Goal: Information Seeking & Learning: Learn about a topic

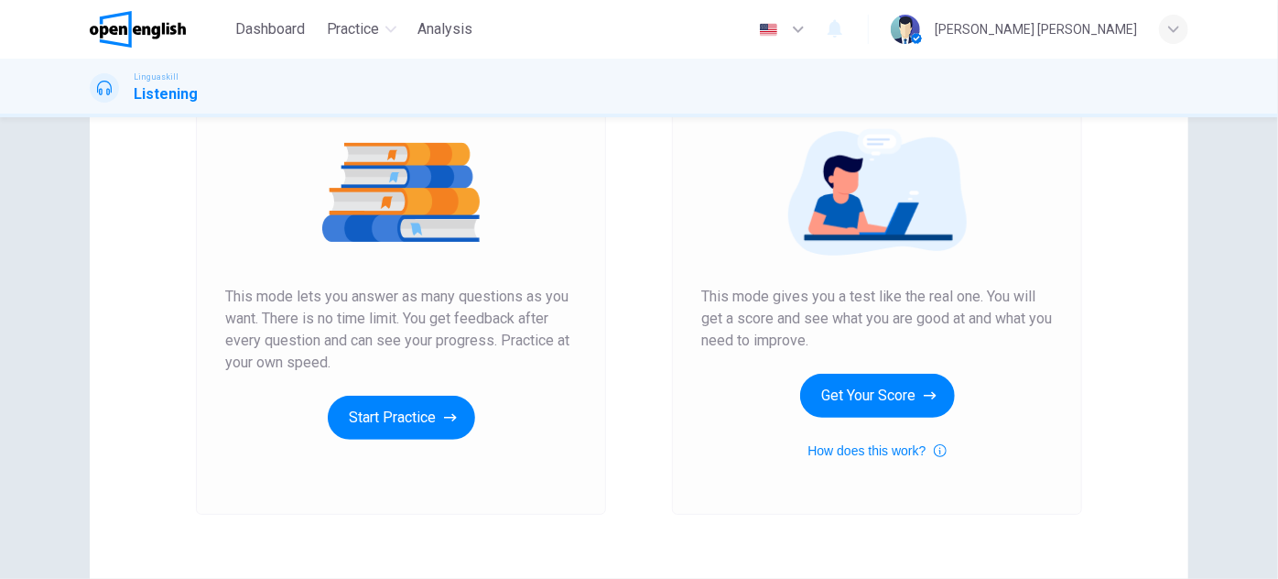
scroll to position [140, 0]
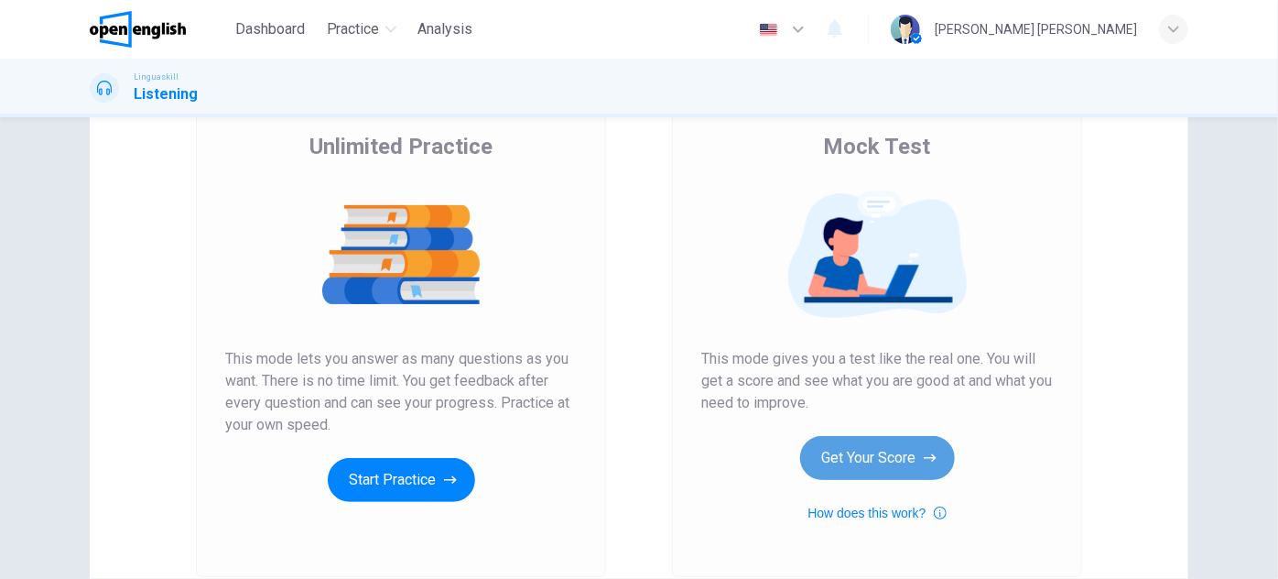
click at [844, 452] on button "Get Your Score" at bounding box center [877, 458] width 155 height 44
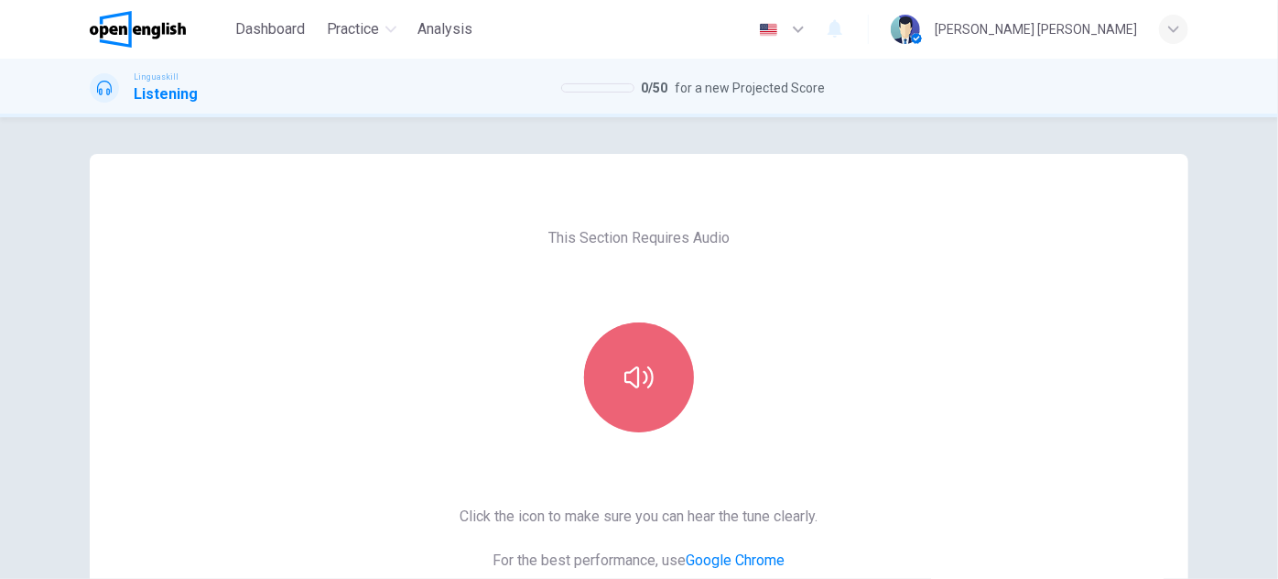
click at [602, 346] on button "button" at bounding box center [639, 377] width 110 height 110
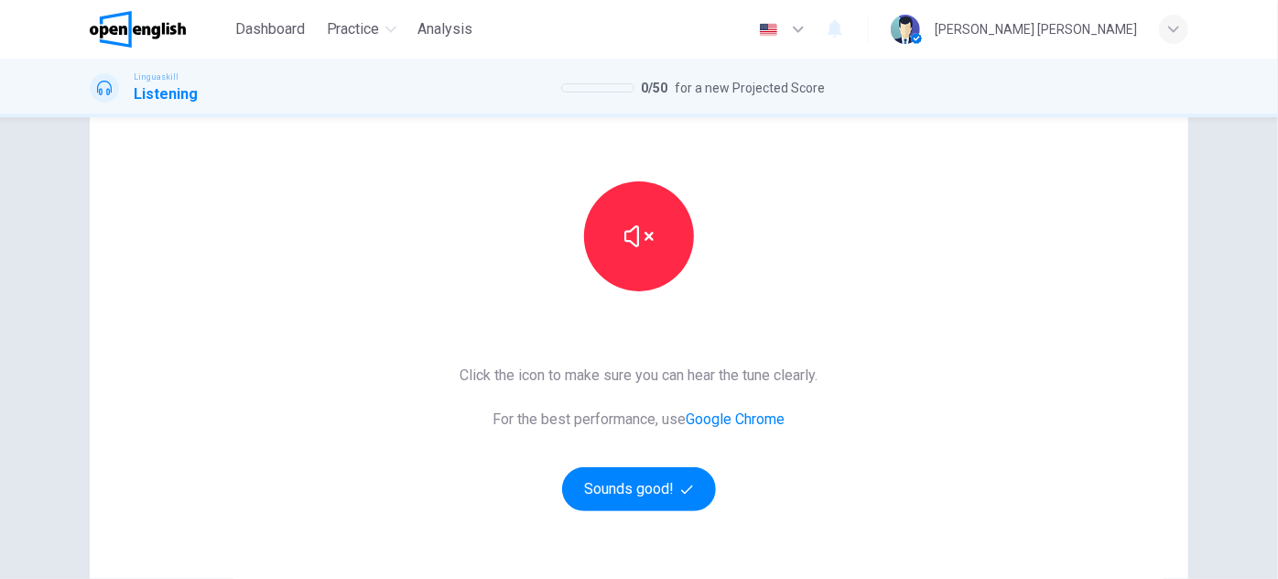
scroll to position [307, 0]
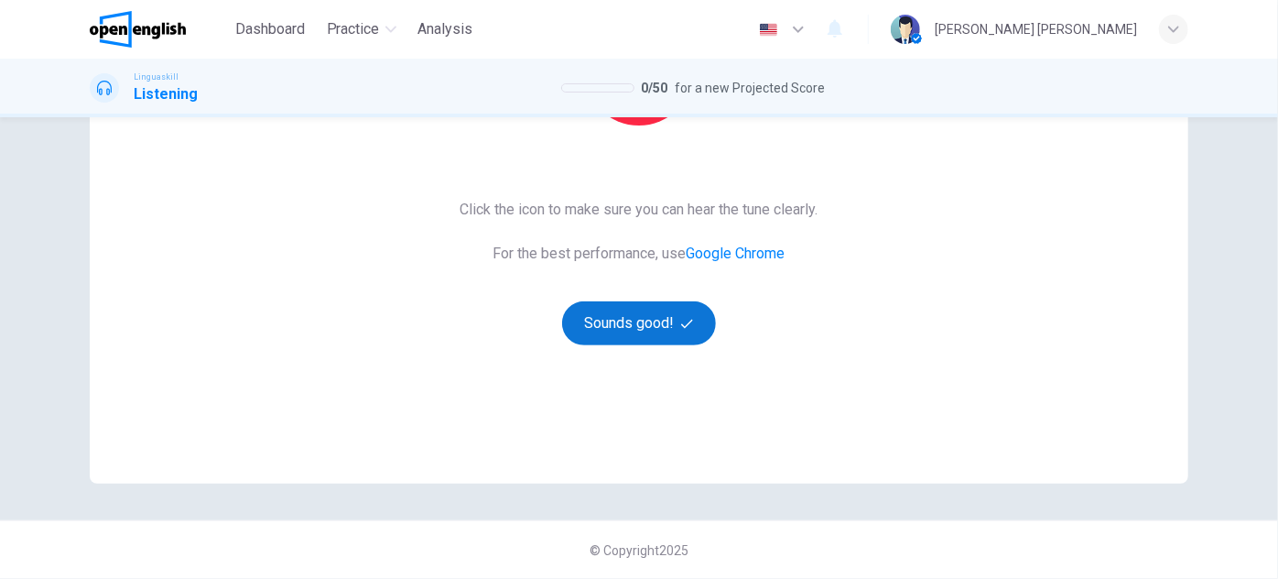
click at [597, 323] on button "Sounds good!" at bounding box center [639, 323] width 154 height 44
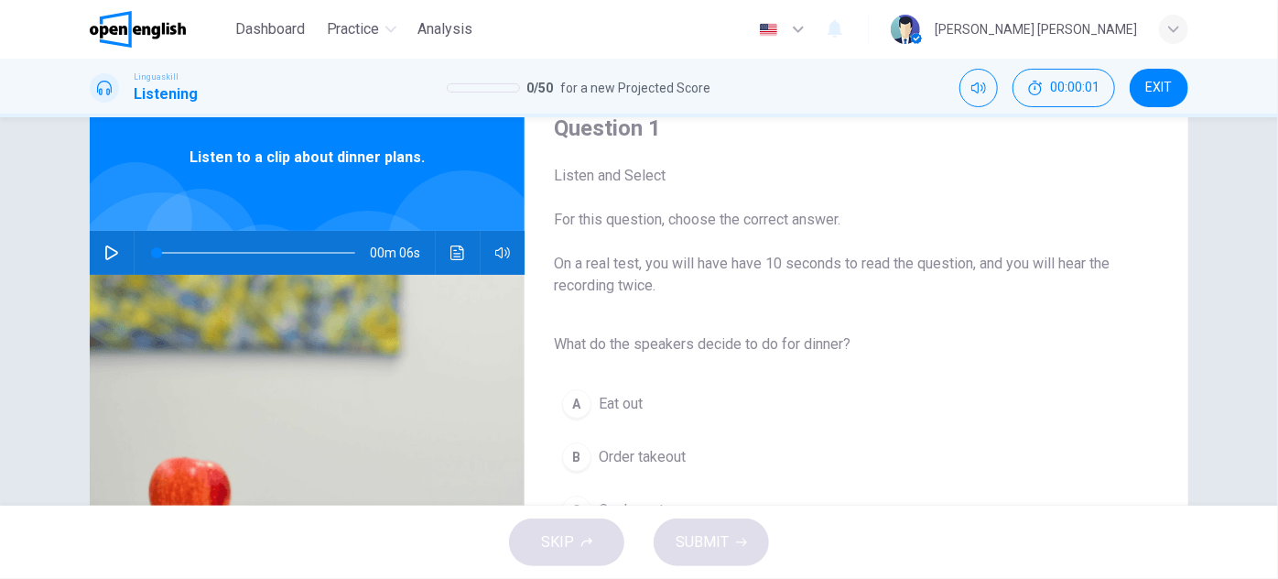
scroll to position [57, 0]
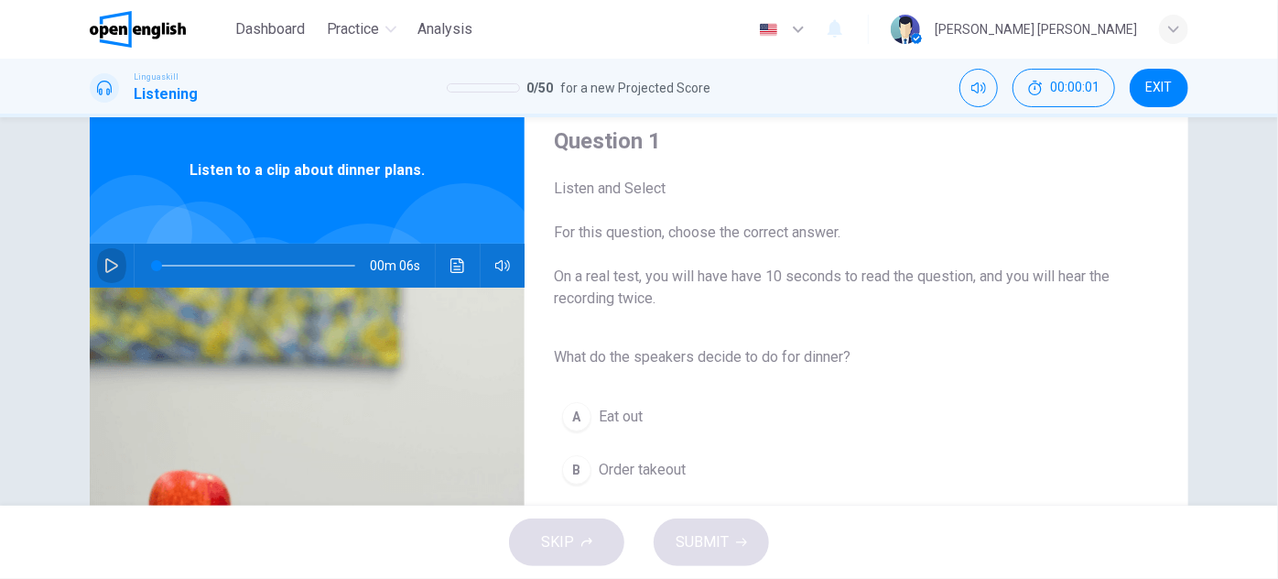
click at [104, 250] on button "button" at bounding box center [111, 266] width 29 height 44
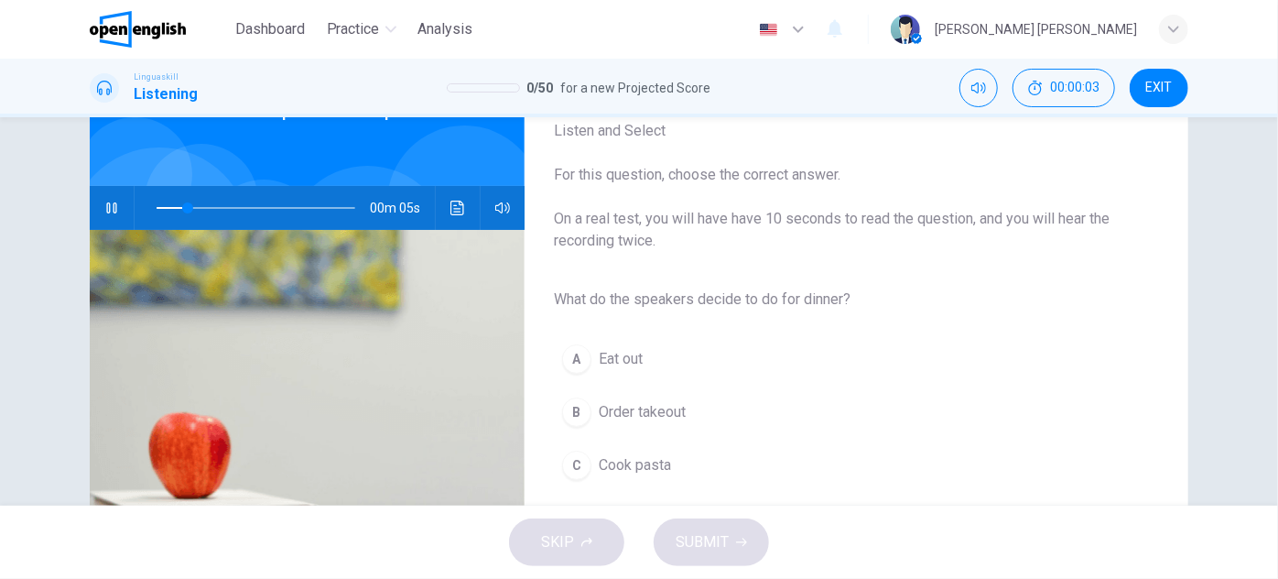
scroll to position [140, 0]
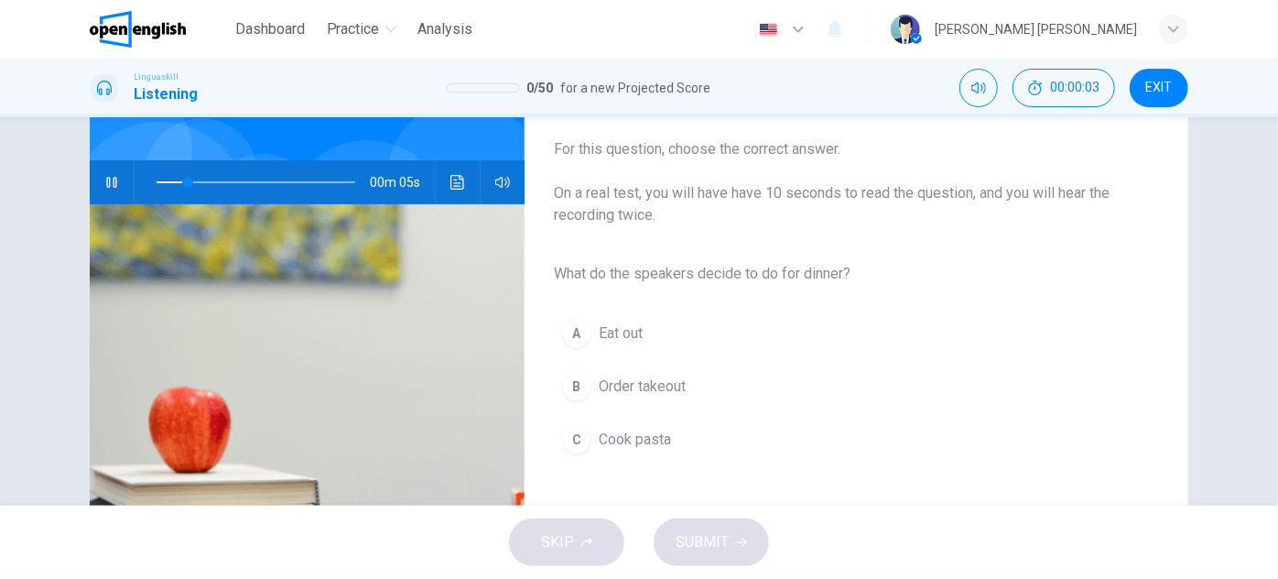
type input "**"
type input "*"
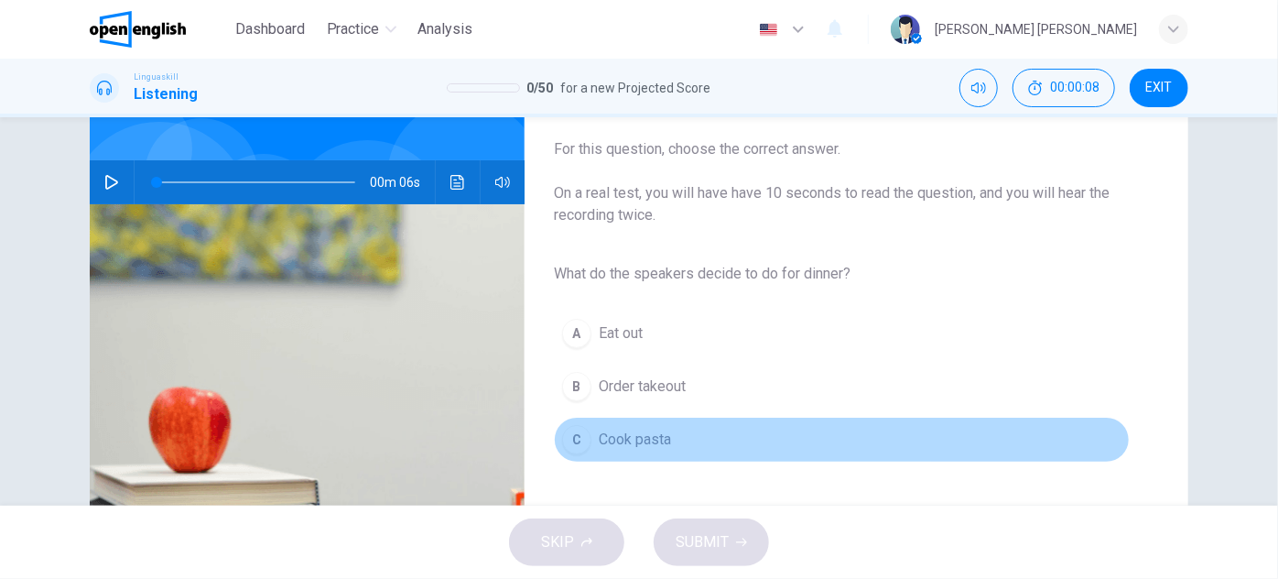
click at [589, 436] on button "C Cook pasta" at bounding box center [842, 440] width 576 height 46
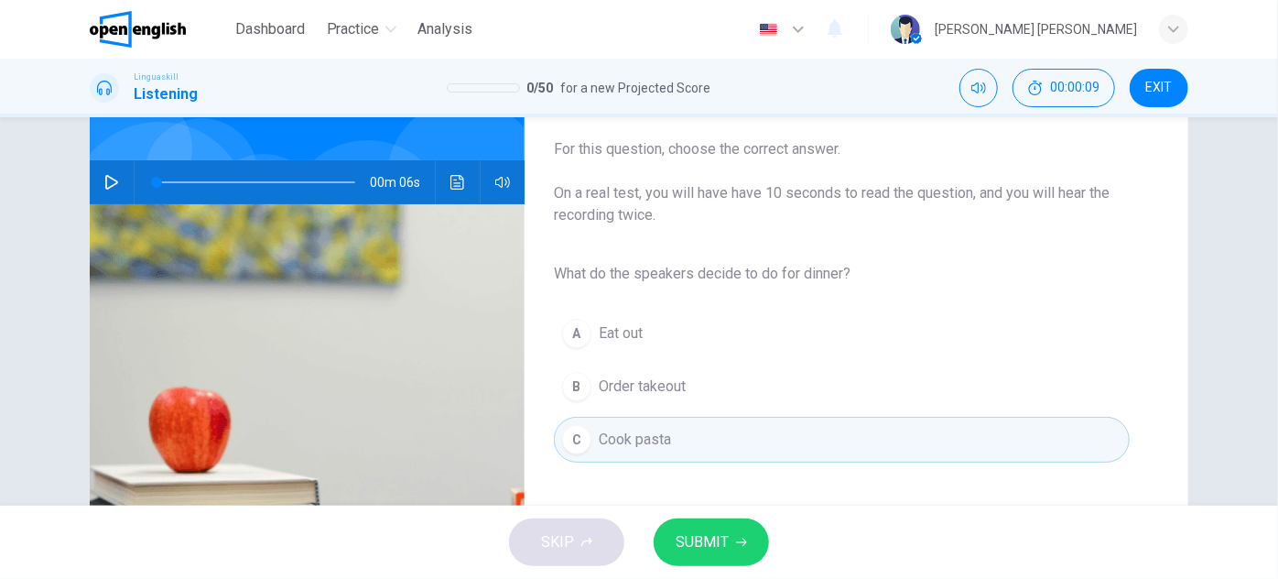
click at [742, 546] on button "SUBMIT" at bounding box center [711, 542] width 115 height 48
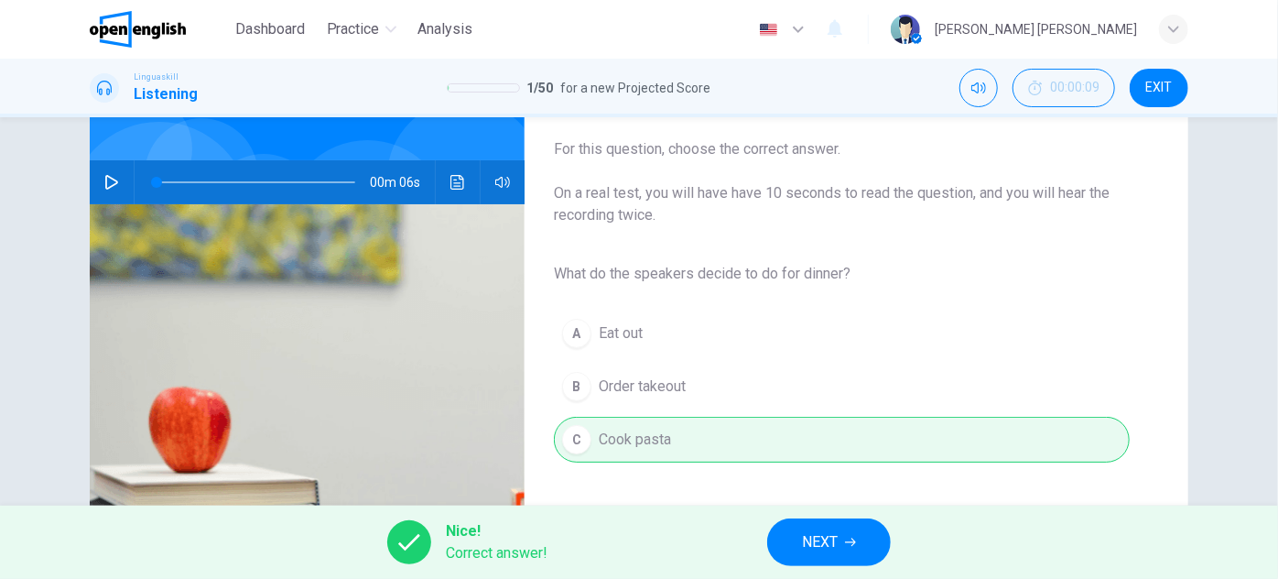
click at [841, 533] on button "NEXT" at bounding box center [829, 542] width 124 height 48
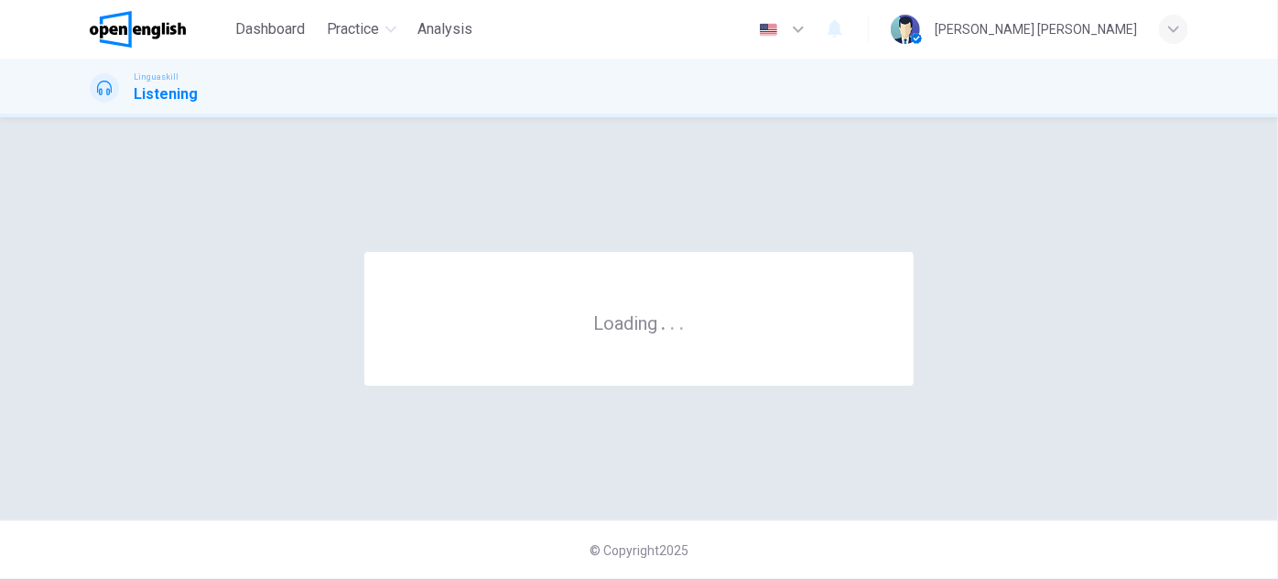
scroll to position [0, 0]
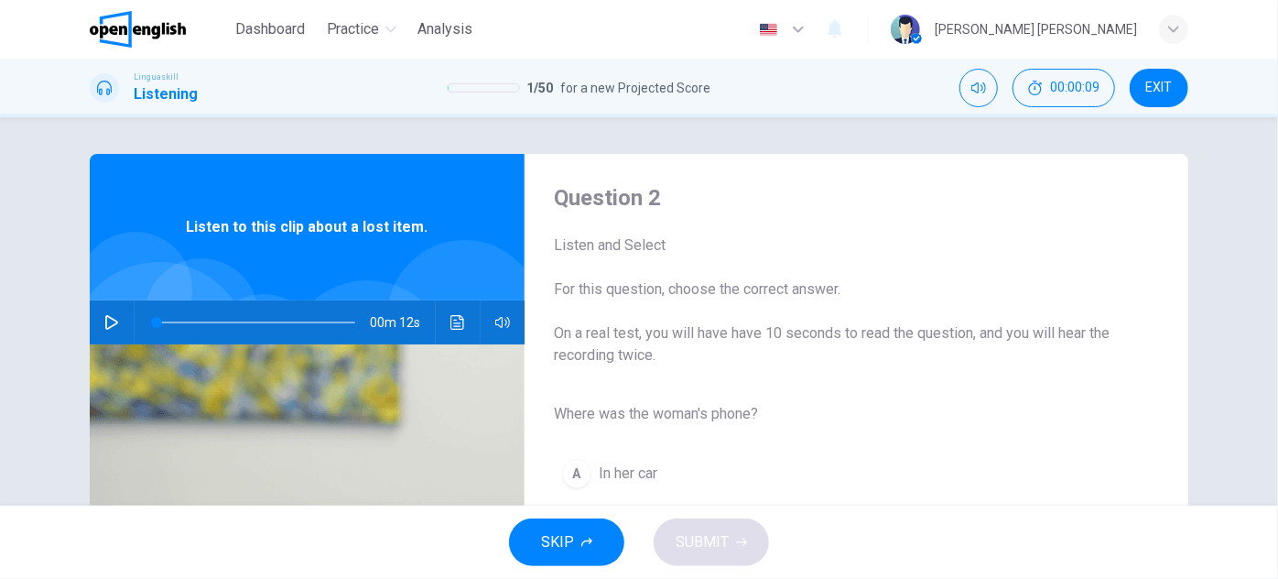
click at [100, 309] on button "button" at bounding box center [111, 322] width 29 height 44
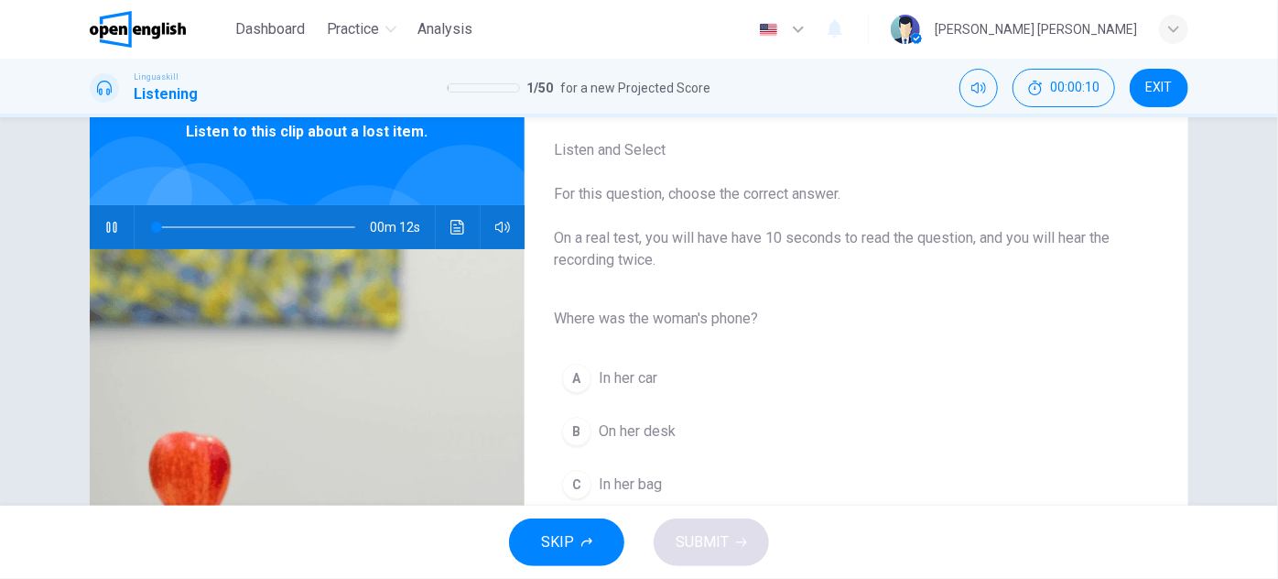
scroll to position [166, 0]
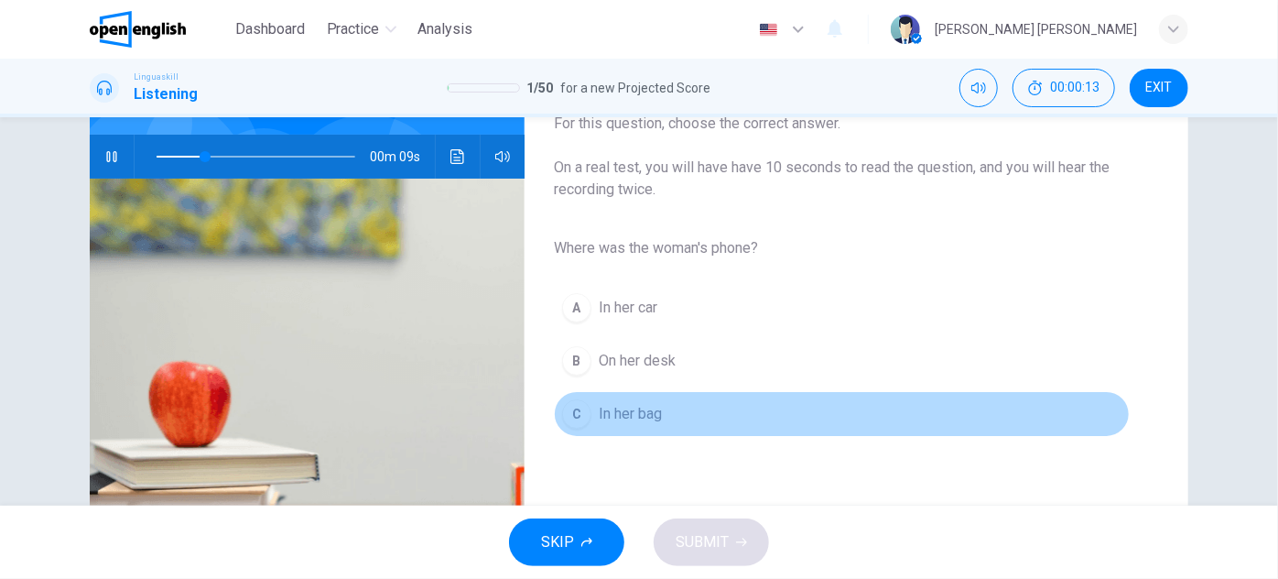
click at [652, 421] on span "In her bag" at bounding box center [630, 414] width 63 height 22
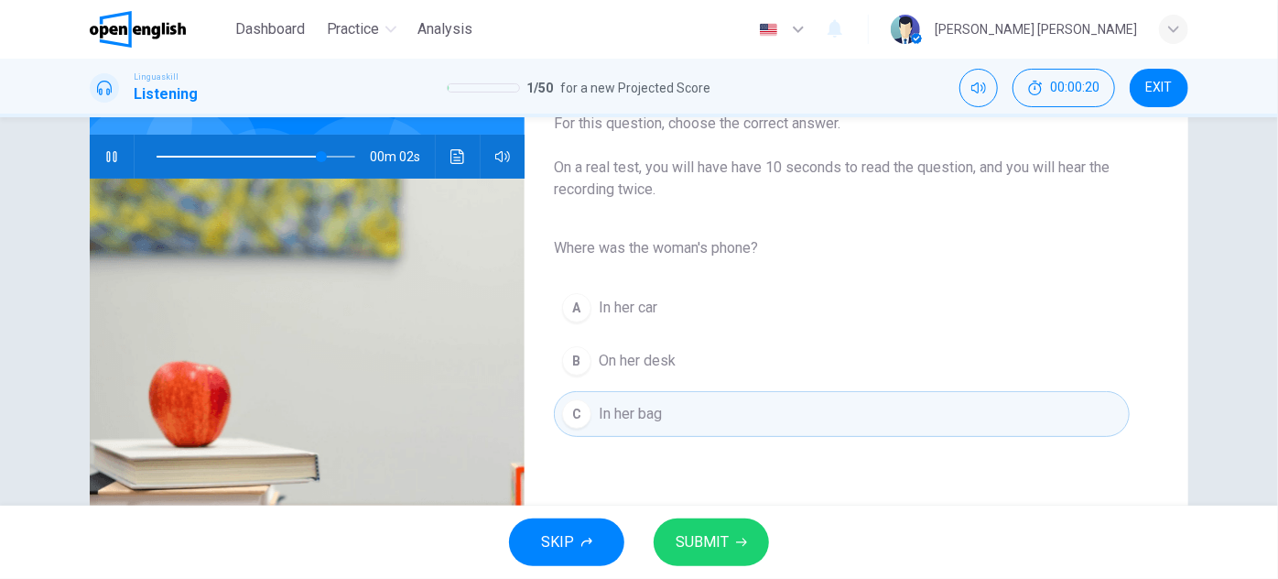
click at [720, 537] on span "SUBMIT" at bounding box center [702, 542] width 53 height 26
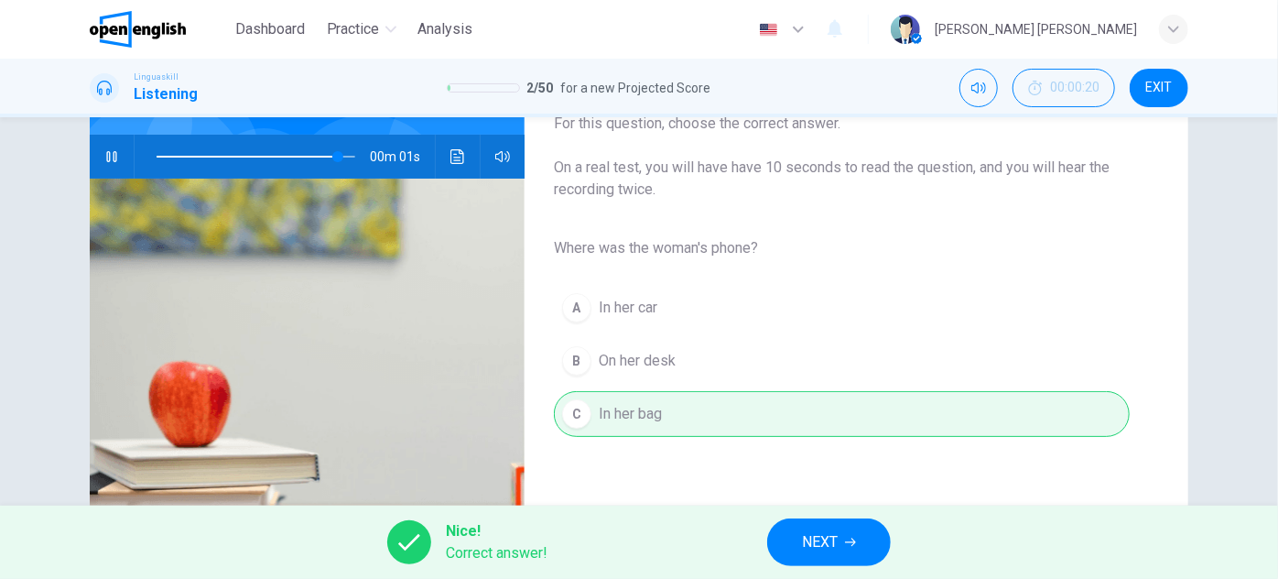
type input "*"
click at [818, 537] on span "NEXT" at bounding box center [820, 542] width 36 height 26
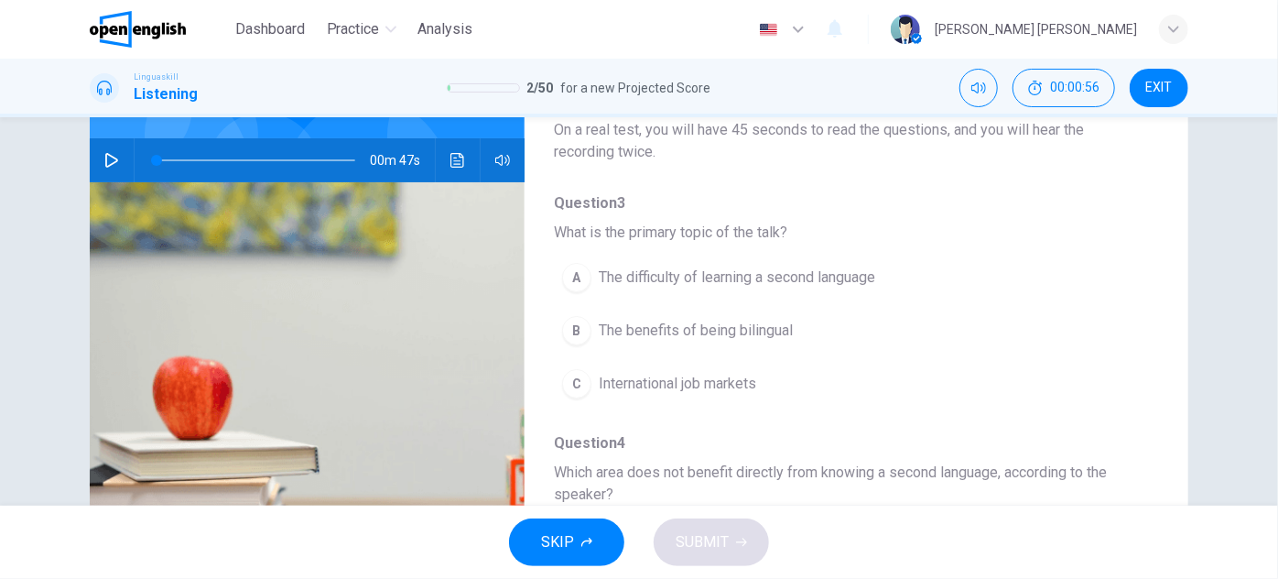
scroll to position [71, 0]
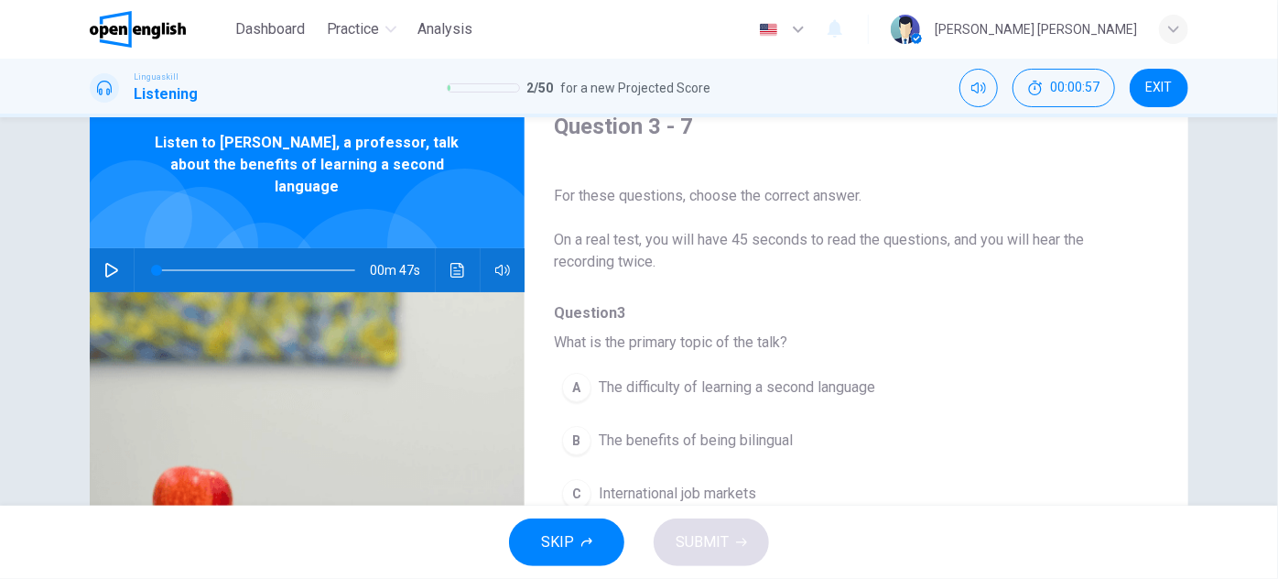
click at [90, 255] on div "00m 47s" at bounding box center [307, 270] width 435 height 44
click at [97, 252] on button "button" at bounding box center [111, 270] width 29 height 44
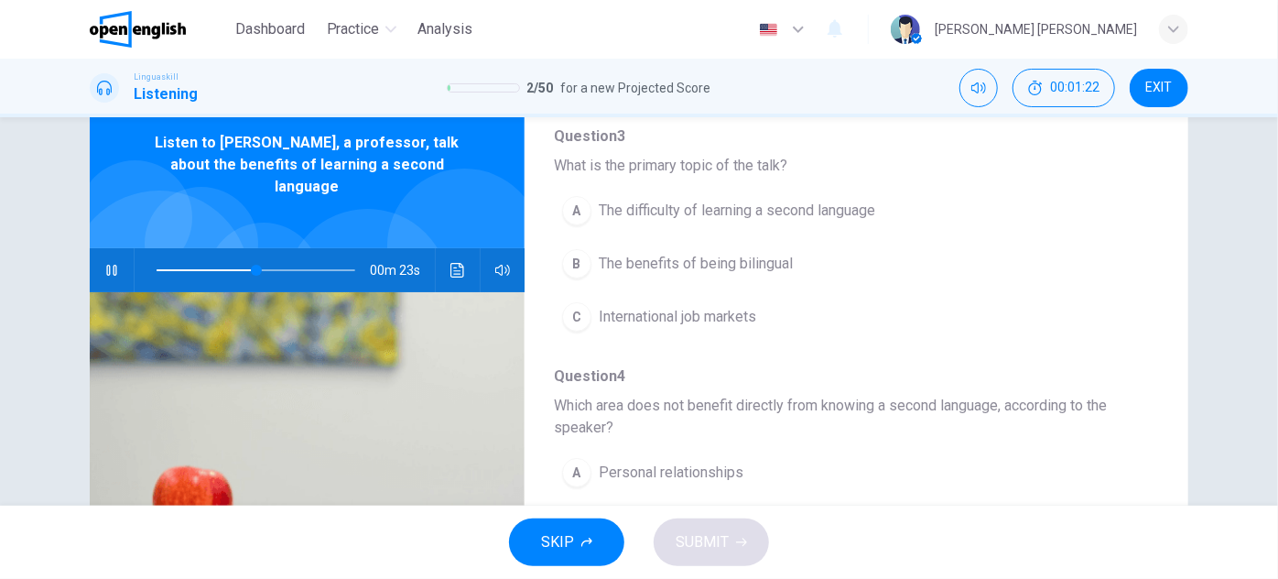
scroll to position [166, 0]
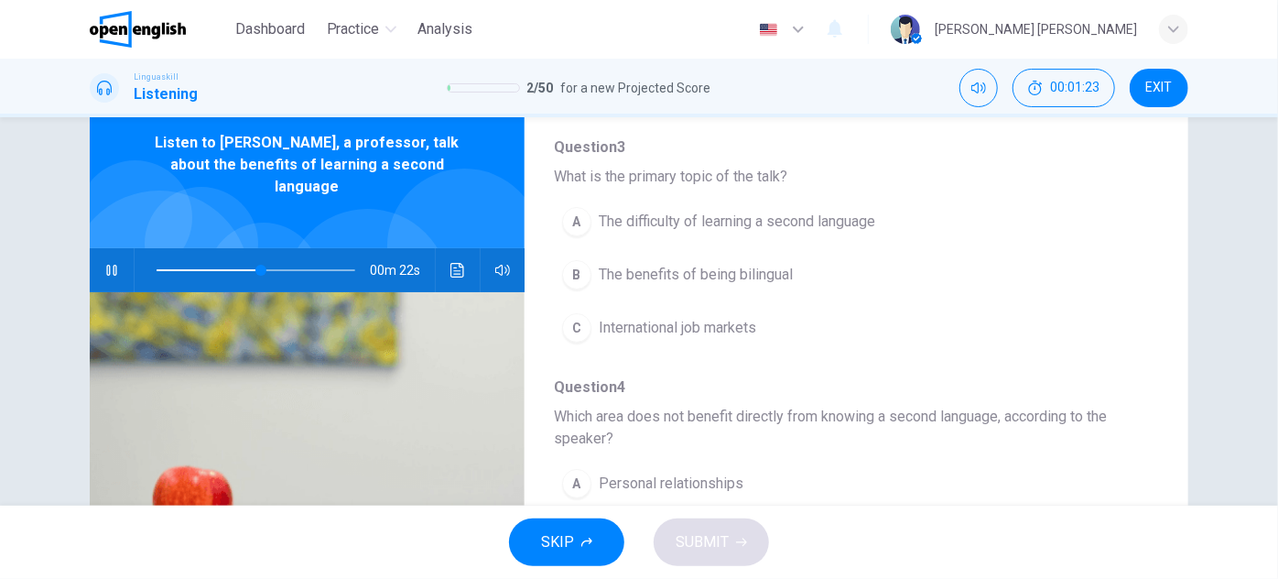
click at [738, 278] on span "The benefits of being bilingual" at bounding box center [696, 275] width 194 height 22
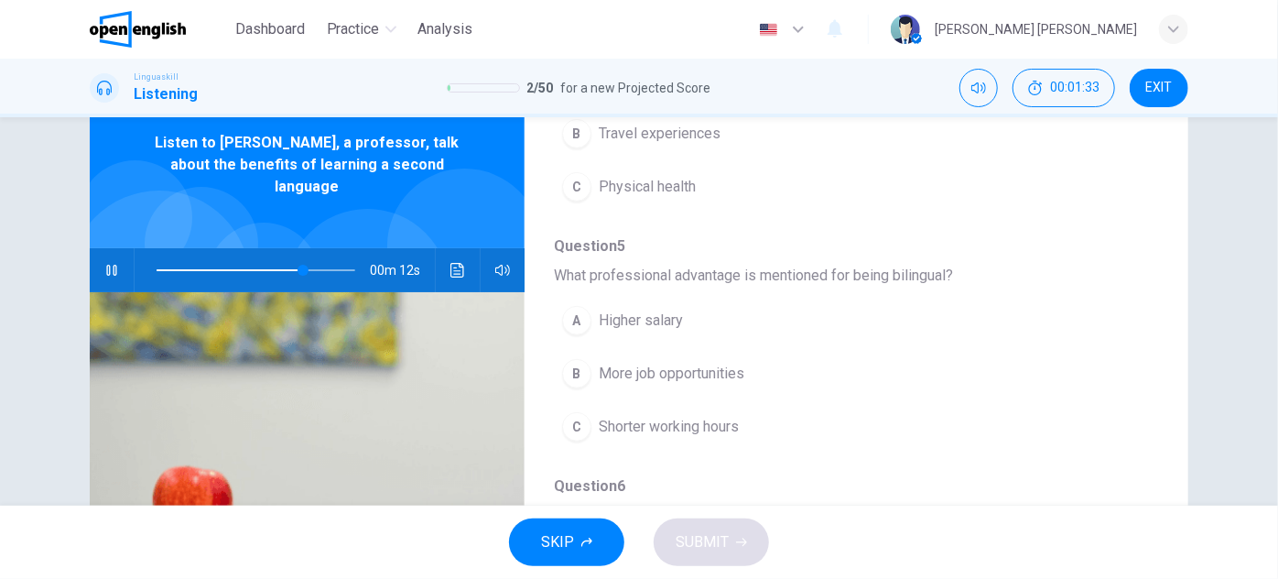
scroll to position [582, 0]
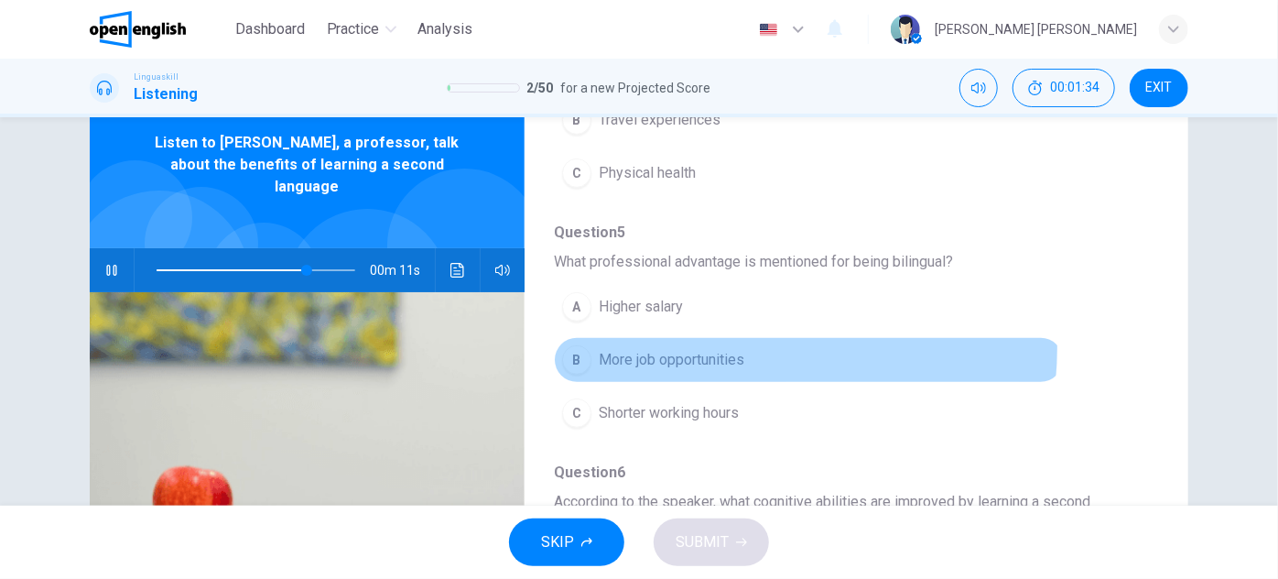
click at [704, 342] on button "B More job opportunities" at bounding box center [809, 360] width 510 height 46
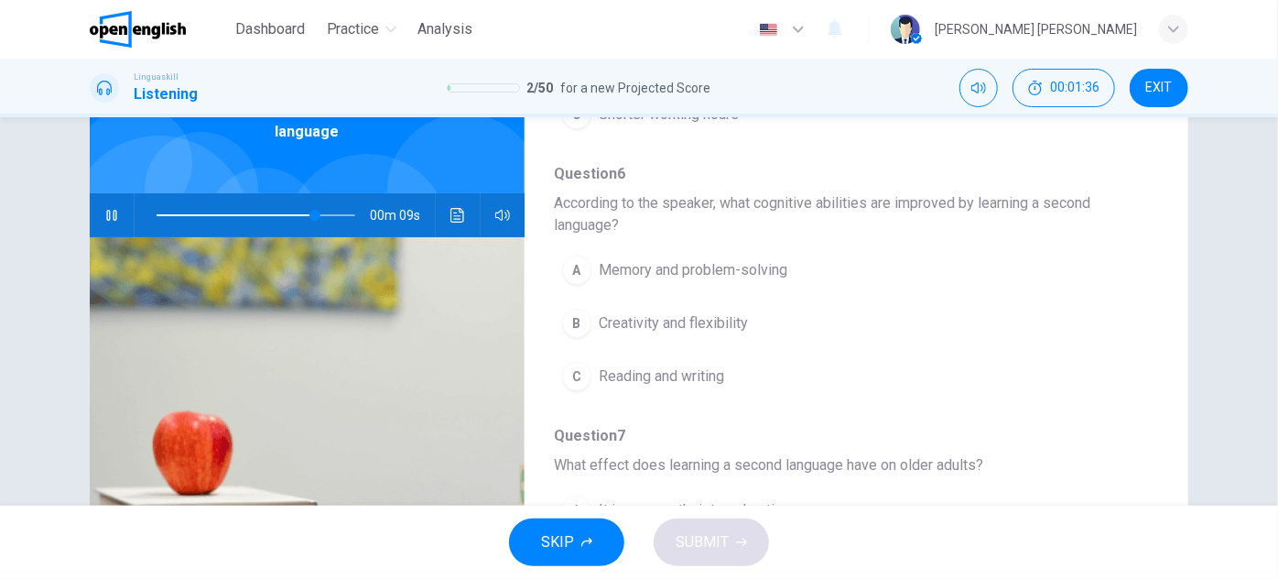
scroll to position [155, 0]
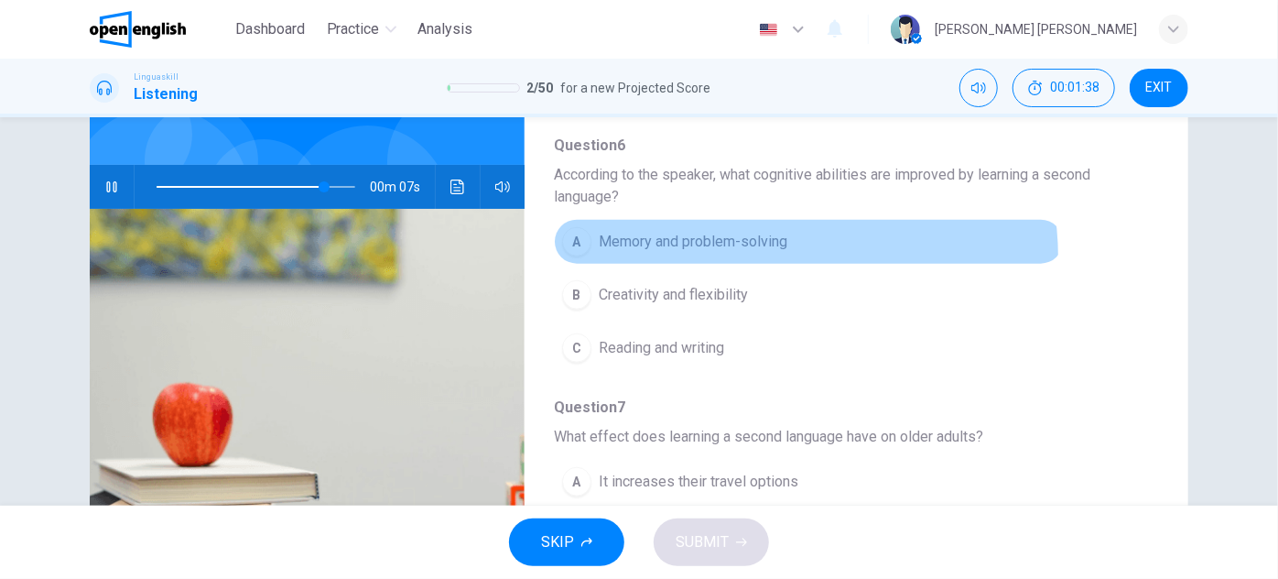
click at [764, 252] on button "A Memory and problem-solving" at bounding box center [809, 242] width 510 height 46
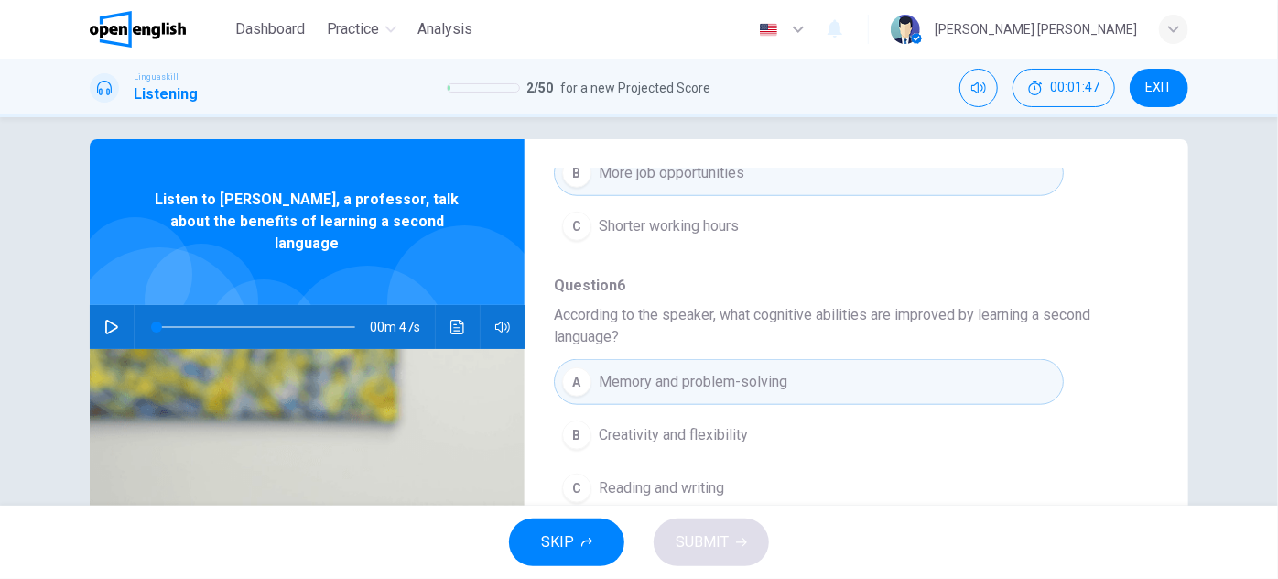
scroll to position [0, 0]
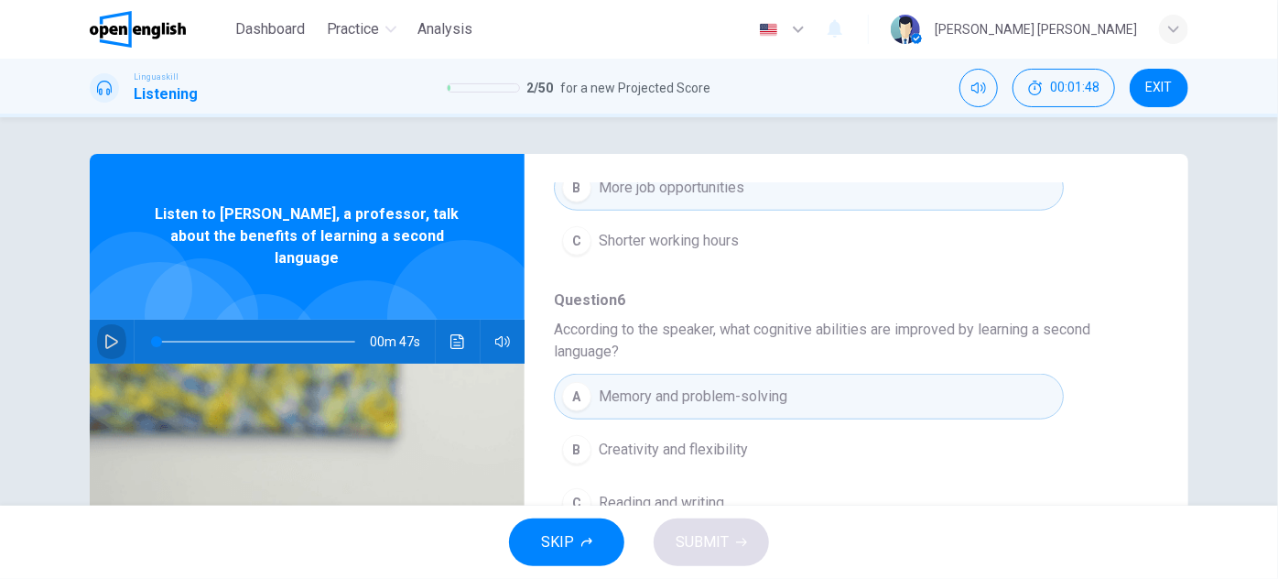
click at [104, 320] on button "button" at bounding box center [111, 342] width 29 height 44
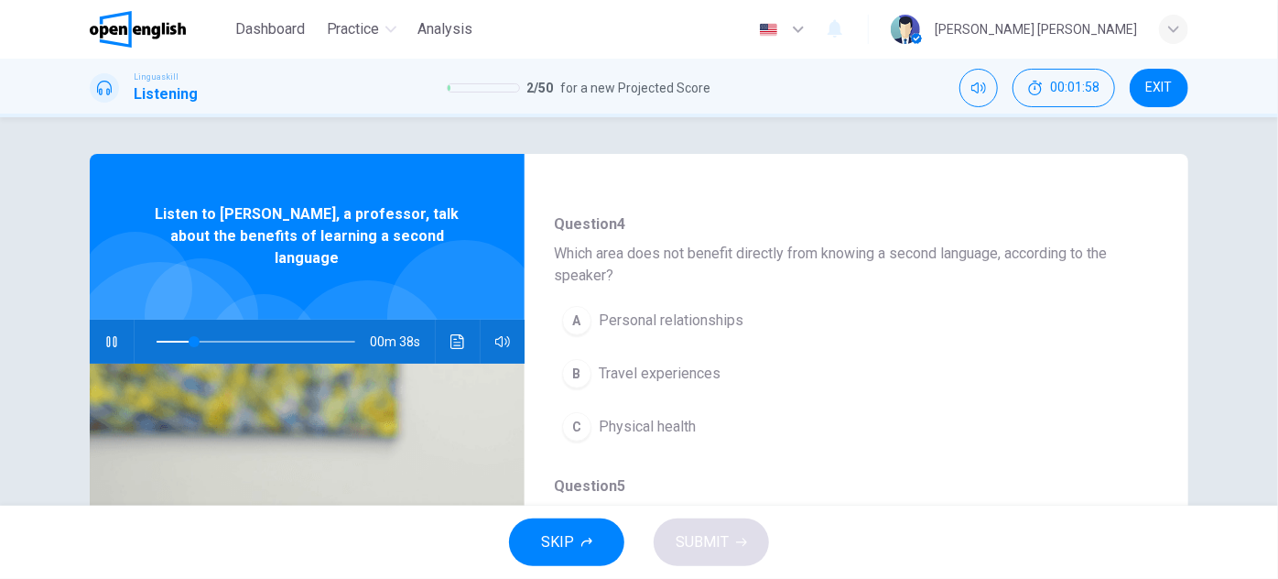
scroll to position [416, 0]
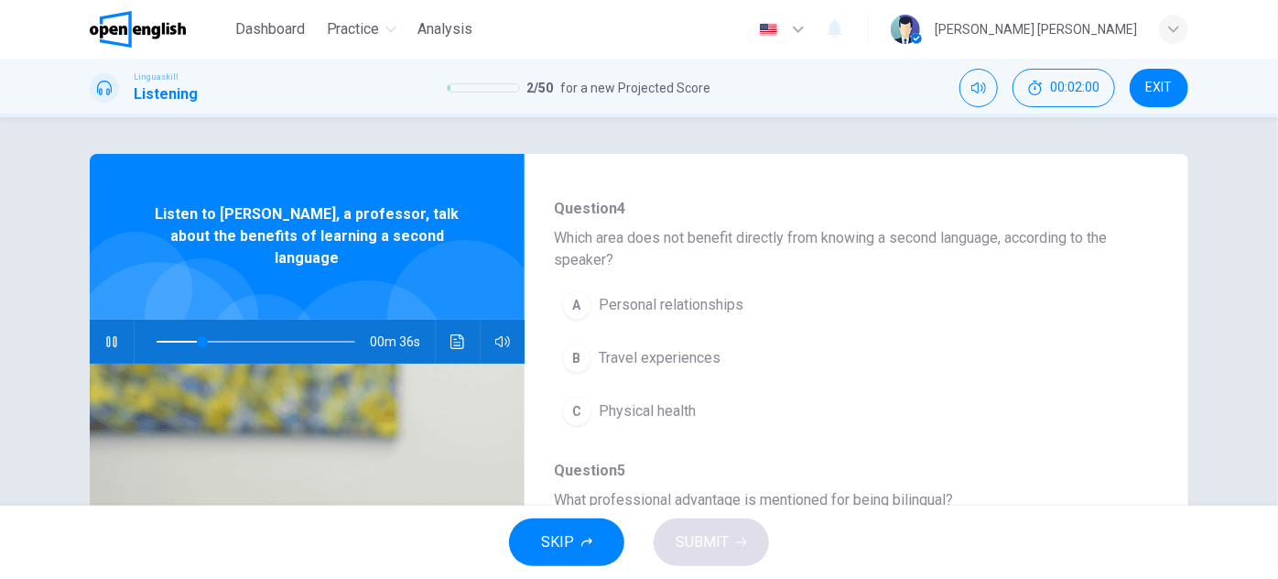
click at [730, 309] on span "Personal relationships" at bounding box center [671, 305] width 145 height 22
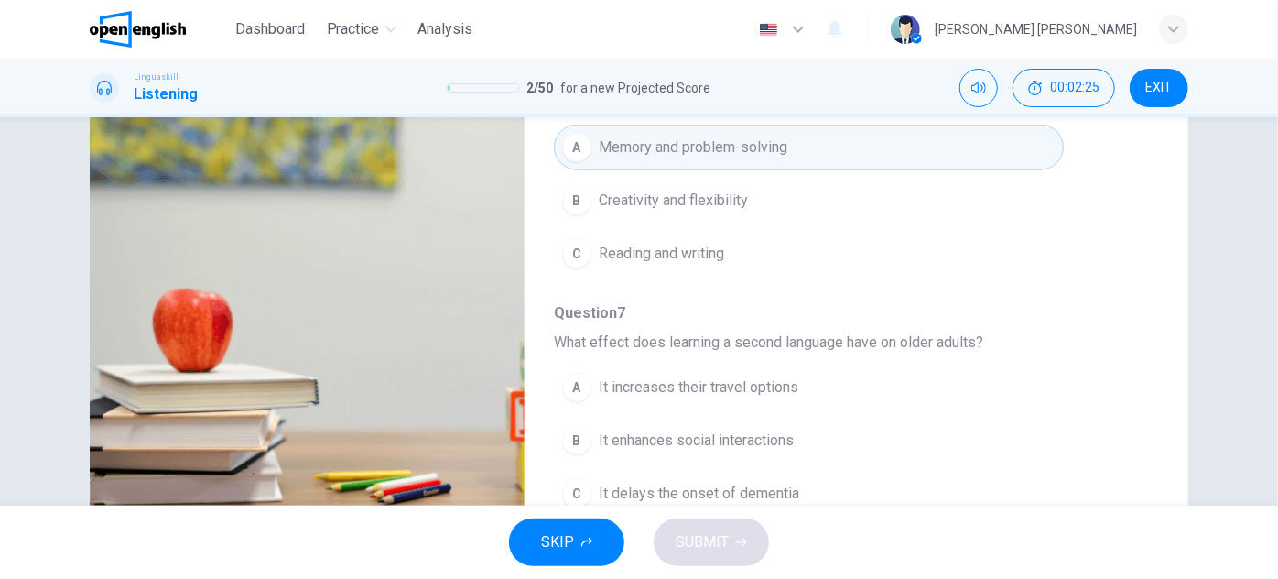
scroll to position [321, 0]
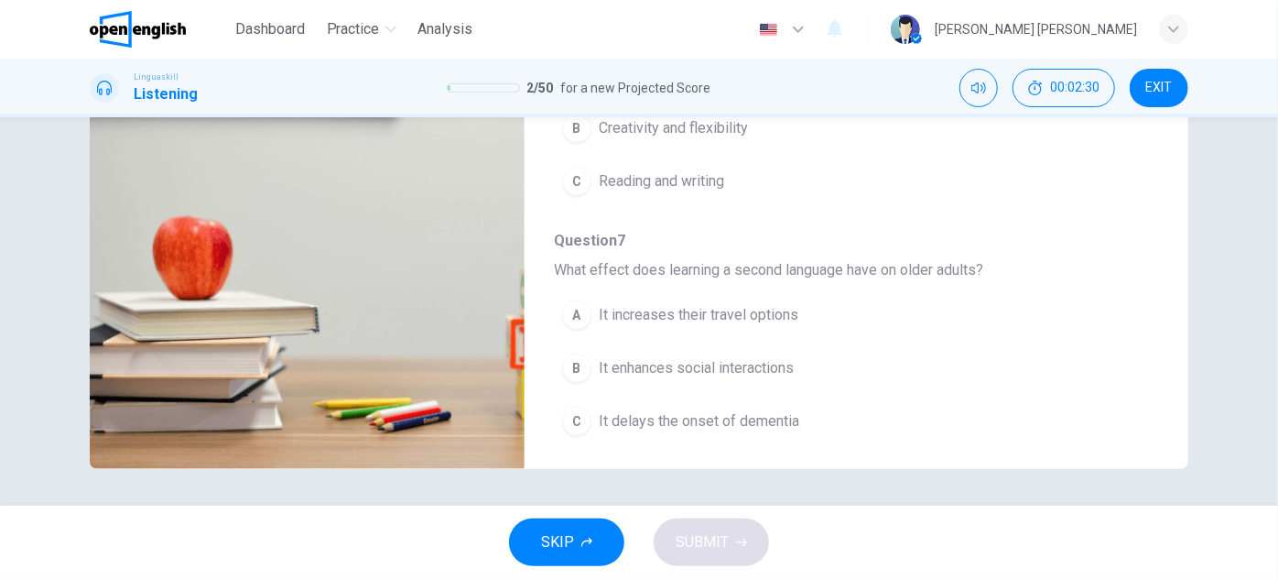
click at [655, 360] on span "It enhances social interactions" at bounding box center [696, 368] width 195 height 22
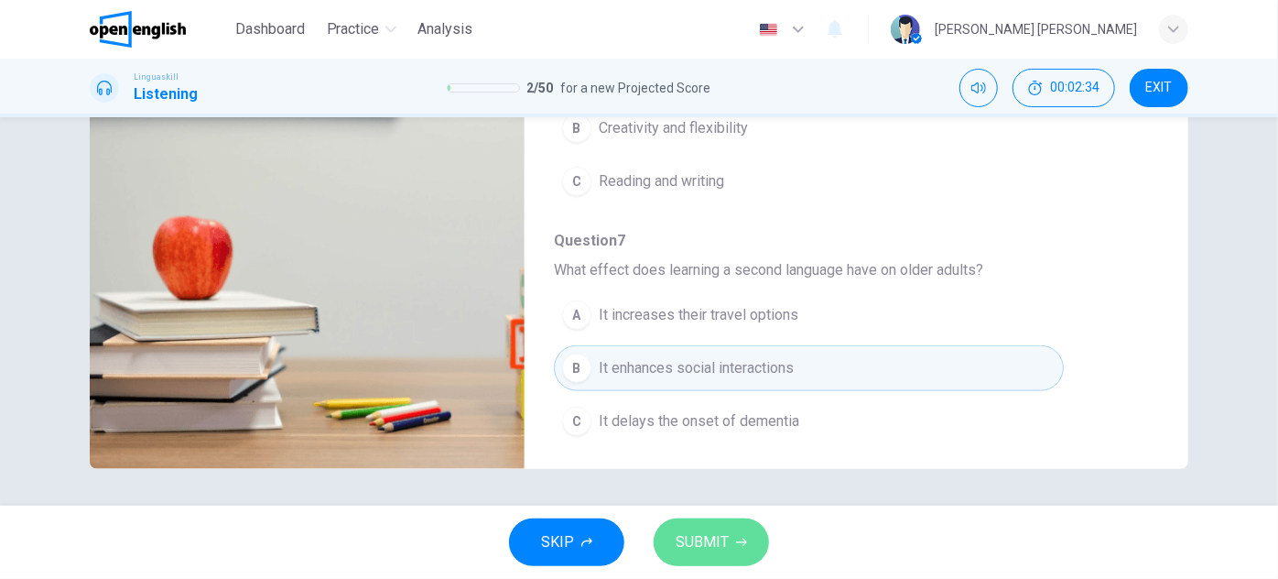
click at [694, 527] on button "SUBMIT" at bounding box center [711, 542] width 115 height 48
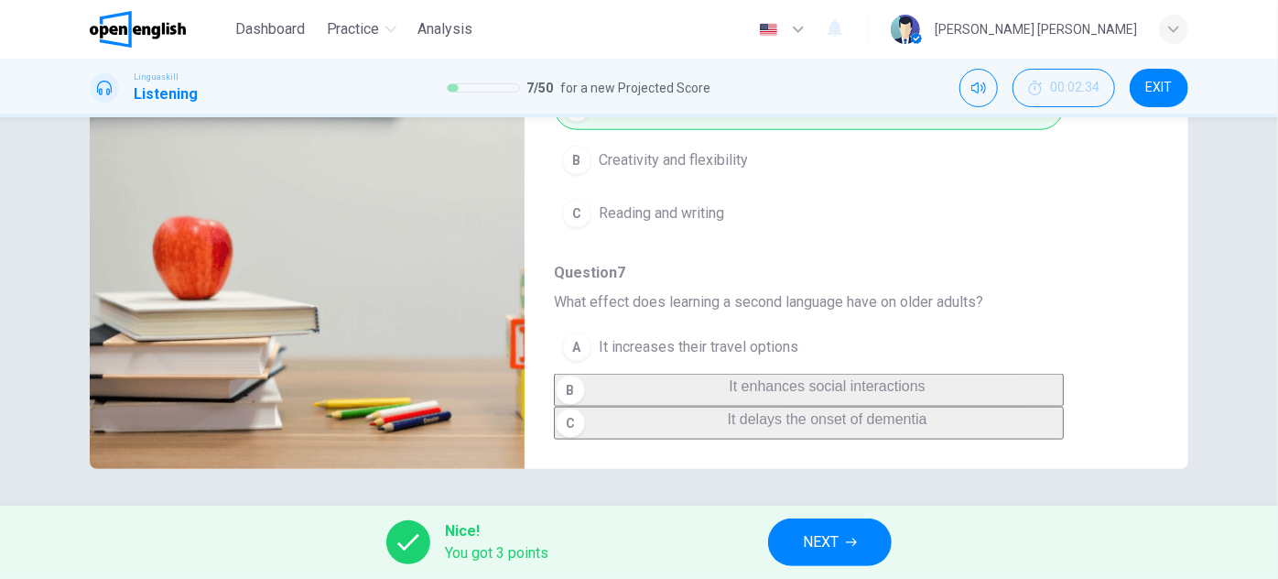
type input "*"
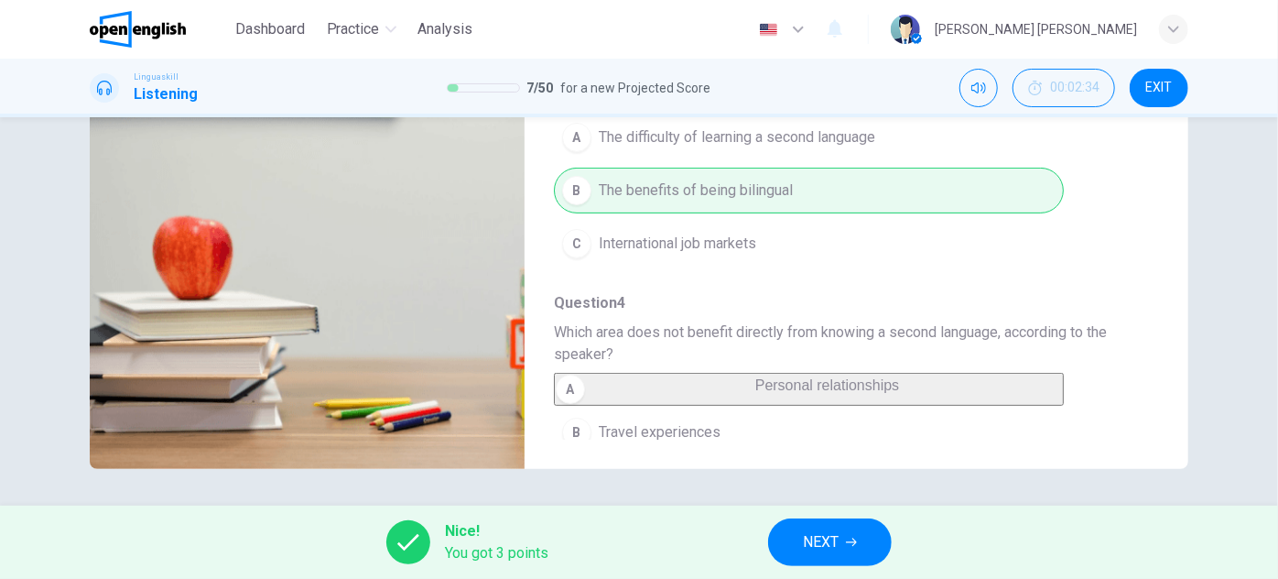
click at [785, 528] on button "NEXT" at bounding box center [830, 542] width 124 height 48
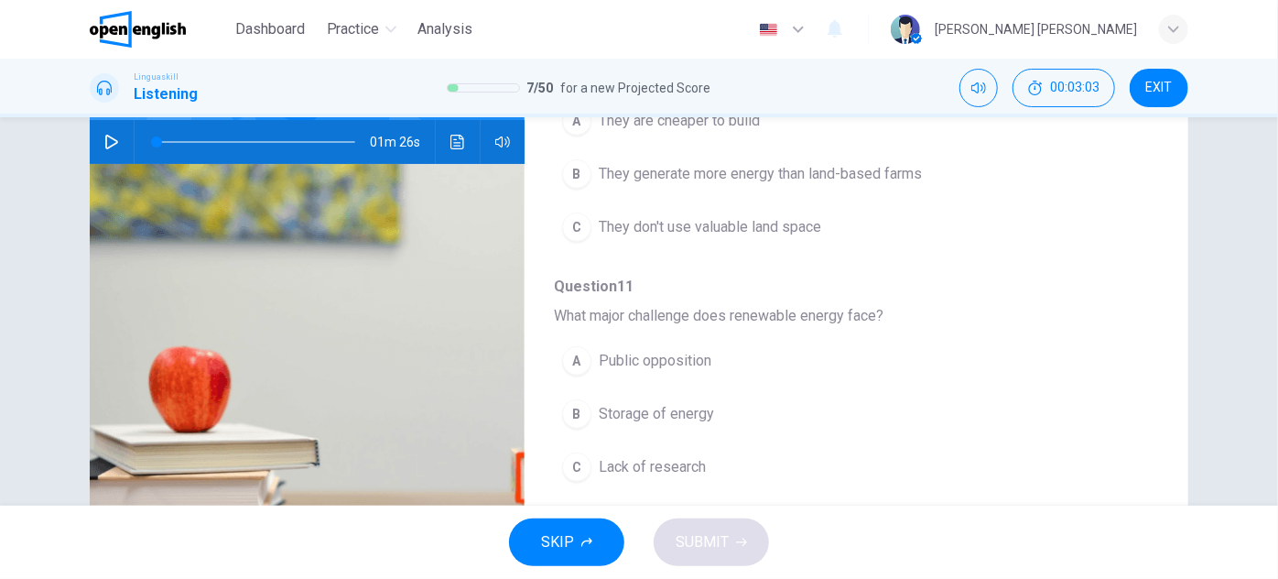
scroll to position [82, 0]
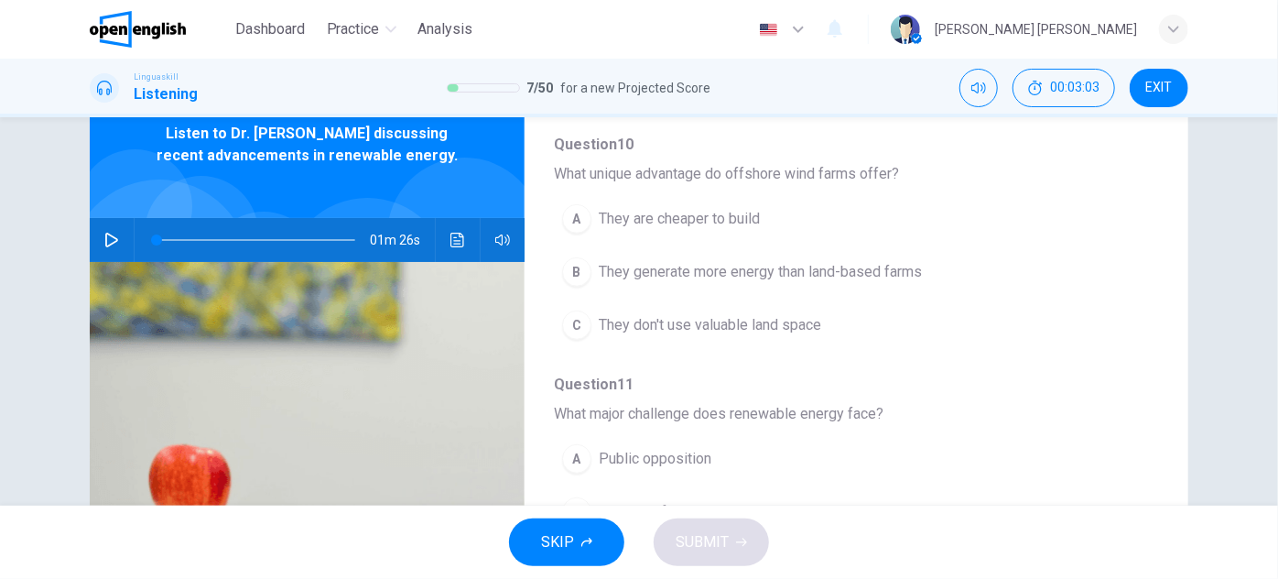
click at [112, 245] on icon "button" at bounding box center [111, 240] width 15 height 15
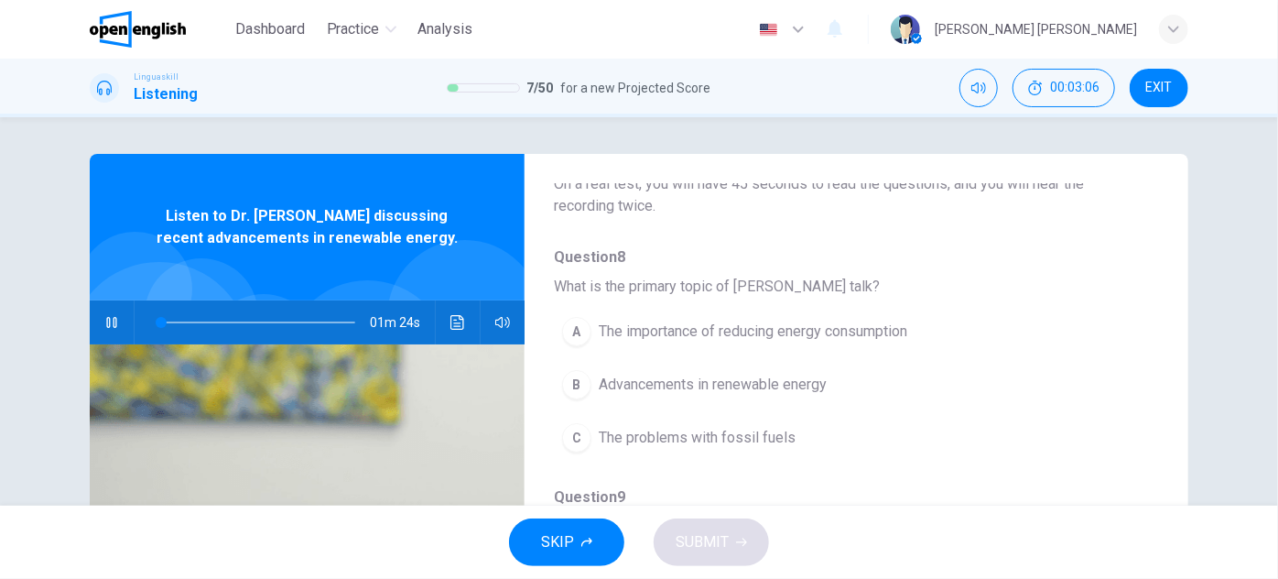
scroll to position [166, 0]
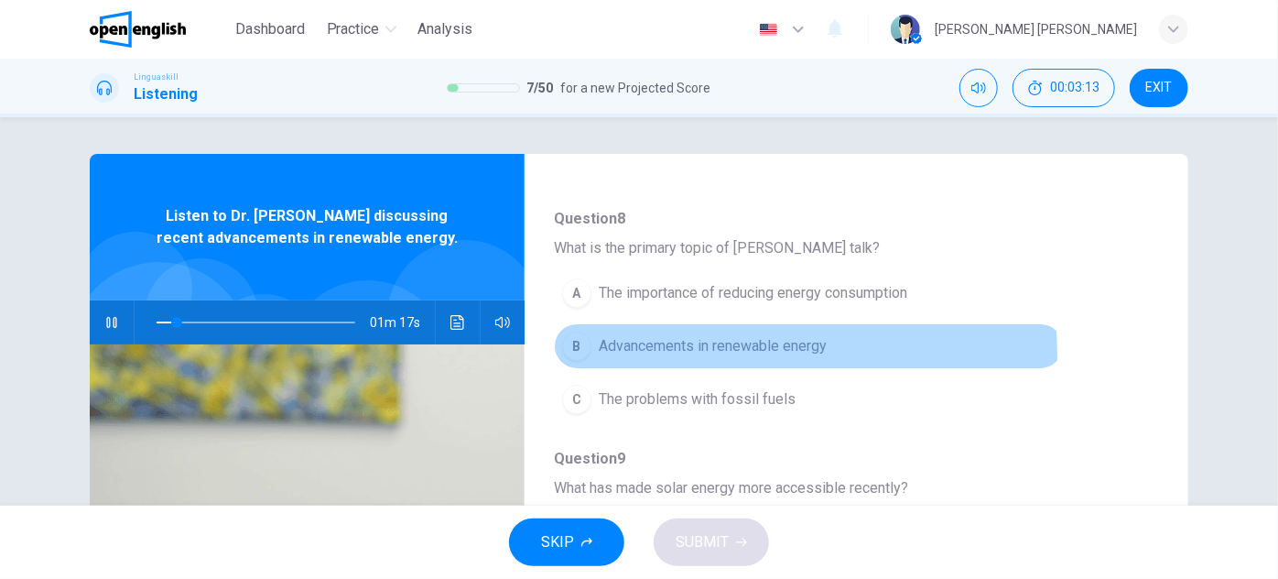
click at [769, 351] on span "Advancements in renewable energy" at bounding box center [713, 346] width 228 height 22
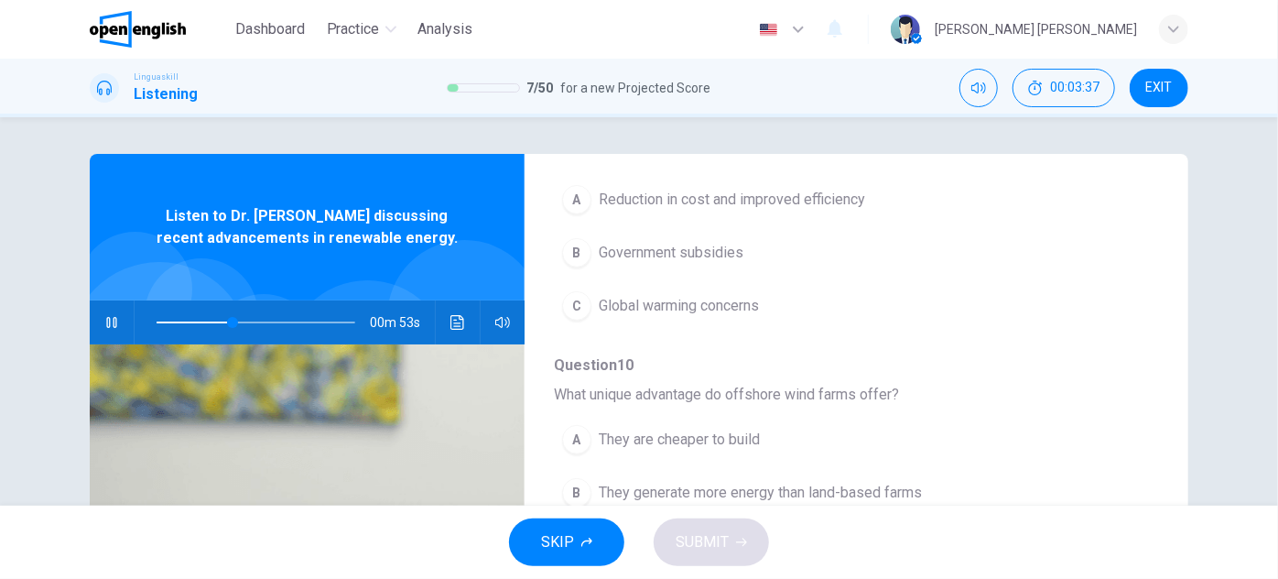
scroll to position [582, 0]
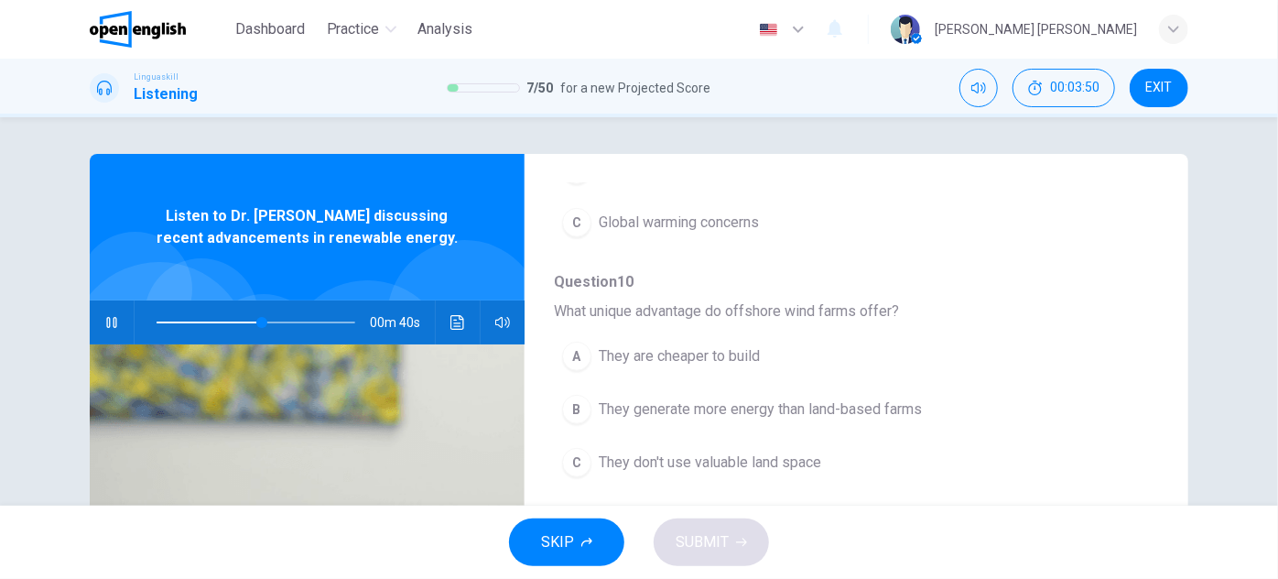
click at [798, 457] on span "They don't use valuable land space" at bounding box center [710, 462] width 222 height 22
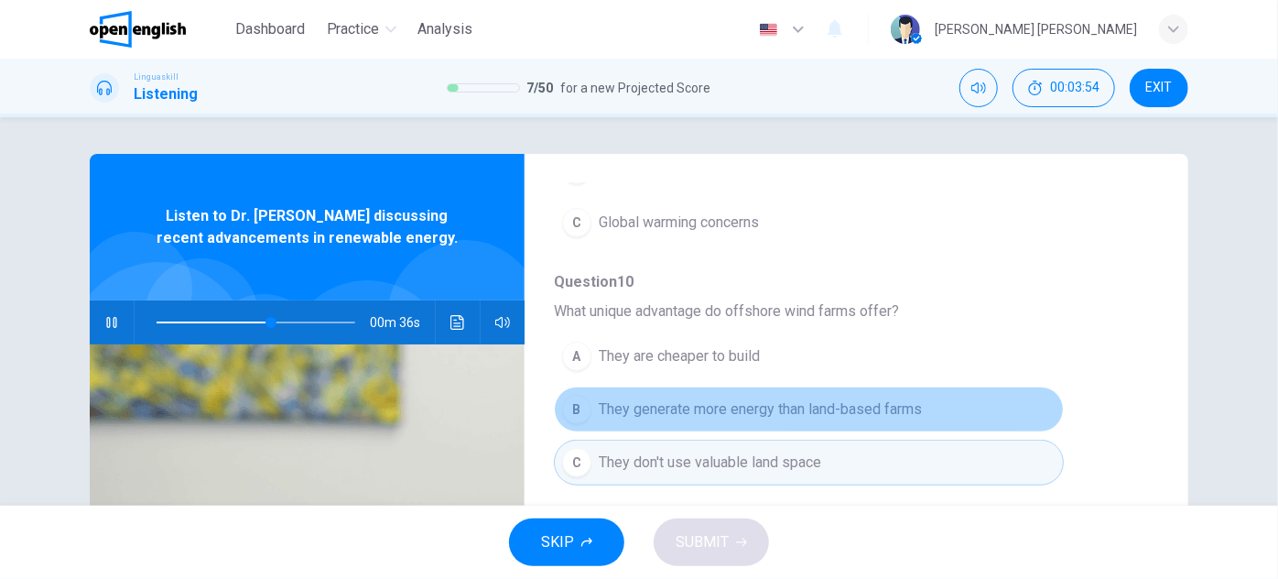
click at [816, 398] on span "They generate more energy than land-based farms" at bounding box center [760, 409] width 323 height 22
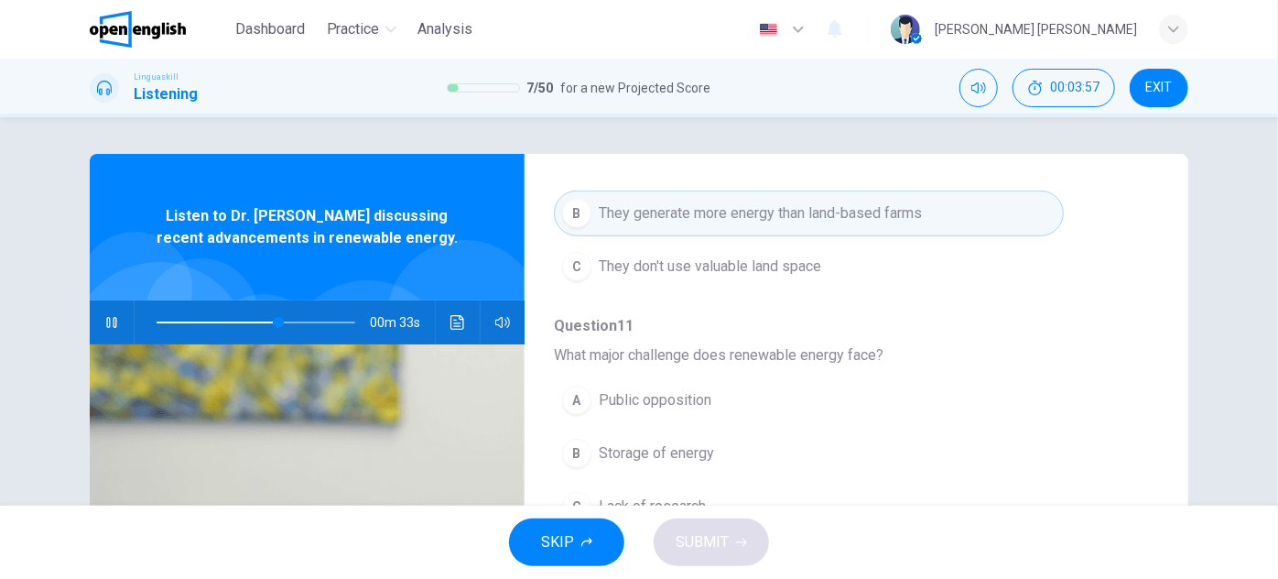
scroll to position [804, 0]
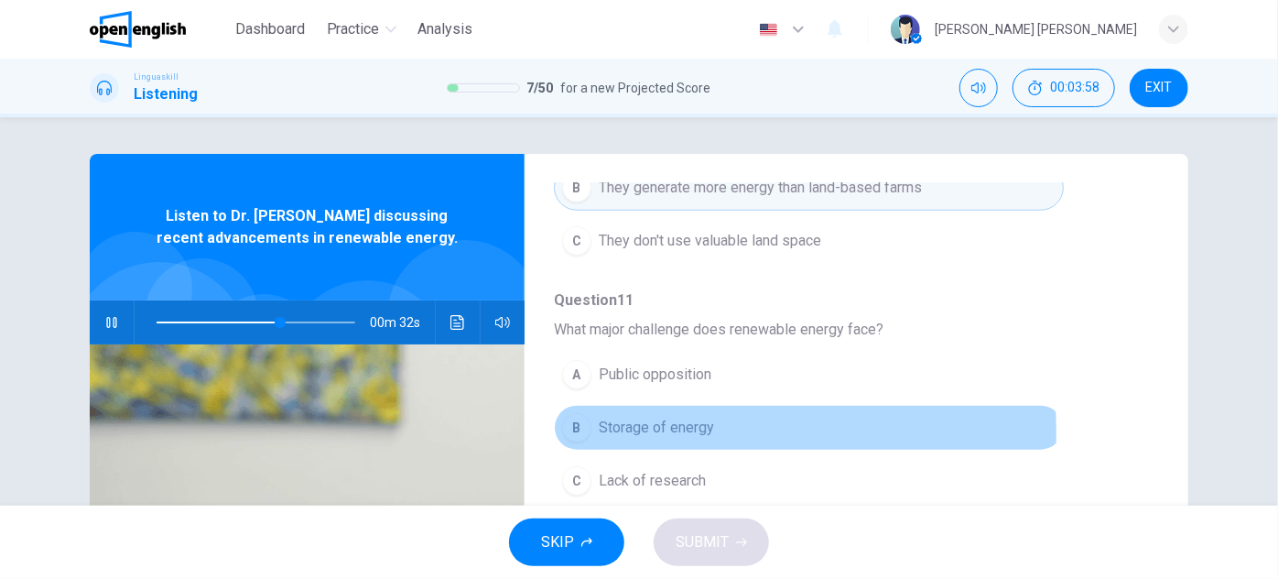
click at [673, 426] on span "Storage of energy" at bounding box center [656, 428] width 115 height 22
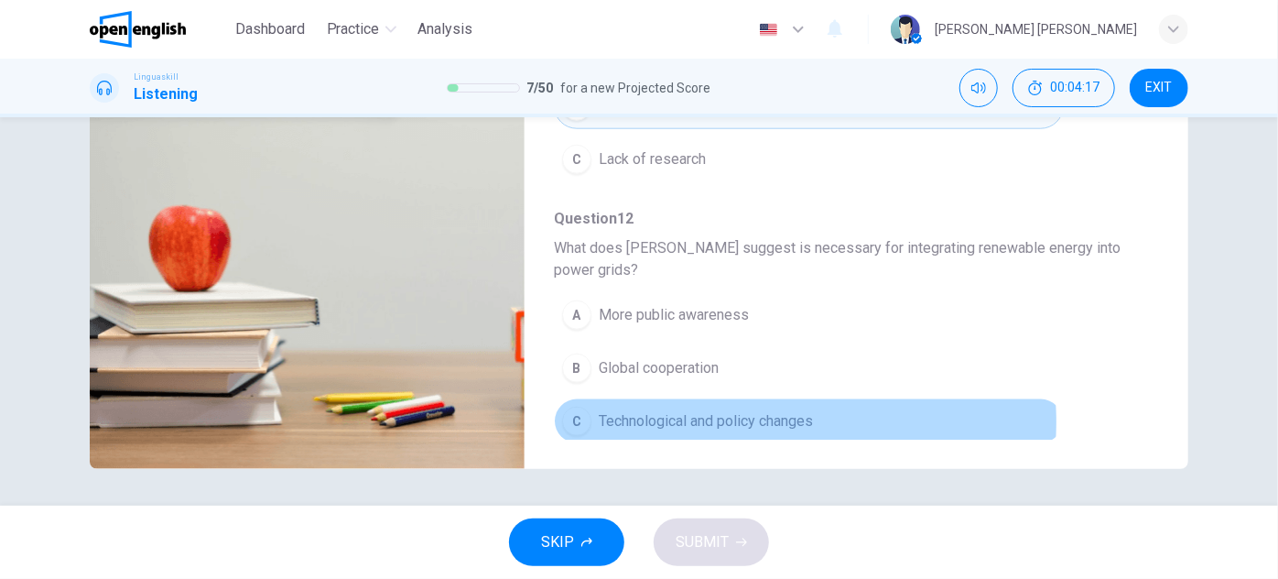
click at [755, 414] on span "Technological and policy changes" at bounding box center [706, 421] width 214 height 22
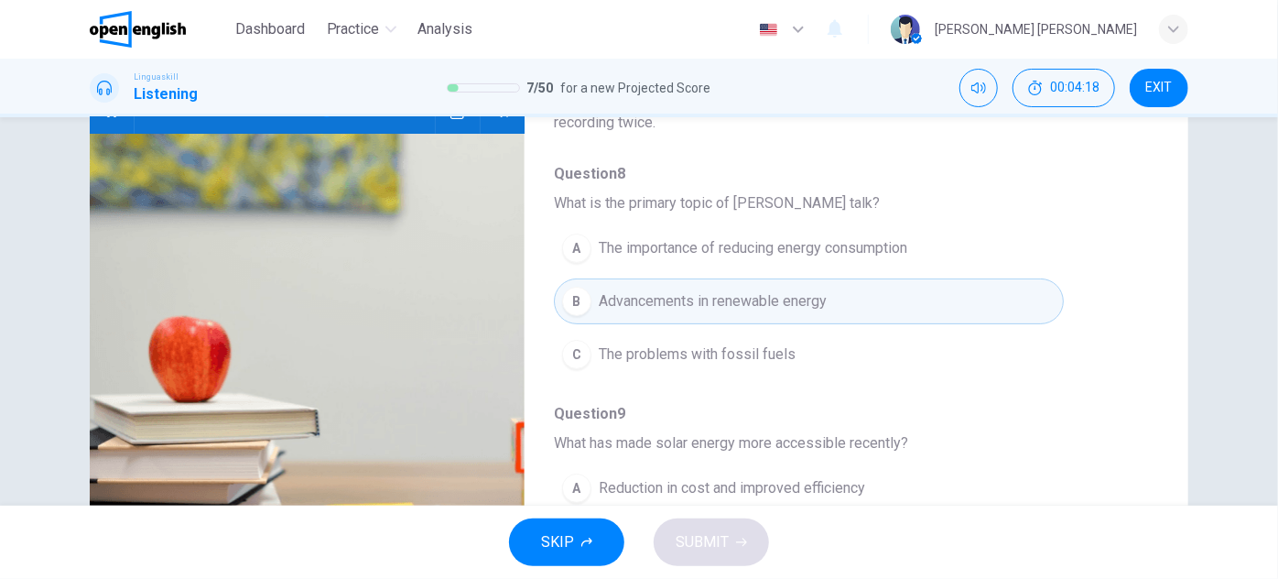
scroll to position [71, 0]
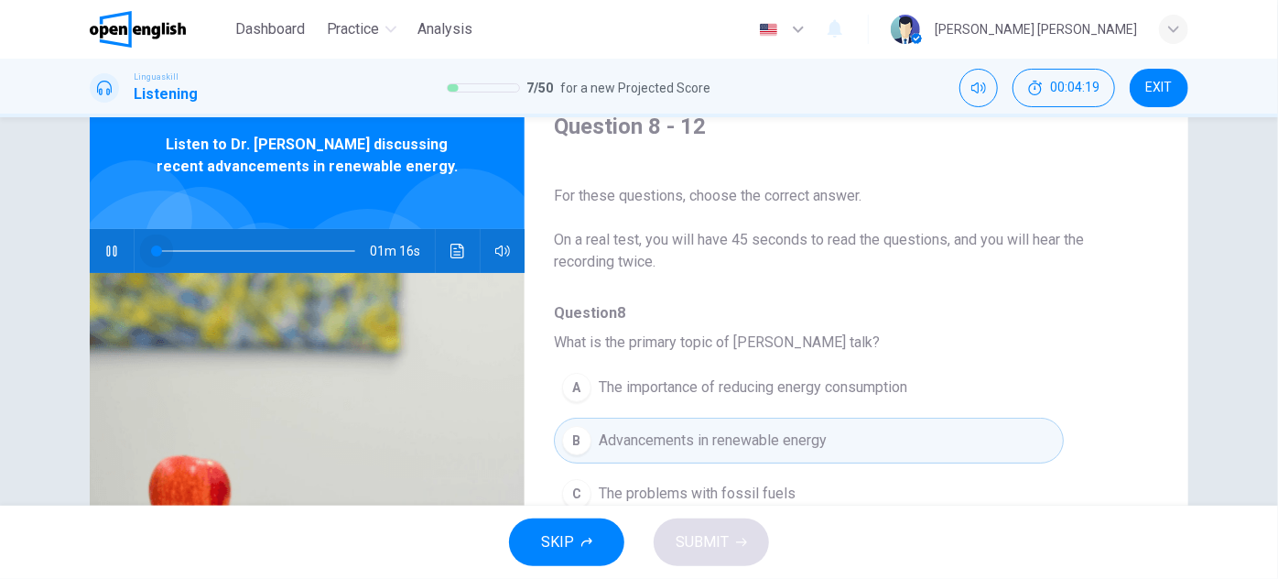
drag, startPoint x: 317, startPoint y: 245, endPoint x: 78, endPoint y: 255, distance: 239.2
click at [78, 255] on div "Question 8 - 12 For these questions, choose the correct answer. On a real test,…" at bounding box center [638, 400] width 1157 height 636
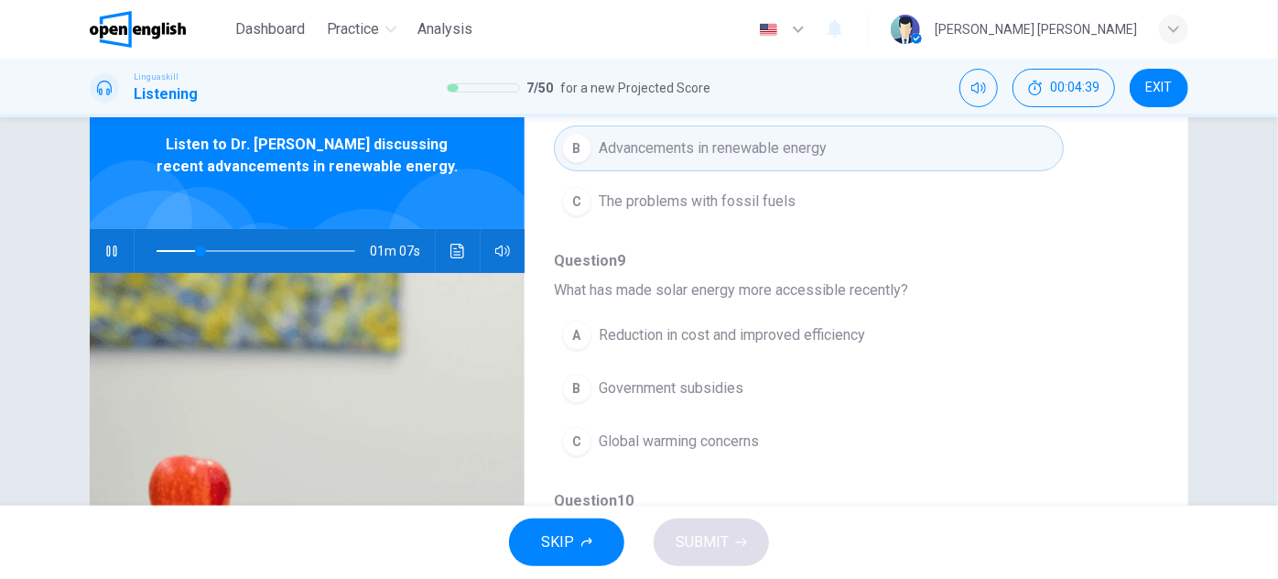
scroll to position [332, 0]
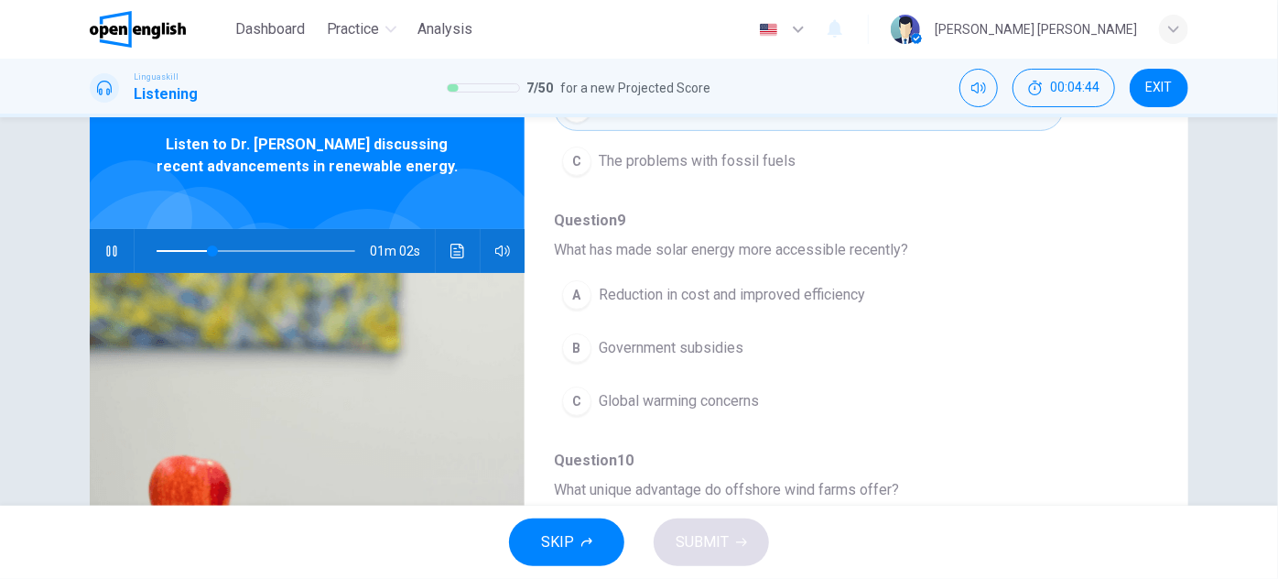
click at [853, 314] on div "A Reduction in cost and improved efficiency B Government subsidies C Global war…" at bounding box center [842, 347] width 576 height 159
click at [837, 297] on span "Reduction in cost and improved efficiency" at bounding box center [732, 295] width 266 height 22
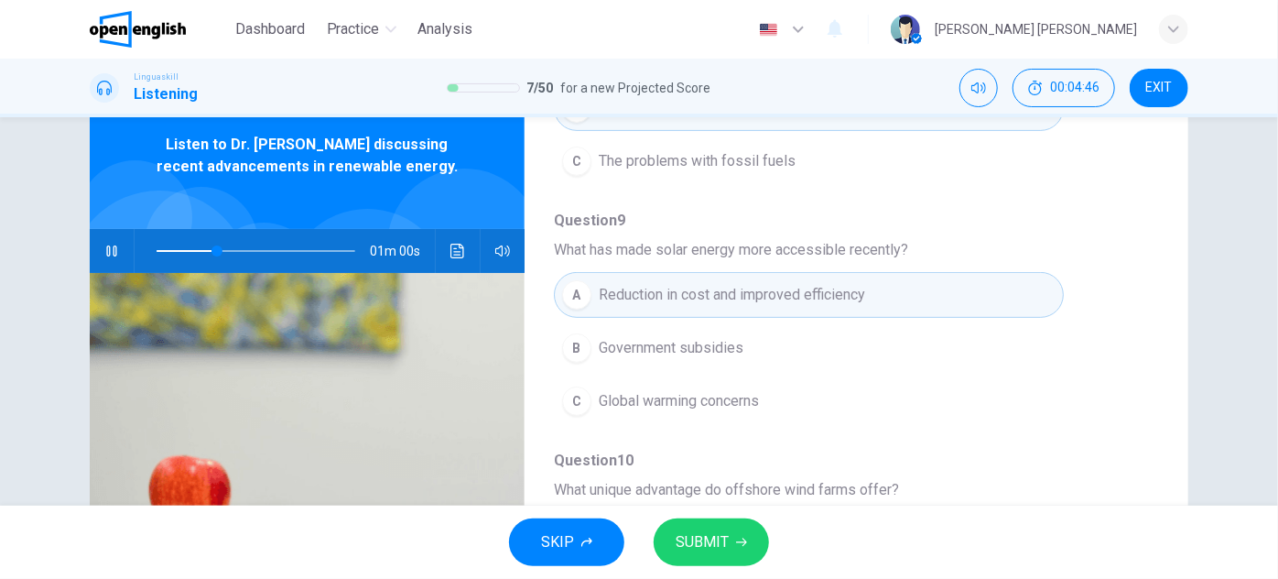
click at [711, 537] on span "SUBMIT" at bounding box center [702, 542] width 53 height 26
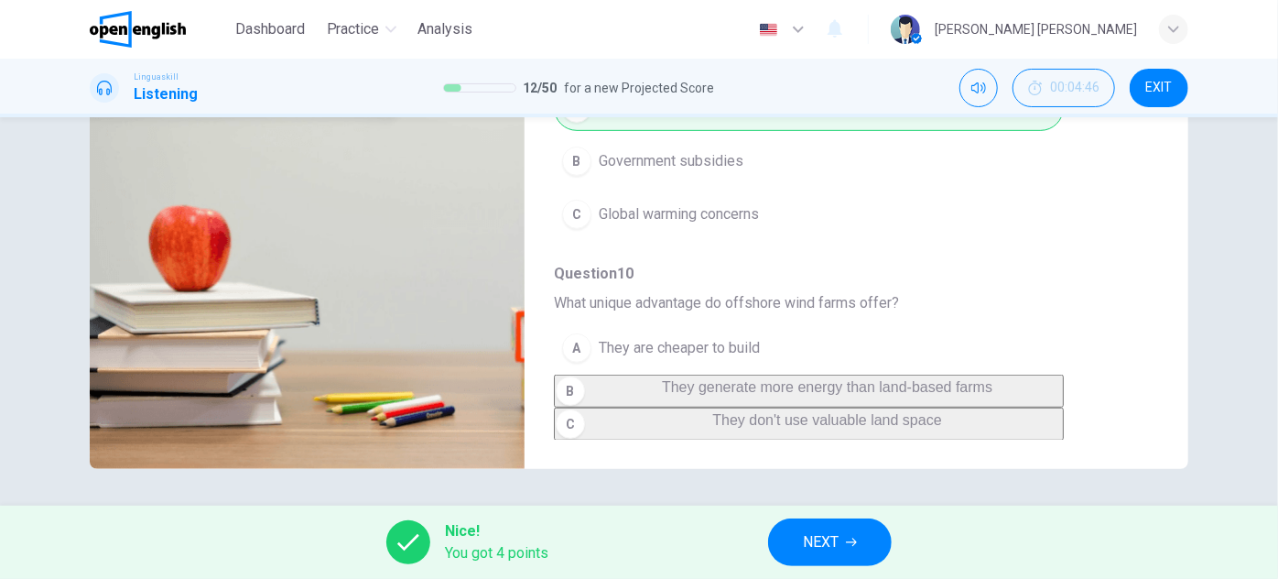
scroll to position [305, 0]
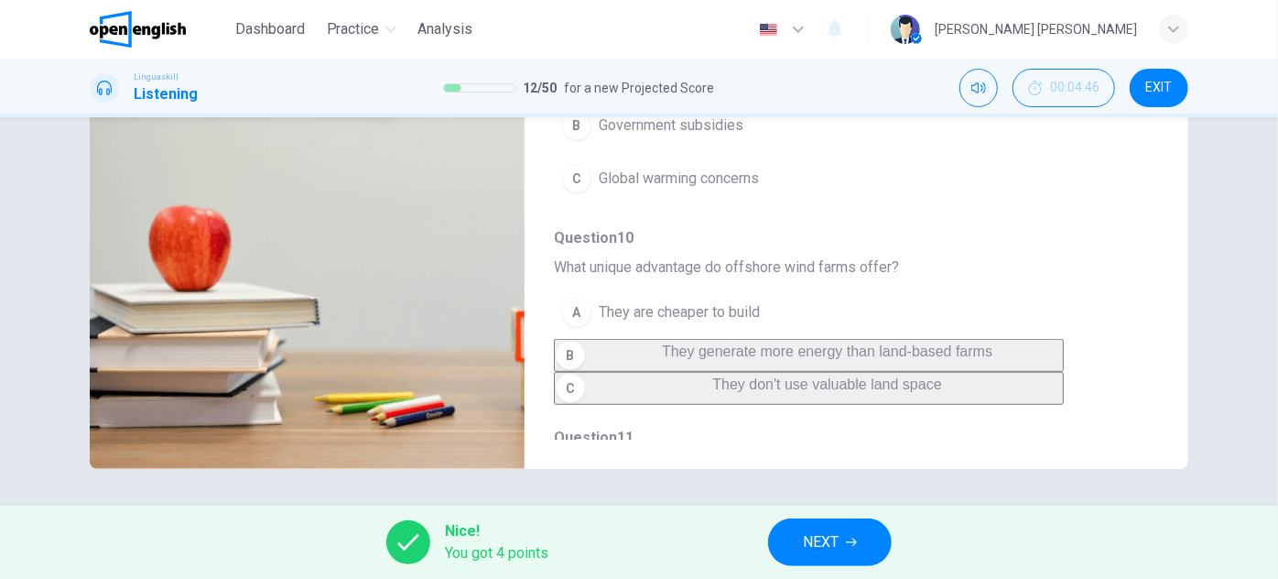
type input "**"
click at [820, 538] on span "NEXT" at bounding box center [821, 542] width 36 height 26
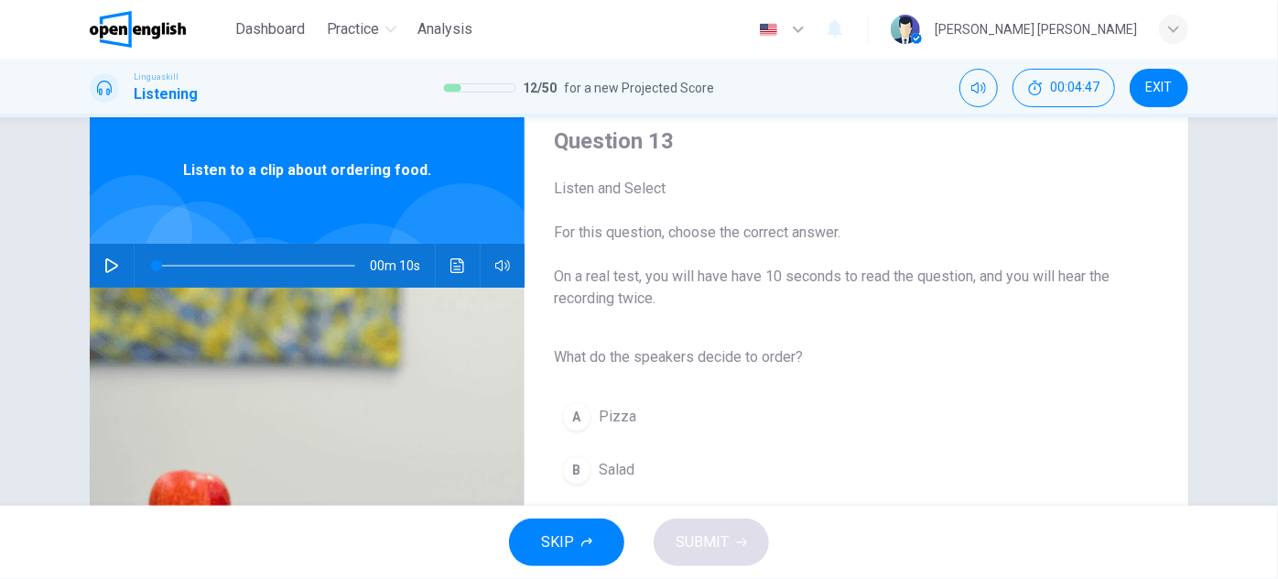
scroll to position [82, 0]
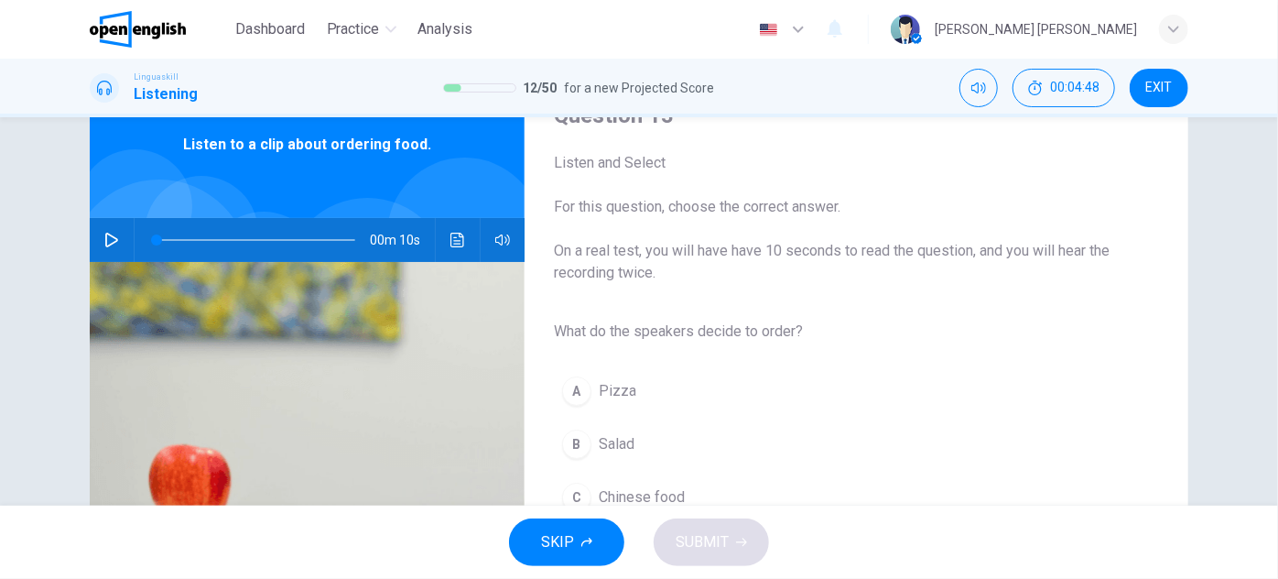
click at [104, 237] on icon "button" at bounding box center [111, 240] width 15 height 15
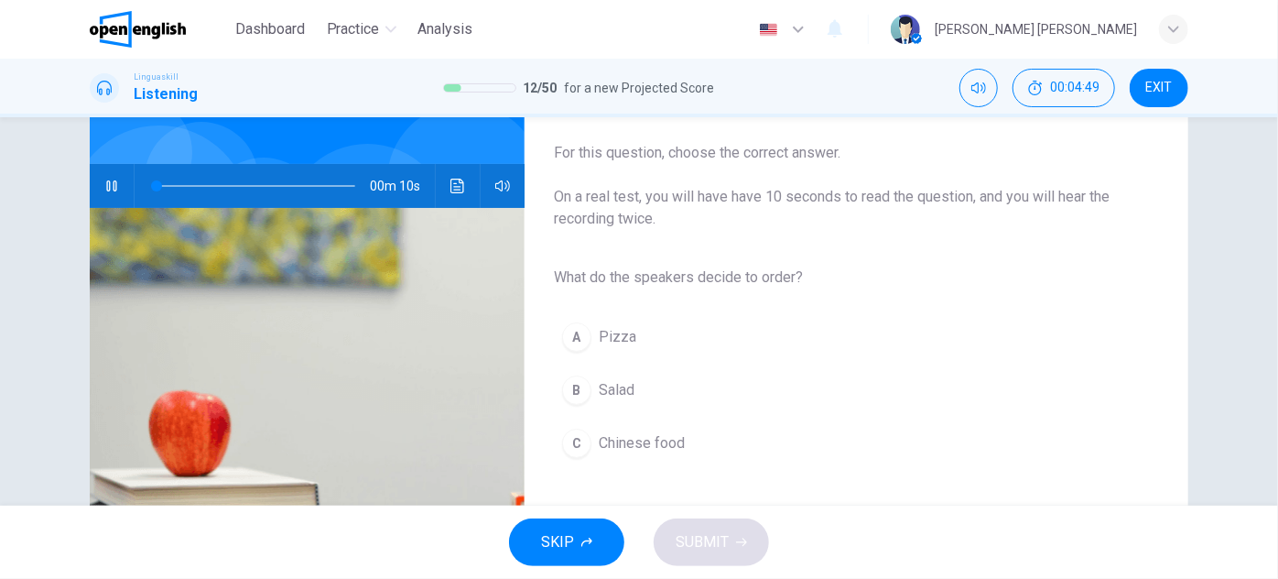
scroll to position [166, 0]
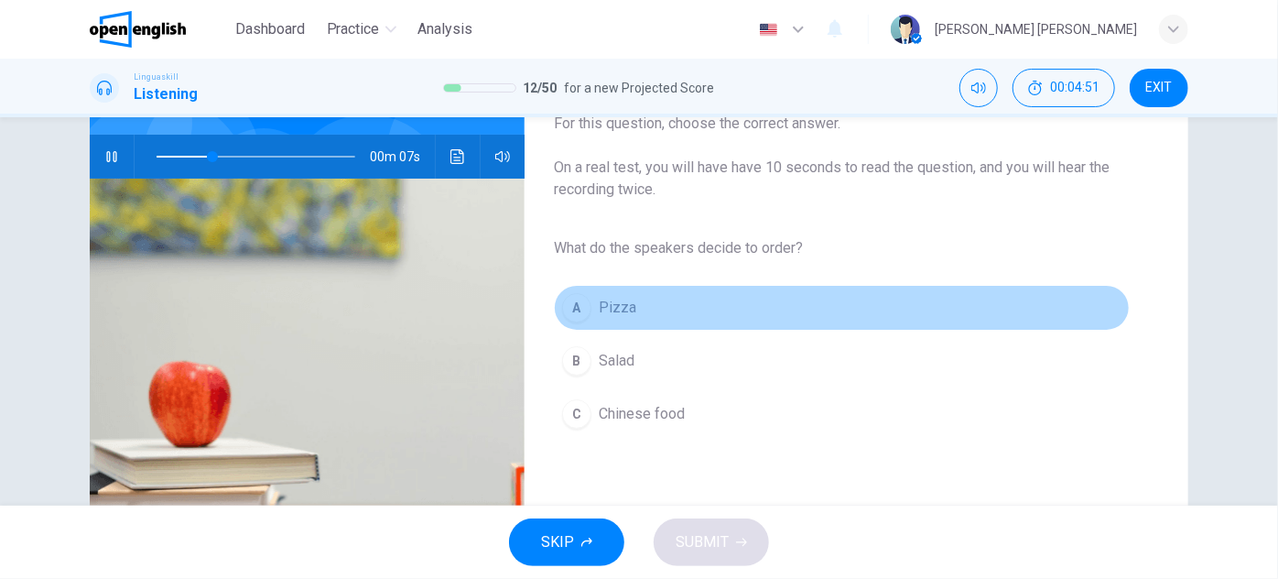
click at [568, 310] on div "A" at bounding box center [576, 307] width 29 height 29
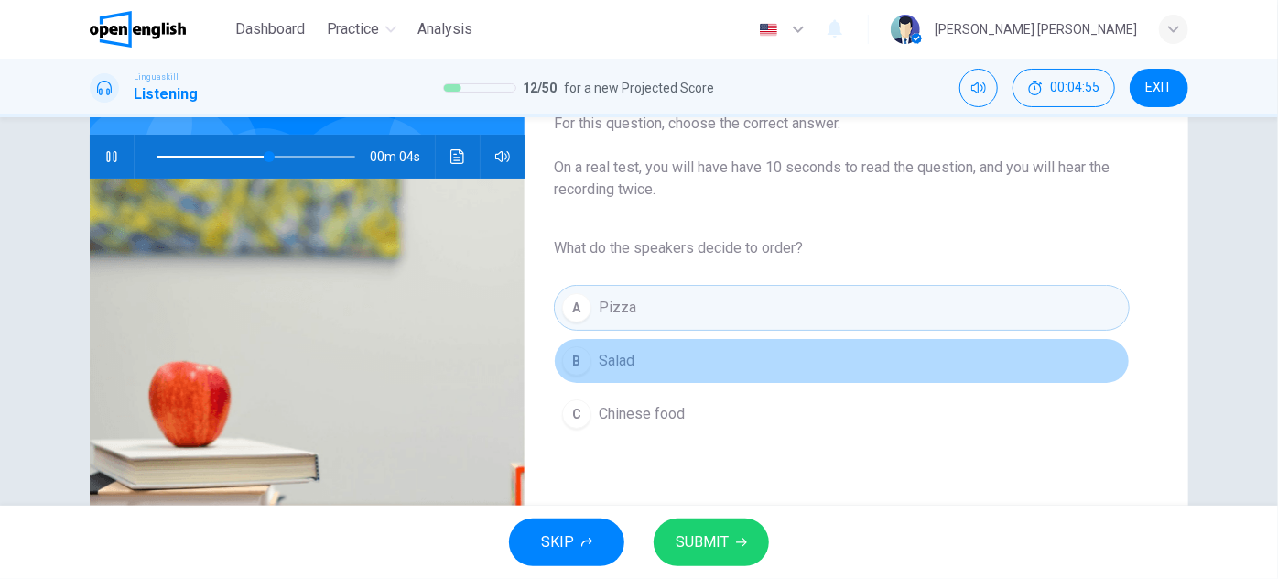
click at [626, 365] on span "Salad" at bounding box center [617, 361] width 36 height 22
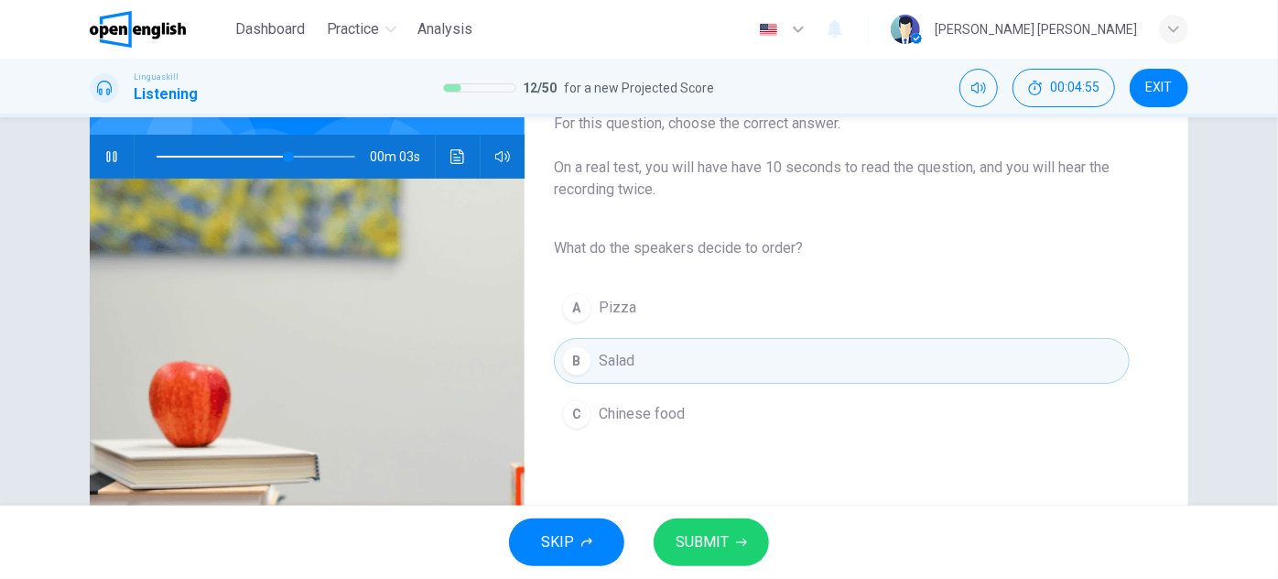
click at [712, 535] on span "SUBMIT" at bounding box center [702, 542] width 53 height 26
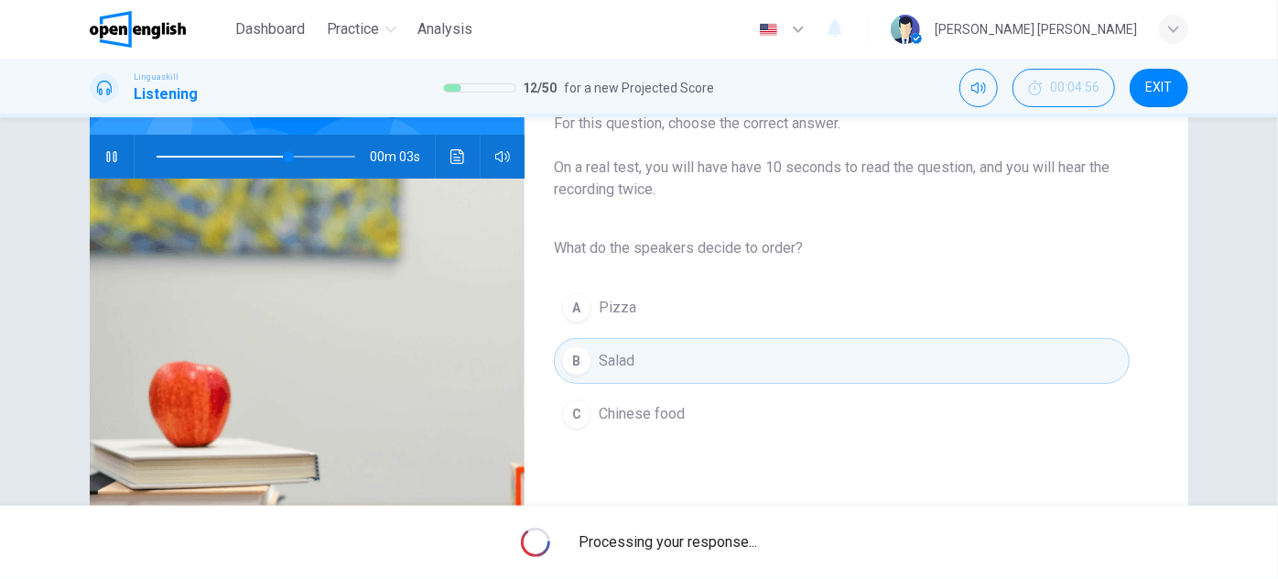
type input "**"
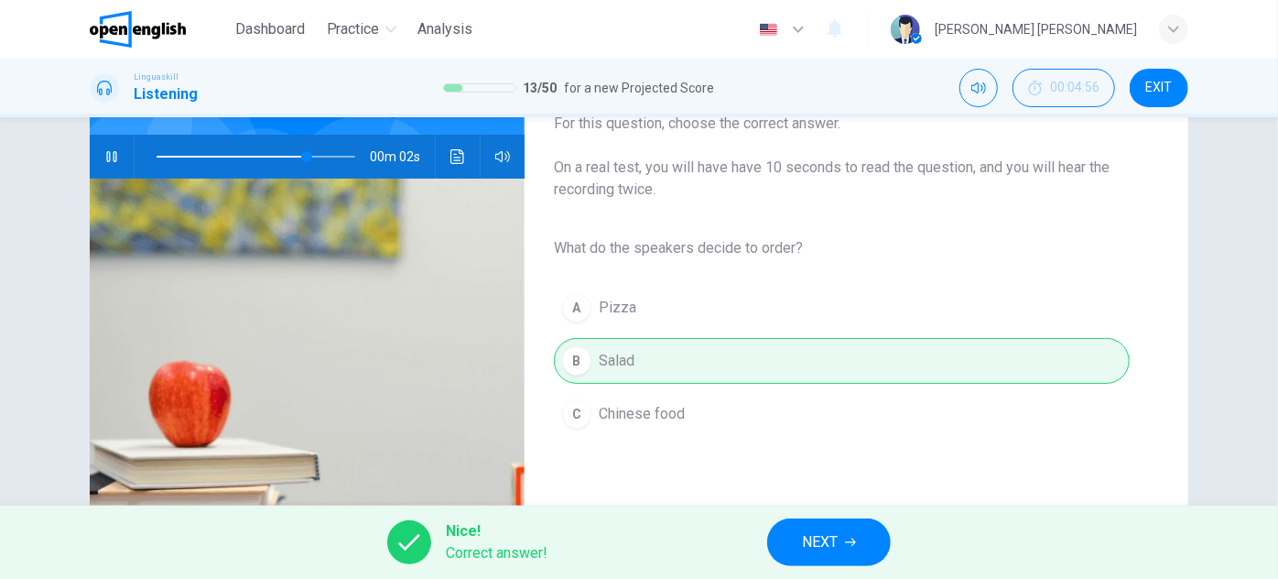
click at [788, 528] on button "NEXT" at bounding box center [829, 542] width 124 height 48
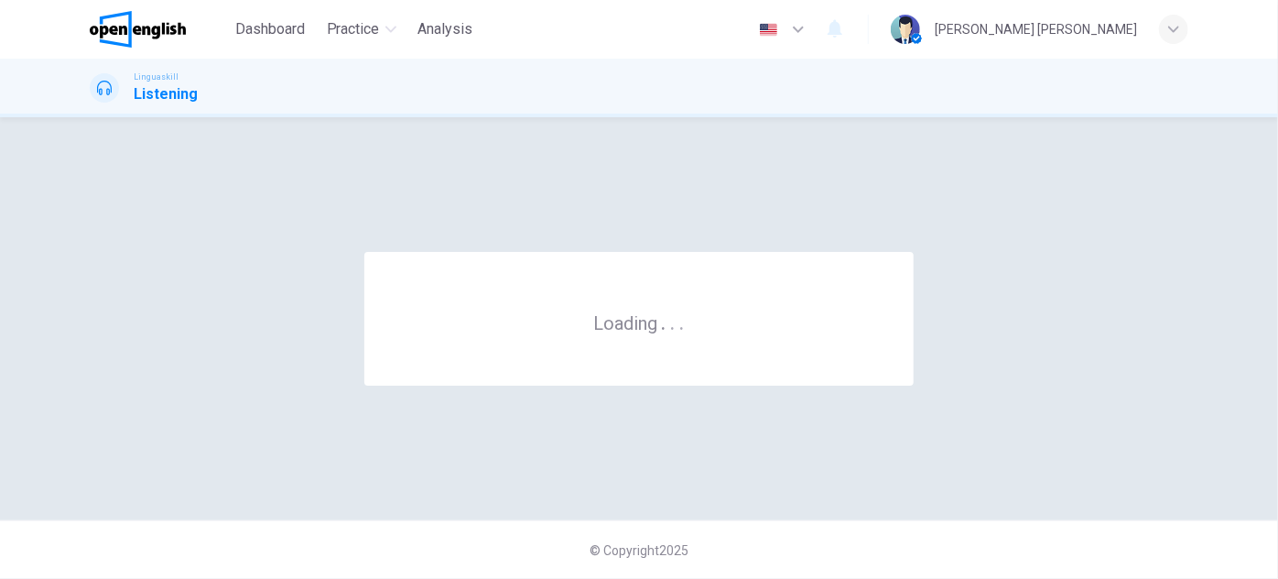
scroll to position [0, 0]
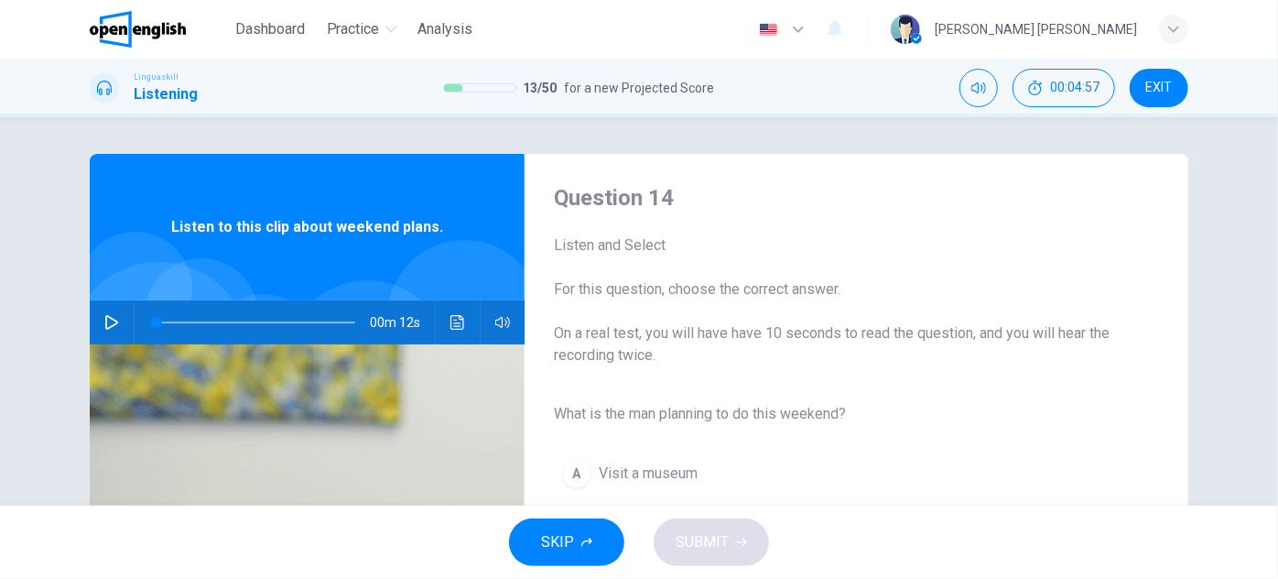
click at [114, 319] on icon "button" at bounding box center [111, 322] width 15 height 15
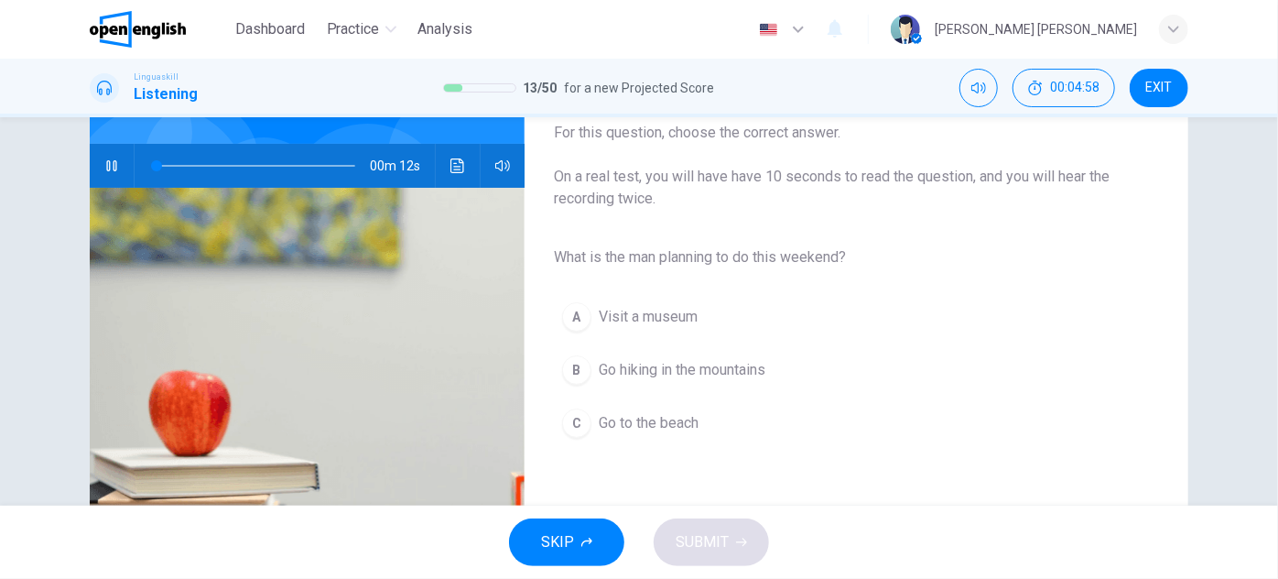
scroll to position [166, 0]
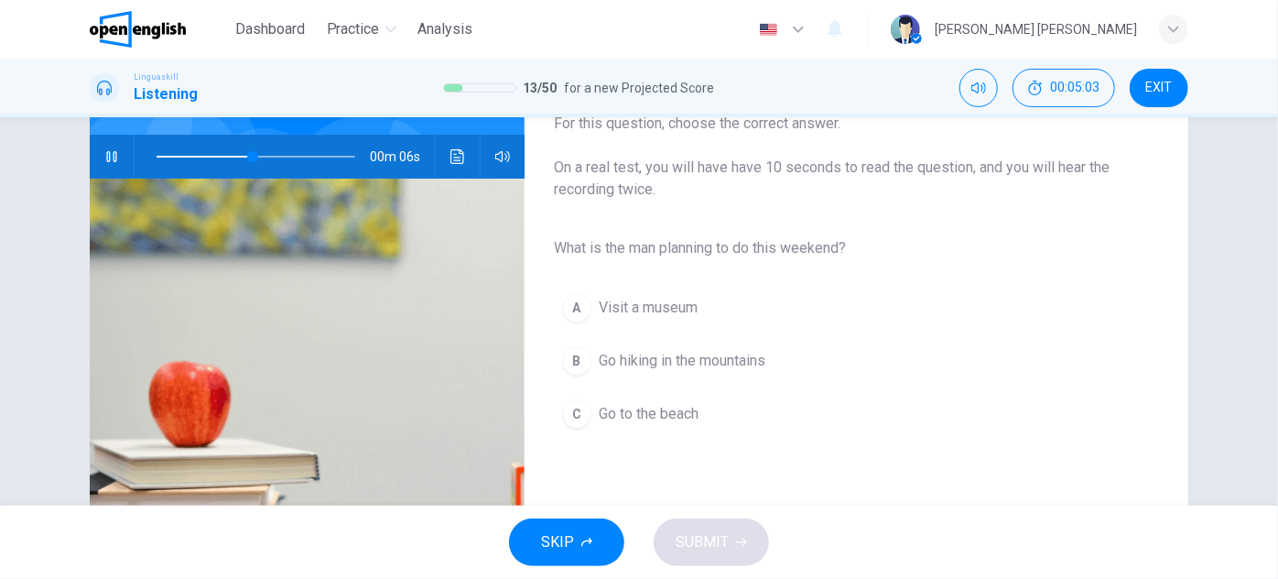
click at [632, 354] on span "Go hiking in the mountains" at bounding box center [682, 361] width 167 height 22
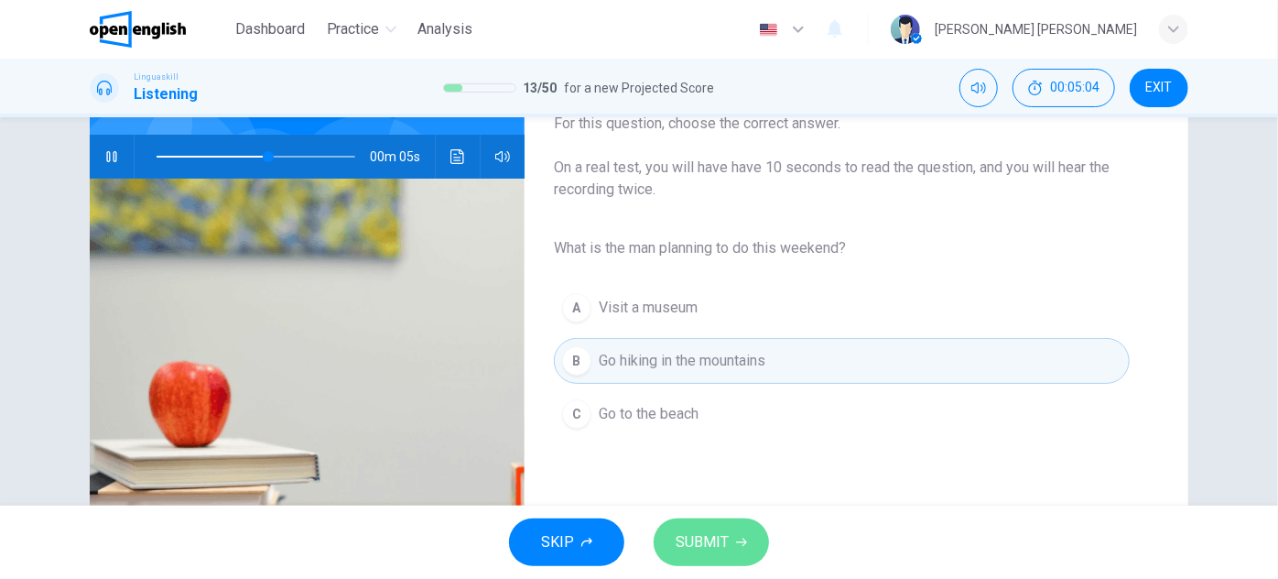
click at [693, 531] on span "SUBMIT" at bounding box center [702, 542] width 53 height 26
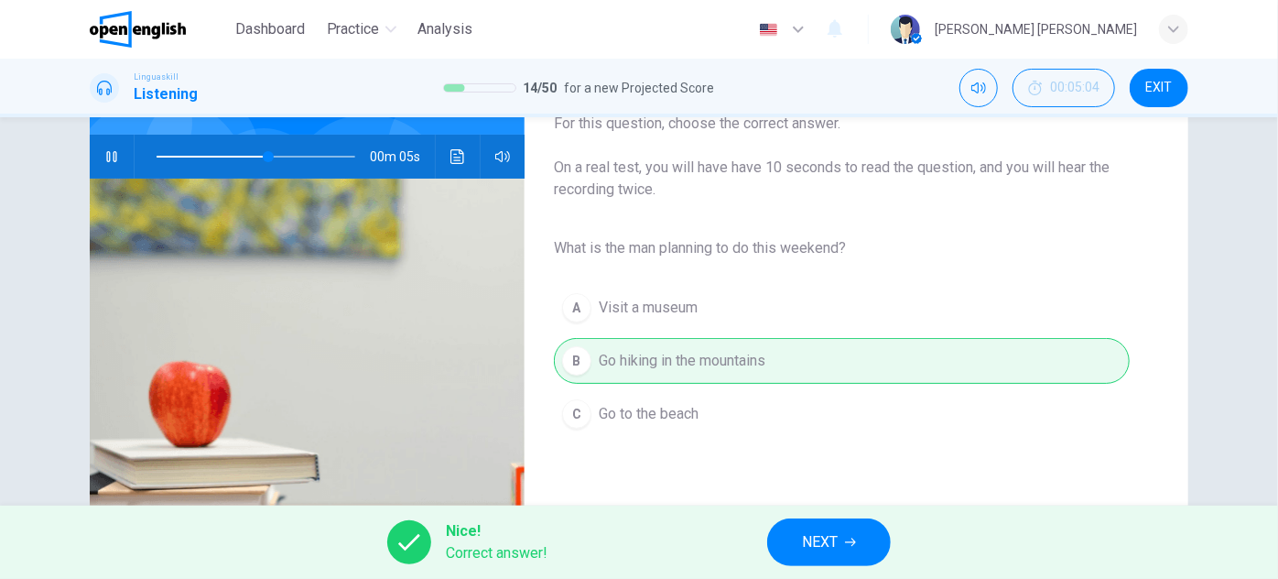
type input "**"
click at [797, 548] on button "NEXT" at bounding box center [829, 542] width 124 height 48
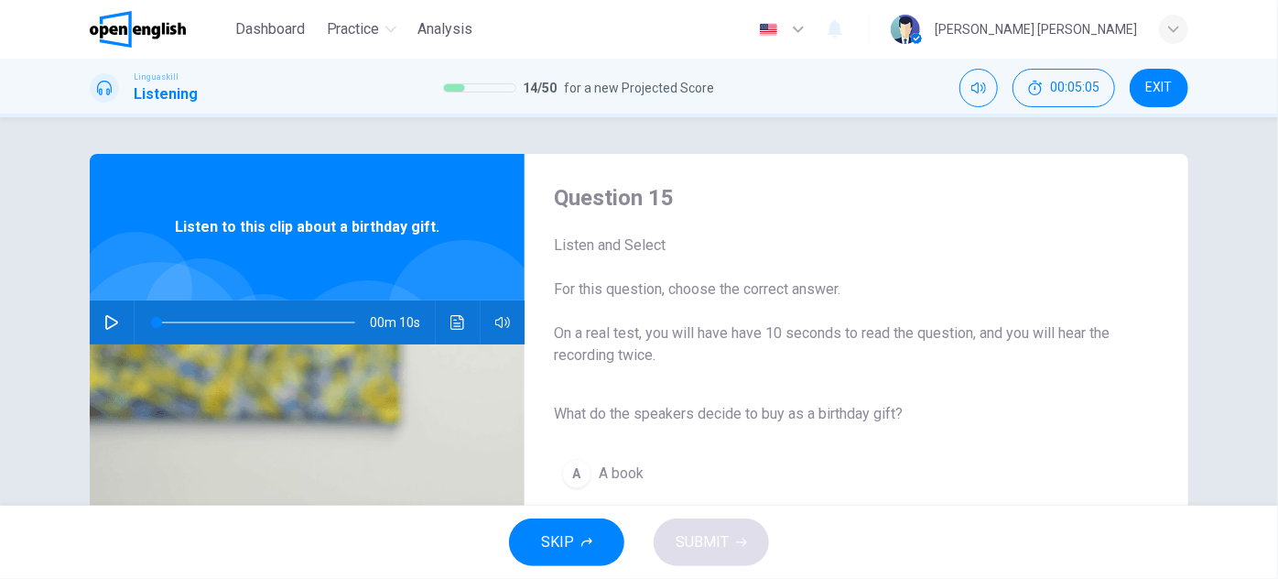
click at [113, 317] on icon "button" at bounding box center [111, 322] width 15 height 15
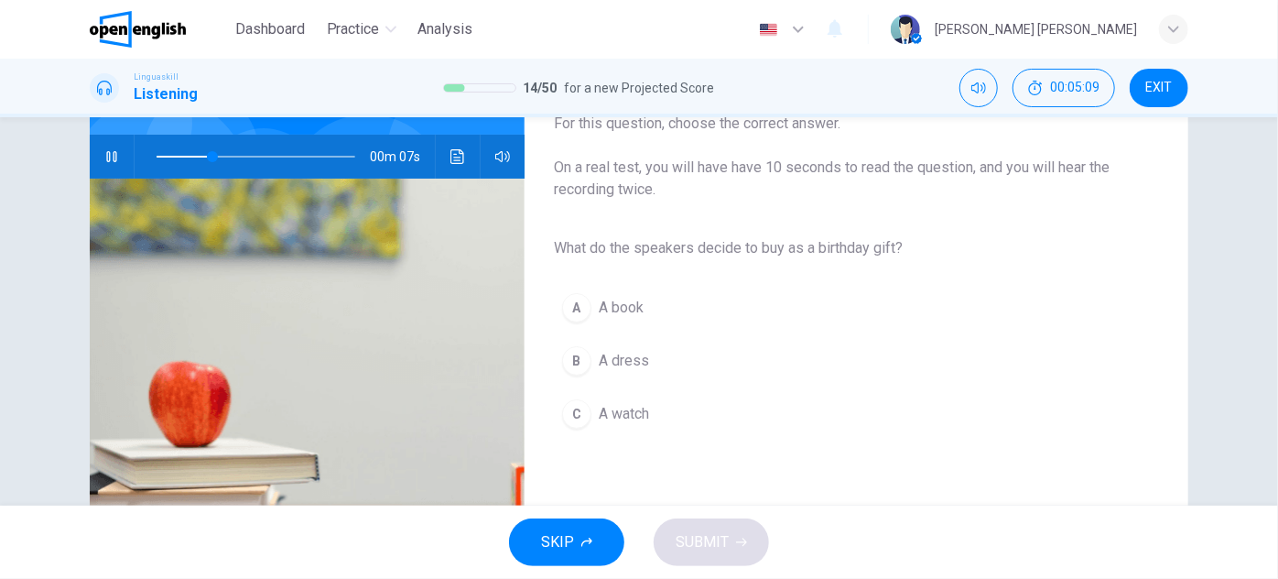
scroll to position [249, 0]
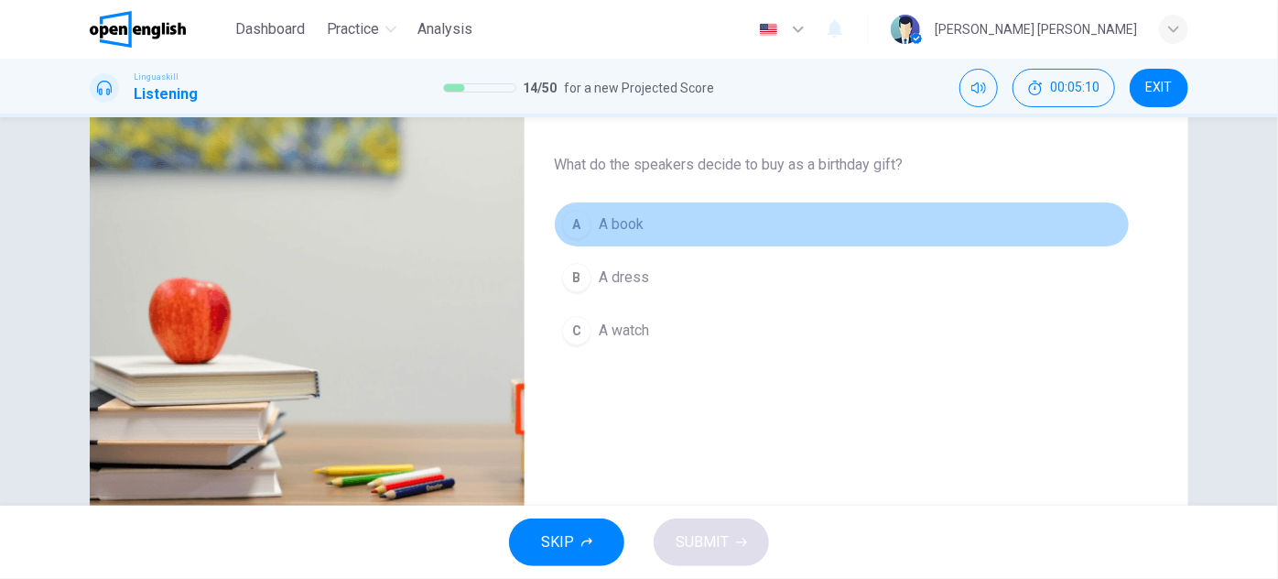
click at [572, 225] on div "A" at bounding box center [576, 224] width 29 height 29
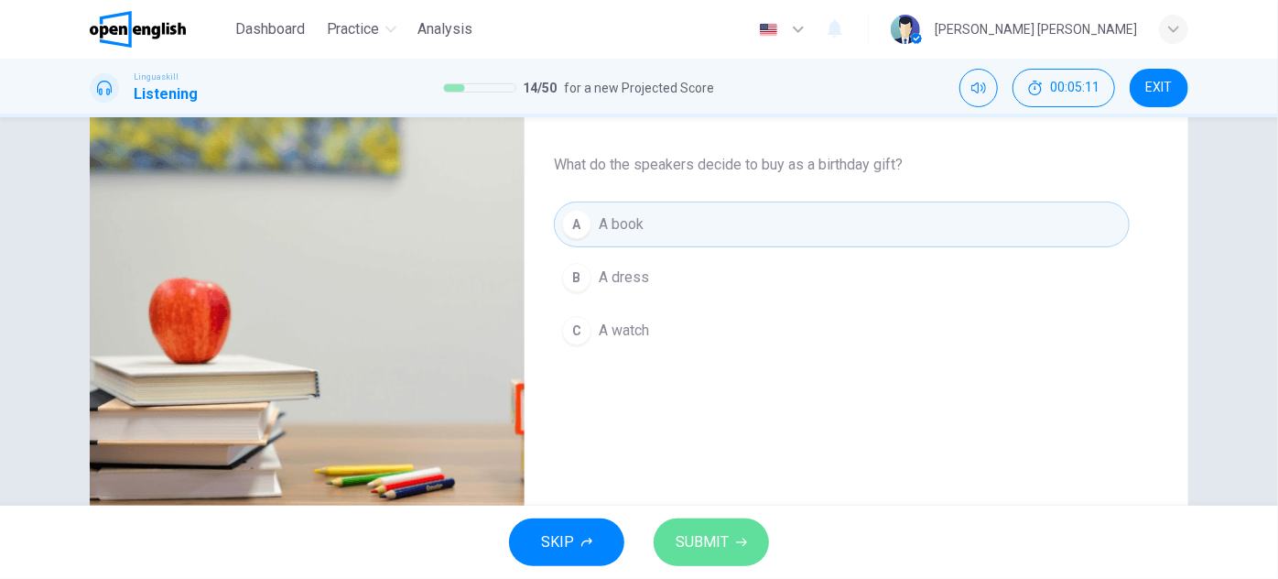
click at [679, 543] on span "SUBMIT" at bounding box center [702, 542] width 53 height 26
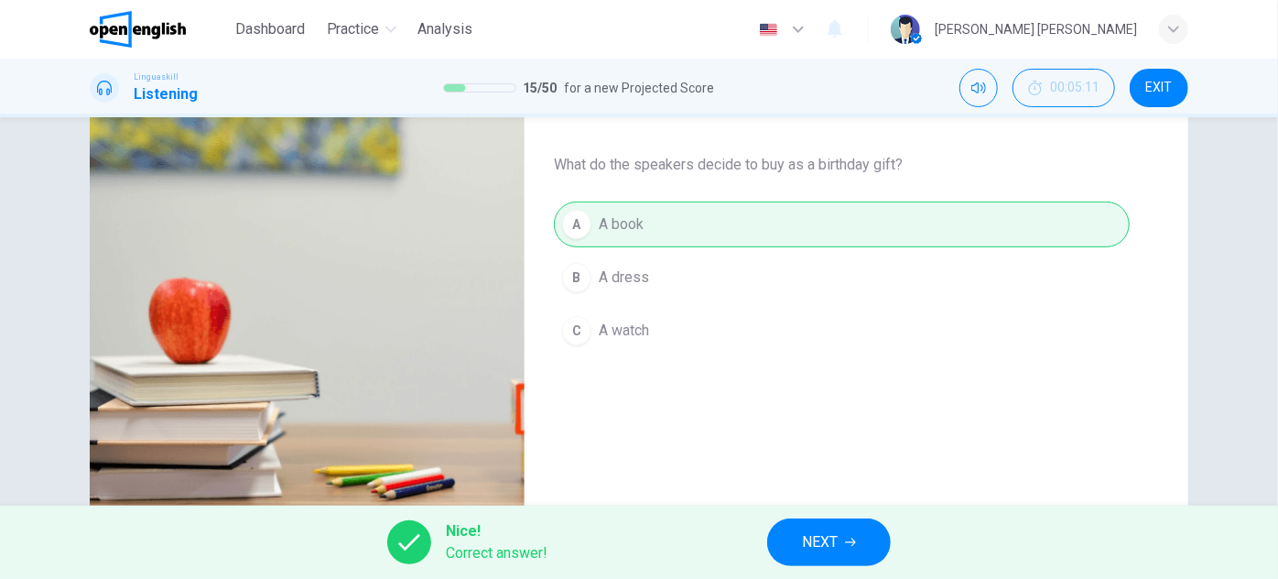
type input "**"
click at [781, 535] on button "NEXT" at bounding box center [829, 542] width 124 height 48
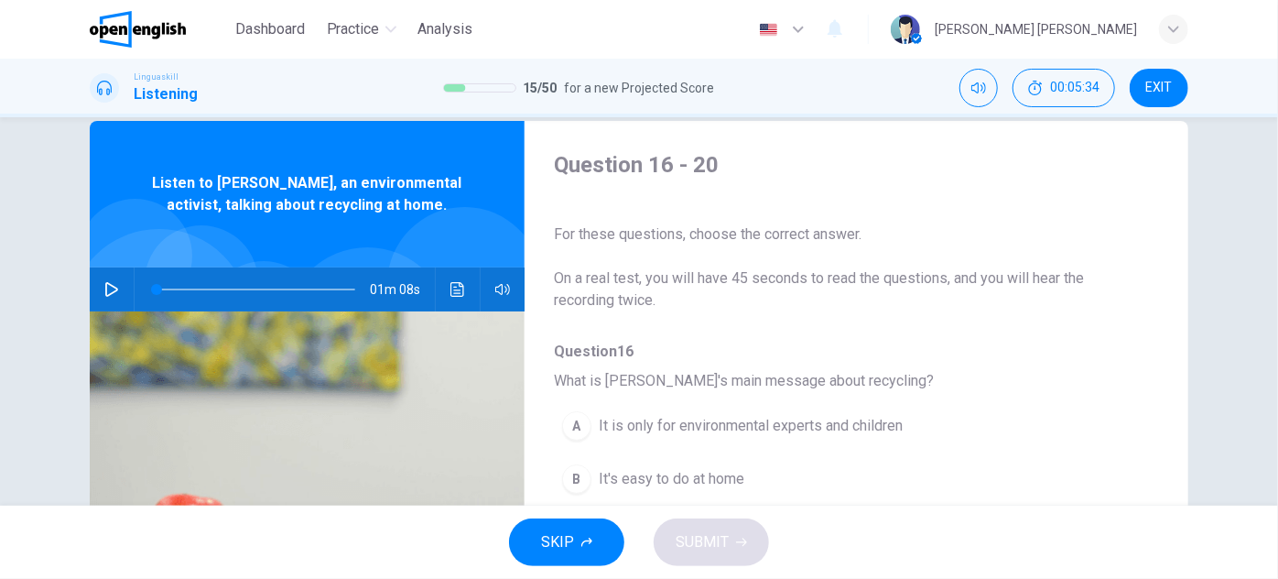
scroll to position [0, 0]
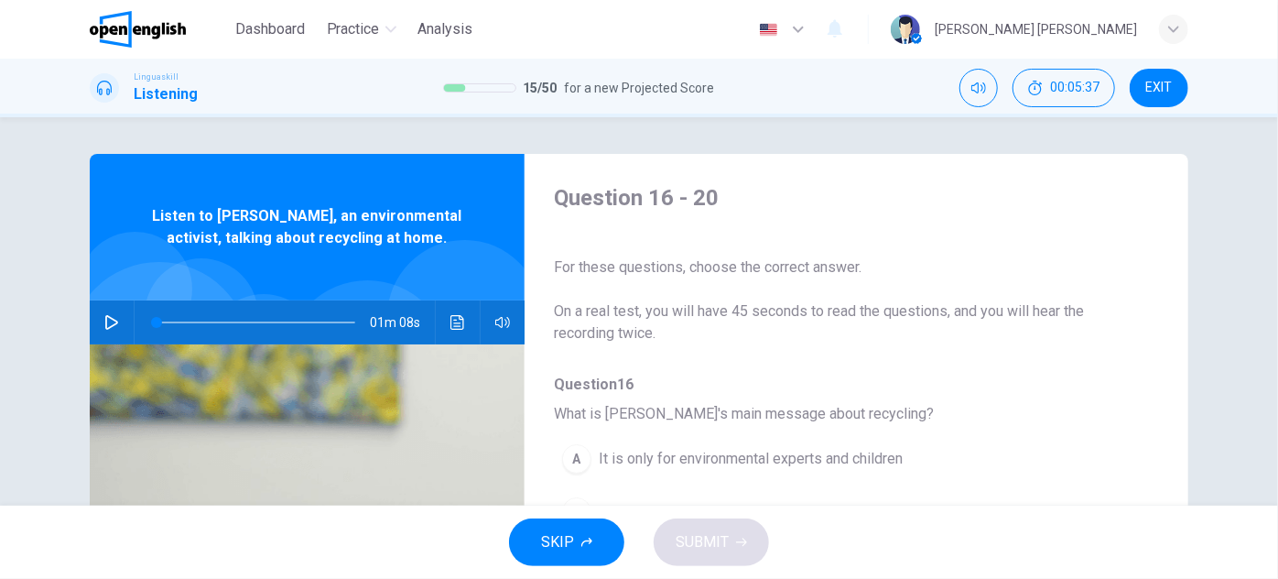
click at [92, 326] on div "01m 08s" at bounding box center [307, 322] width 435 height 44
click at [107, 329] on icon "button" at bounding box center [111, 322] width 15 height 15
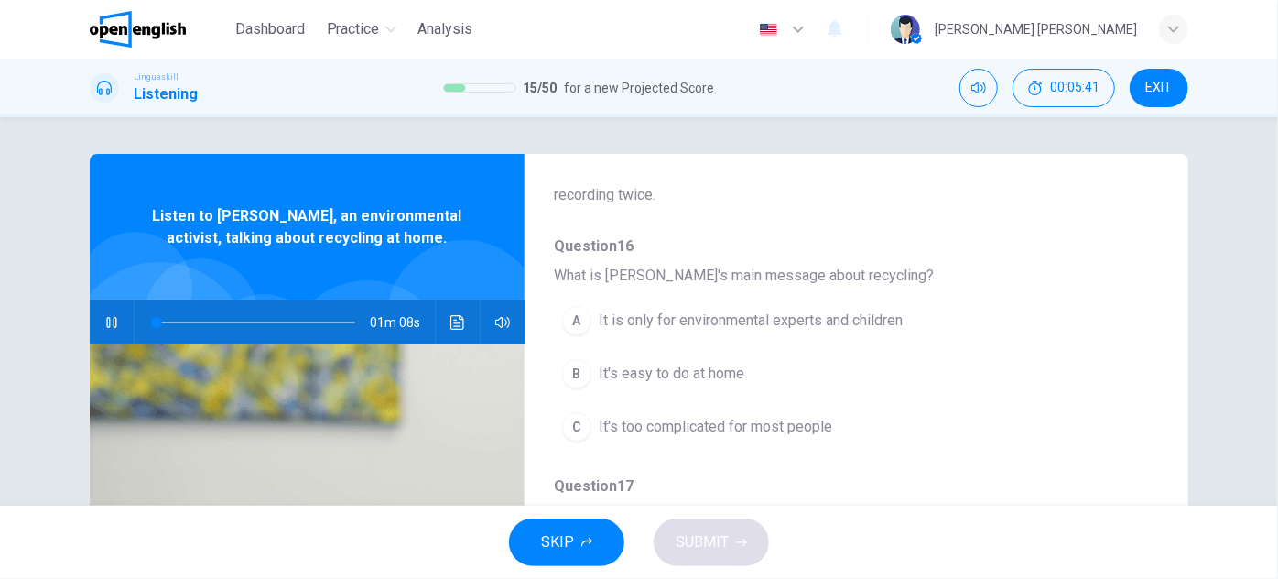
scroll to position [166, 0]
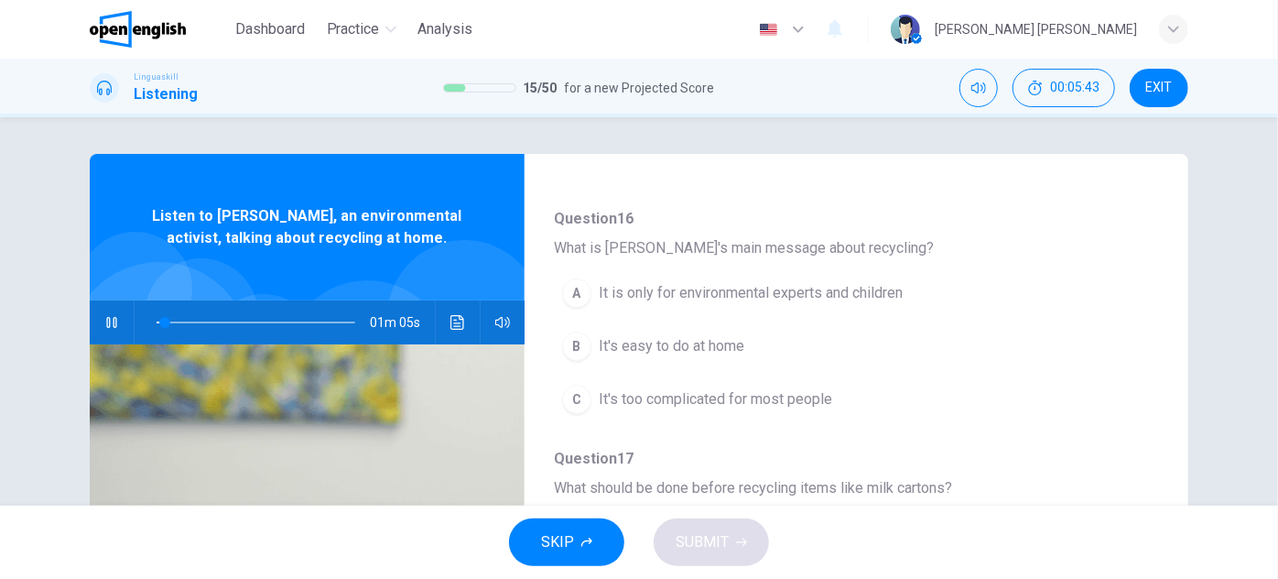
click at [901, 452] on span "Question 17" at bounding box center [842, 459] width 576 height 22
click at [737, 358] on button "B It's easy to do at home" at bounding box center [809, 346] width 510 height 46
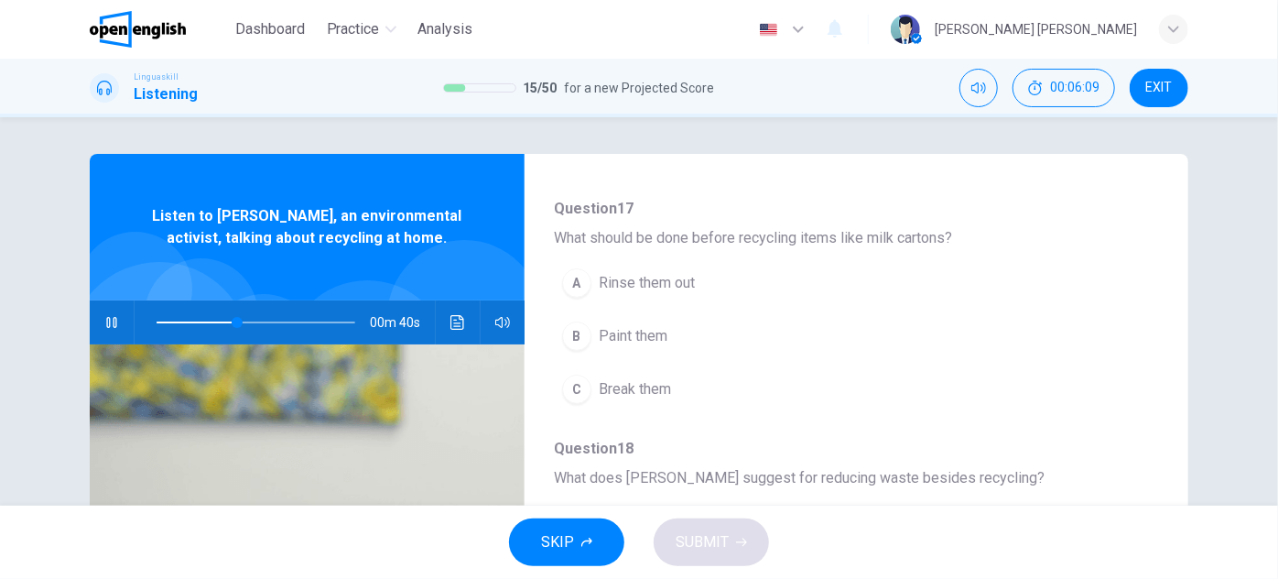
scroll to position [332, 0]
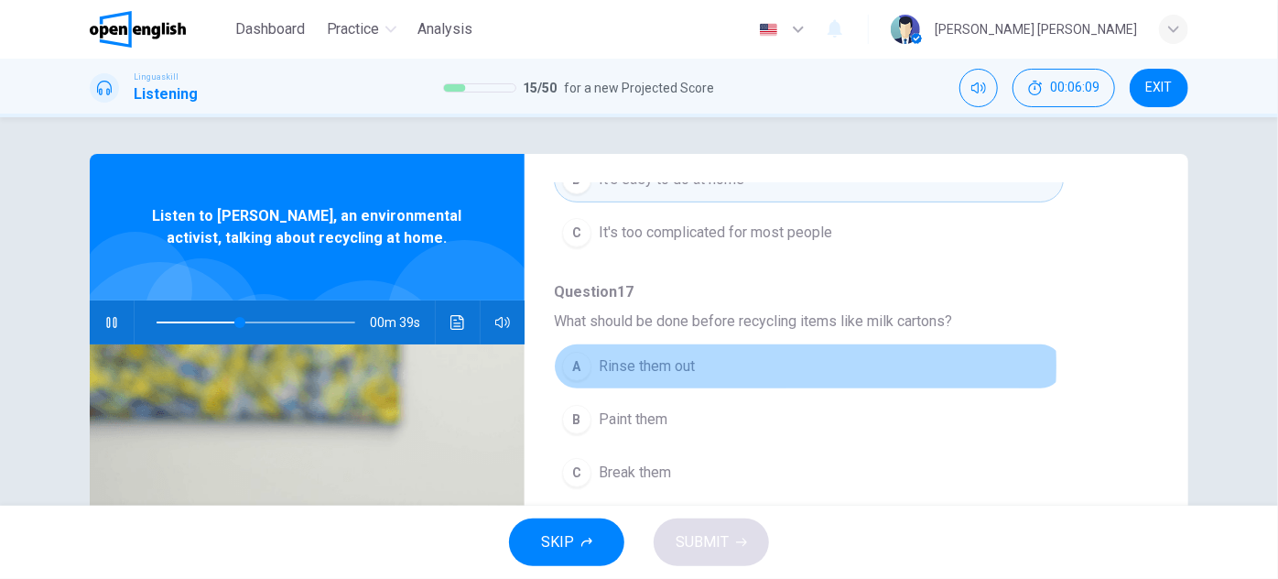
click at [667, 363] on span "Rinse them out" at bounding box center [647, 366] width 96 height 22
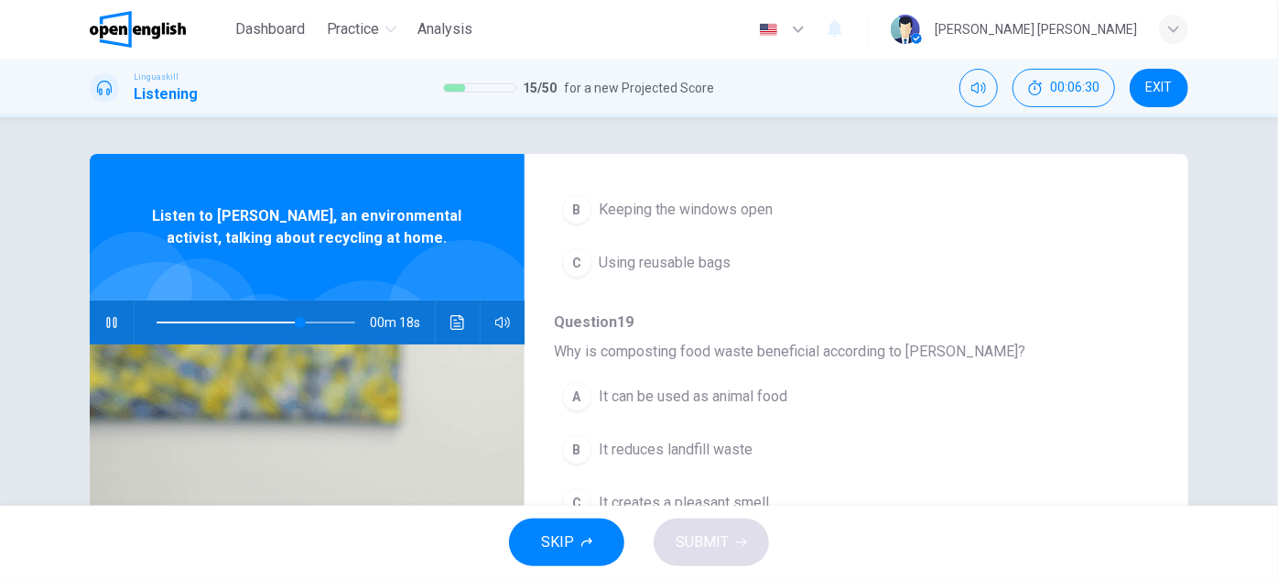
scroll to position [82, 0]
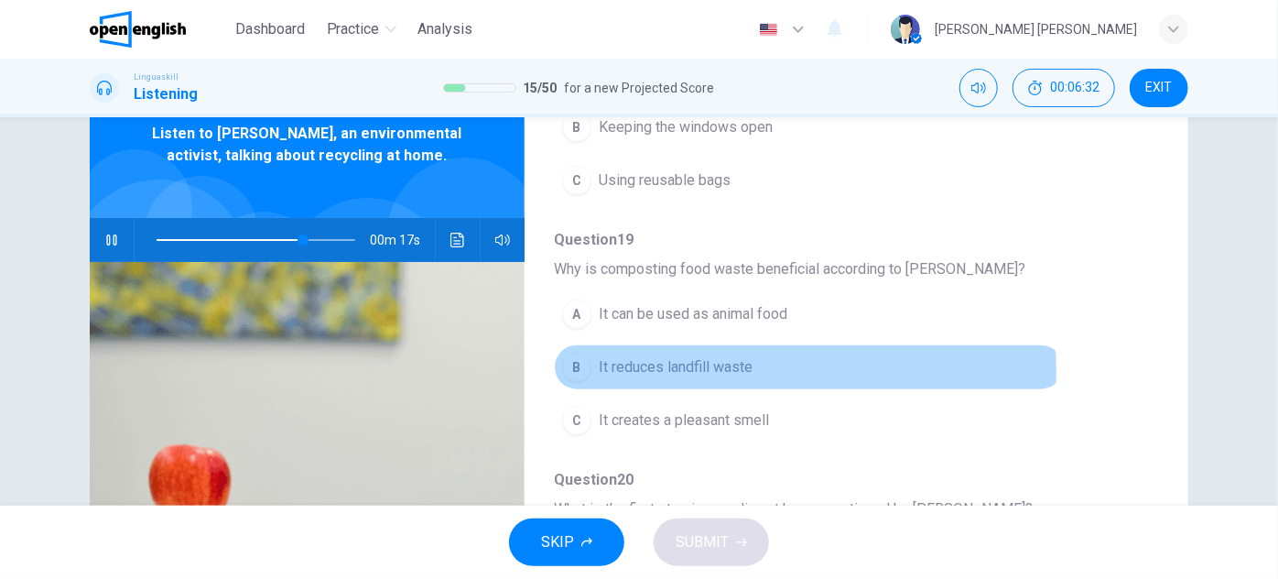
click at [755, 364] on button "B It reduces landfill waste" at bounding box center [809, 367] width 510 height 46
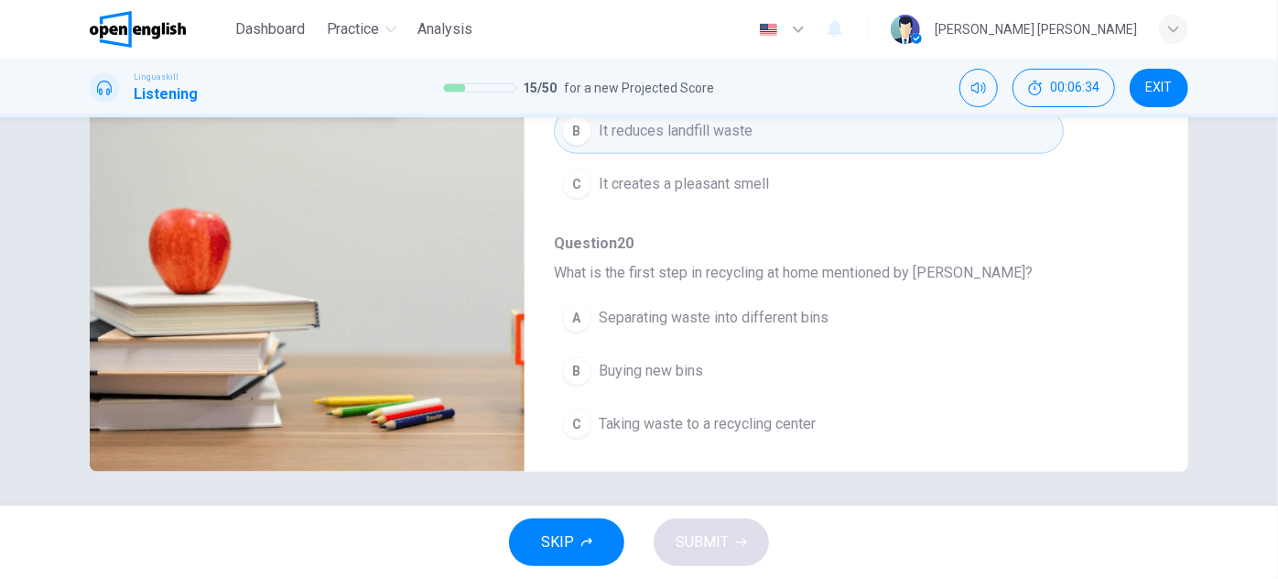
scroll to position [321, 0]
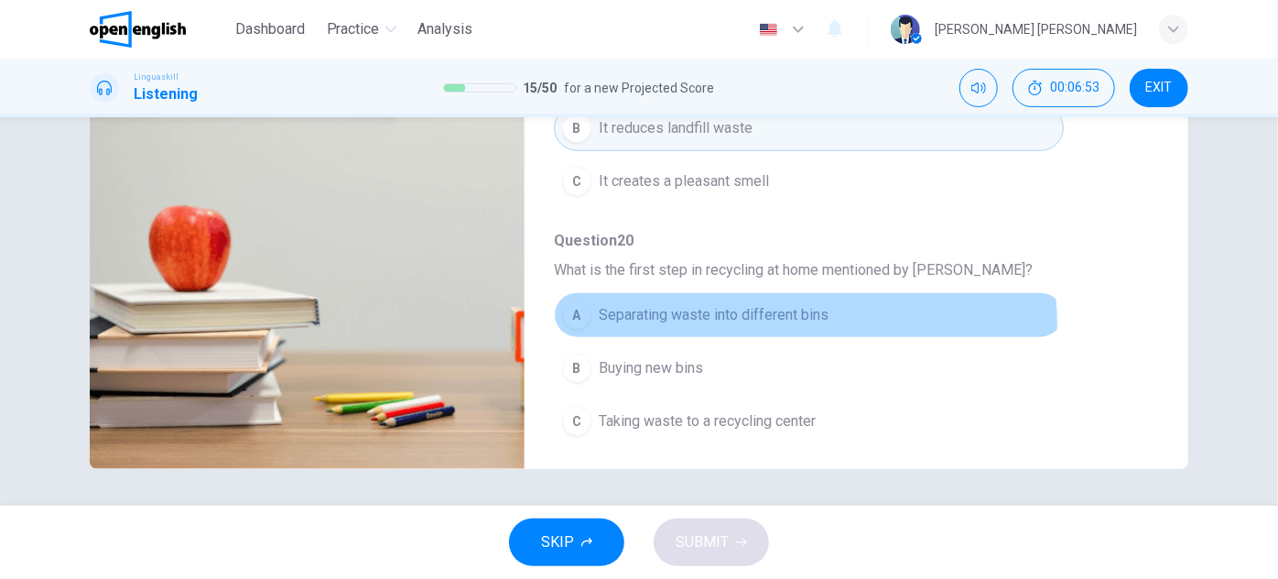
click at [741, 318] on span "Separating waste into different bins" at bounding box center [714, 315] width 230 height 22
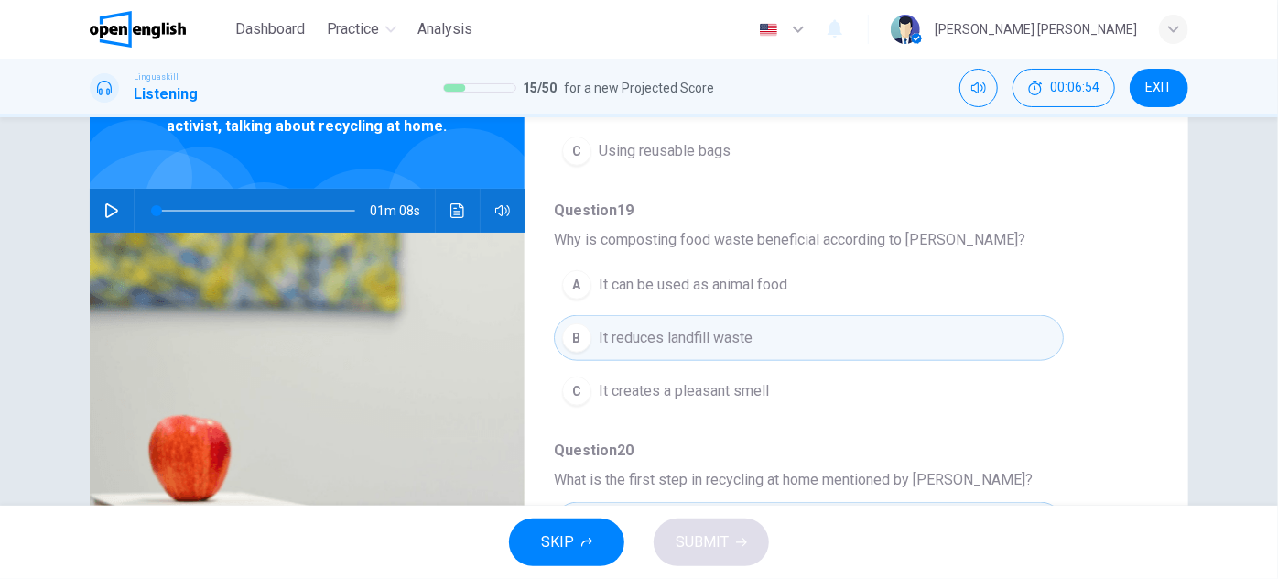
scroll to position [71, 0]
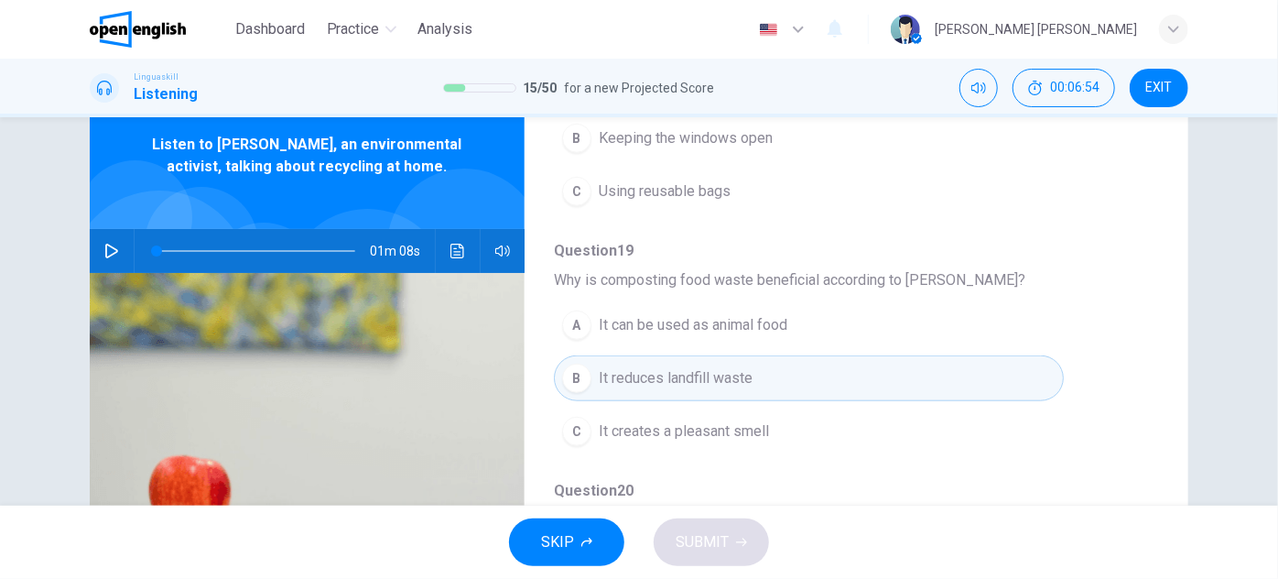
click at [92, 254] on div "01m 08s" at bounding box center [307, 251] width 435 height 44
click at [112, 255] on icon "button" at bounding box center [111, 251] width 15 height 15
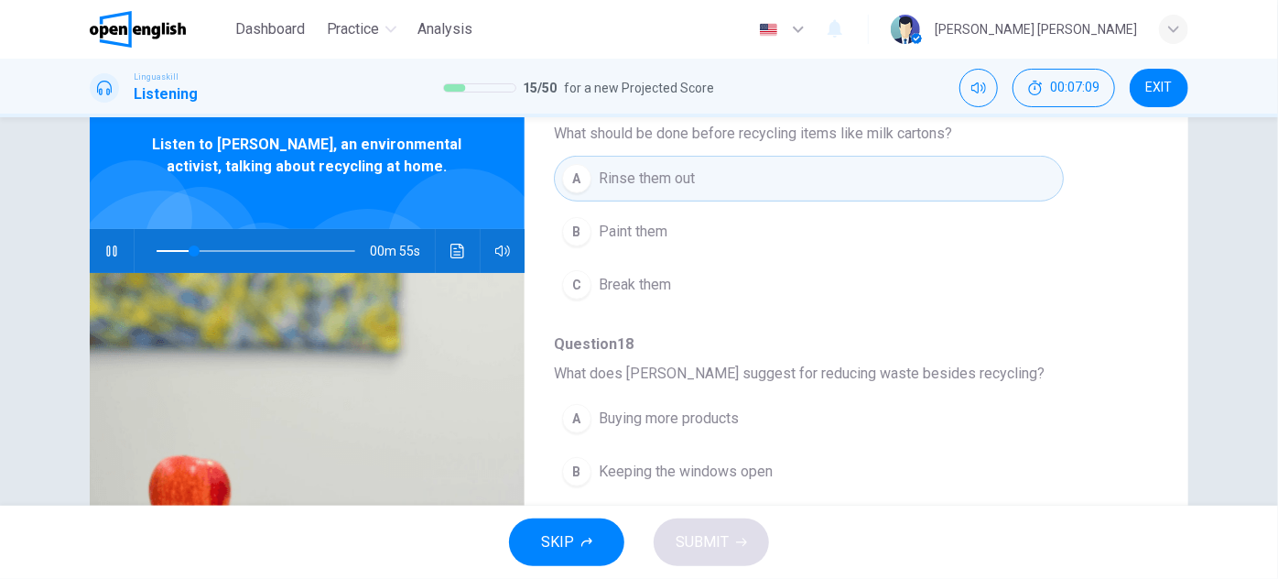
scroll to position [532, 0]
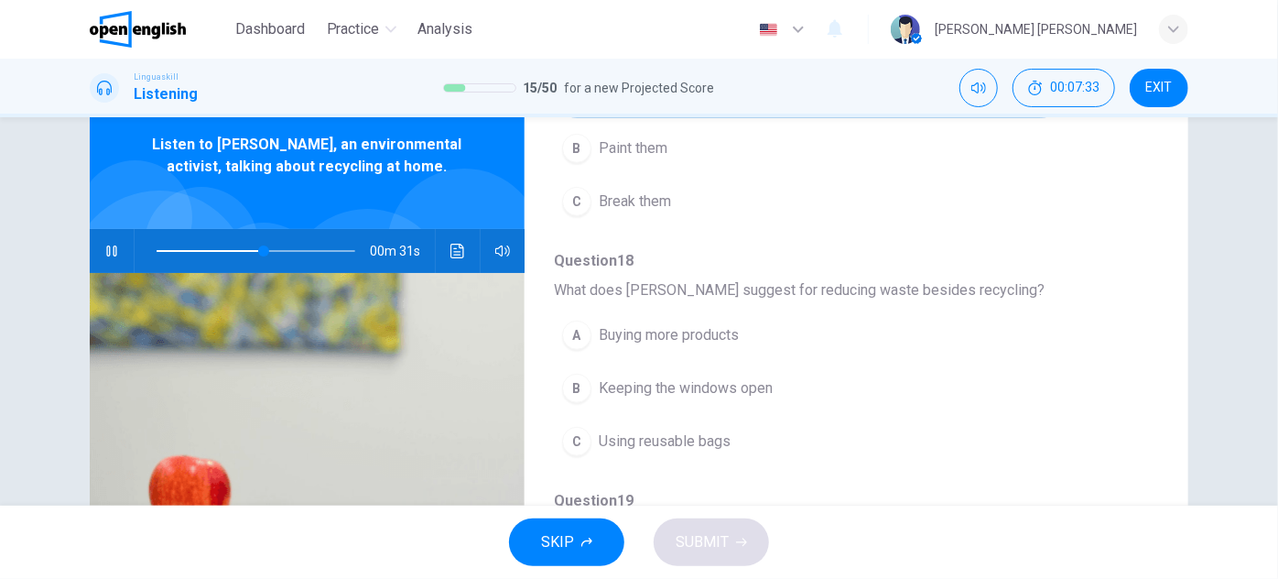
click at [701, 447] on button "C Using reusable bags" at bounding box center [809, 441] width 510 height 46
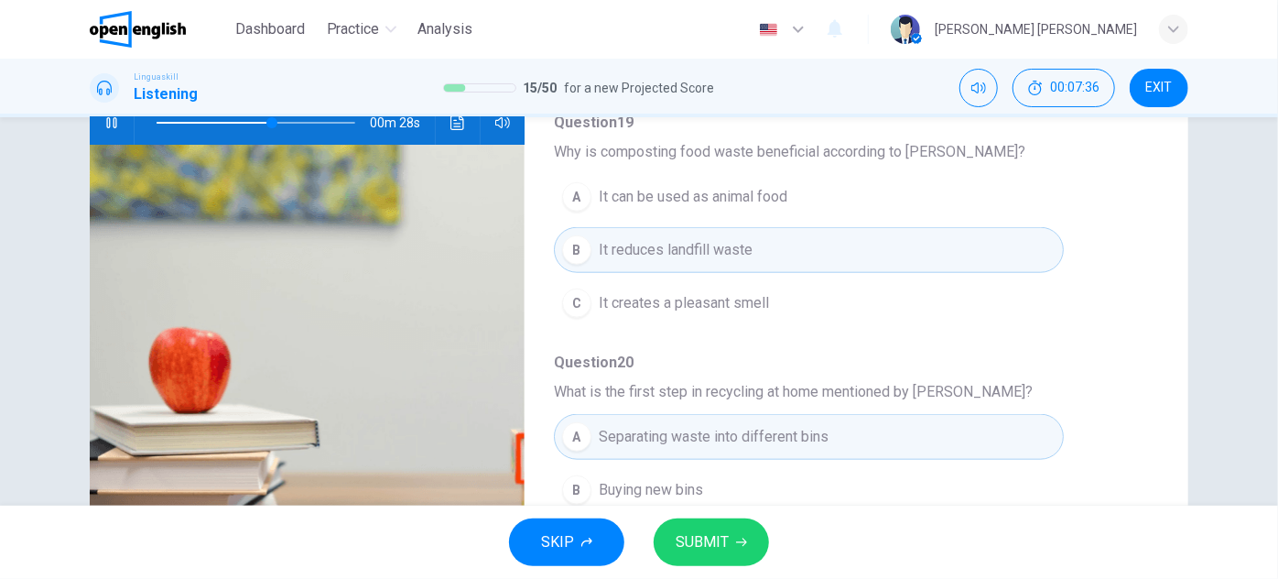
scroll to position [238, 0]
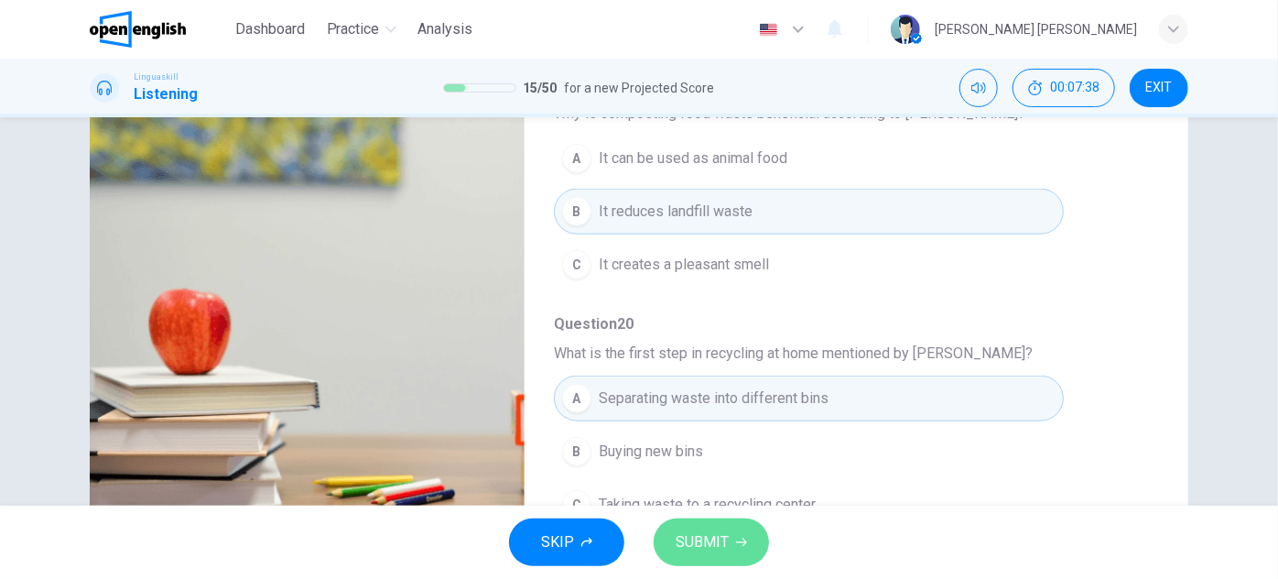
click at [742, 538] on icon "button" at bounding box center [741, 542] width 11 height 8
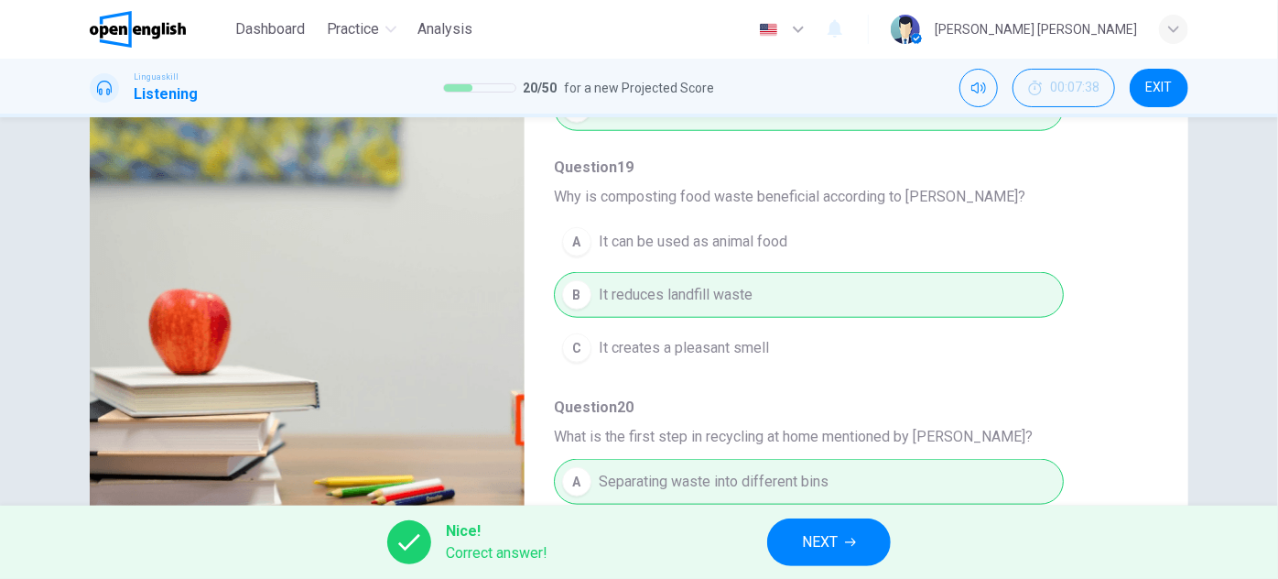
type input "**"
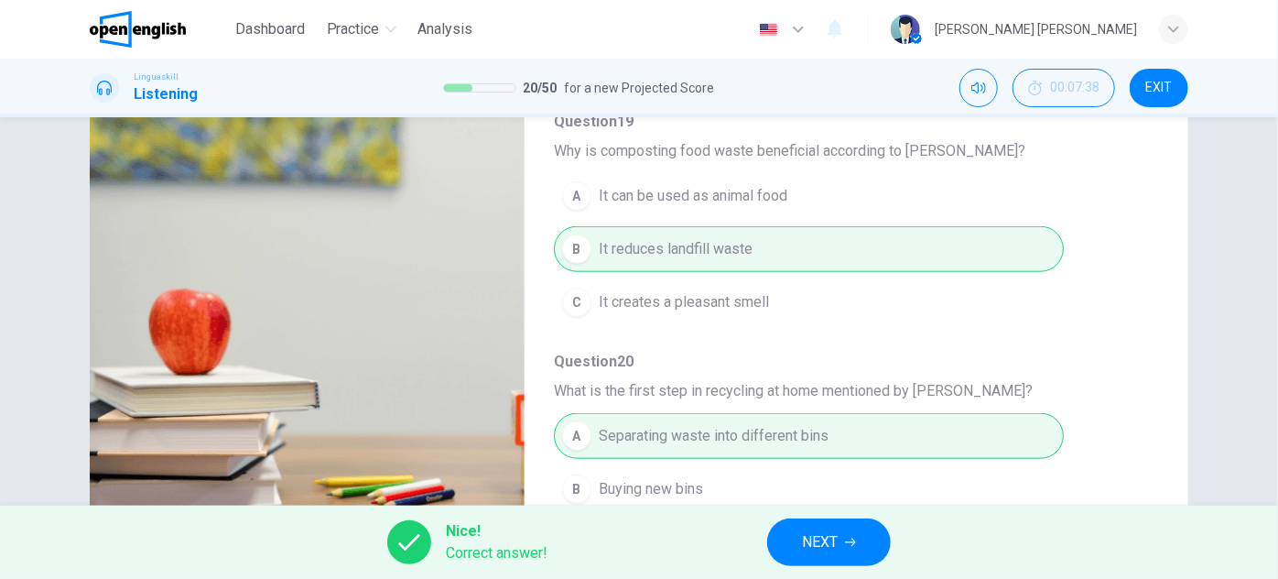
scroll to position [782, 0]
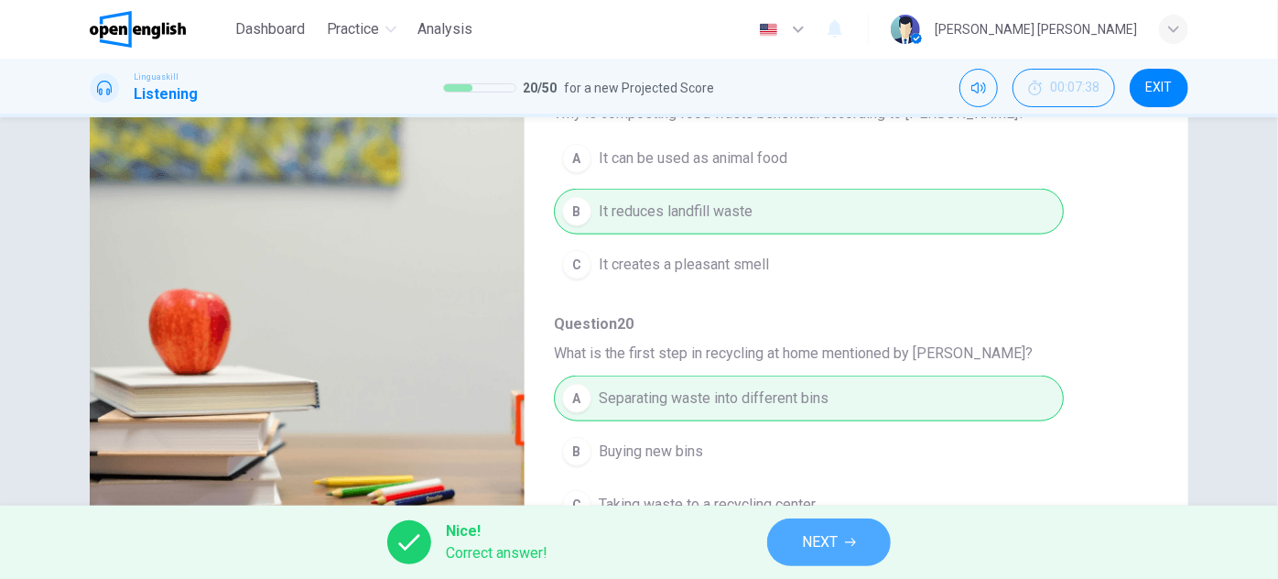
click at [837, 534] on span "NEXT" at bounding box center [820, 542] width 36 height 26
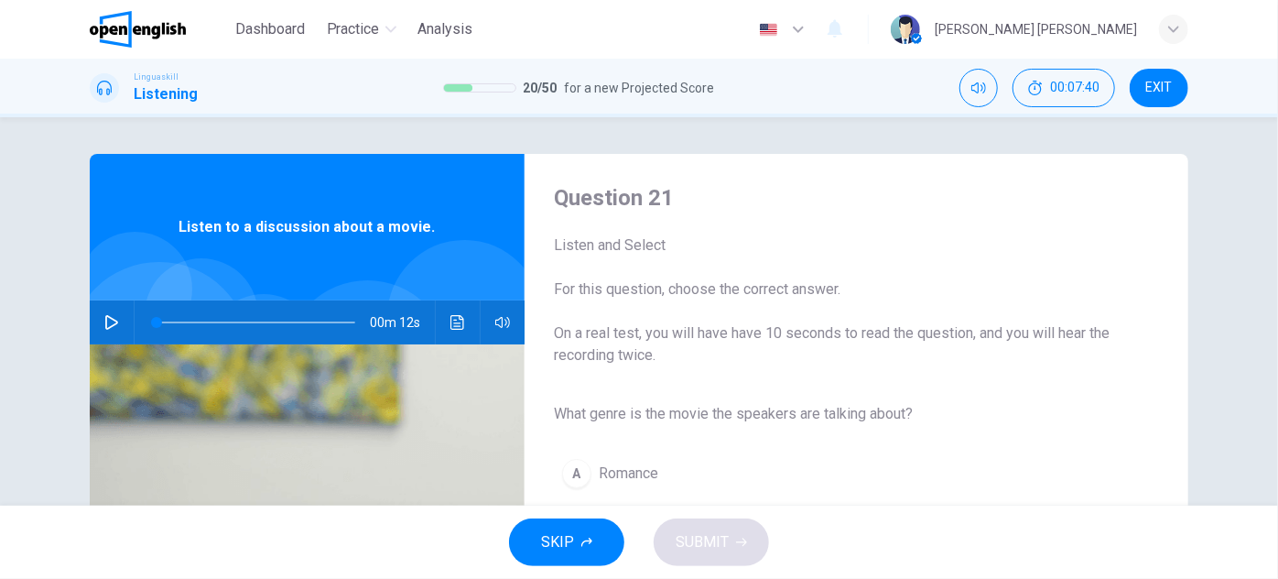
click at [115, 325] on button "button" at bounding box center [111, 322] width 29 height 44
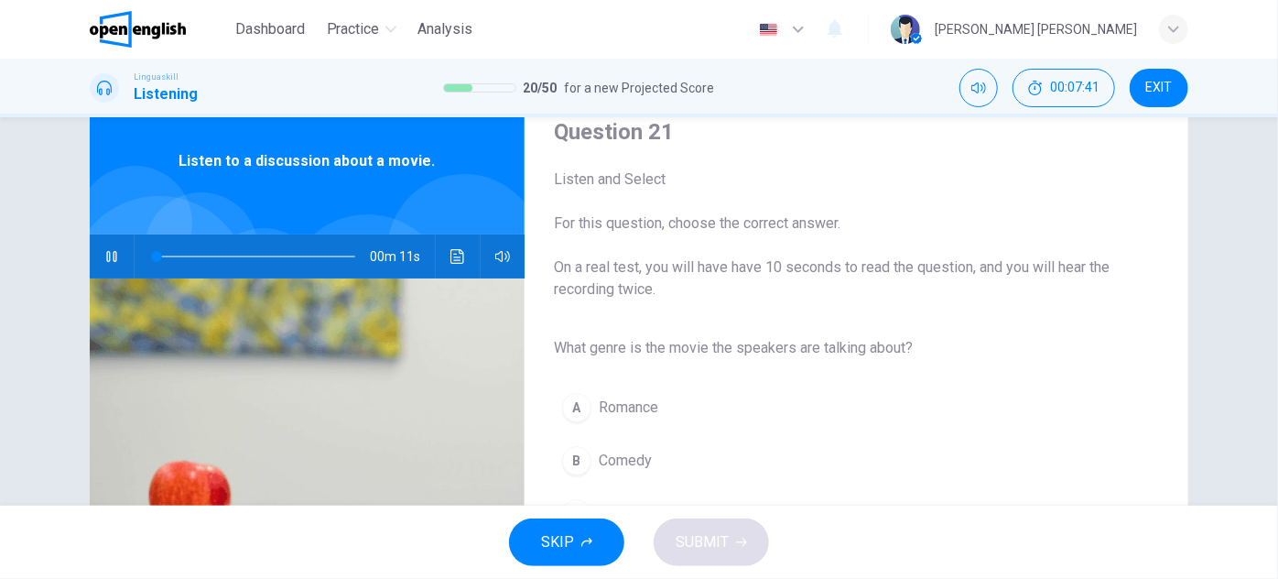
scroll to position [166, 0]
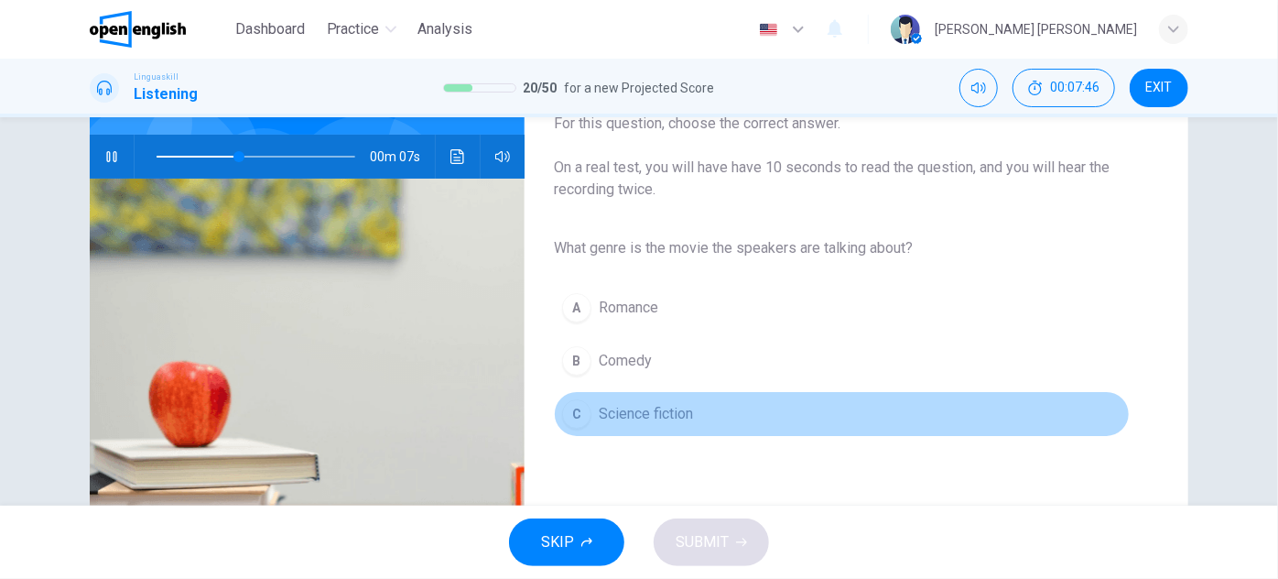
click at [656, 413] on span "Science fiction" at bounding box center [646, 414] width 94 height 22
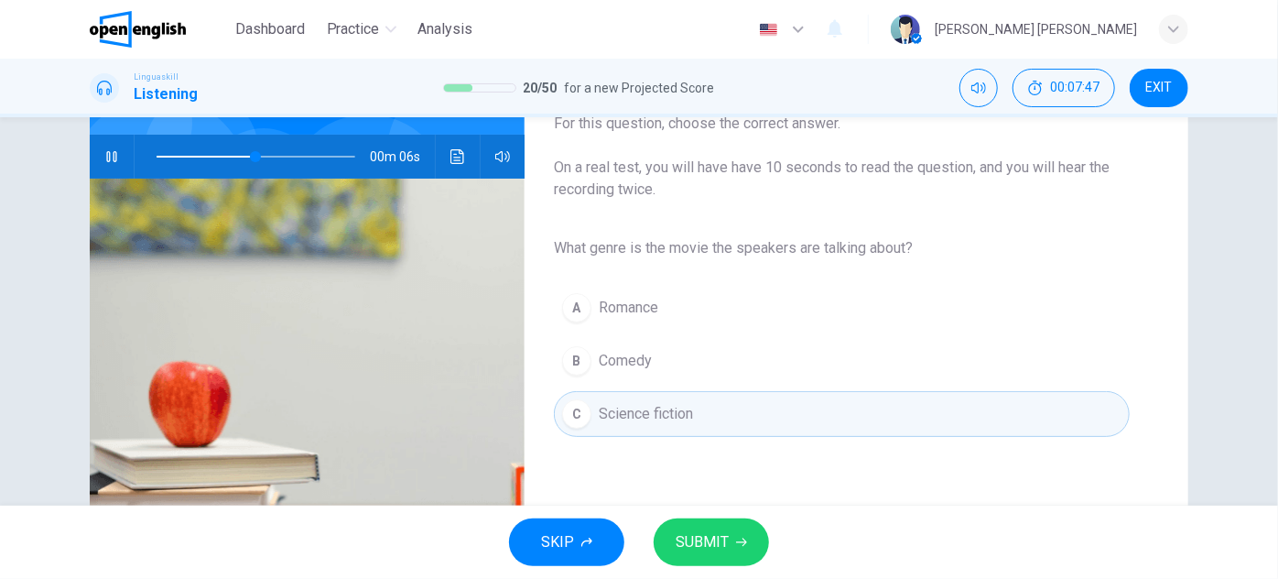
click at [709, 554] on span "SUBMIT" at bounding box center [702, 542] width 53 height 26
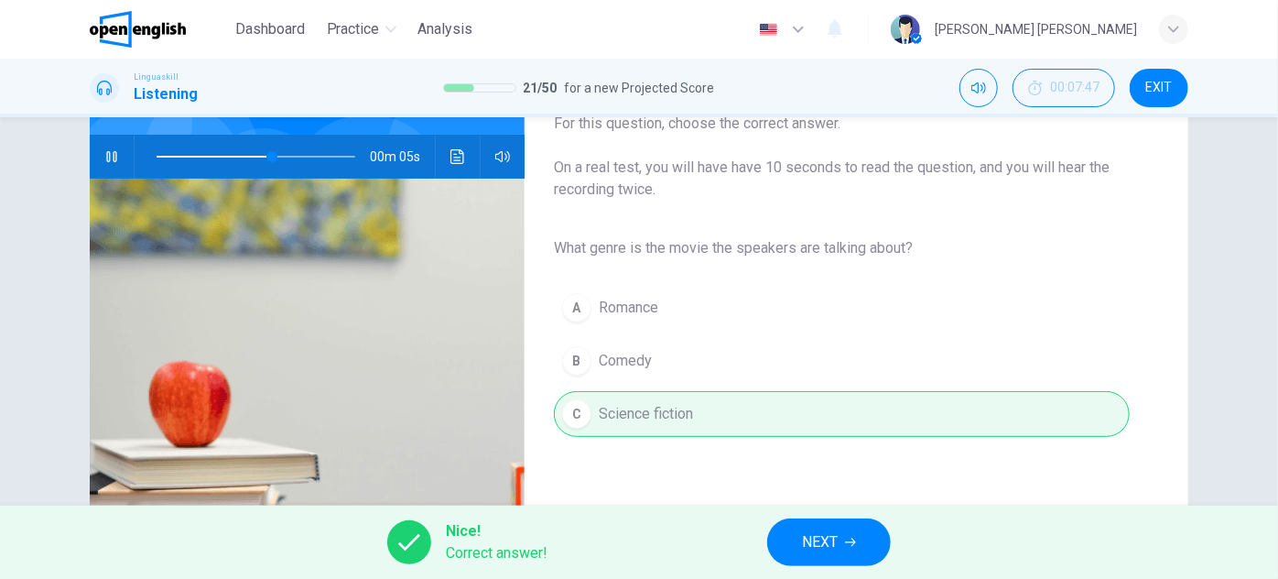
type input "**"
click at [833, 550] on span "NEXT" at bounding box center [820, 542] width 36 height 26
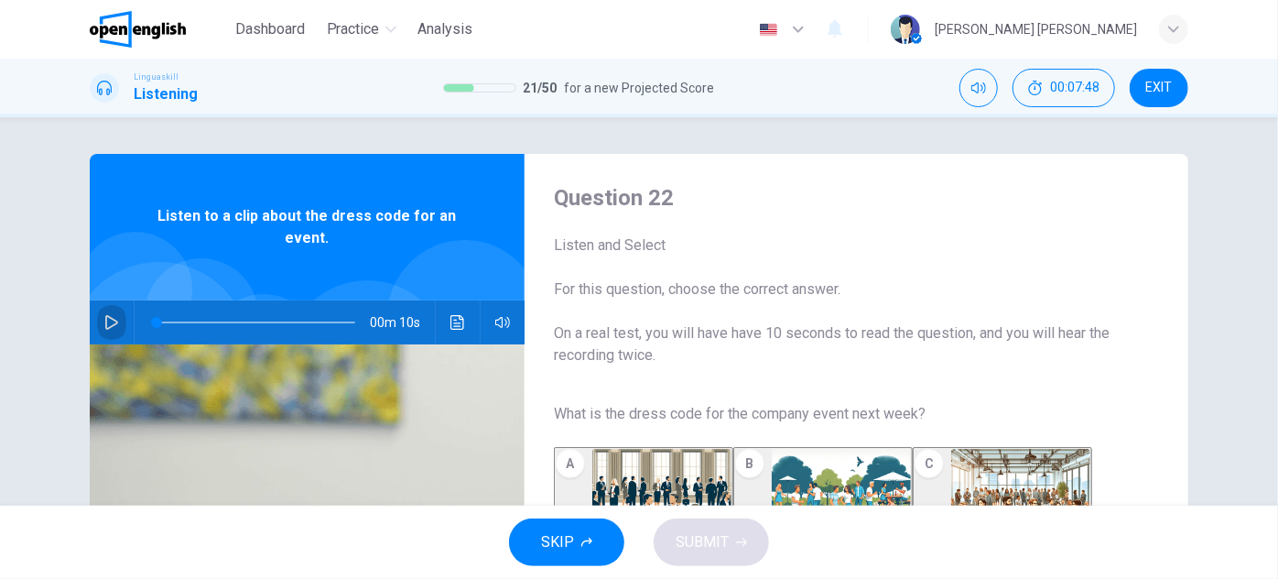
click at [99, 327] on button "button" at bounding box center [111, 322] width 29 height 44
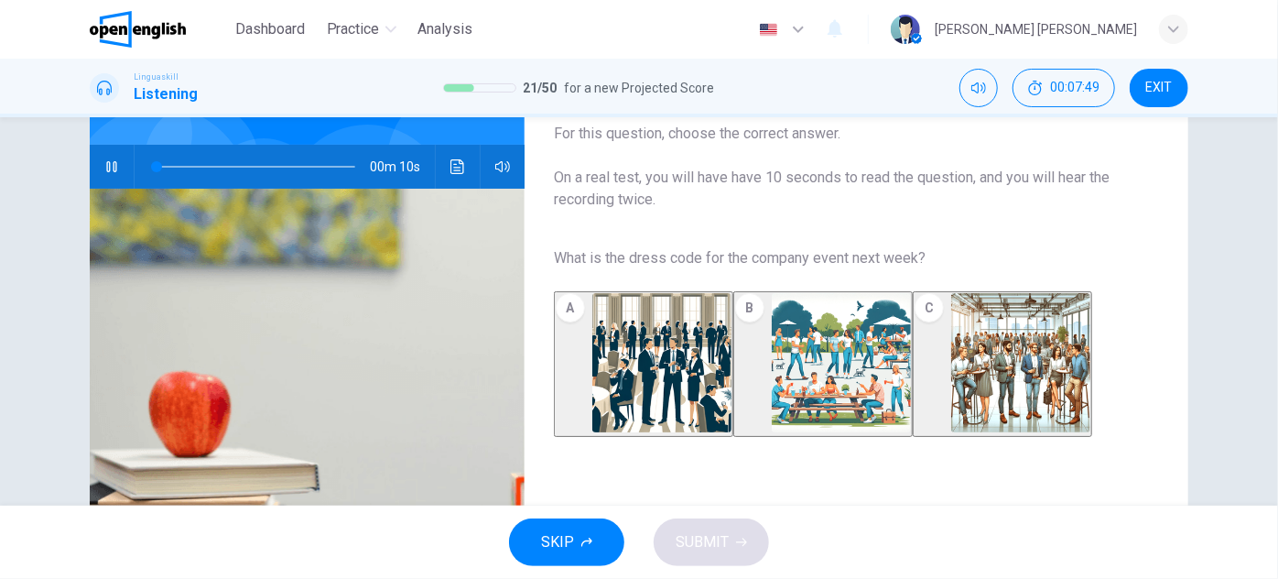
scroll to position [166, 0]
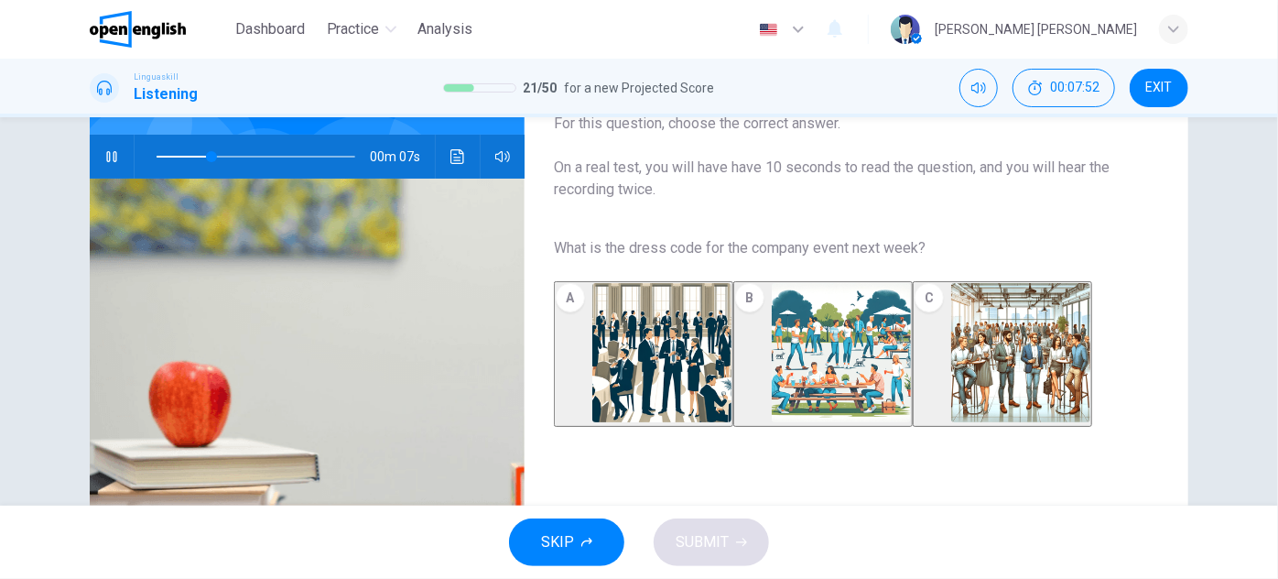
click at [722, 405] on img "button" at bounding box center [661, 352] width 139 height 139
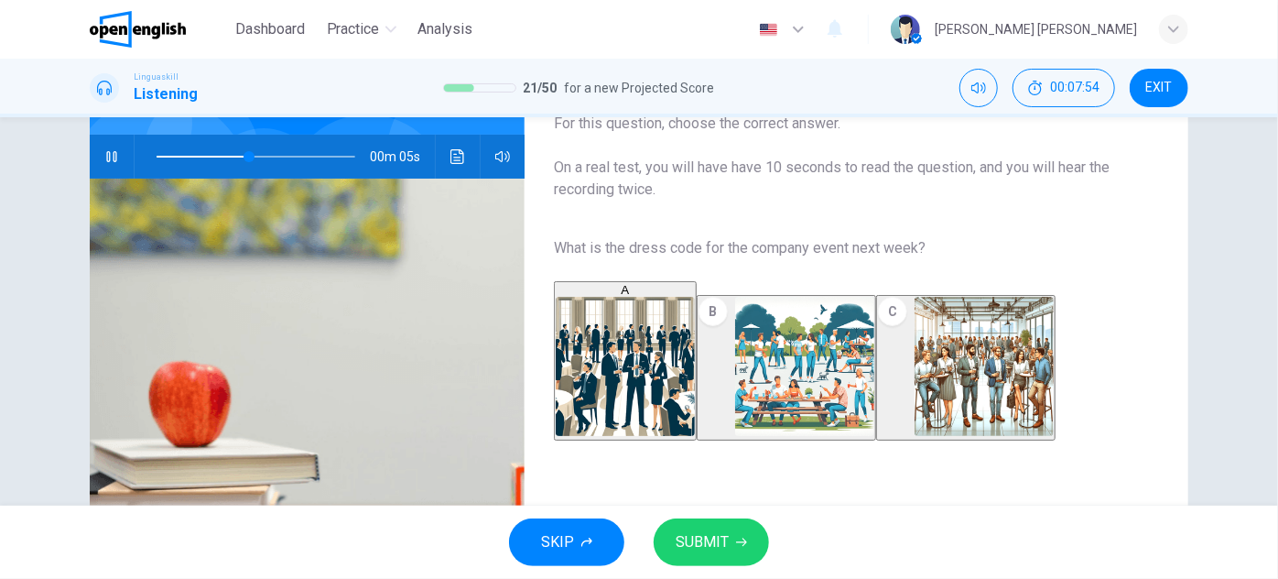
click at [722, 538] on span "SUBMIT" at bounding box center [702, 542] width 53 height 26
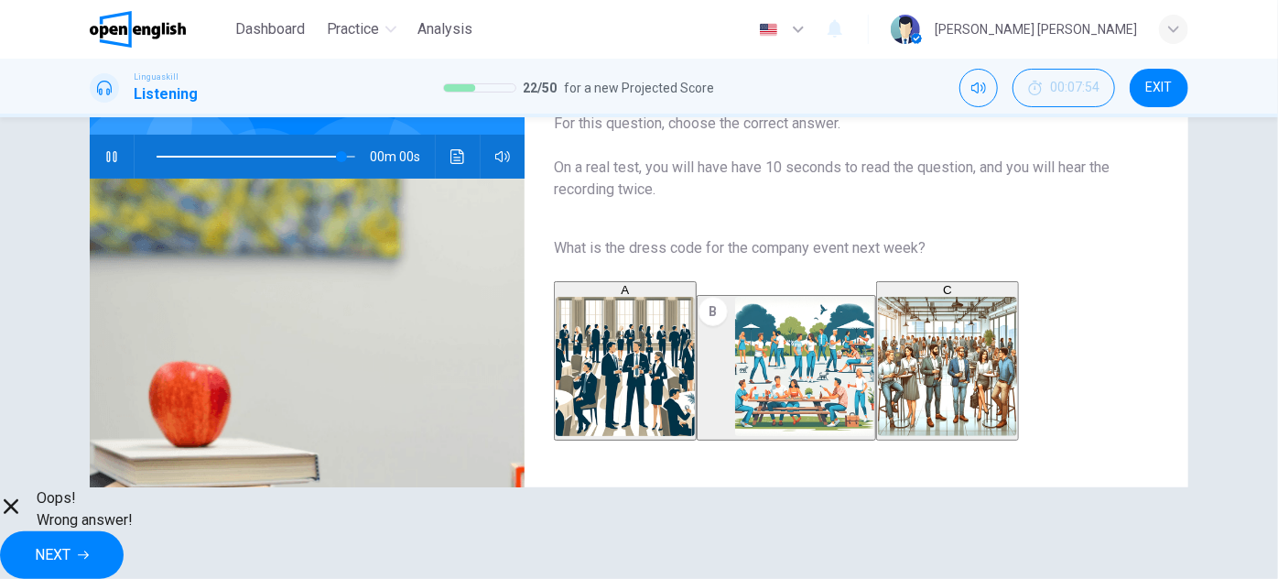
type input "*"
click at [71, 542] on span "NEXT" at bounding box center [53, 555] width 36 height 26
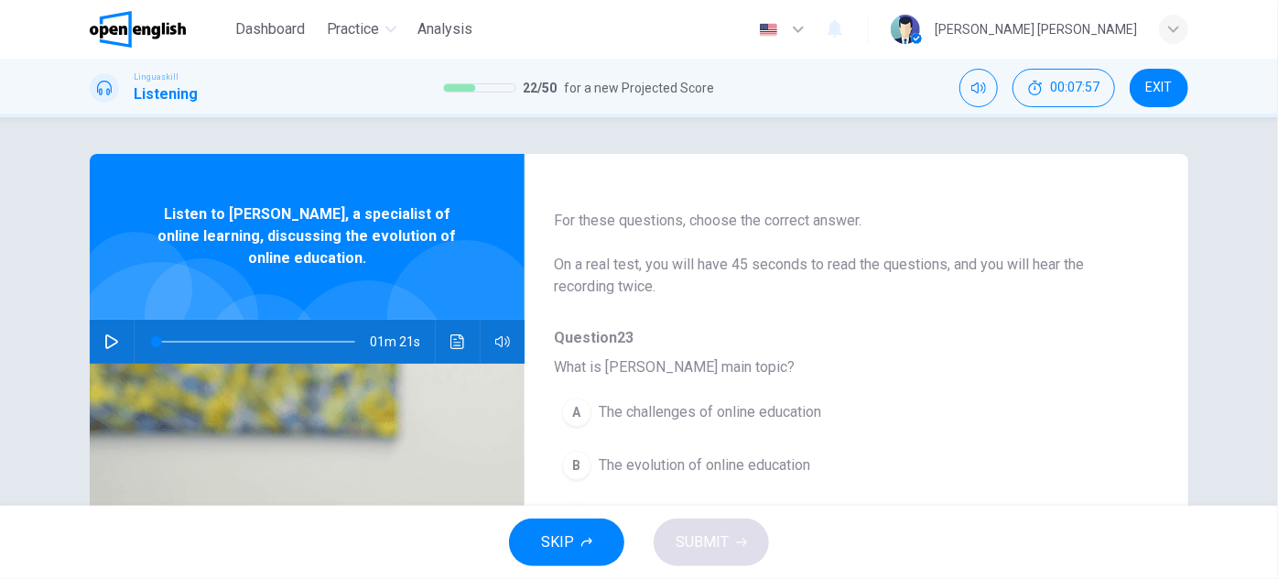
scroll to position [82, 0]
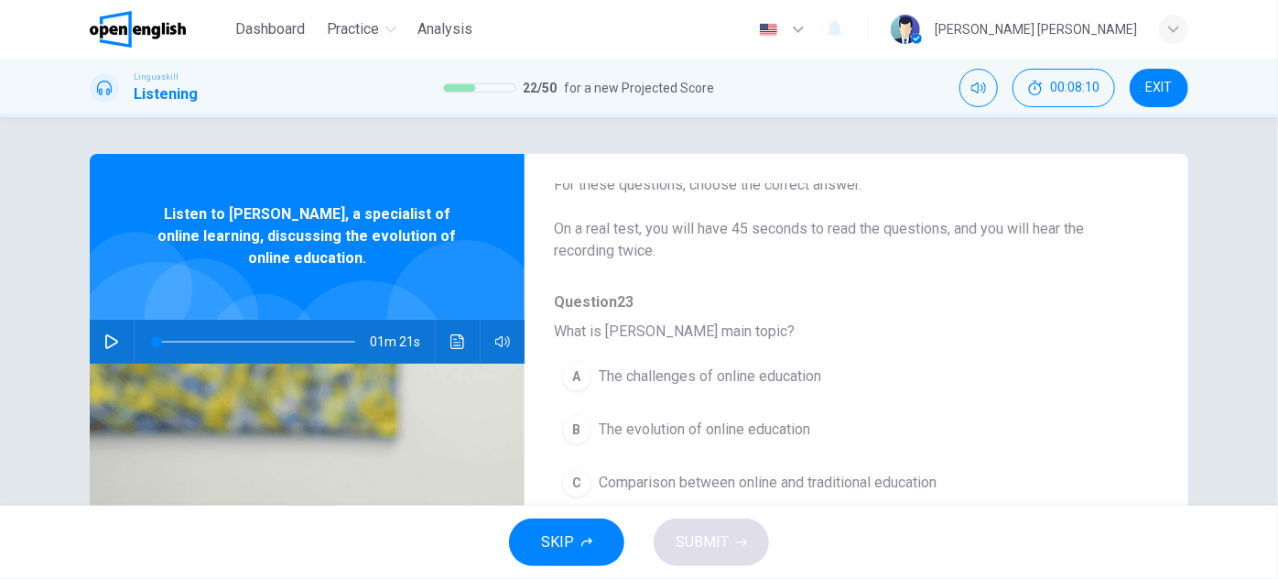
click at [844, 358] on button "A The challenges of online education" at bounding box center [809, 376] width 510 height 46
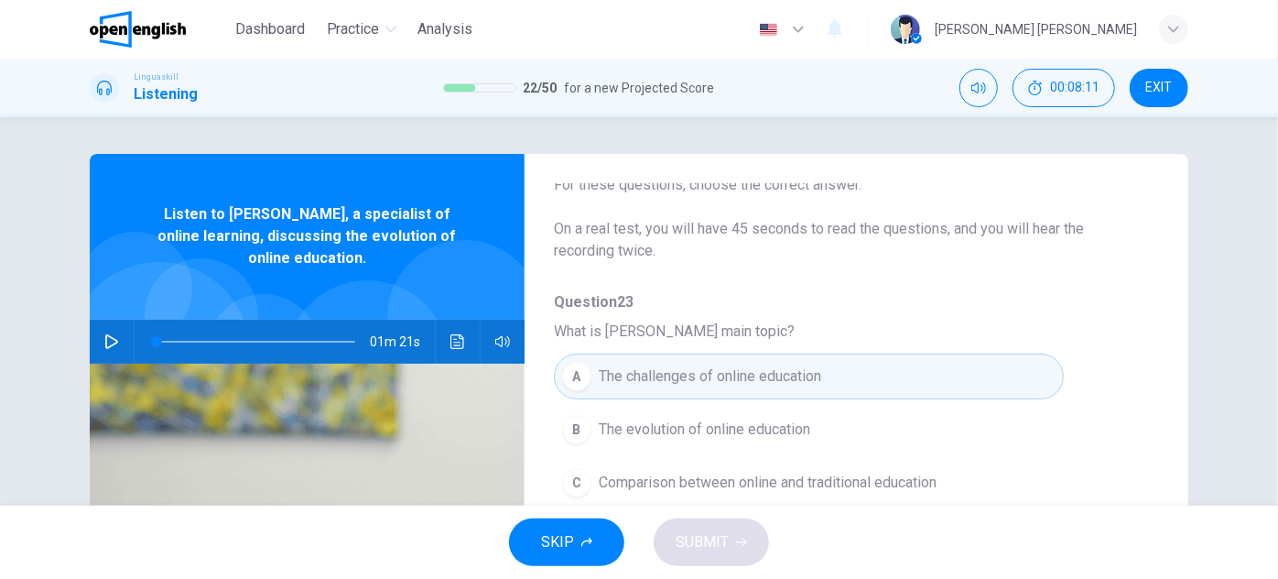
click at [841, 324] on span "What is [PERSON_NAME] main topic?" at bounding box center [842, 331] width 576 height 22
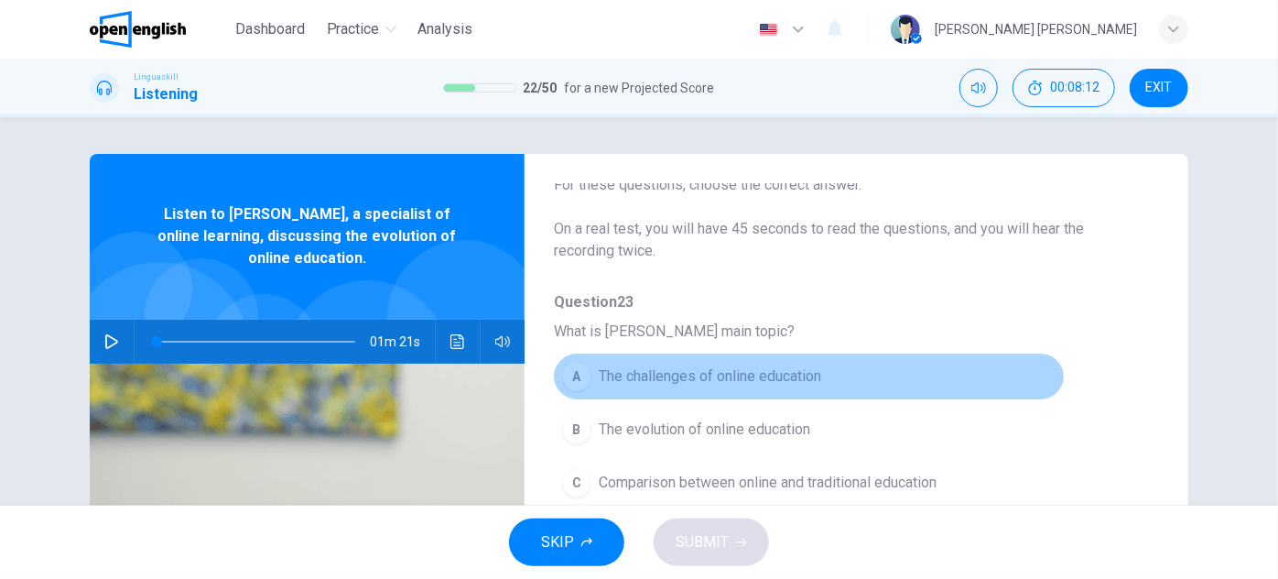
click at [835, 367] on button "A The challenges of online education" at bounding box center [809, 376] width 510 height 46
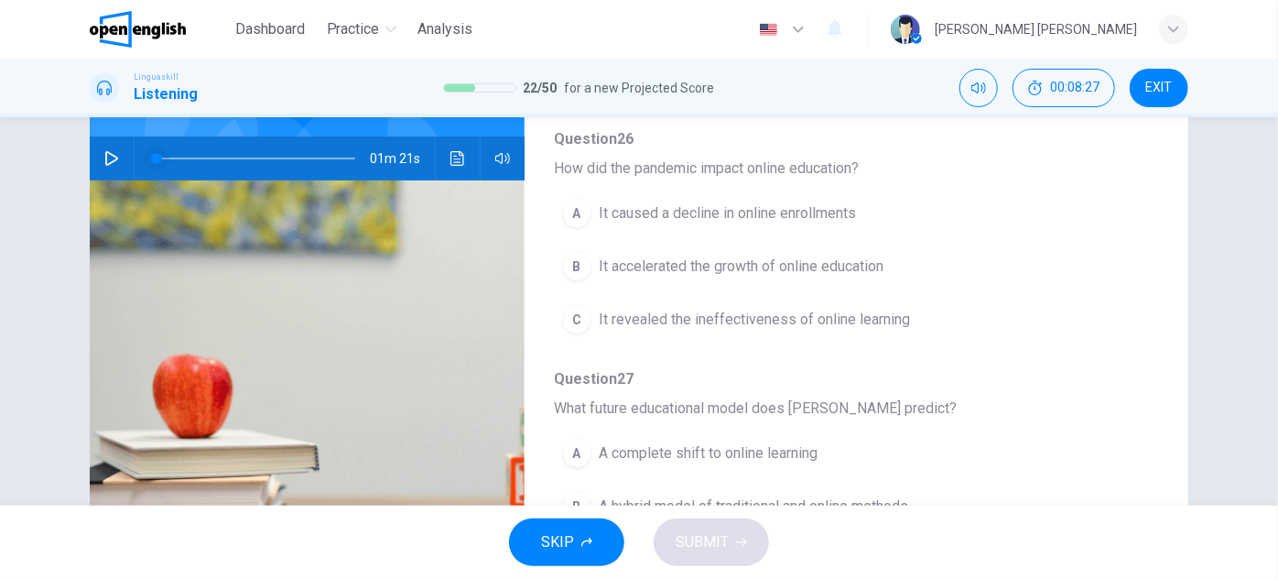
scroll to position [155, 0]
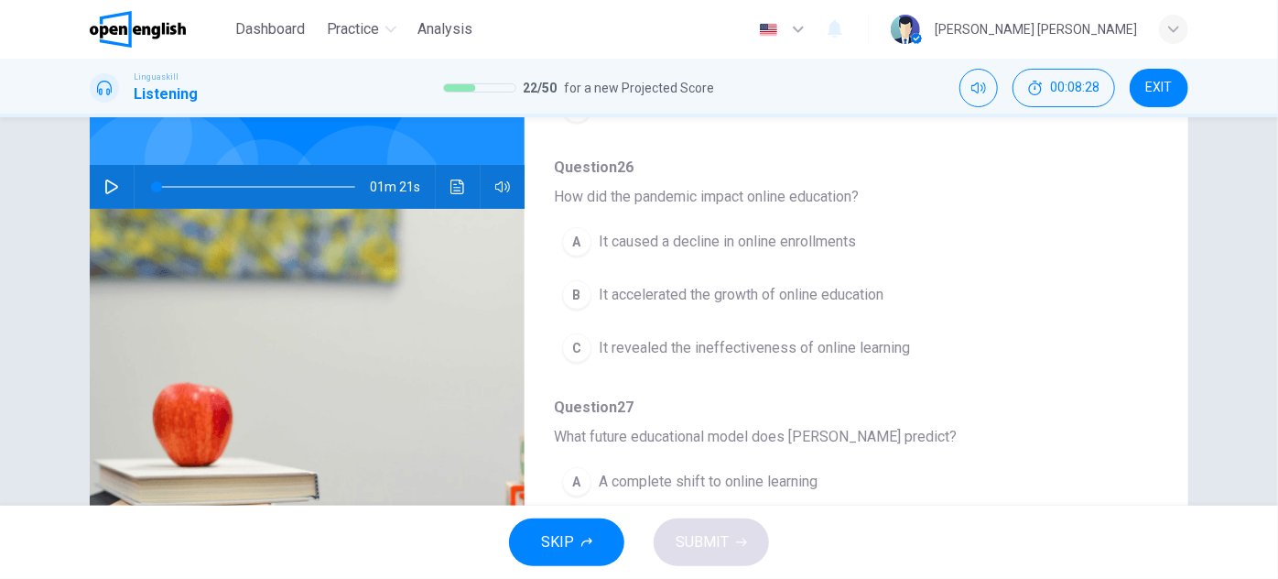
click at [106, 194] on button "button" at bounding box center [111, 187] width 29 height 44
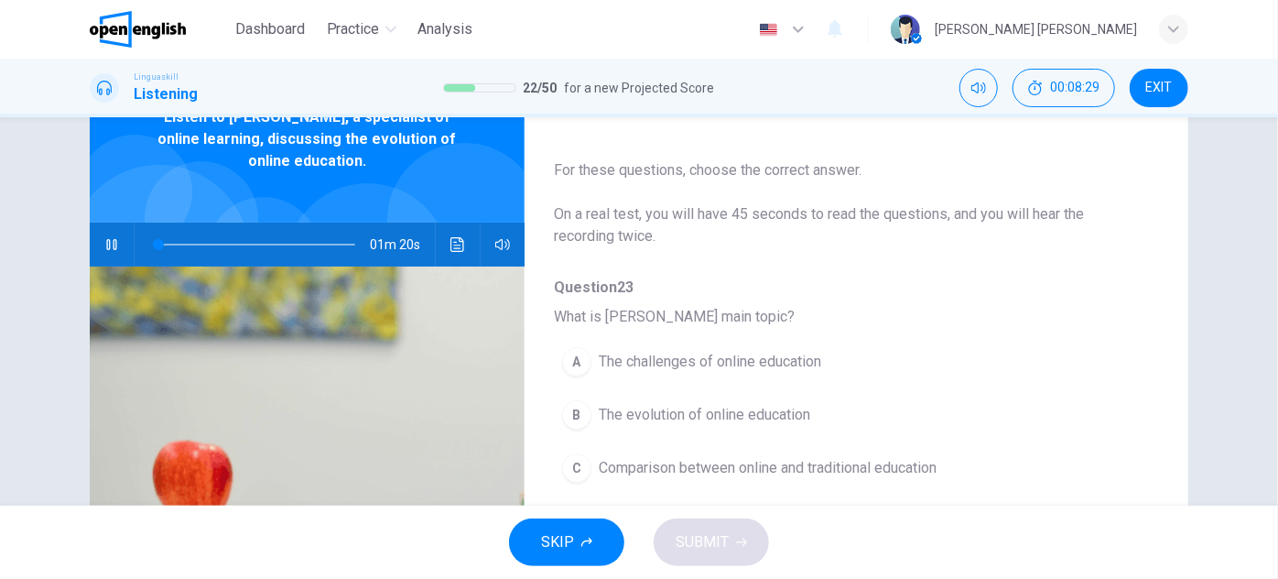
scroll to position [71, 0]
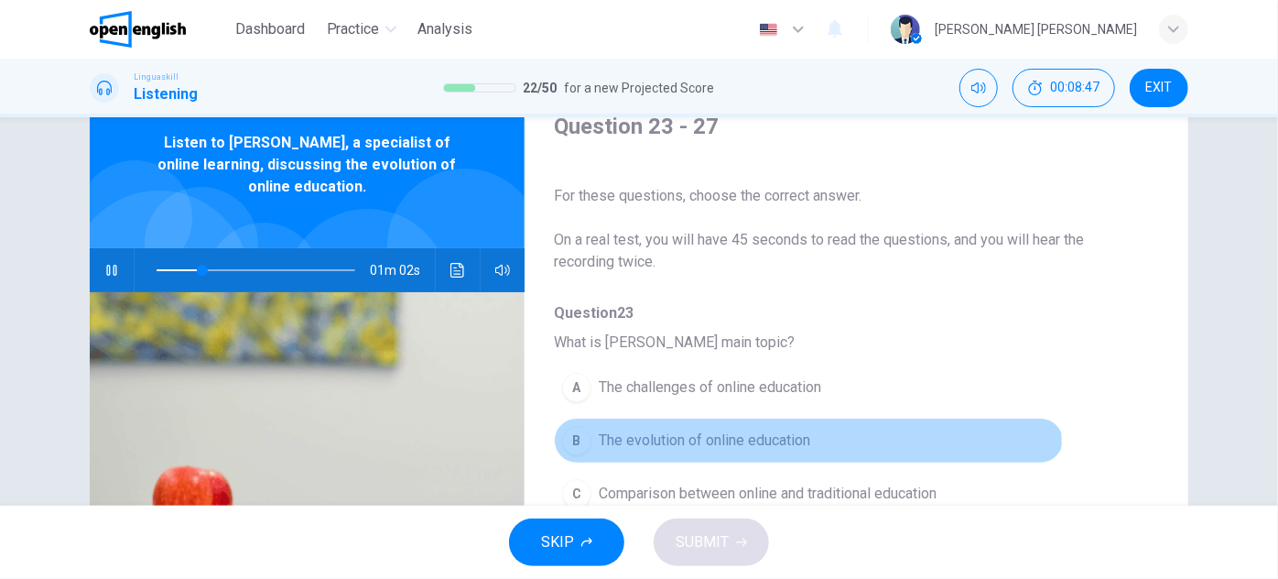
click at [803, 442] on span "The evolution of online education" at bounding box center [705, 440] width 212 height 22
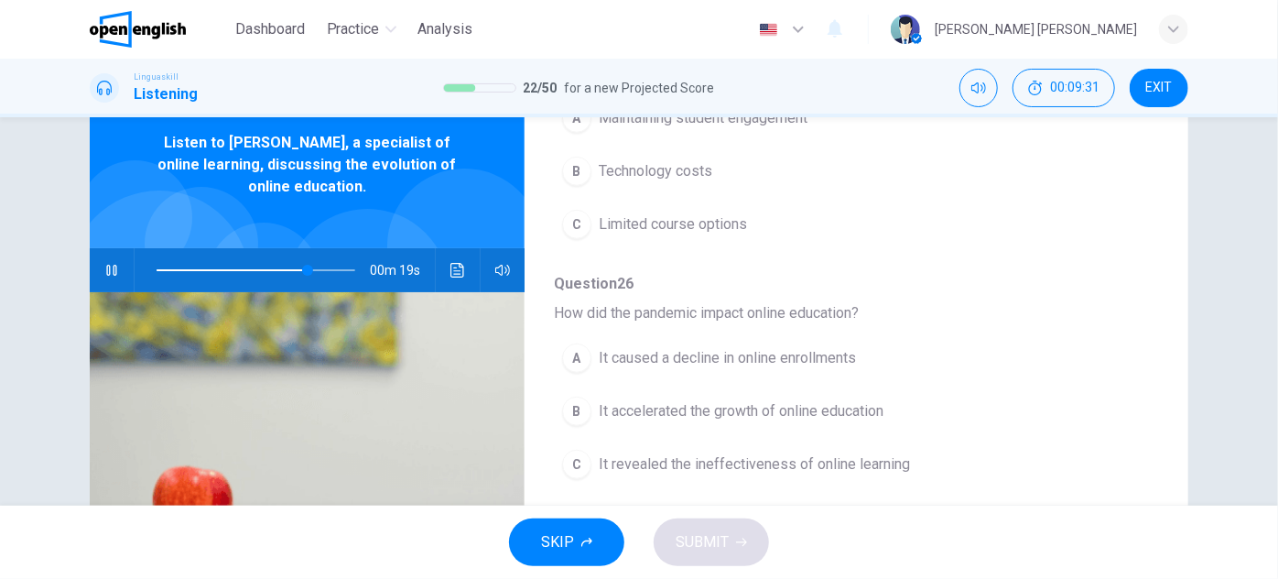
scroll to position [782, 0]
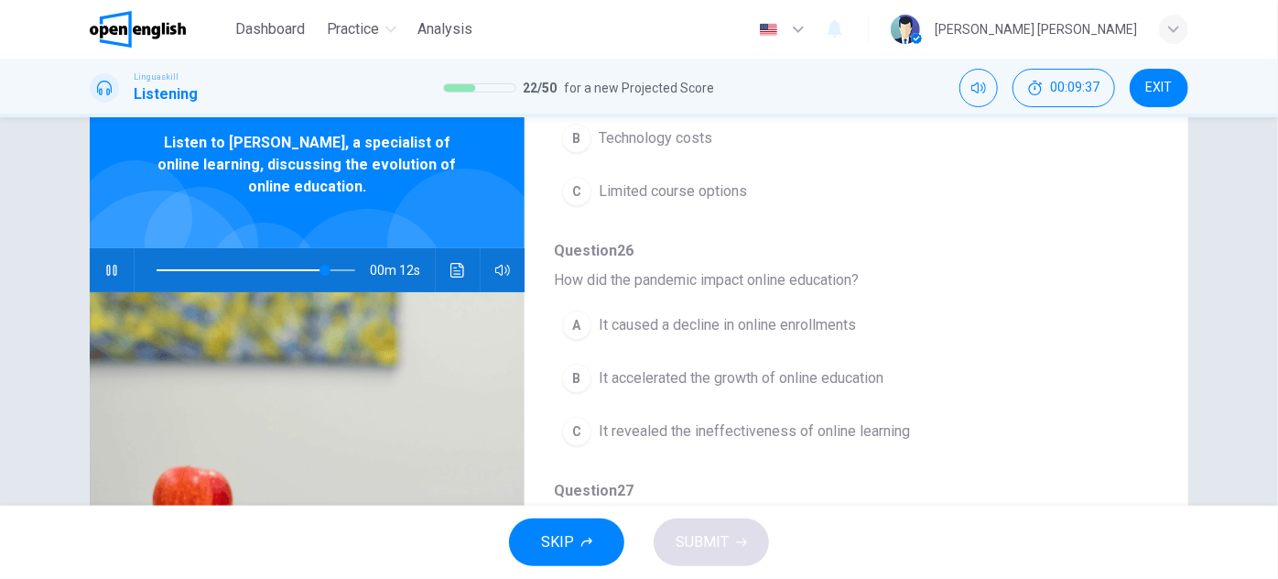
click at [783, 368] on span "It accelerated the growth of online education" at bounding box center [741, 378] width 285 height 22
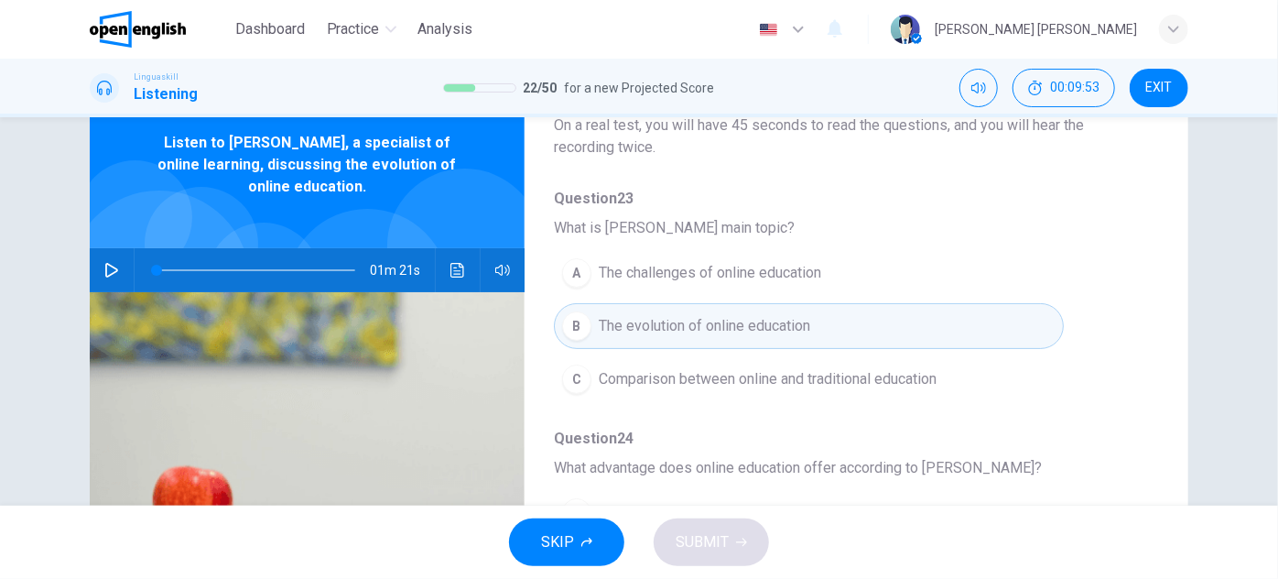
scroll to position [0, 0]
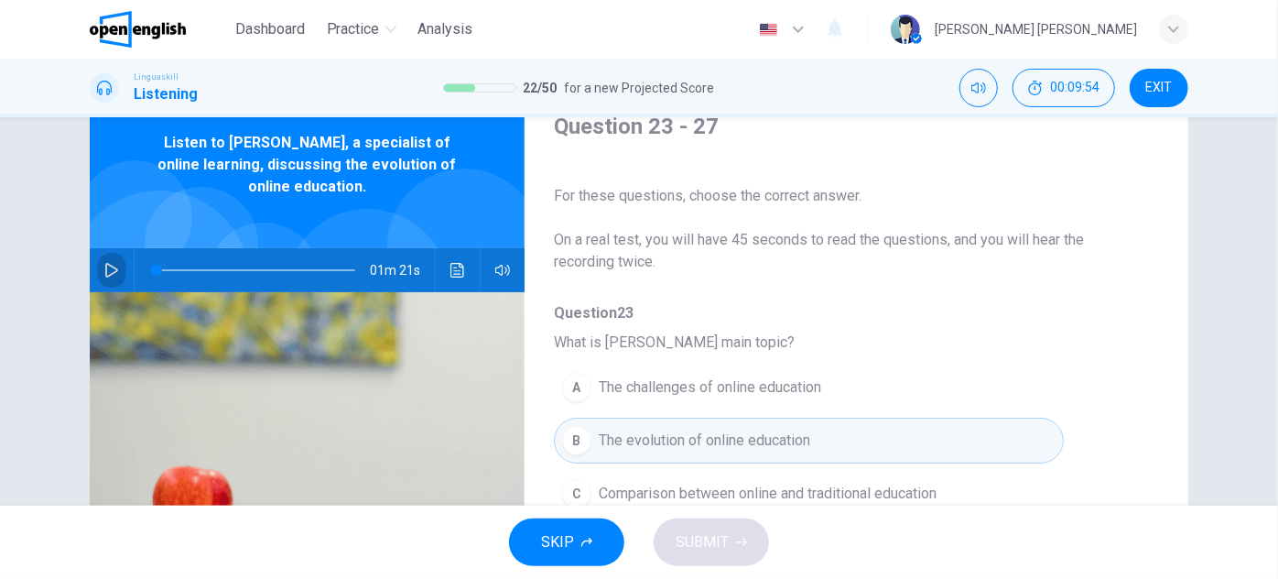
click at [104, 273] on icon "button" at bounding box center [111, 270] width 15 height 15
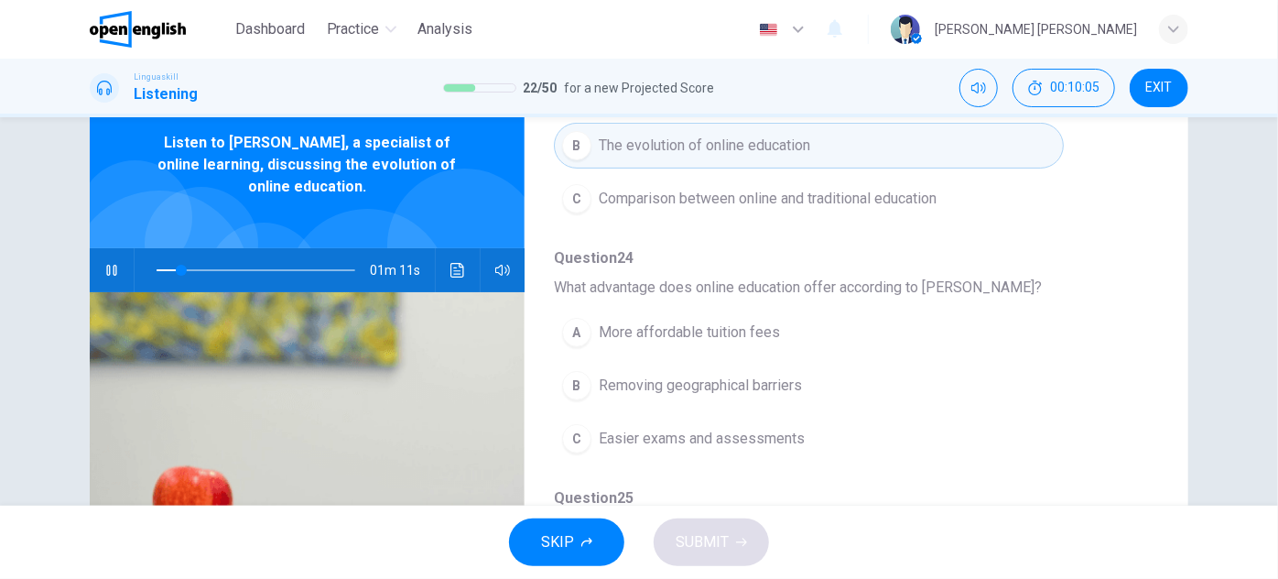
scroll to position [332, 0]
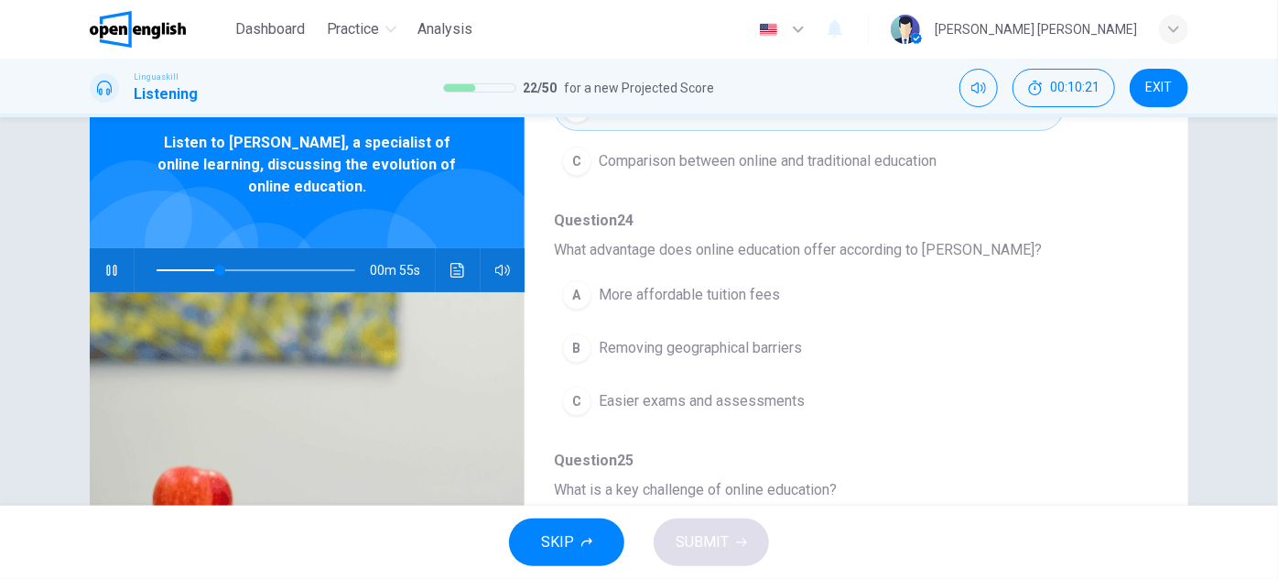
click at [734, 288] on span "More affordable tuition fees" at bounding box center [689, 295] width 181 height 22
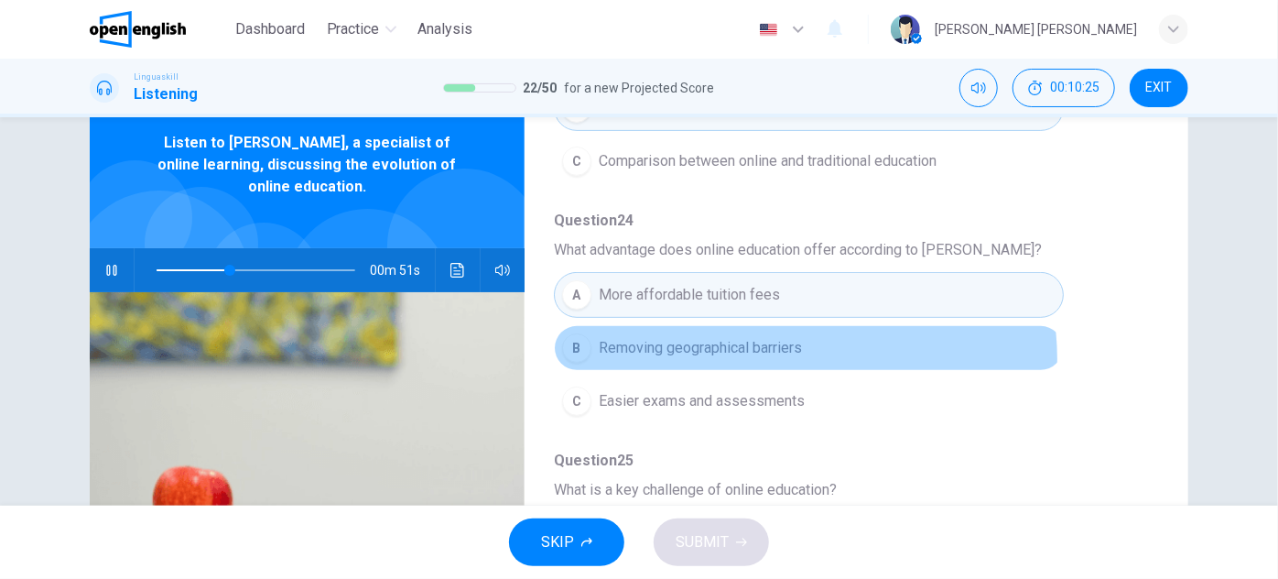
click at [785, 355] on button "B Removing geographical barriers" at bounding box center [809, 348] width 510 height 46
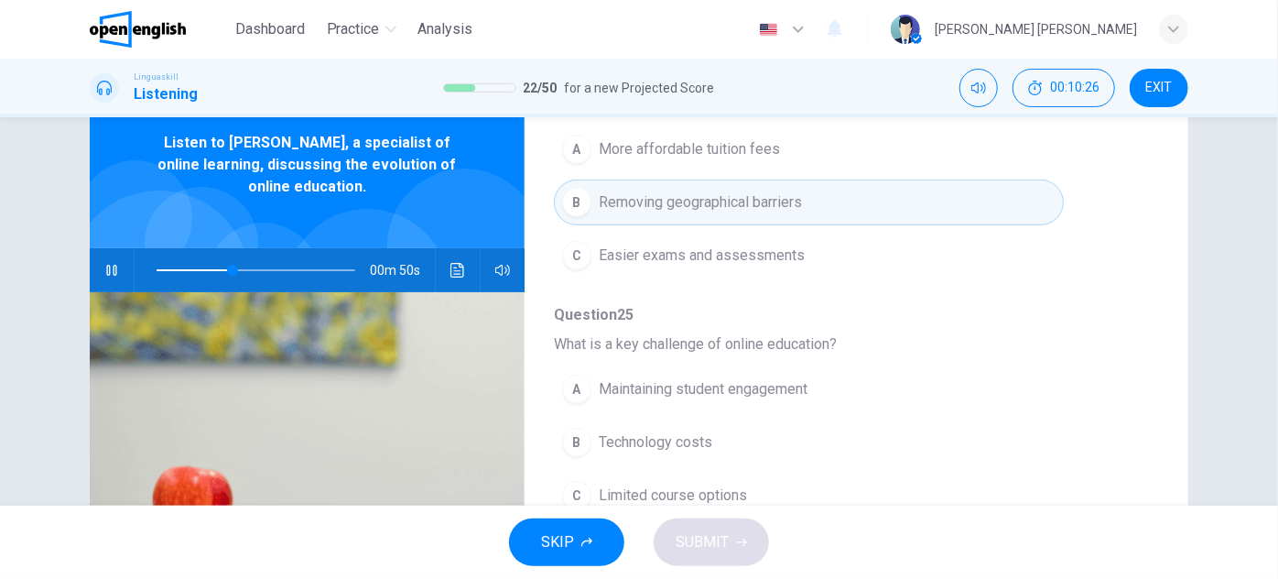
scroll to position [499, 0]
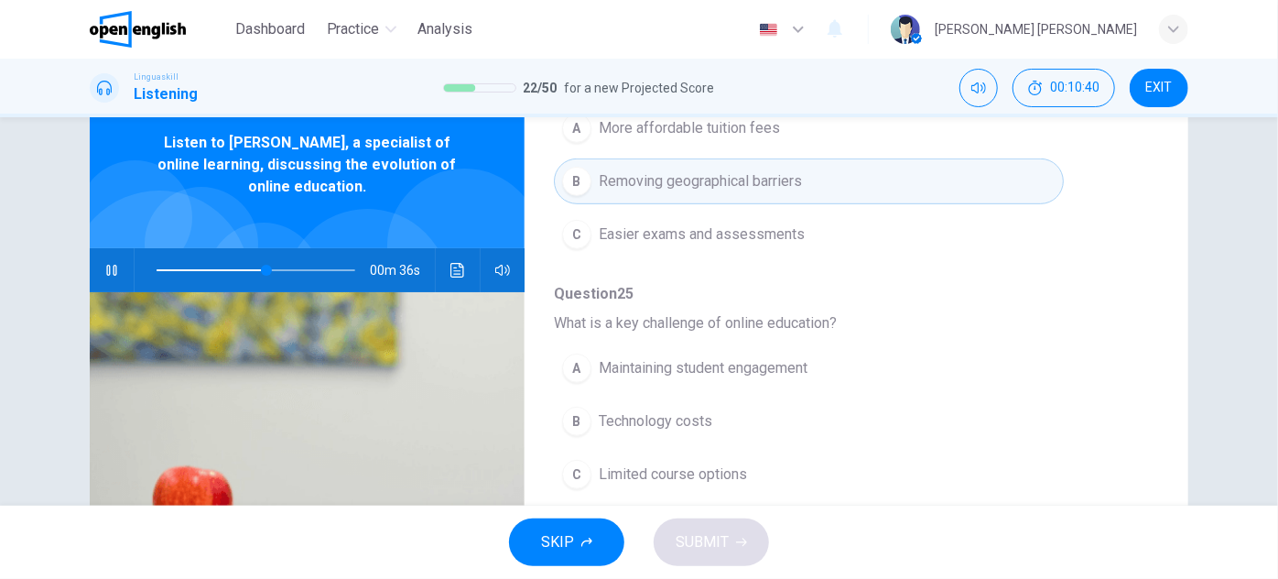
click at [711, 363] on span "Maintaining student engagement" at bounding box center [703, 368] width 209 height 22
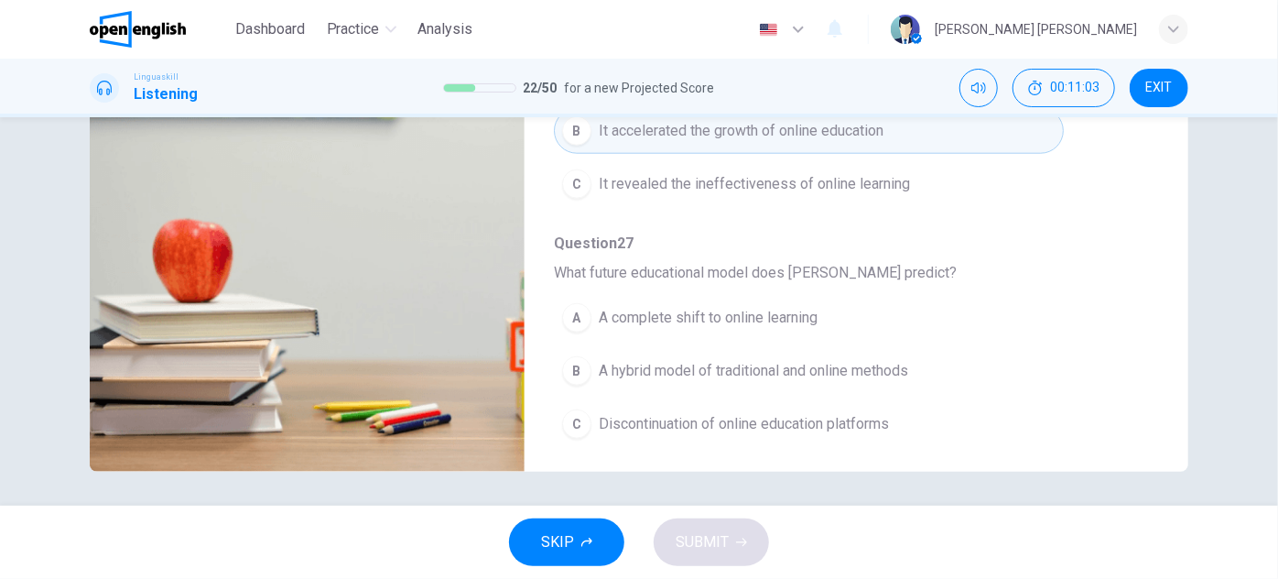
scroll to position [321, 0]
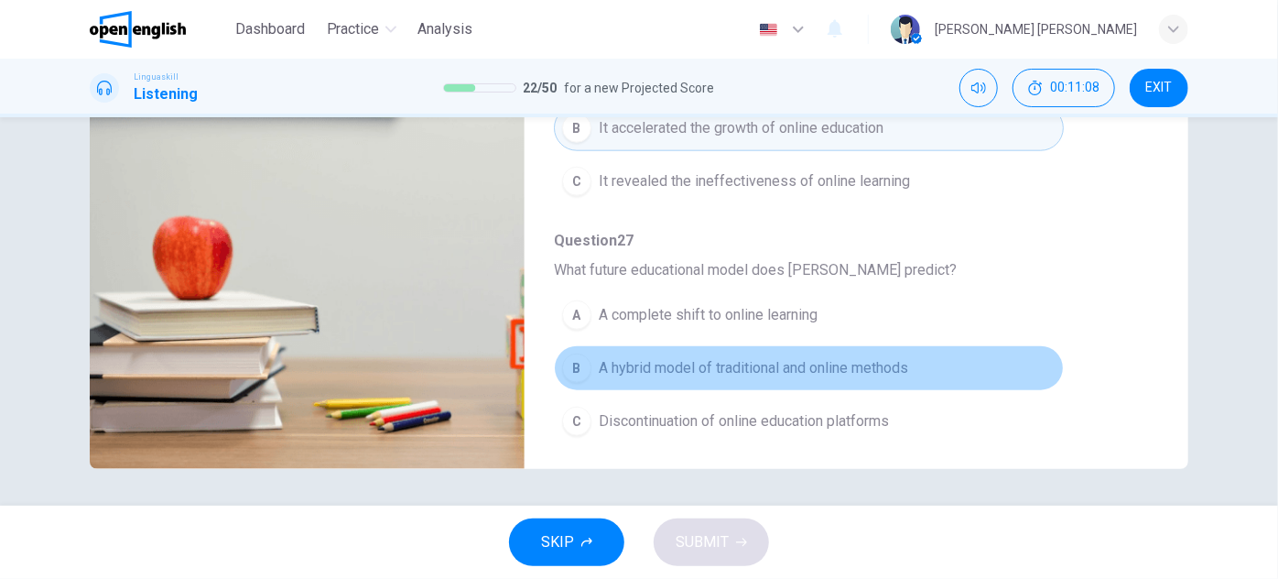
click at [828, 363] on span "A hybrid model of traditional and online methods" at bounding box center [753, 368] width 309 height 22
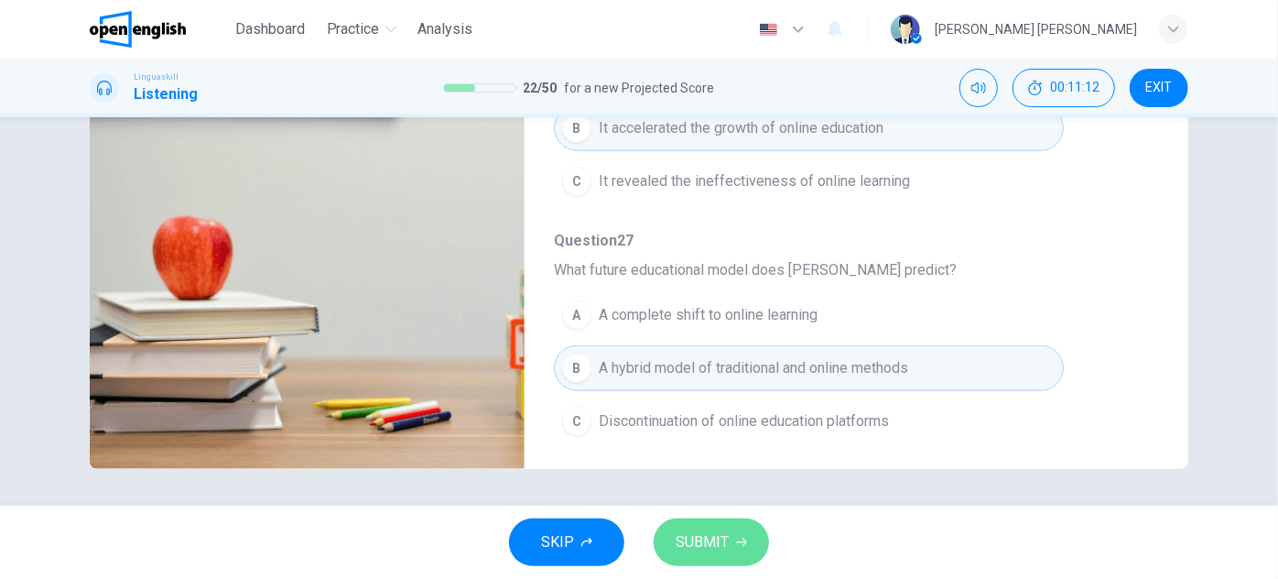
click at [695, 536] on span "SUBMIT" at bounding box center [702, 542] width 53 height 26
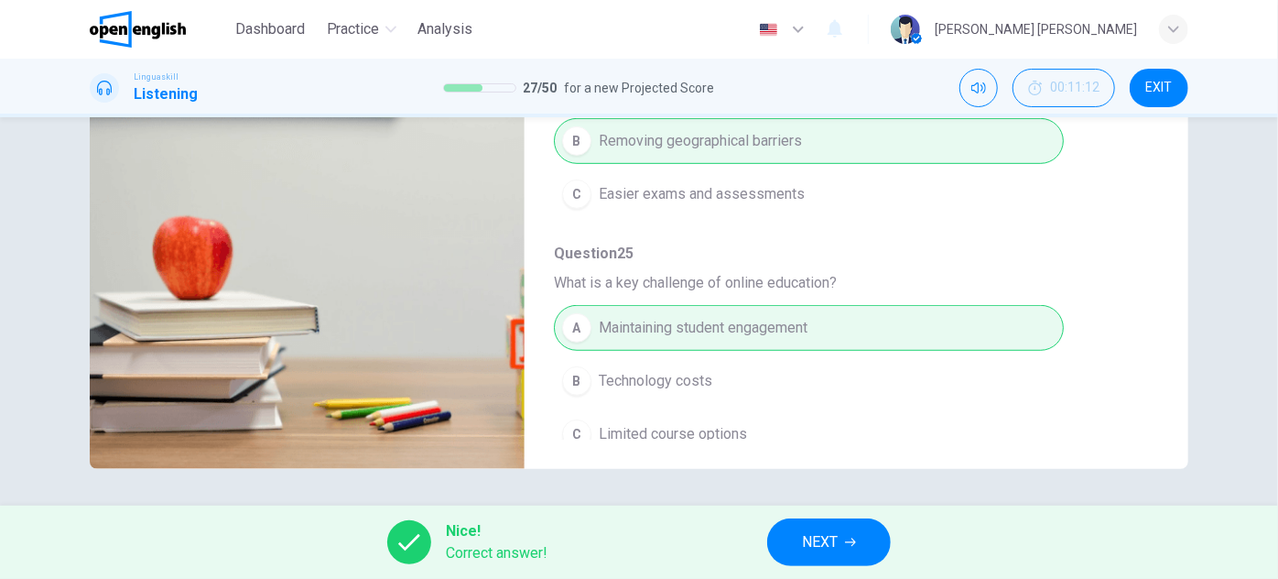
type input "*"
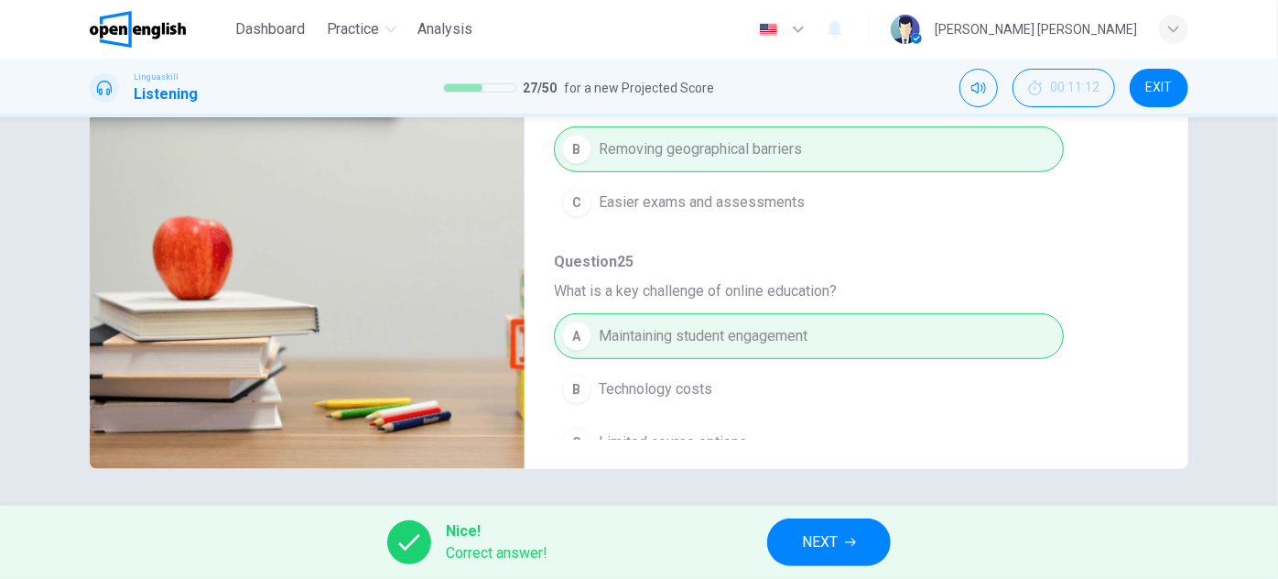
scroll to position [200, 0]
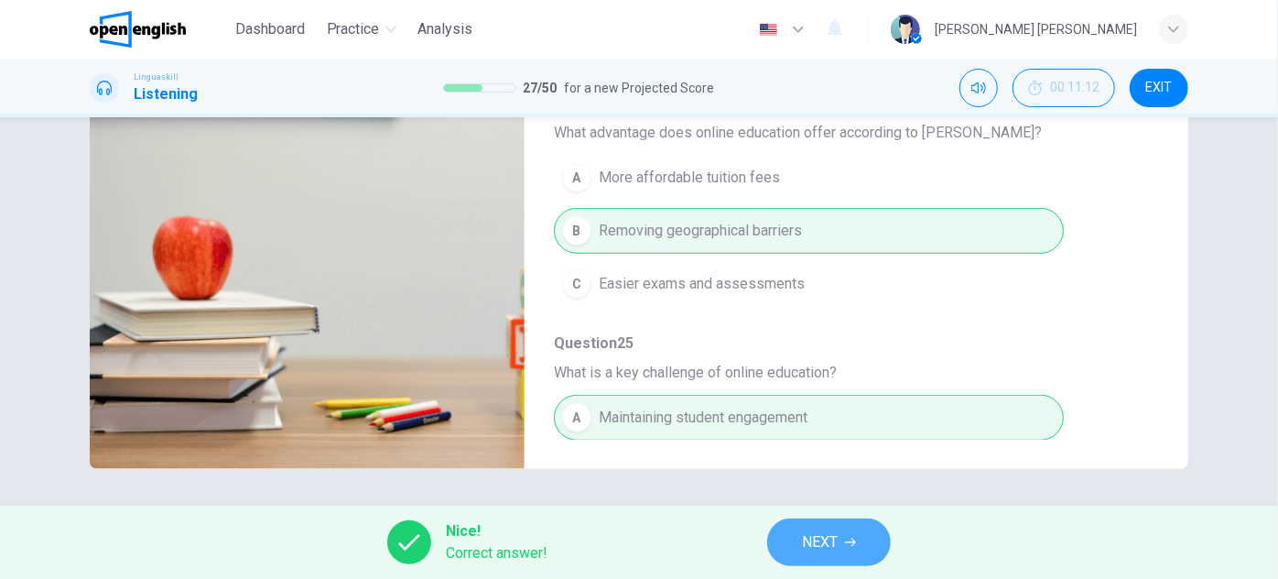
drag, startPoint x: 830, startPoint y: 532, endPoint x: 797, endPoint y: 489, distance: 53.7
click at [830, 532] on span "NEXT" at bounding box center [820, 542] width 36 height 26
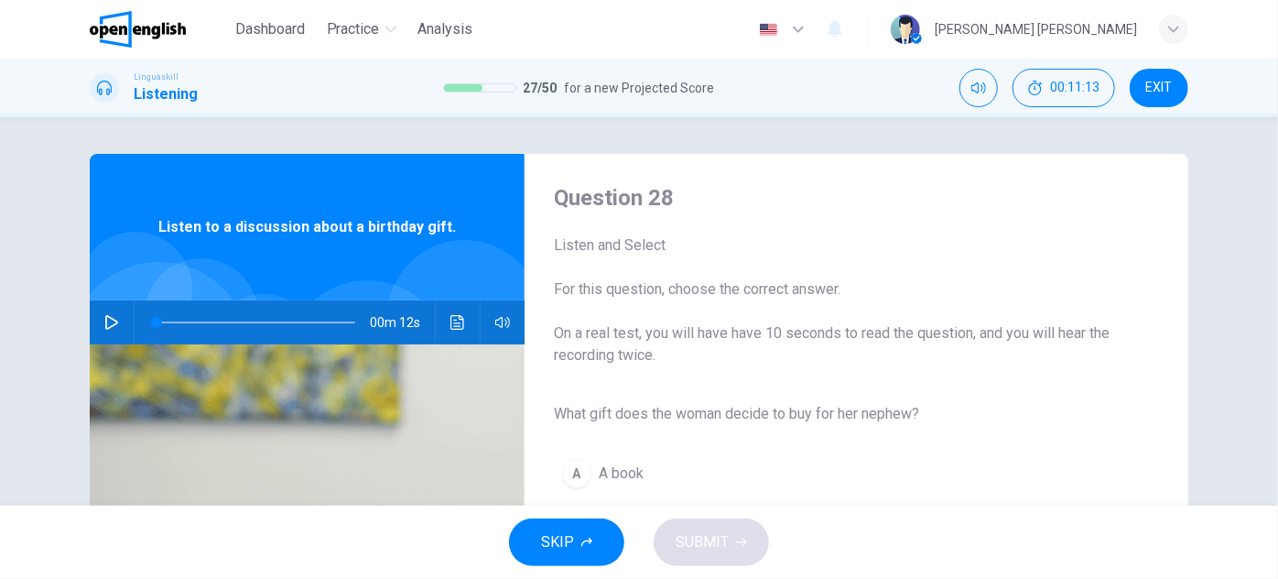
click at [106, 317] on icon "button" at bounding box center [111, 322] width 13 height 15
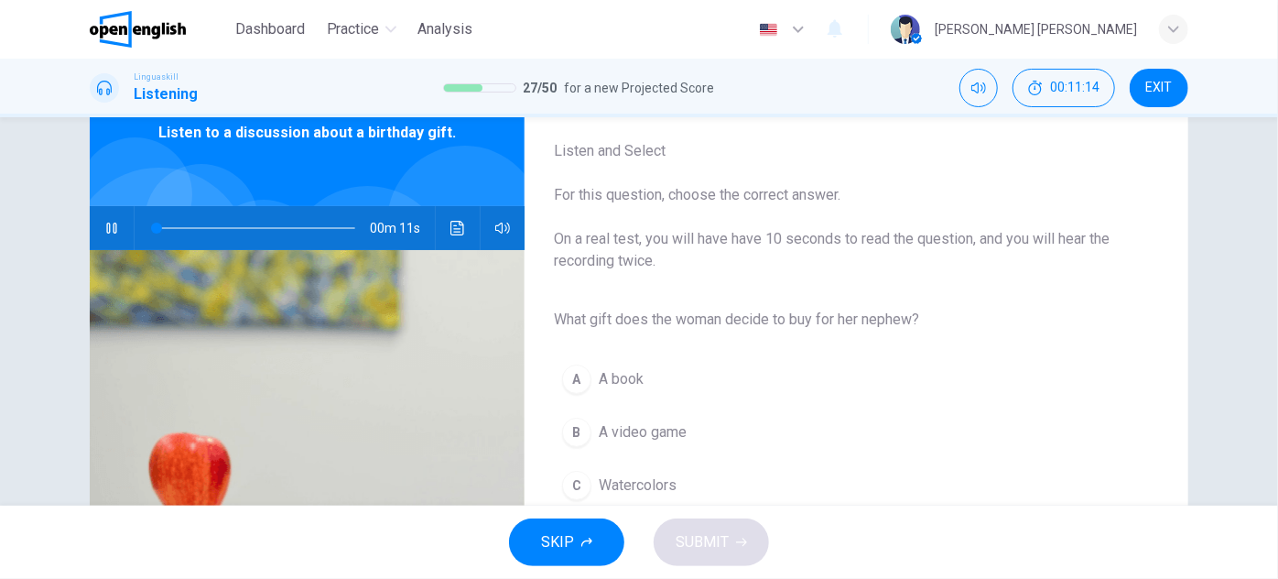
scroll to position [166, 0]
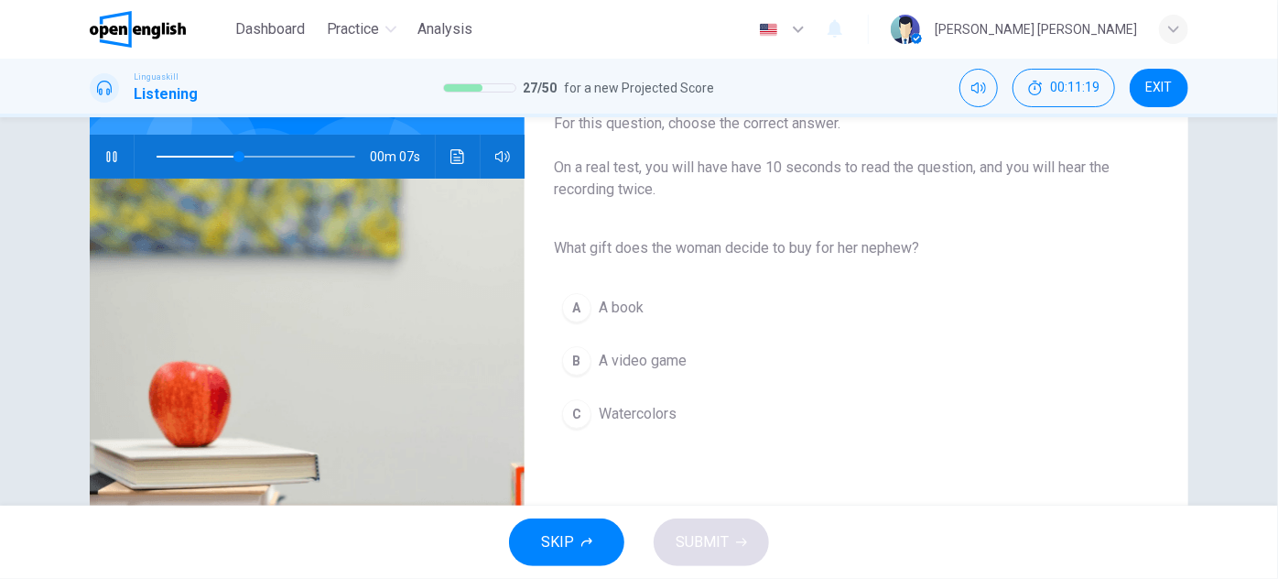
drag, startPoint x: 656, startPoint y: 403, endPoint x: 656, endPoint y: 413, distance: 10.1
click at [656, 404] on span "Watercolors" at bounding box center [638, 414] width 78 height 22
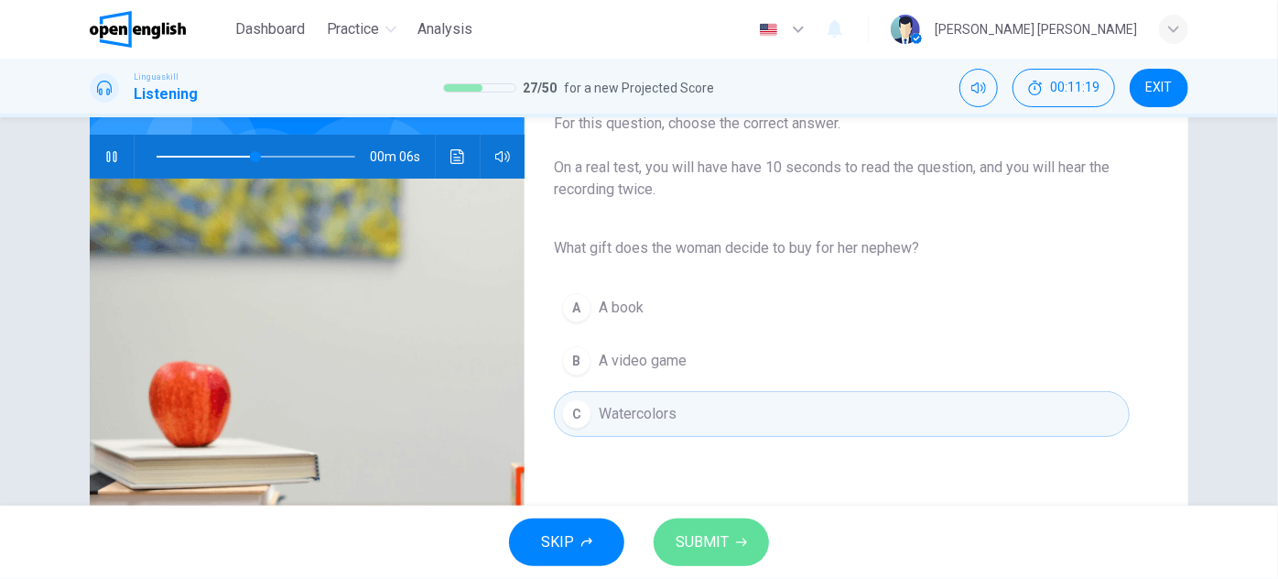
click at [688, 545] on span "SUBMIT" at bounding box center [702, 542] width 53 height 26
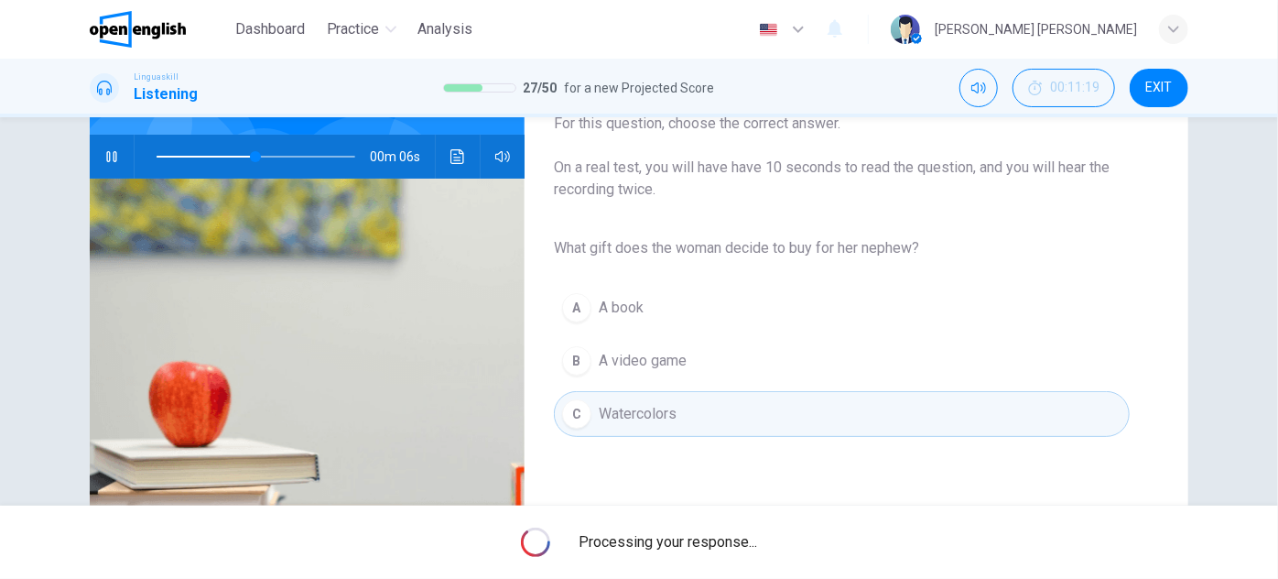
type input "**"
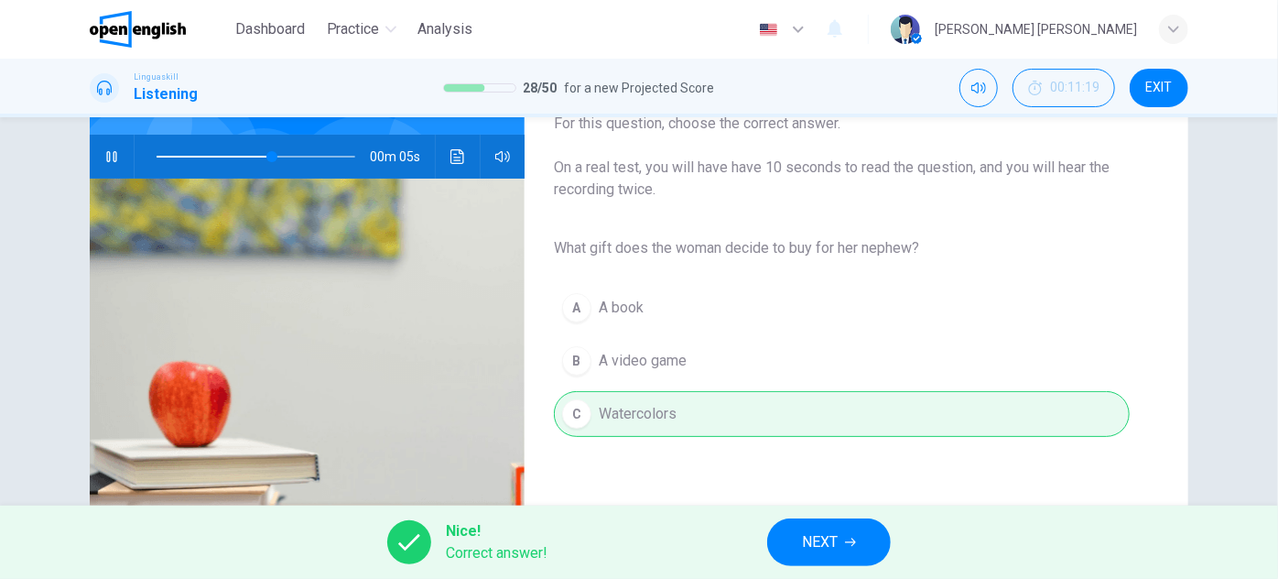
click at [776, 538] on button "NEXT" at bounding box center [829, 542] width 124 height 48
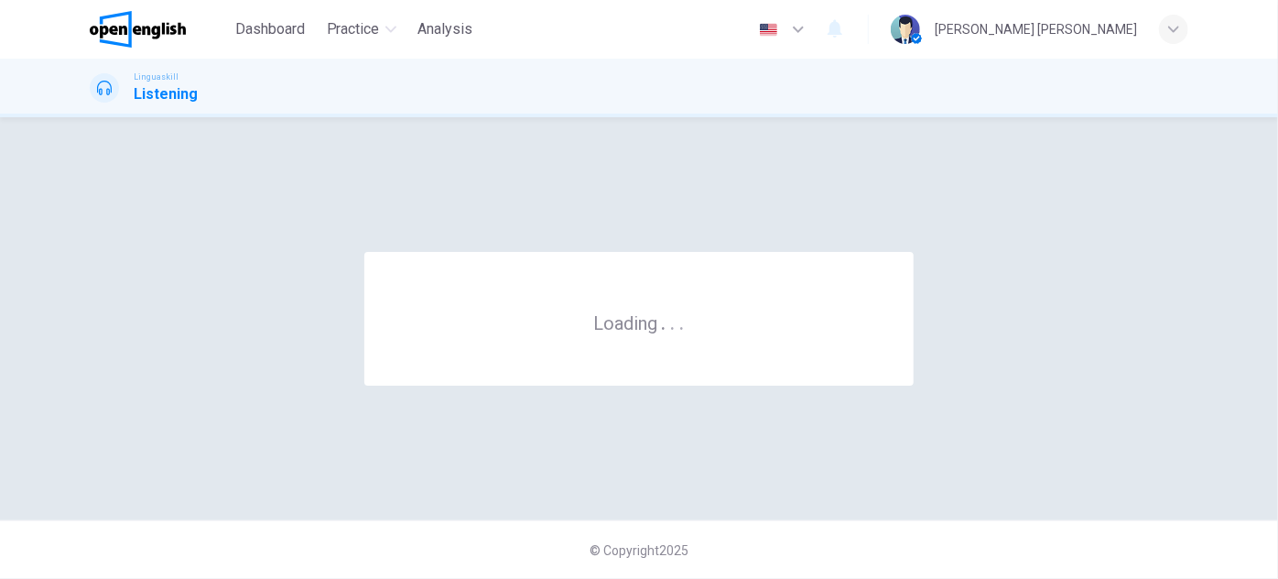
scroll to position [0, 0]
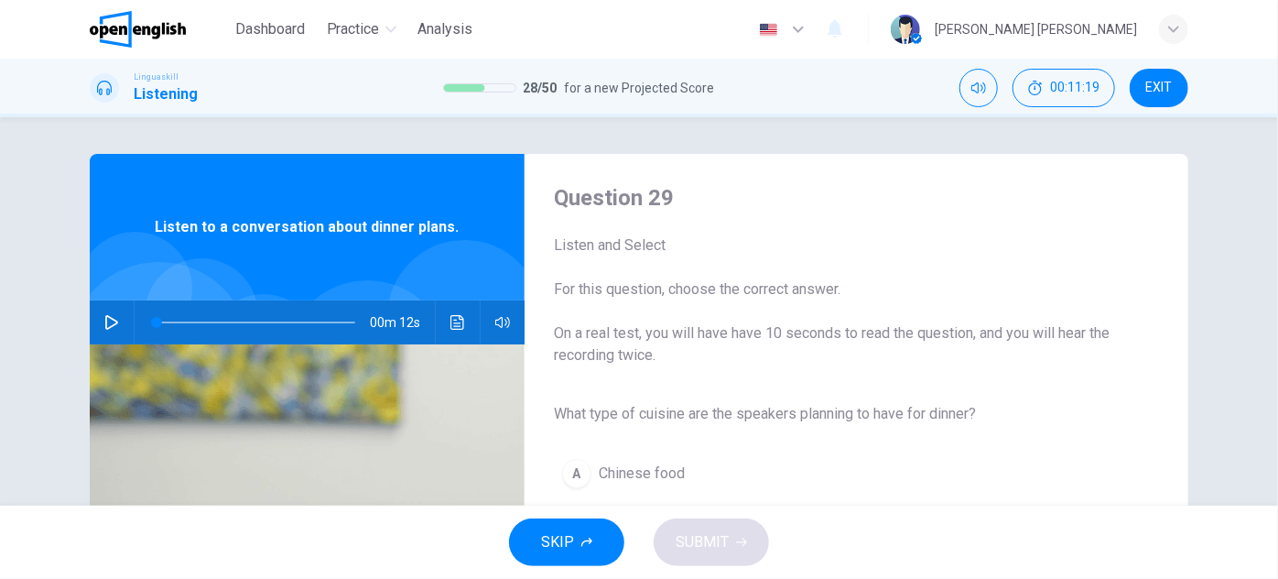
click at [114, 323] on button "button" at bounding box center [111, 322] width 29 height 44
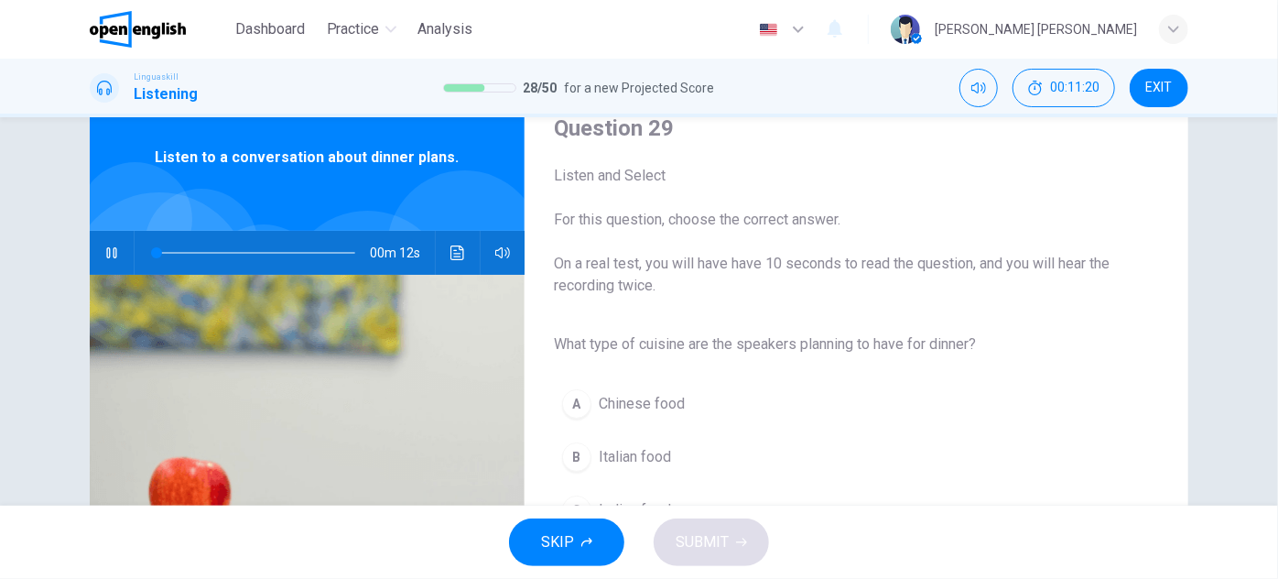
scroll to position [166, 0]
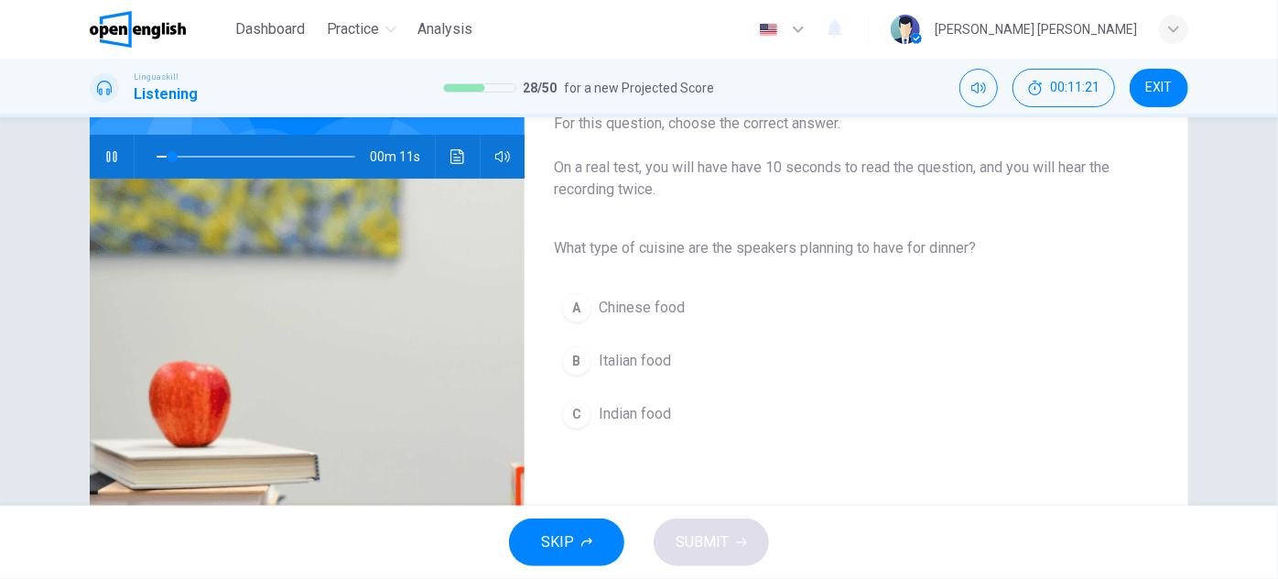
click at [671, 370] on button "B Italian food" at bounding box center [842, 361] width 576 height 46
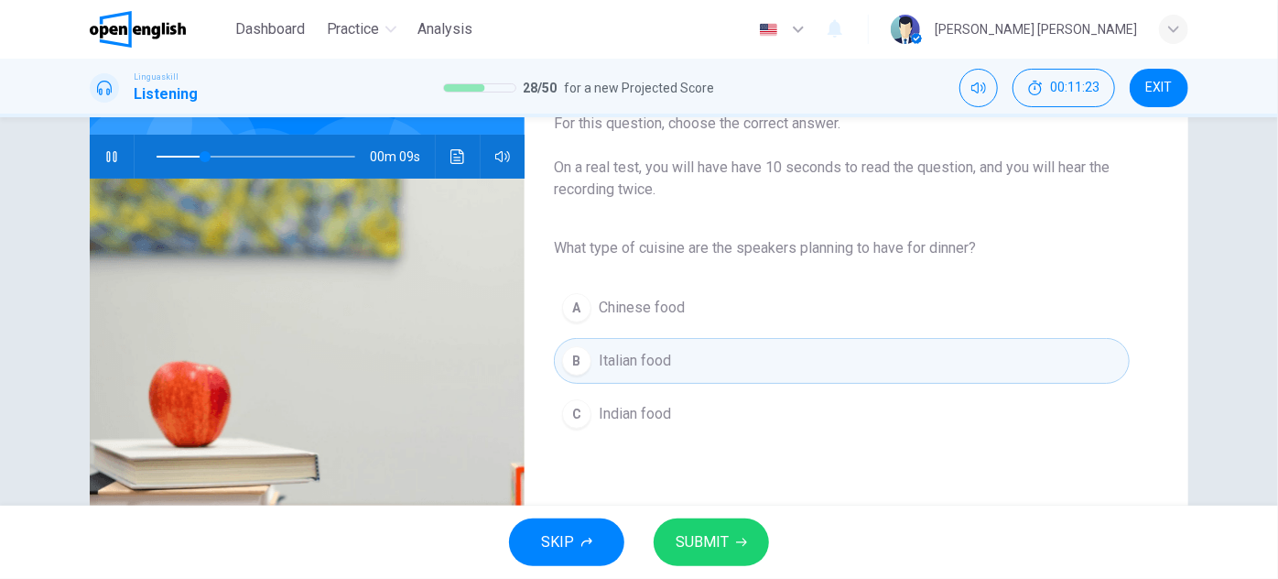
click at [715, 537] on span "SUBMIT" at bounding box center [702, 542] width 53 height 26
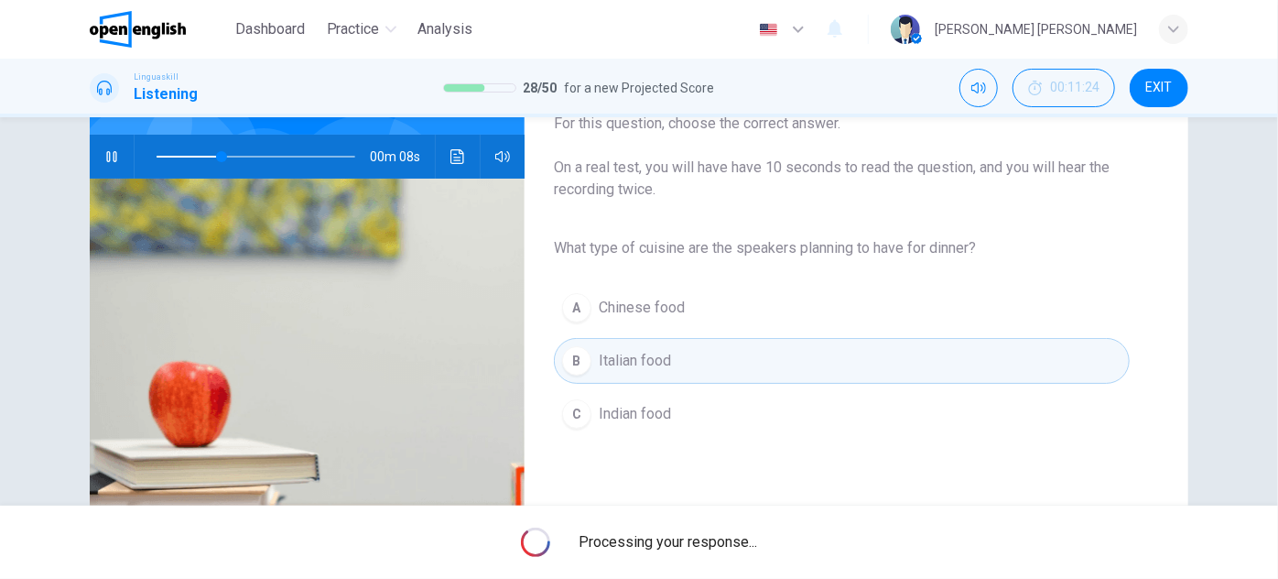
type input "**"
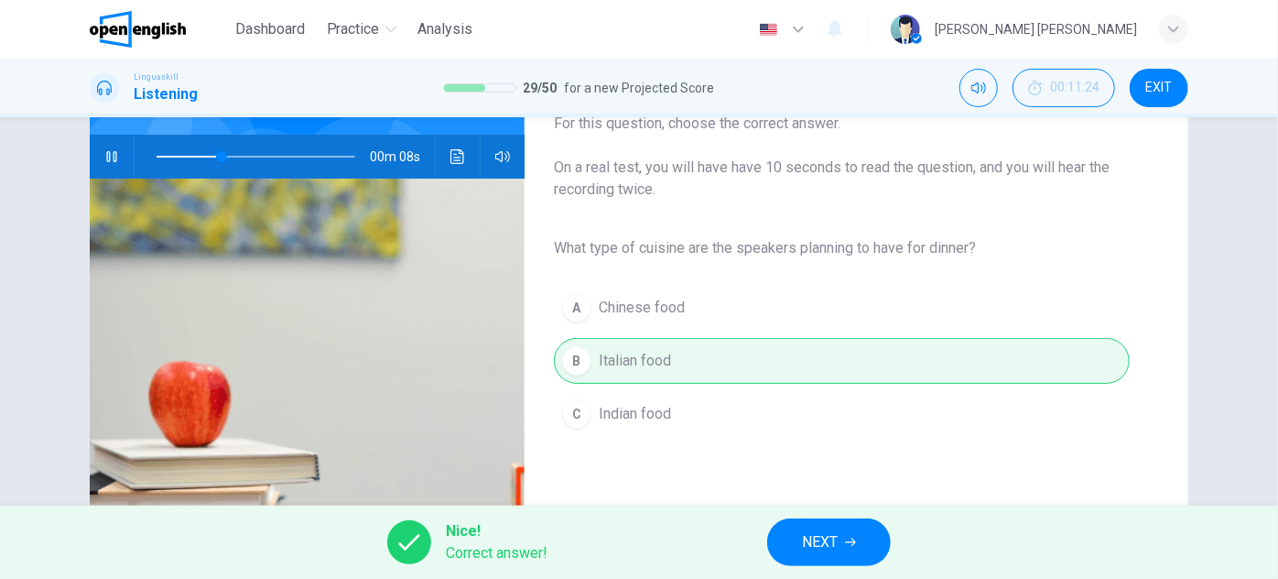
click at [856, 544] on icon "button" at bounding box center [850, 542] width 11 height 11
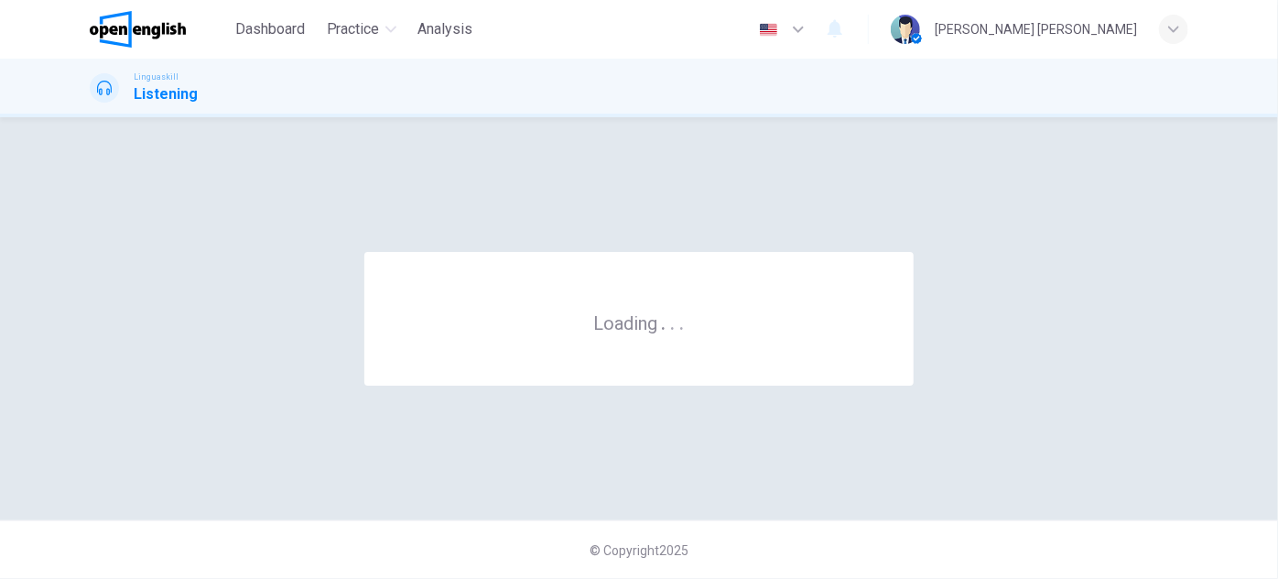
scroll to position [0, 0]
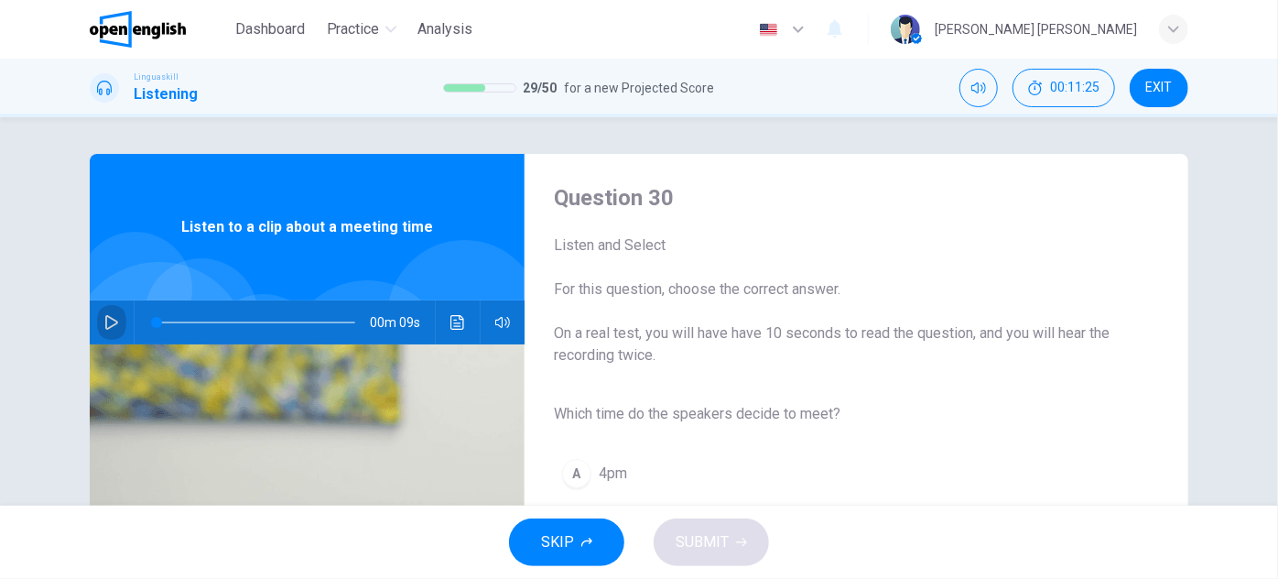
click at [108, 310] on button "button" at bounding box center [111, 322] width 29 height 44
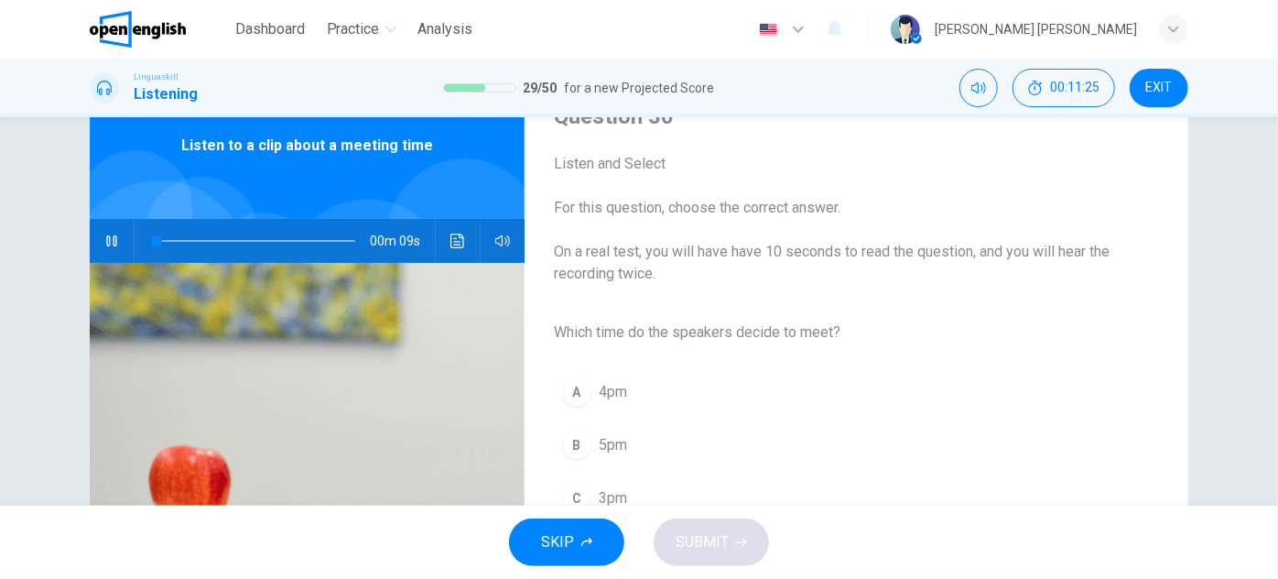
scroll to position [166, 0]
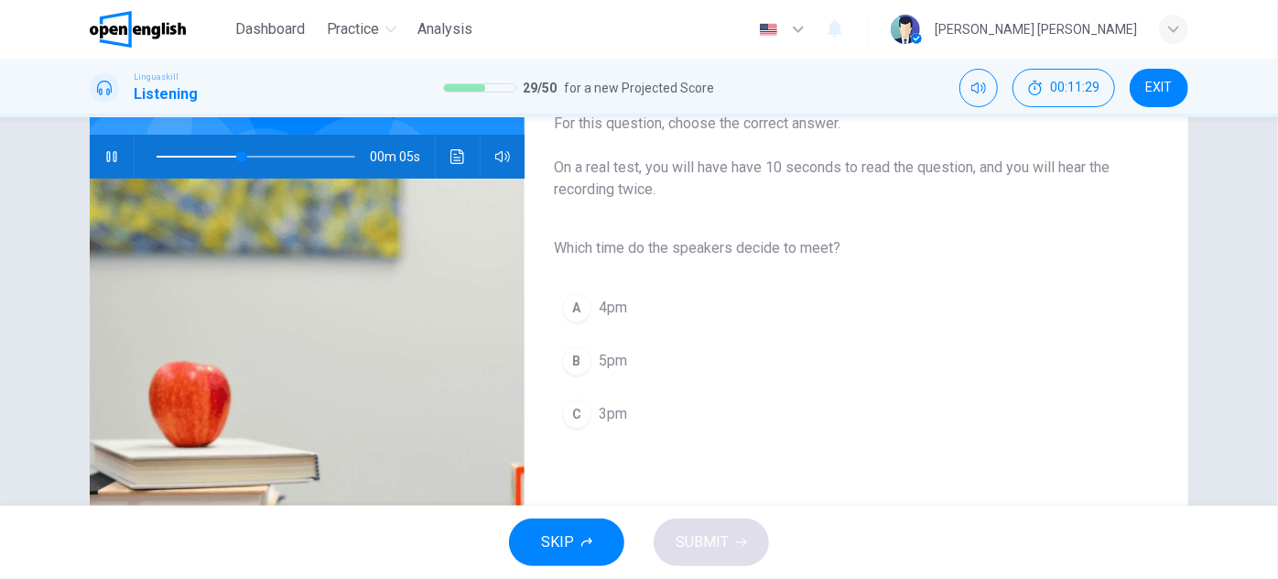
click at [607, 403] on span "3pm" at bounding box center [613, 414] width 28 height 22
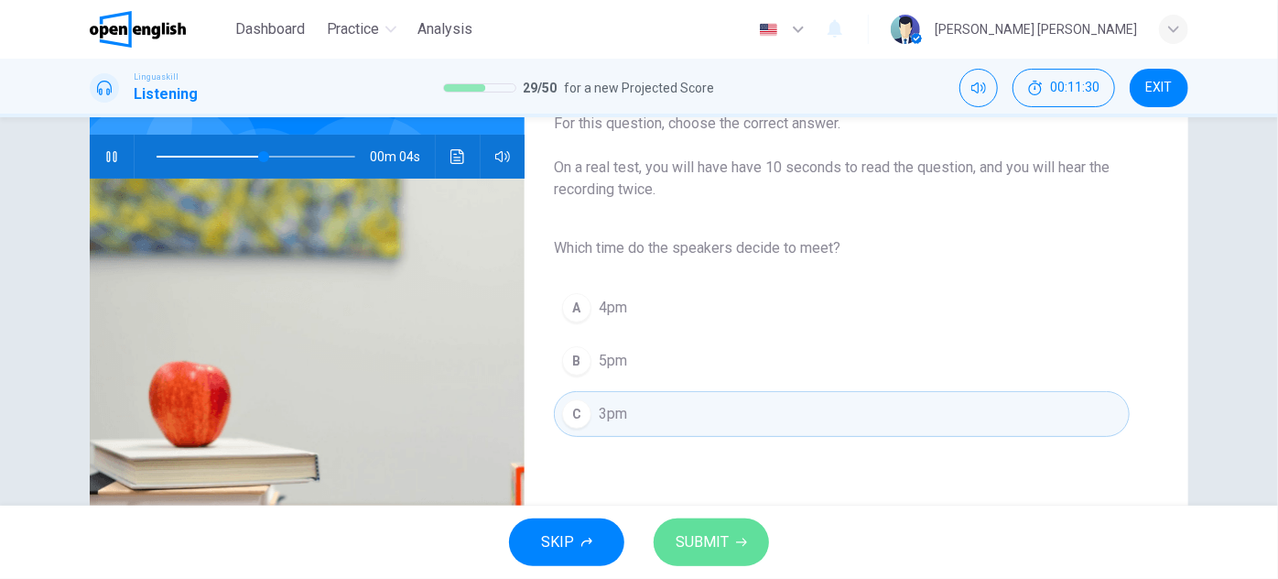
click at [707, 534] on span "SUBMIT" at bounding box center [702, 542] width 53 height 26
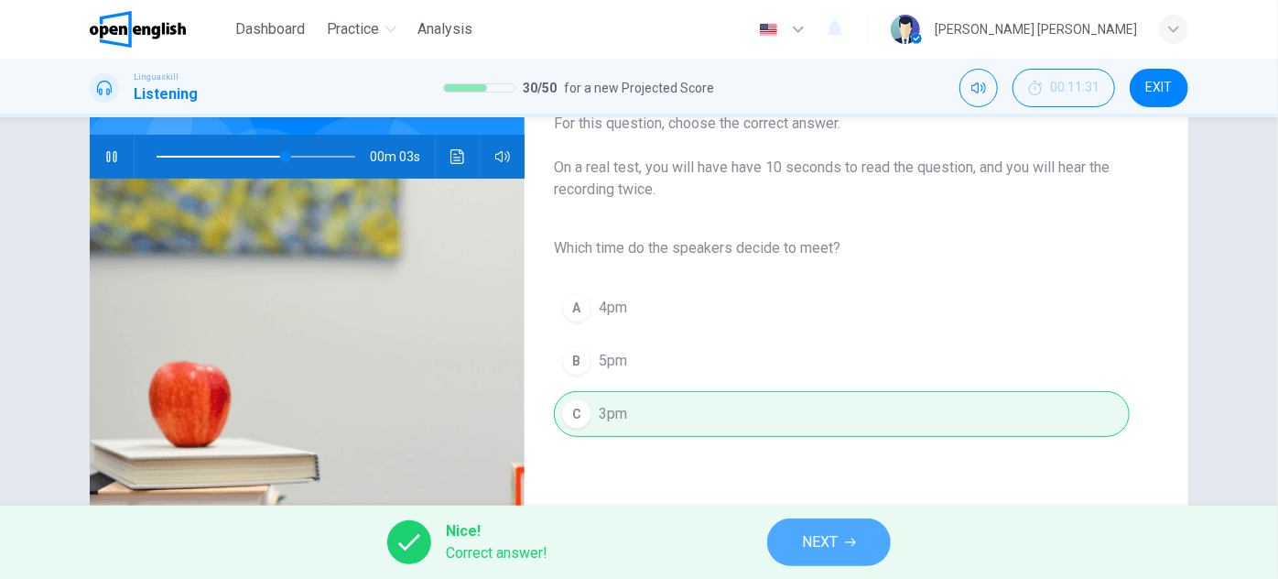
click at [844, 553] on button "NEXT" at bounding box center [829, 542] width 124 height 48
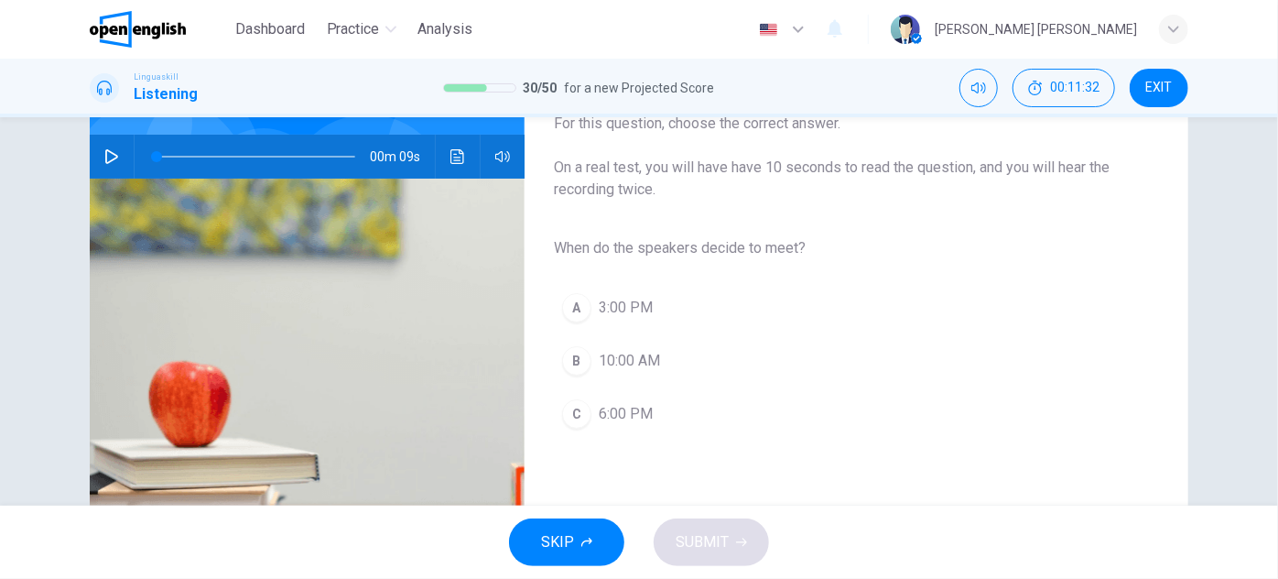
click at [114, 149] on icon "button" at bounding box center [111, 156] width 15 height 15
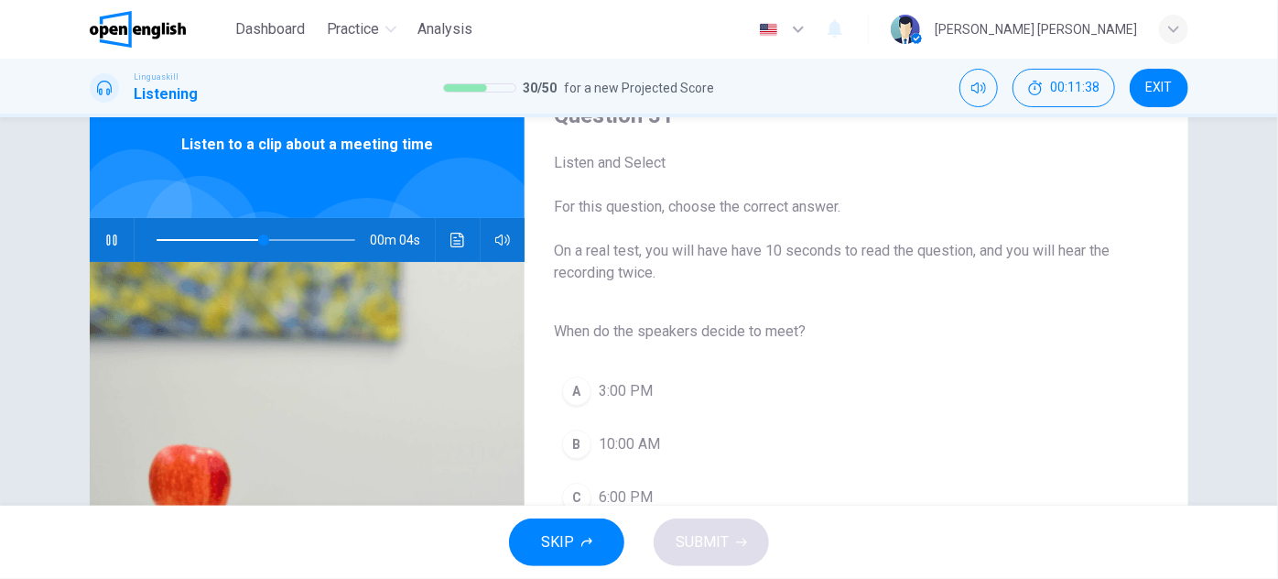
click at [602, 391] on span "3:00 PM" at bounding box center [626, 391] width 54 height 22
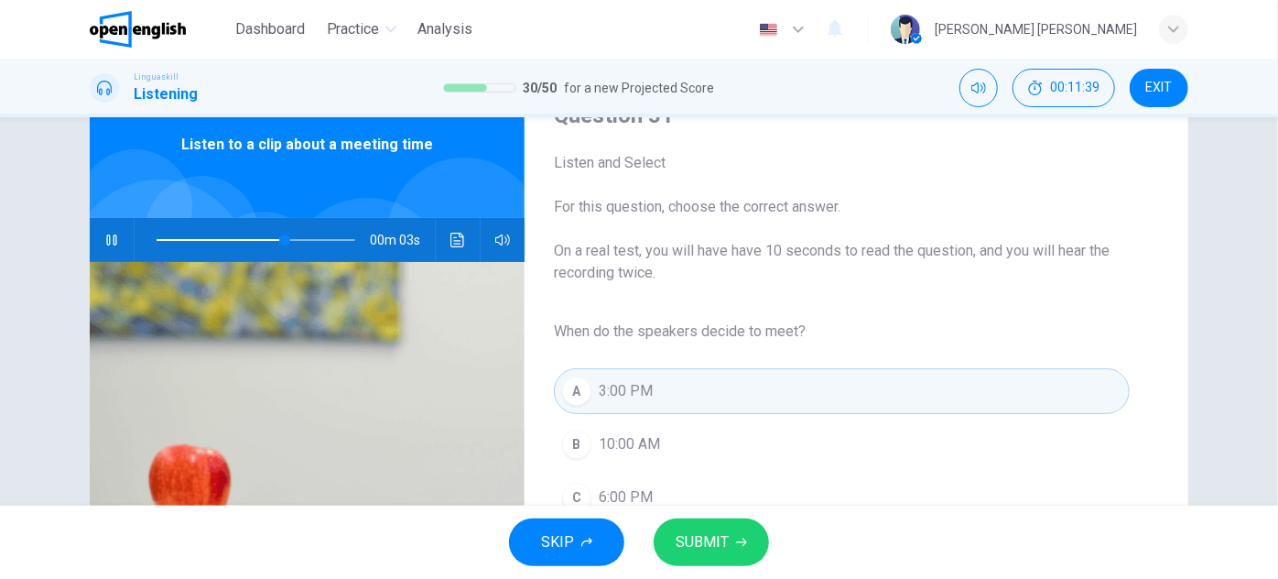
click at [695, 542] on span "SUBMIT" at bounding box center [702, 542] width 53 height 26
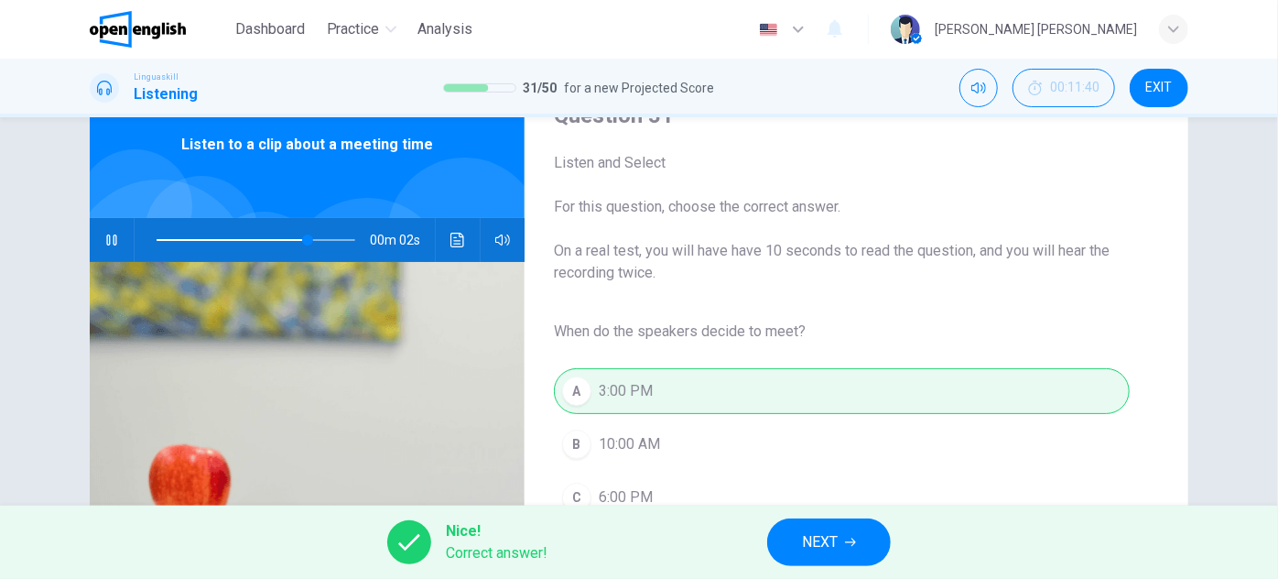
type input "**"
click at [836, 543] on span "NEXT" at bounding box center [820, 542] width 36 height 26
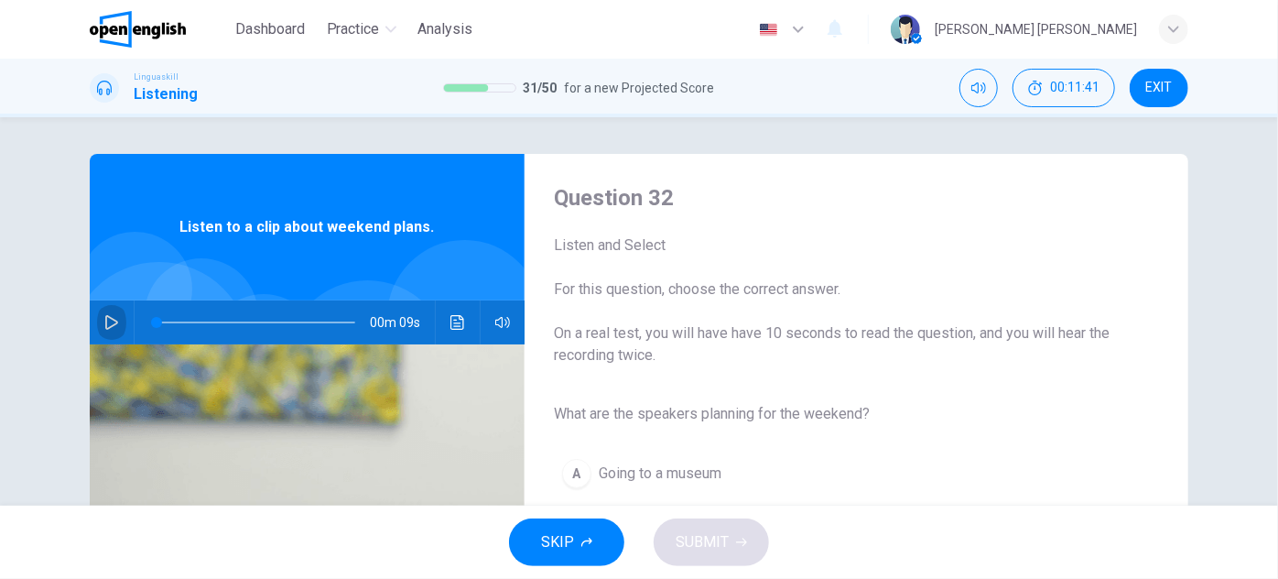
click at [97, 320] on button "button" at bounding box center [111, 322] width 29 height 44
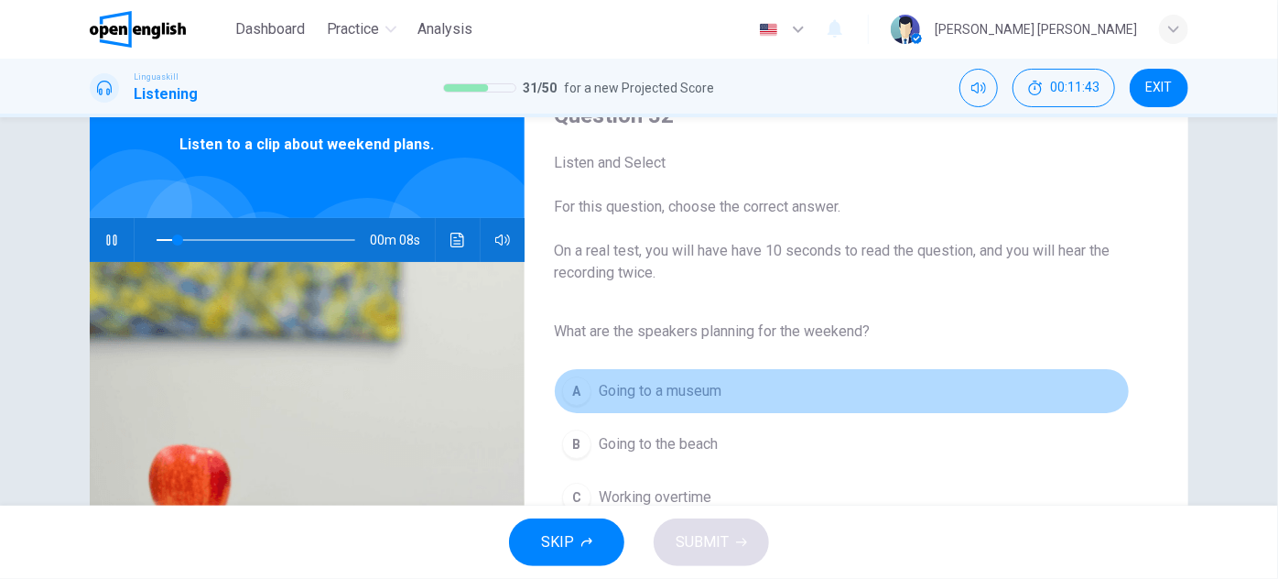
click at [694, 393] on span "Going to a museum" at bounding box center [660, 391] width 123 height 22
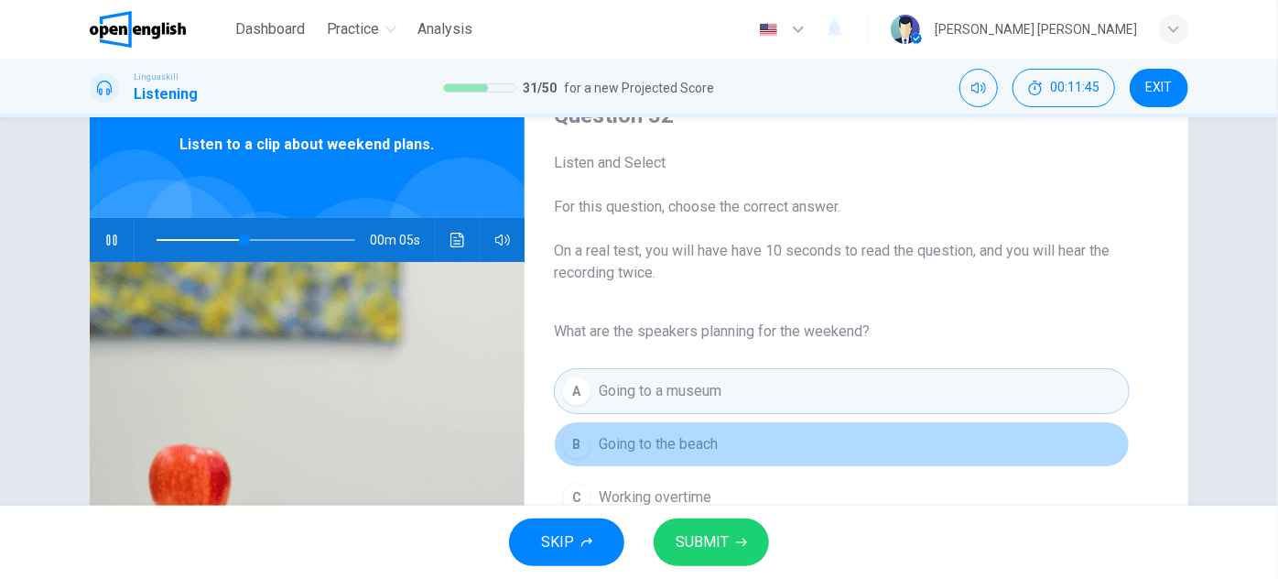
click at [691, 438] on span "Going to the beach" at bounding box center [658, 444] width 119 height 22
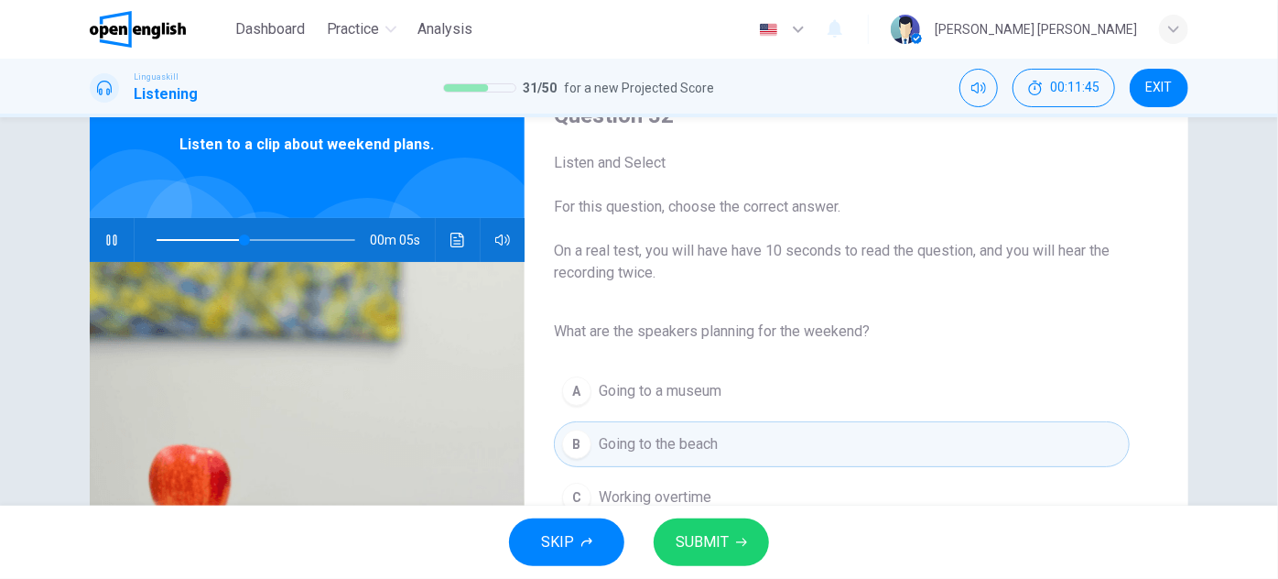
click at [715, 543] on span "SUBMIT" at bounding box center [702, 542] width 53 height 26
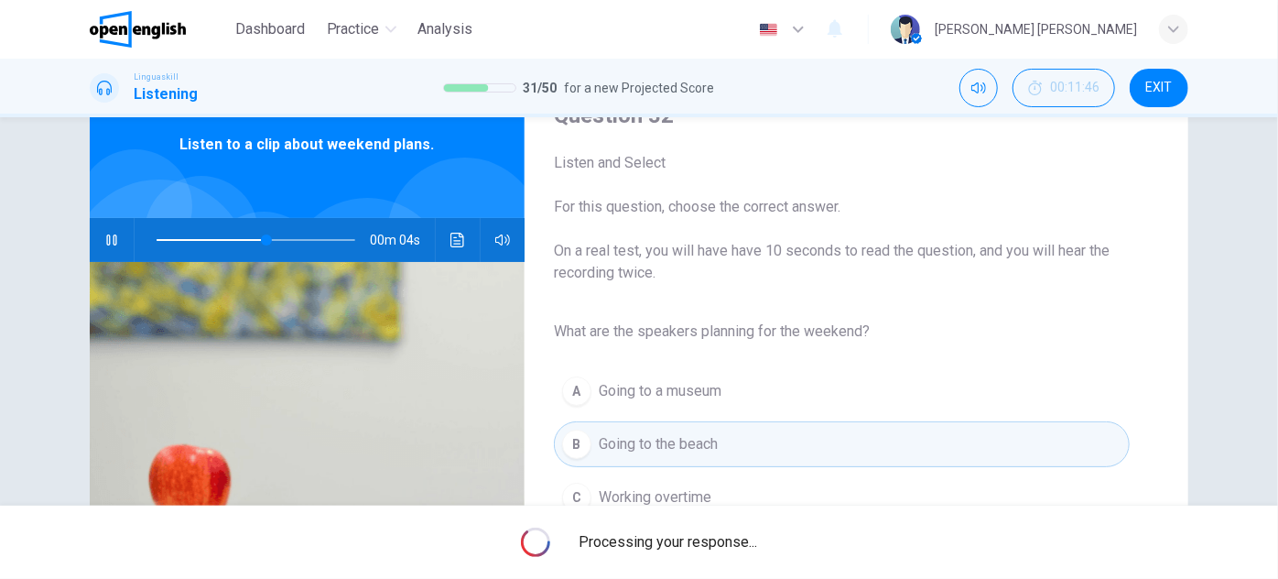
type input "**"
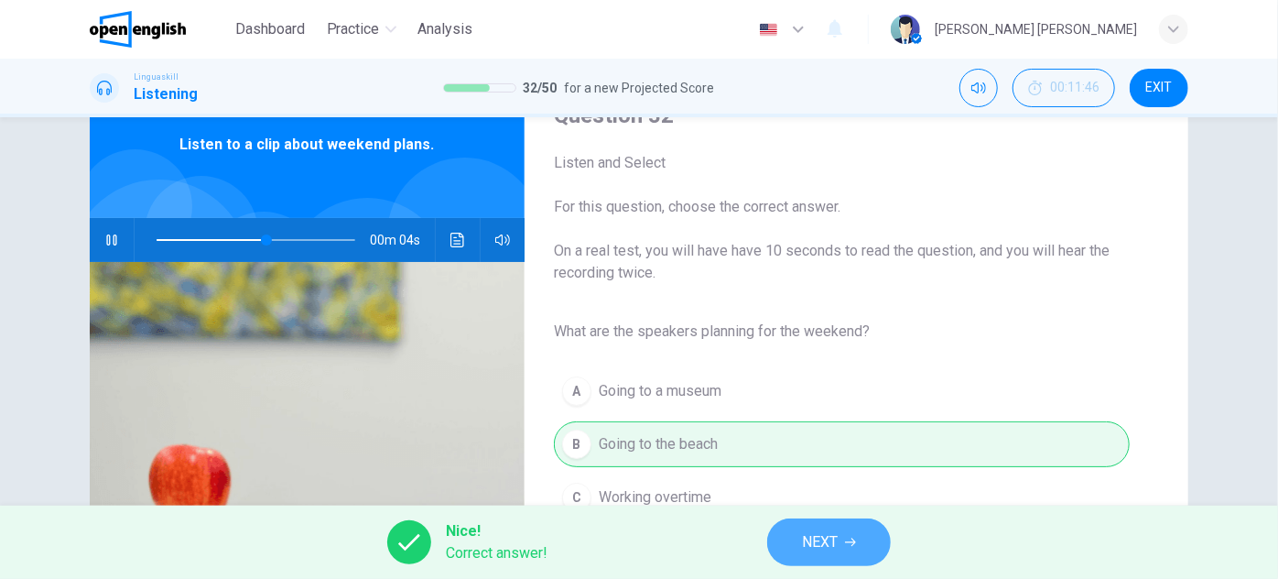
click at [797, 553] on button "NEXT" at bounding box center [829, 542] width 124 height 48
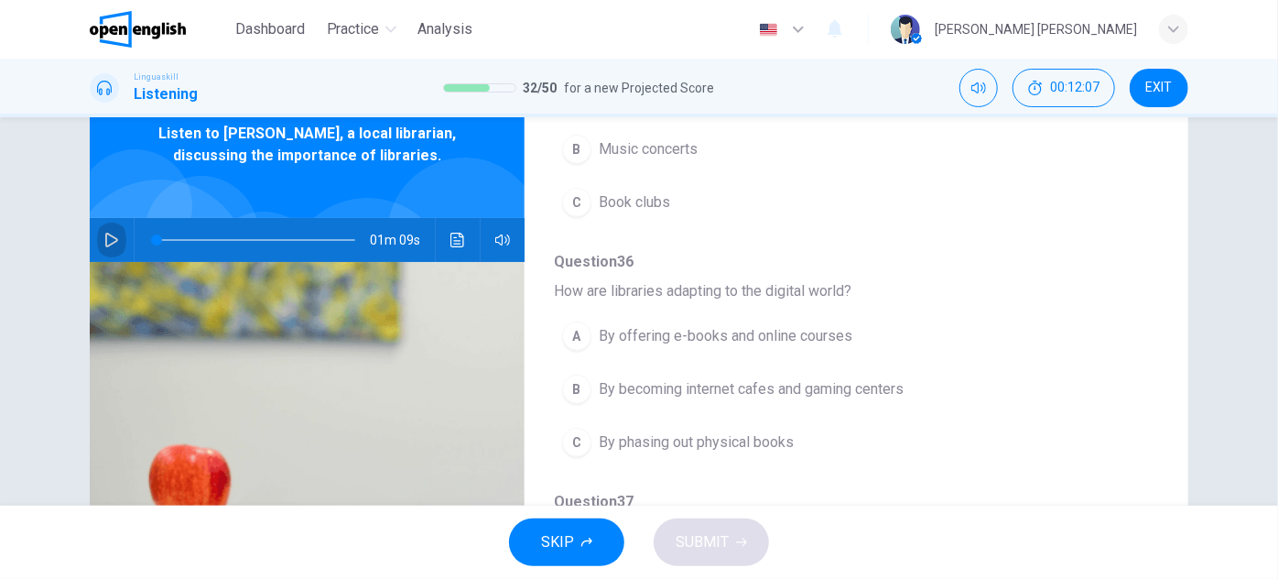
click at [119, 244] on button "button" at bounding box center [111, 240] width 29 height 44
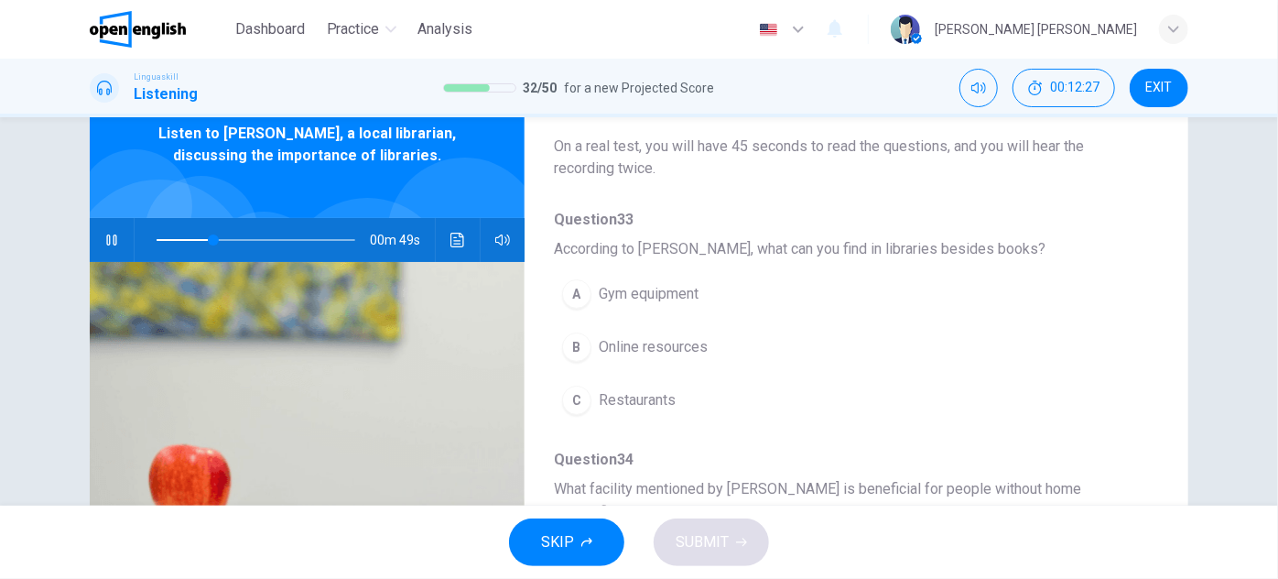
click at [671, 336] on span "Online resources" at bounding box center [653, 347] width 109 height 22
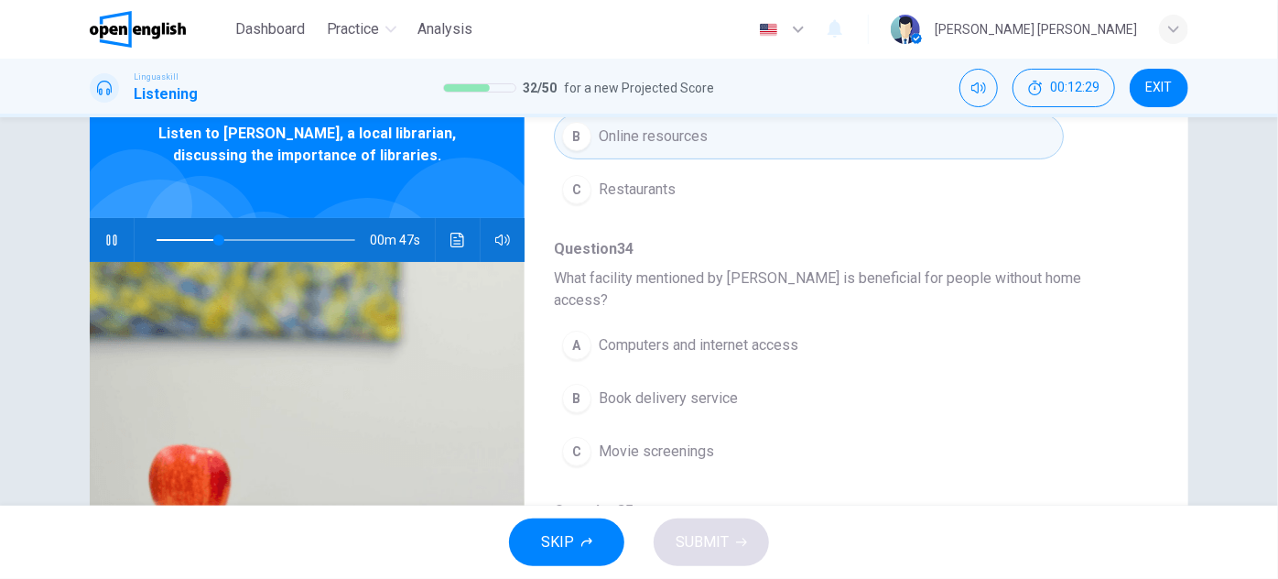
scroll to position [332, 0]
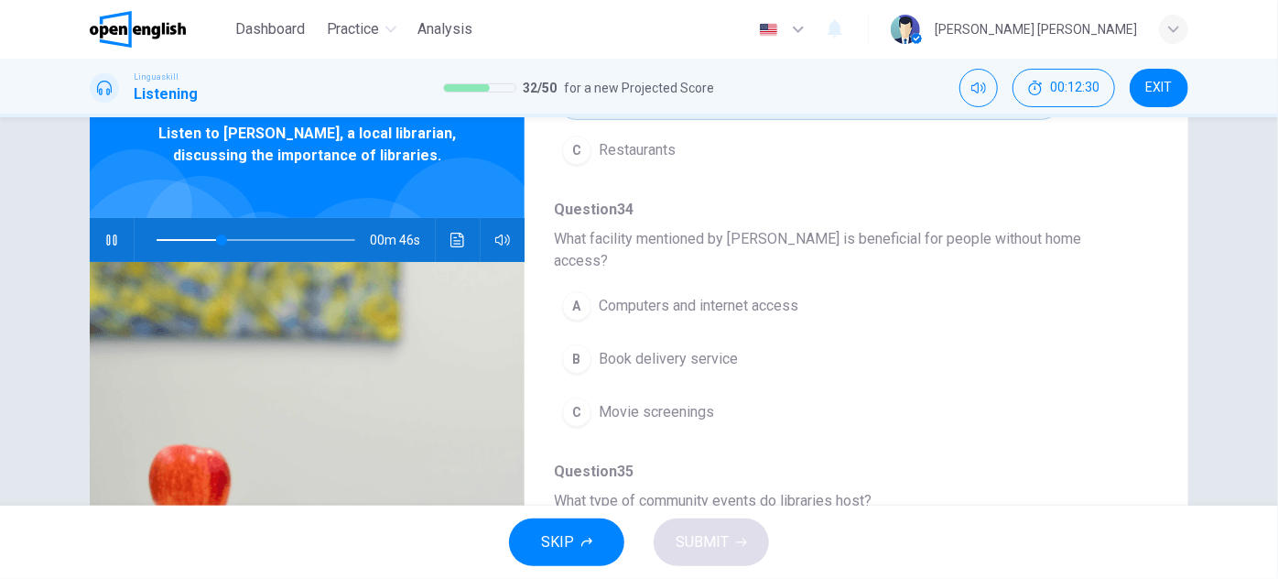
click at [771, 295] on span "Computers and internet access" at bounding box center [699, 306] width 200 height 22
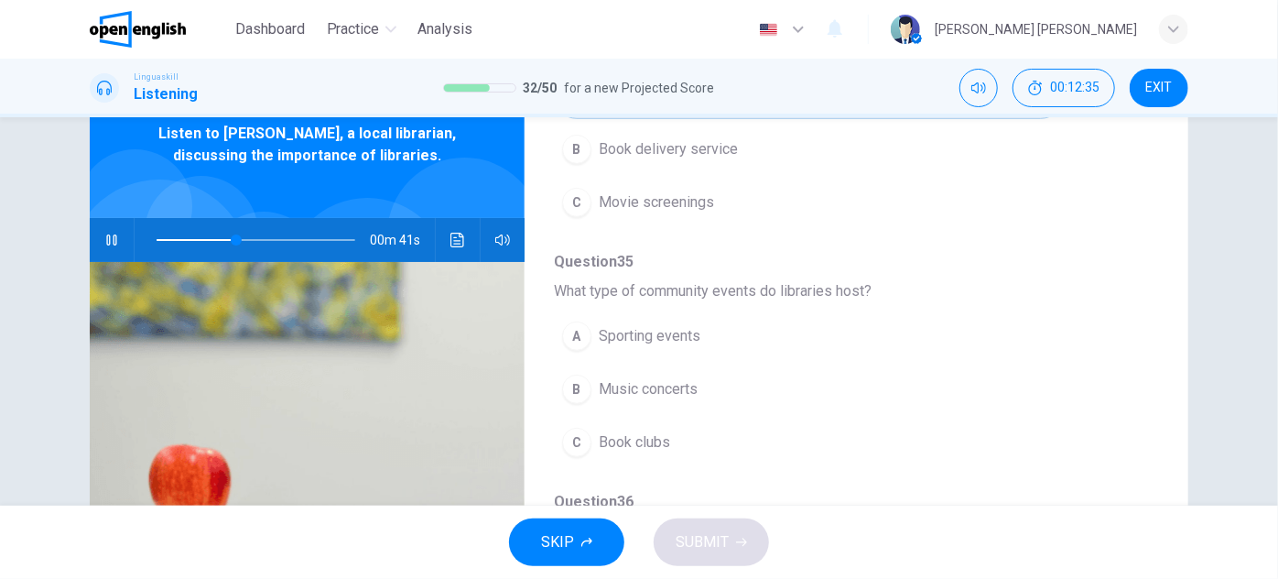
scroll to position [582, 0]
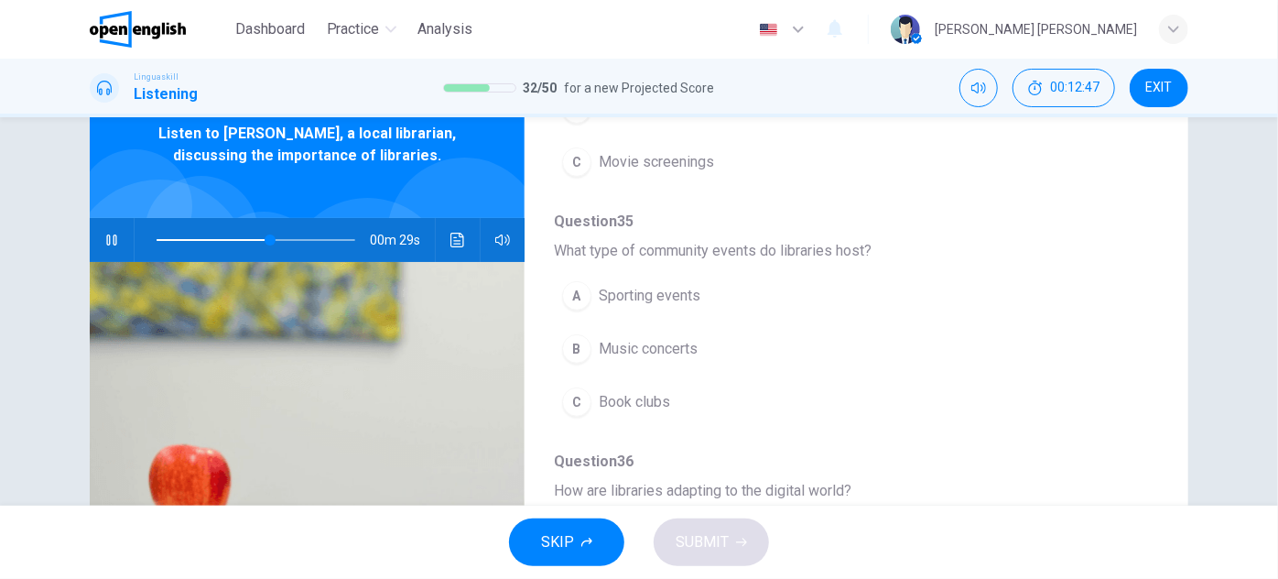
click at [624, 391] on span "Book clubs" at bounding box center [634, 402] width 71 height 22
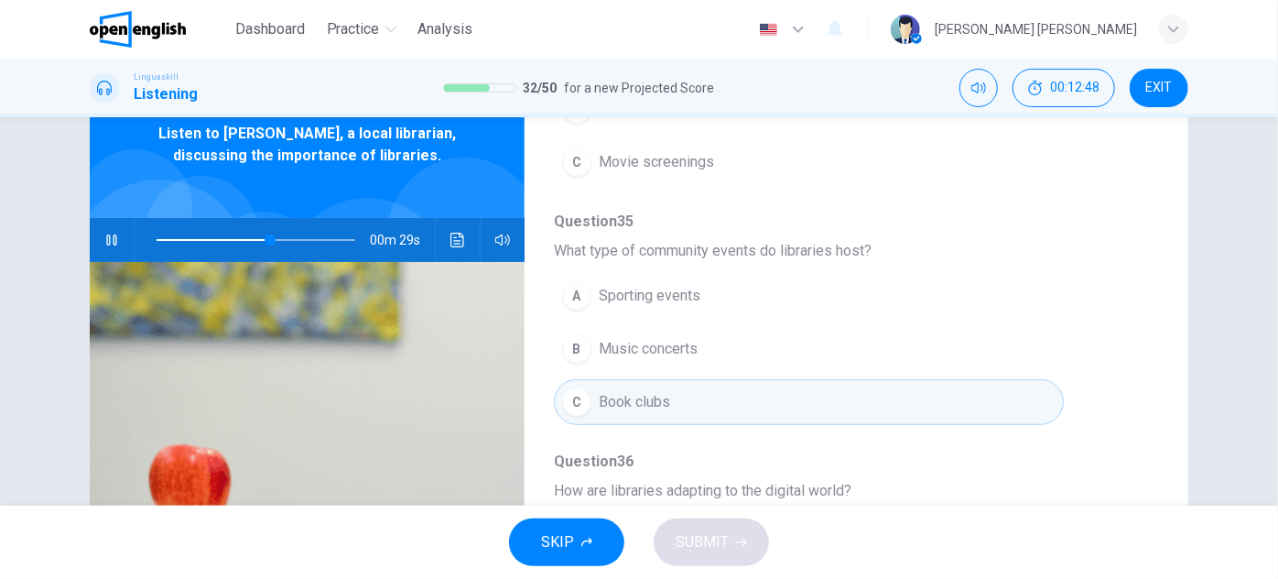
scroll to position [782, 0]
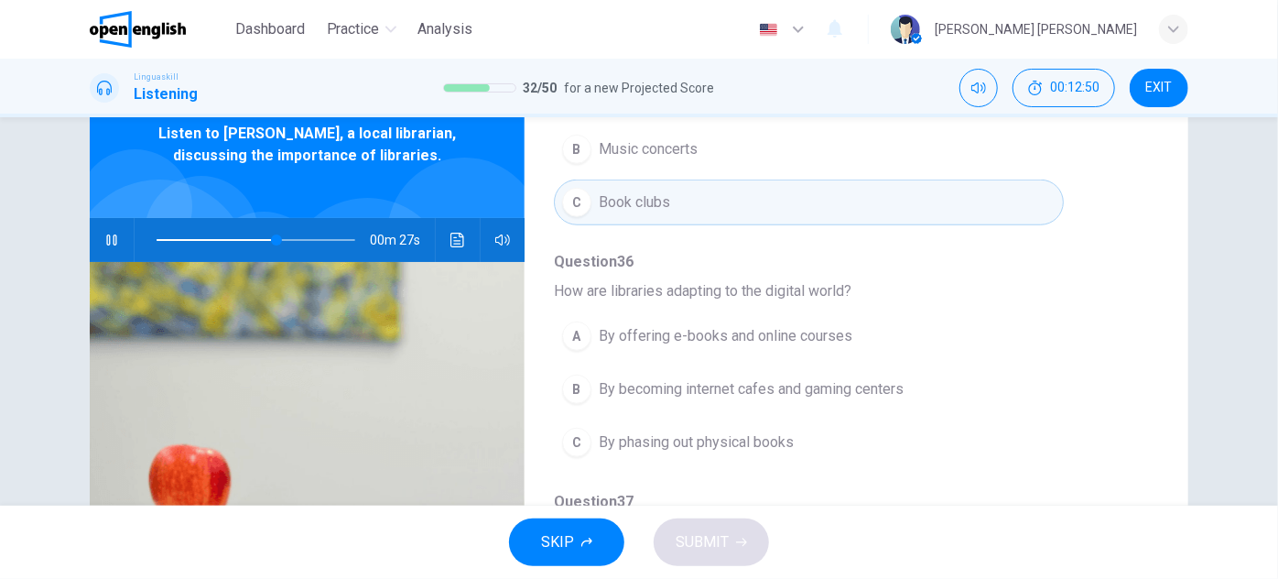
click at [689, 452] on div "Question 33 According to [PERSON_NAME], what can you find in libraries besides …" at bounding box center [842, 108] width 576 height 1199
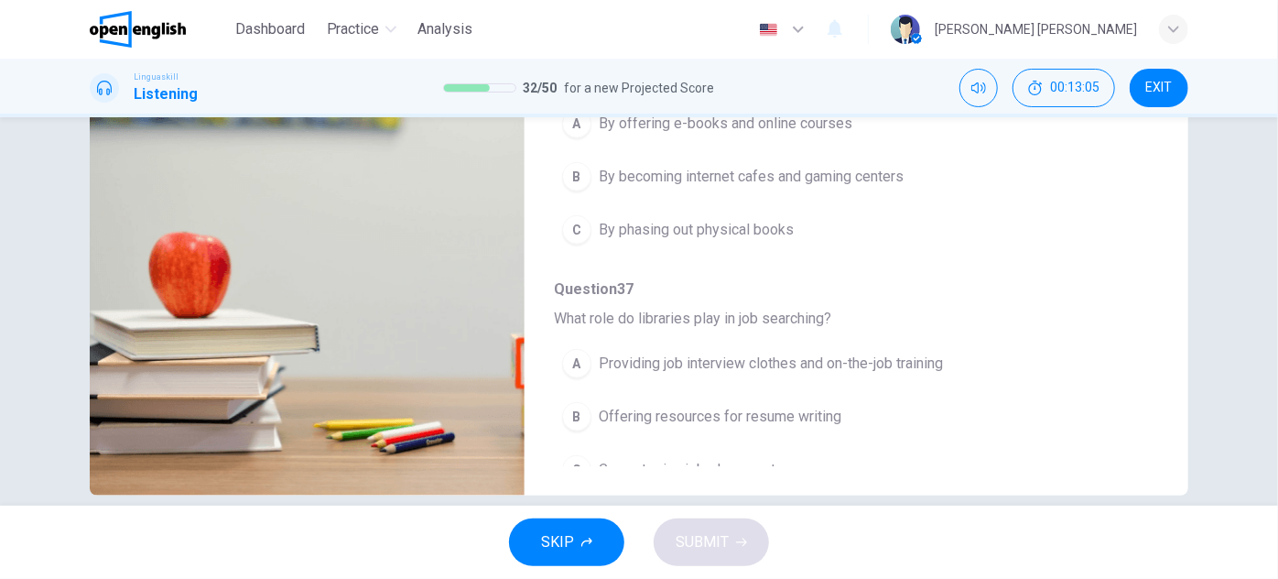
scroll to position [321, 0]
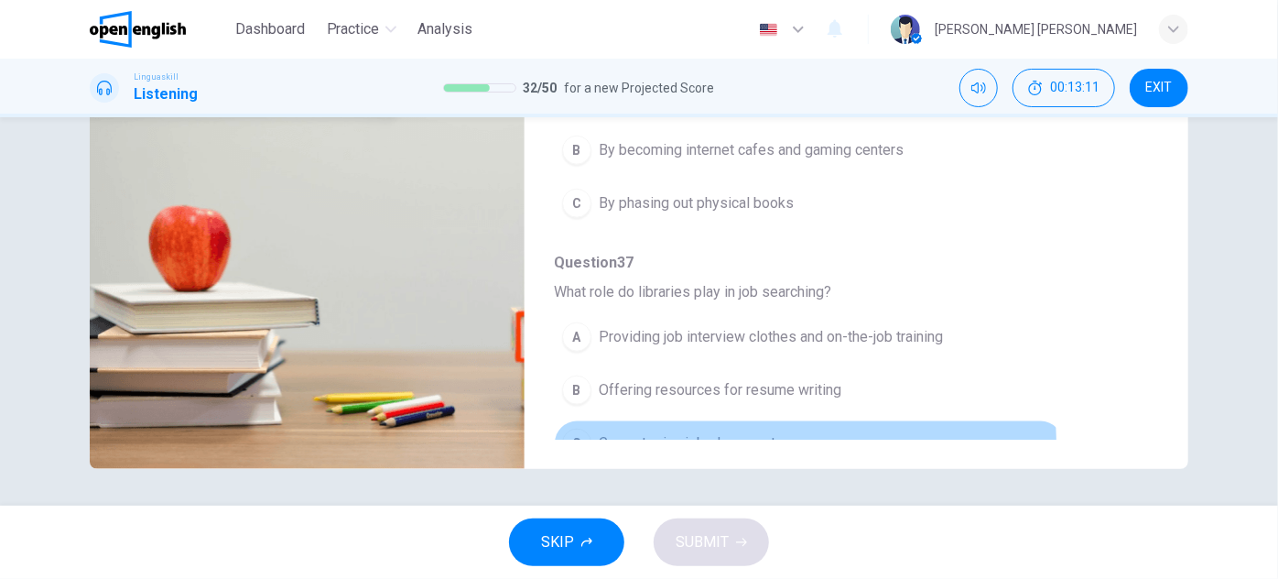
click at [737, 432] on span "Guaranteeing job placement" at bounding box center [687, 443] width 177 height 22
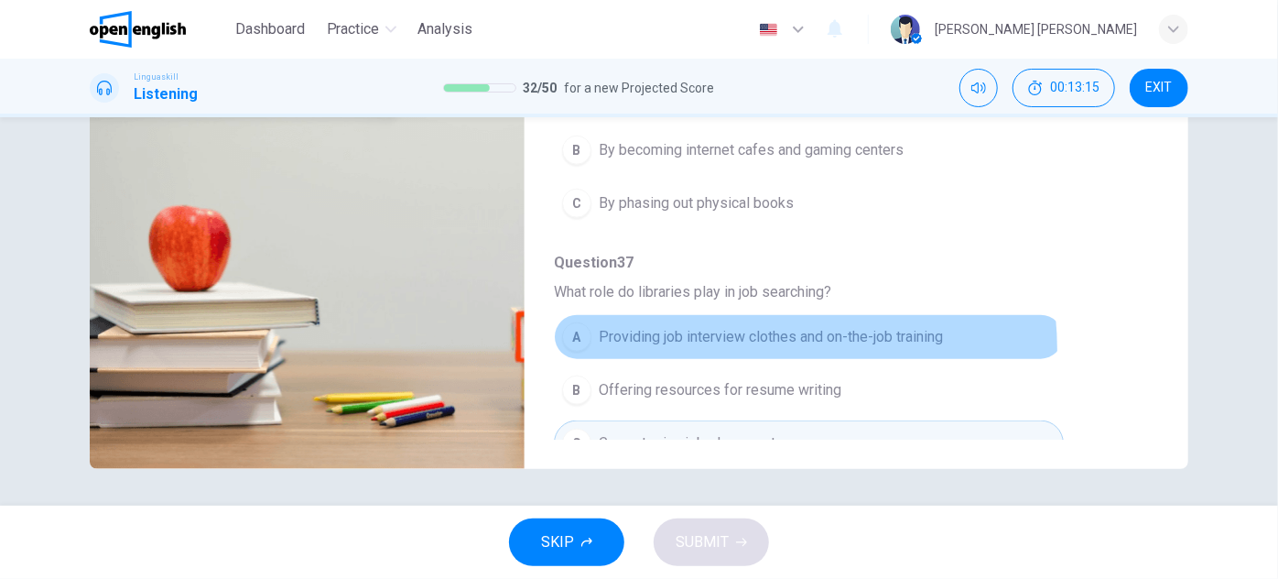
click at [710, 321] on button "A Providing job interview clothes and on-the-job training" at bounding box center [809, 337] width 510 height 46
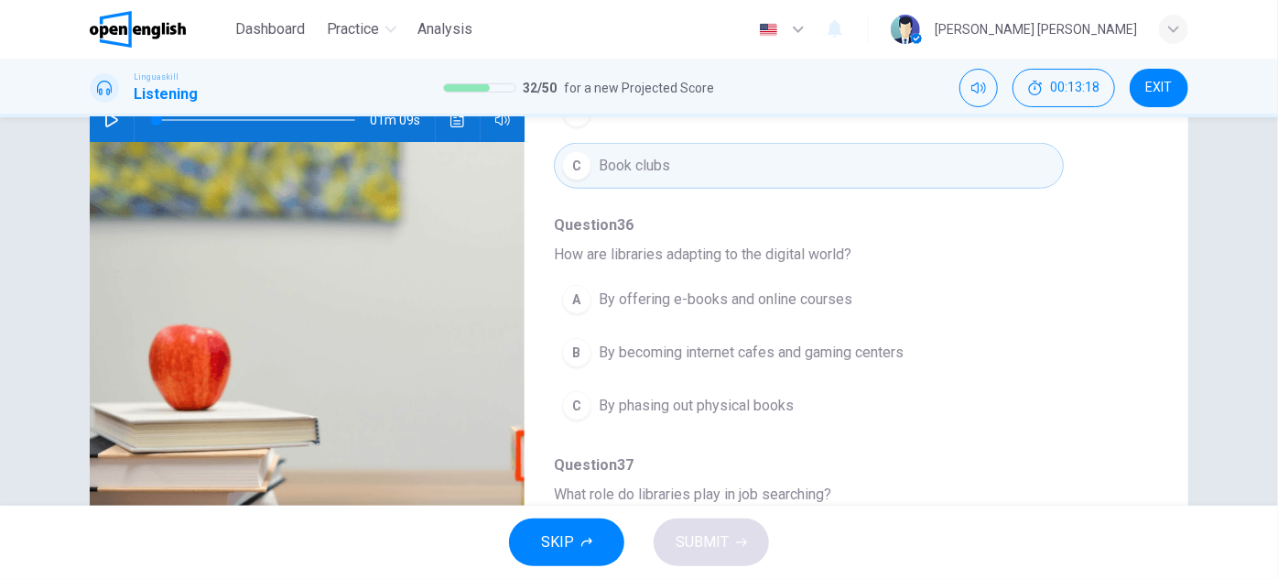
scroll to position [155, 0]
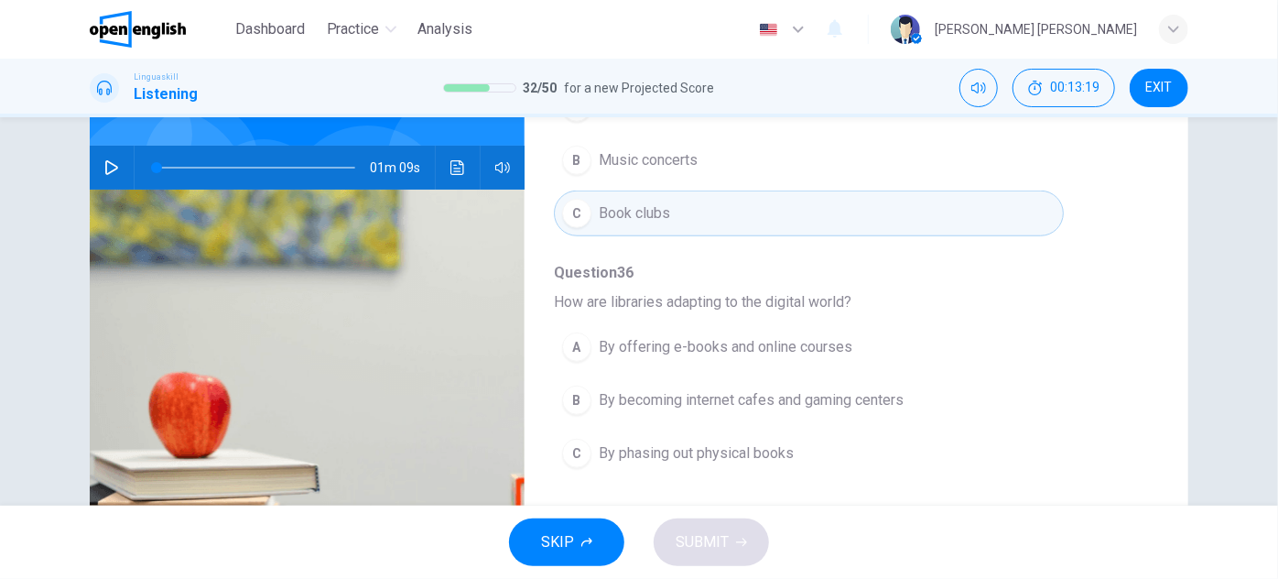
click at [106, 168] on icon "button" at bounding box center [111, 167] width 15 height 15
click at [223, 167] on span at bounding box center [256, 168] width 199 height 2
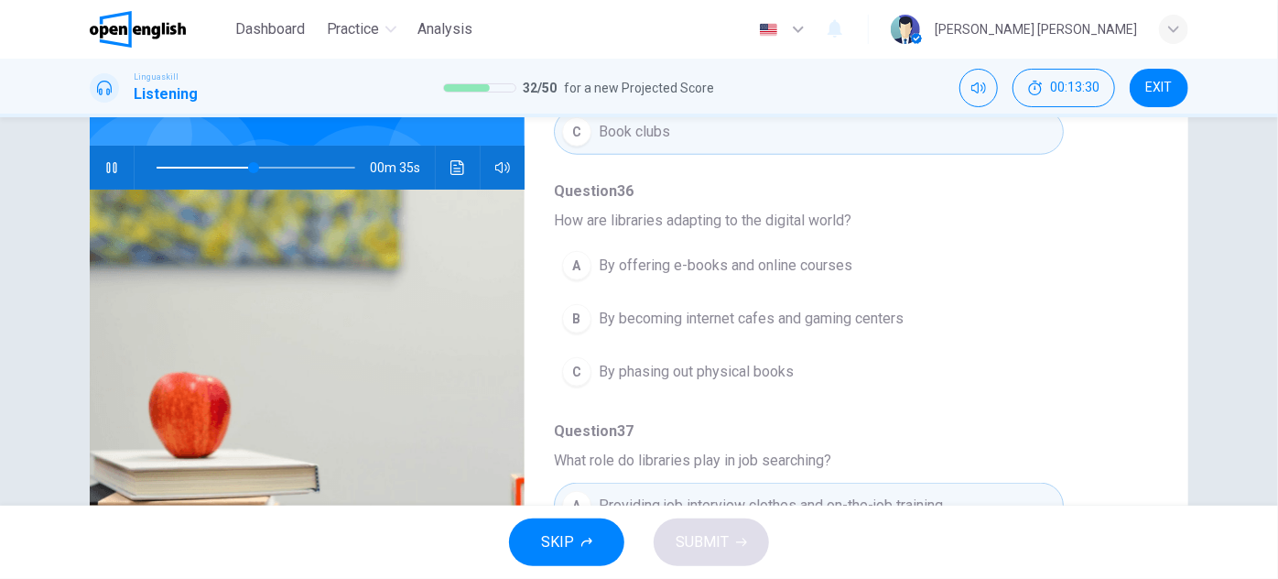
scroll to position [782, 0]
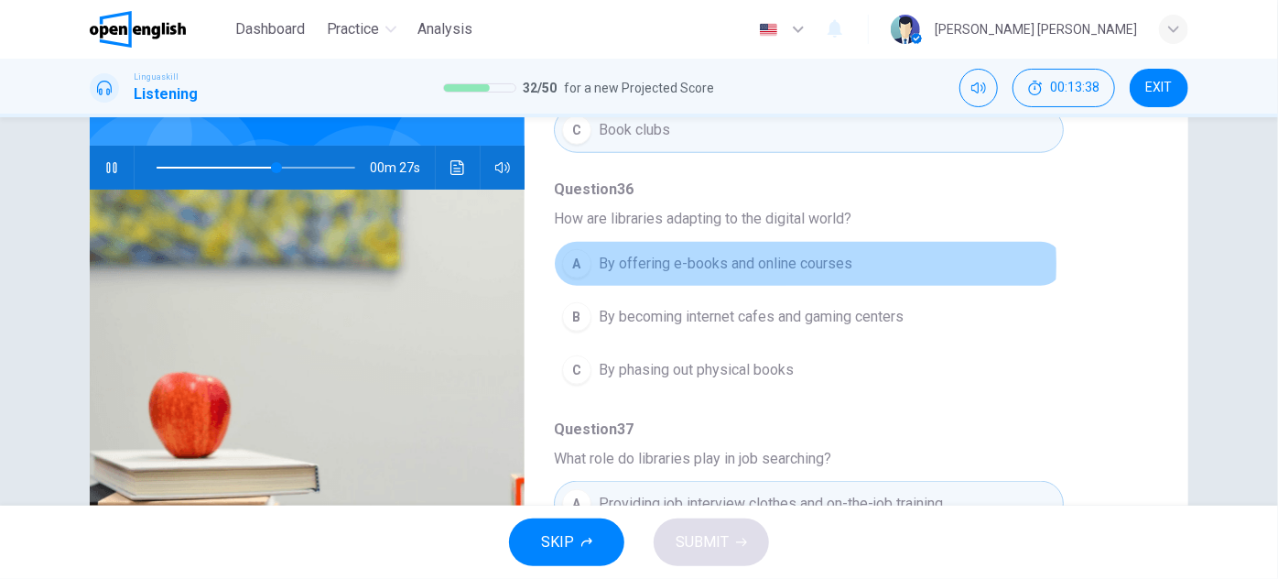
click at [759, 253] on span "By offering e-books and online courses" at bounding box center [726, 264] width 254 height 22
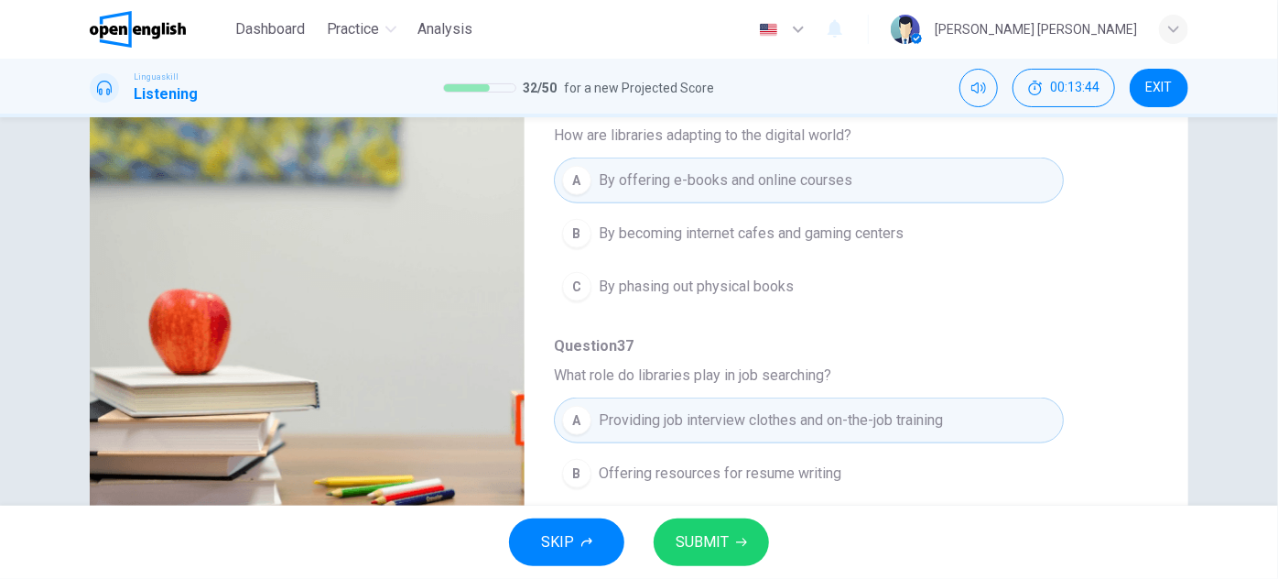
scroll to position [321, 0]
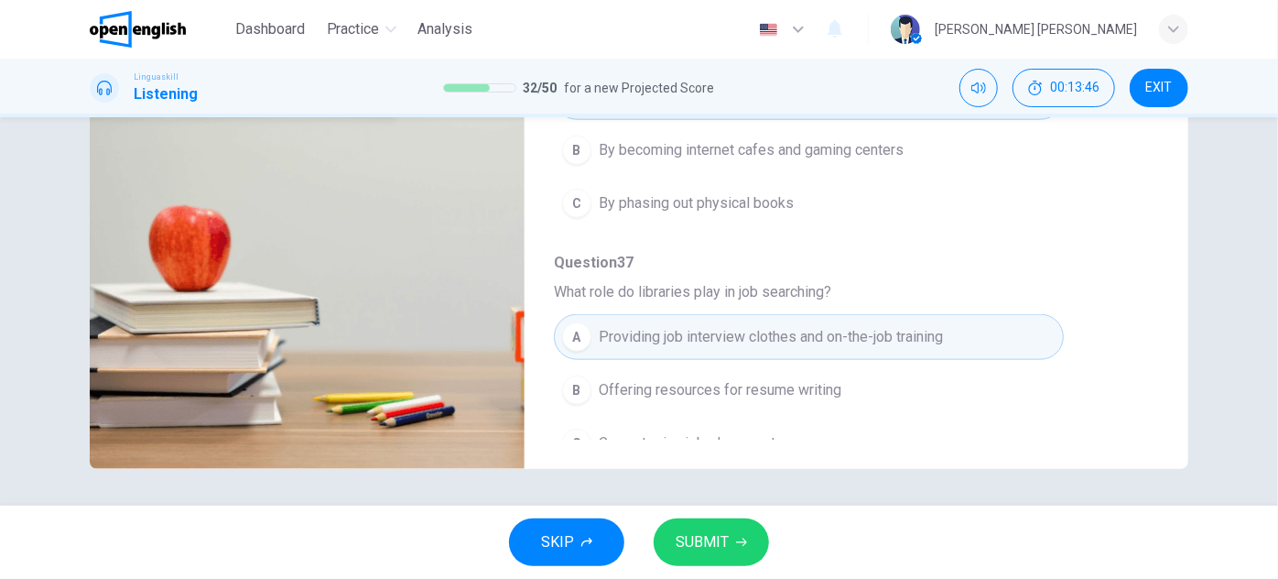
click at [720, 548] on span "SUBMIT" at bounding box center [702, 542] width 53 height 26
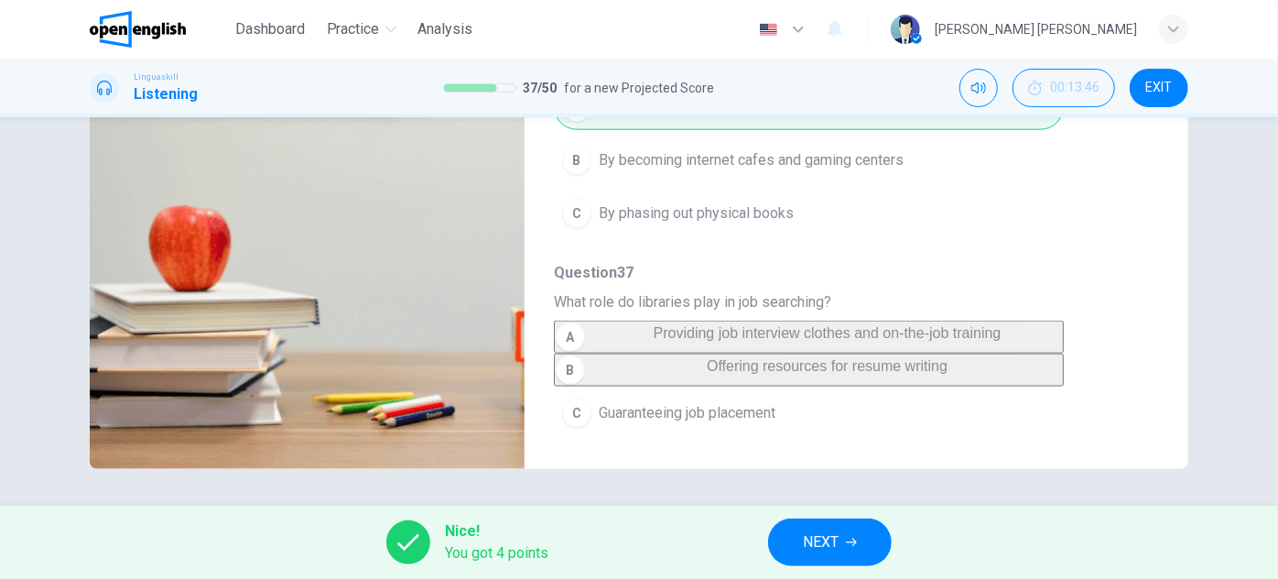
type input "**"
click at [798, 529] on button "NEXT" at bounding box center [830, 542] width 124 height 48
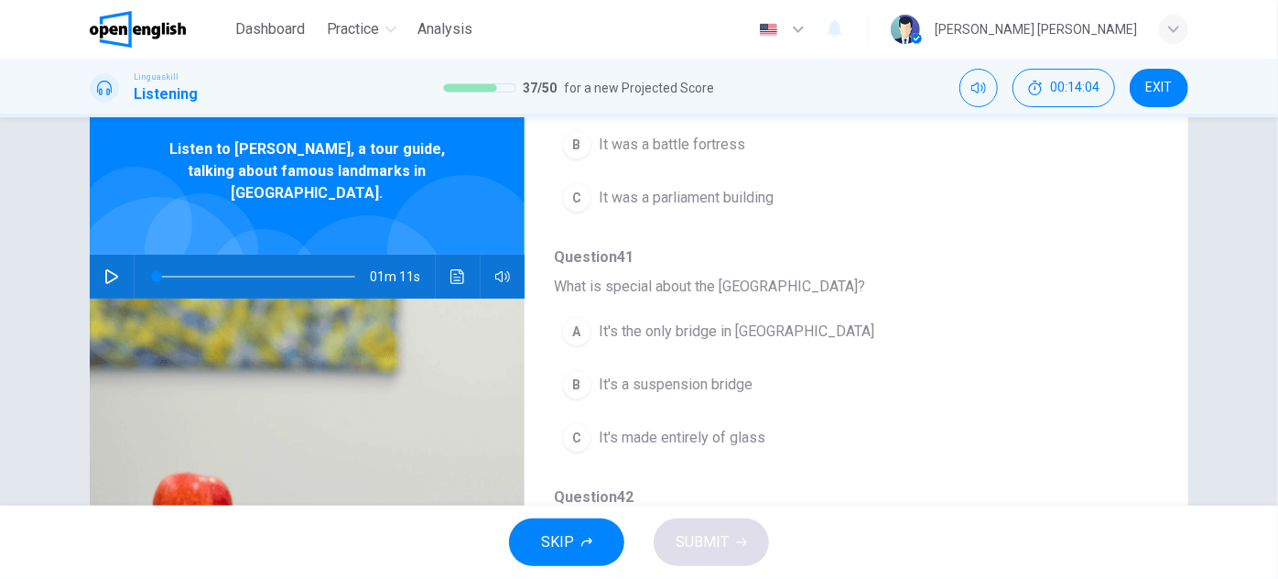
scroll to position [0, 0]
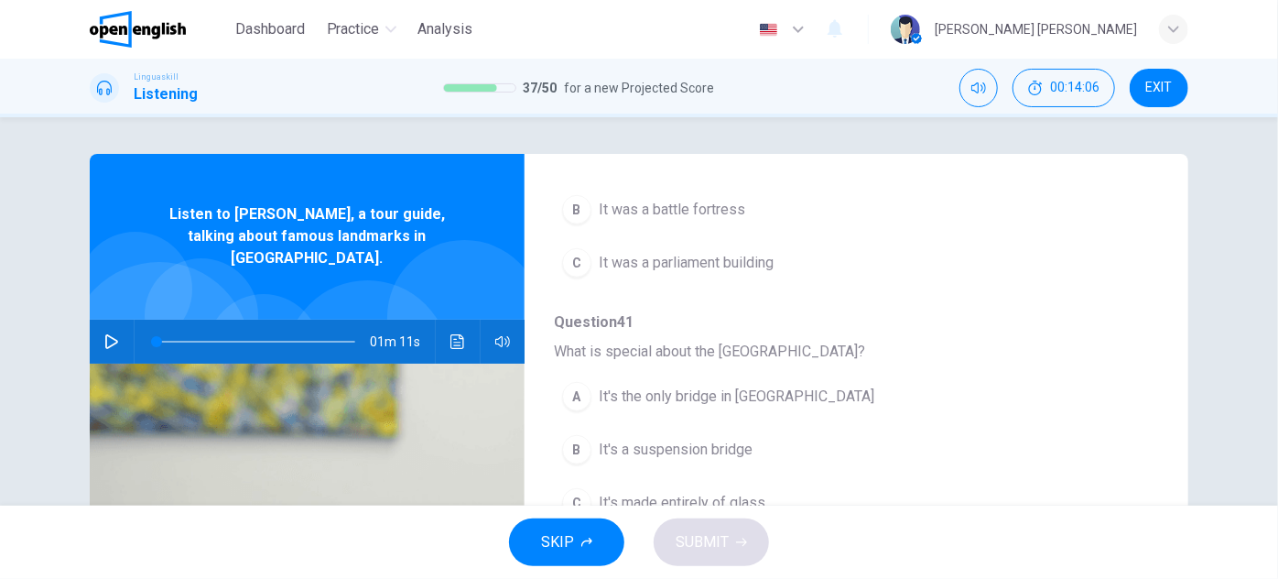
click at [104, 334] on icon "button" at bounding box center [111, 341] width 15 height 15
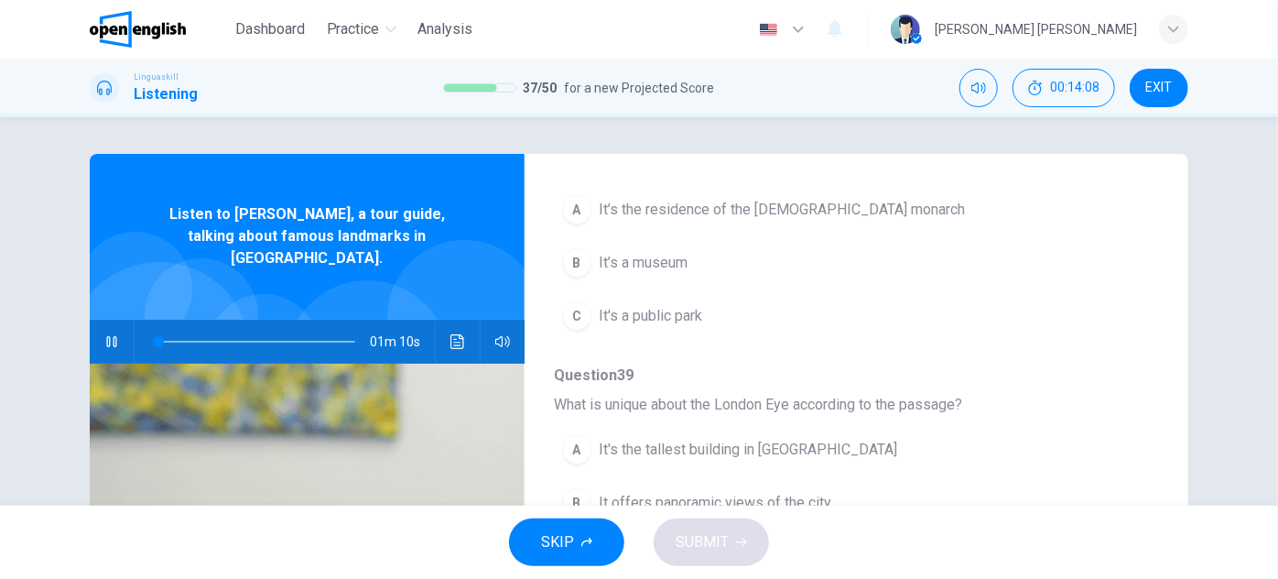
scroll to position [166, 0]
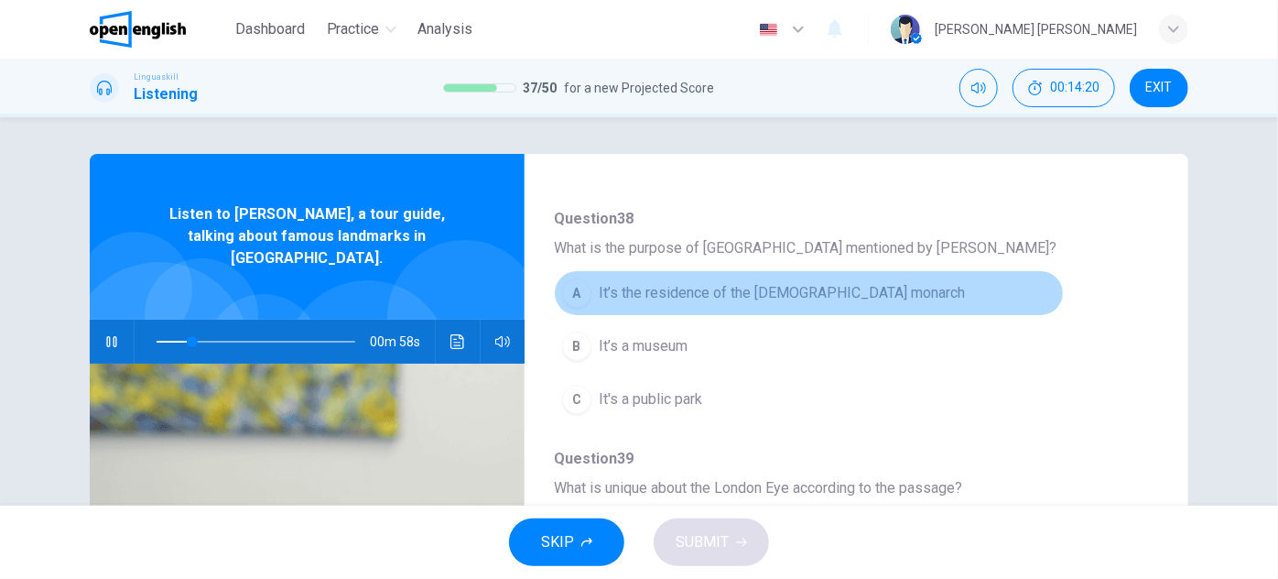
click at [813, 297] on span "It’s the residence of the [DEMOGRAPHIC_DATA] monarch" at bounding box center [782, 293] width 366 height 22
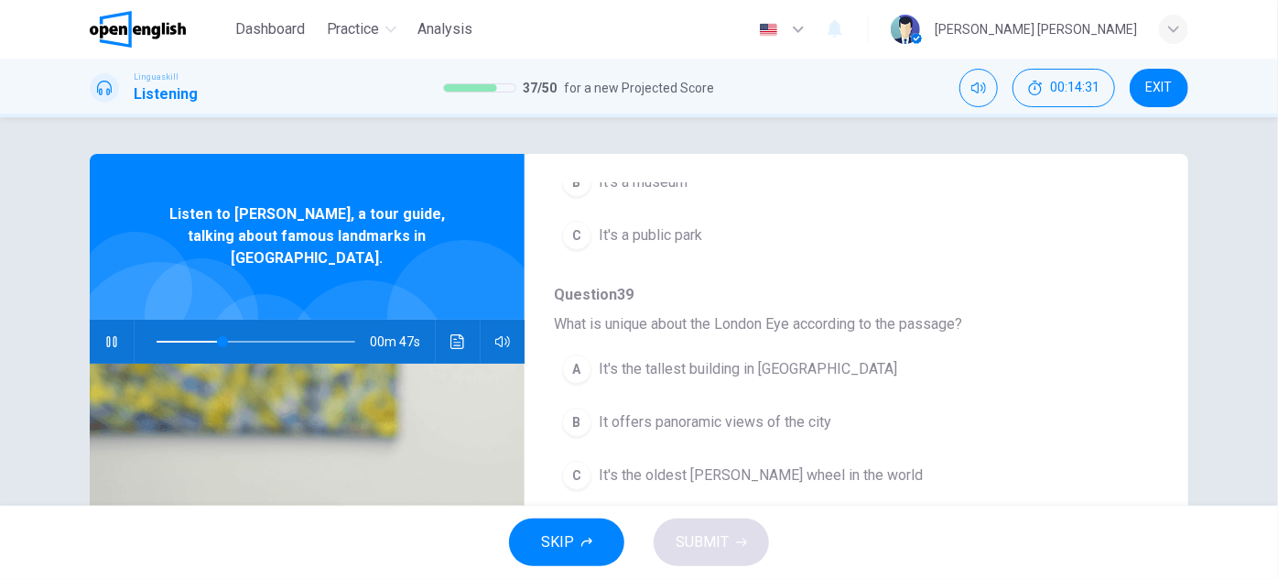
scroll to position [332, 0]
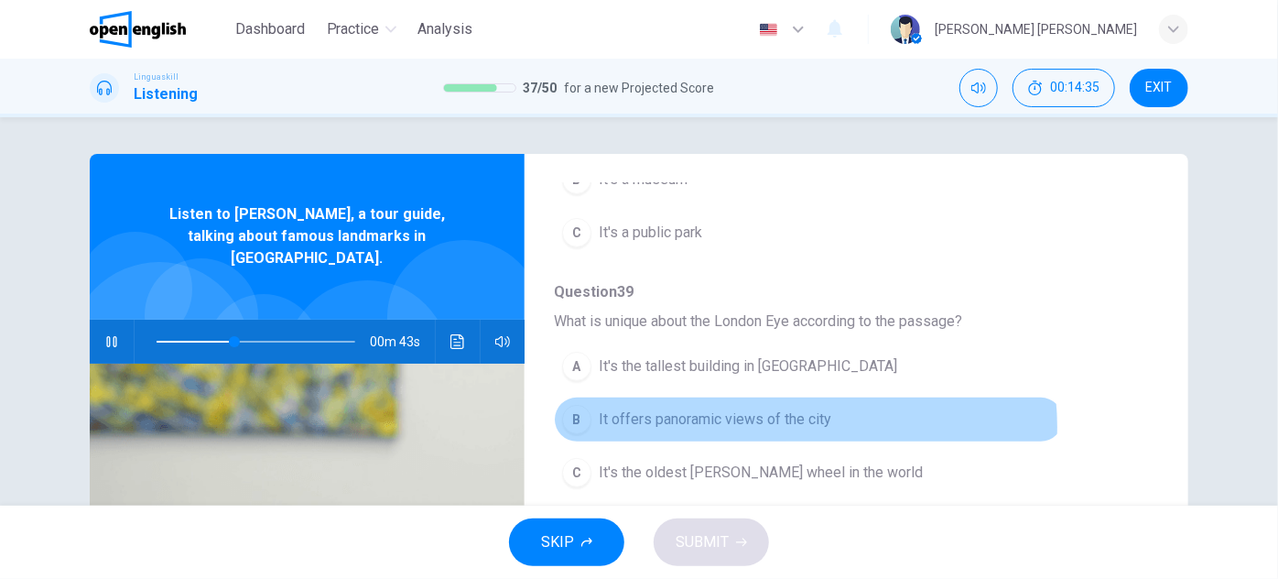
click at [785, 424] on span "It offers panoramic views of the city" at bounding box center [715, 419] width 233 height 22
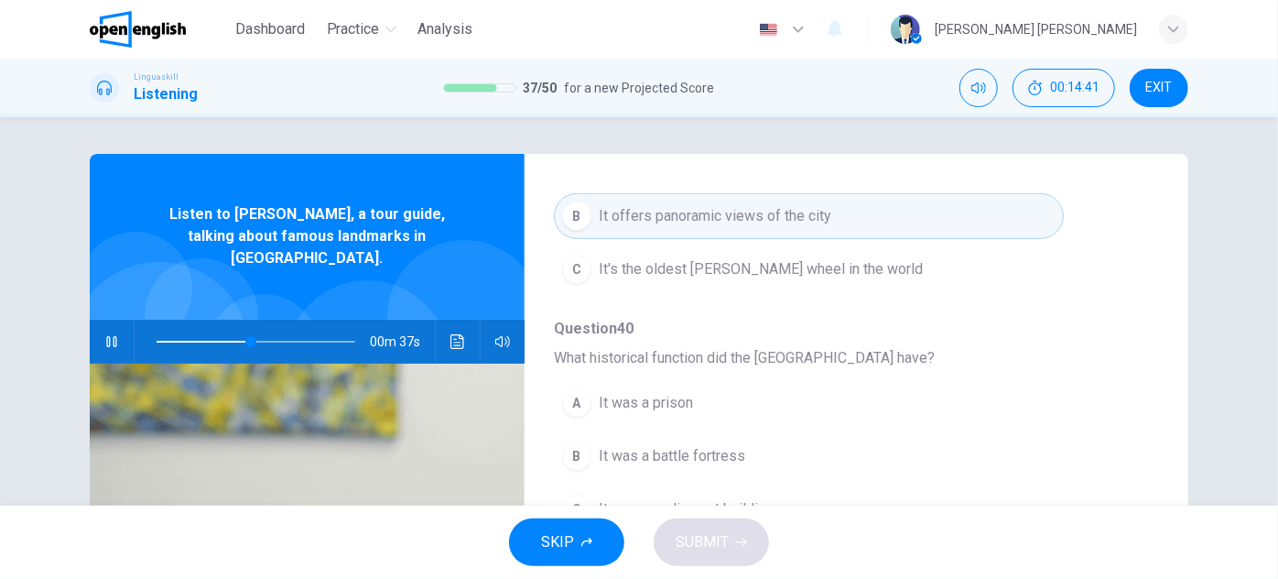
scroll to position [499, 0]
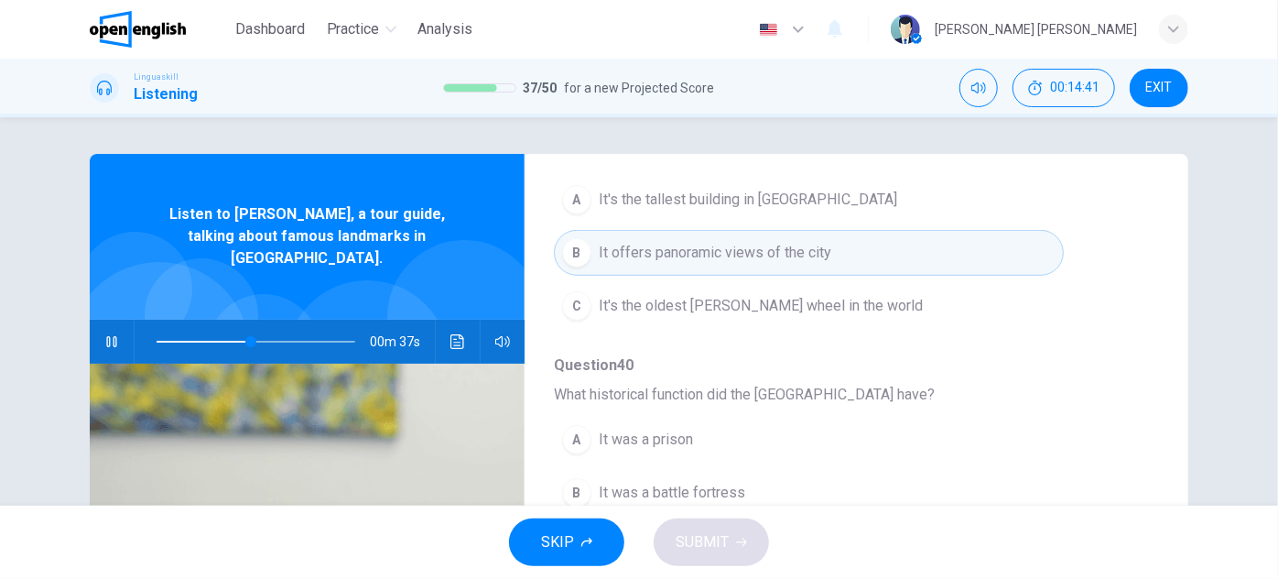
click at [739, 246] on span "It offers panoramic views of the city" at bounding box center [715, 253] width 233 height 22
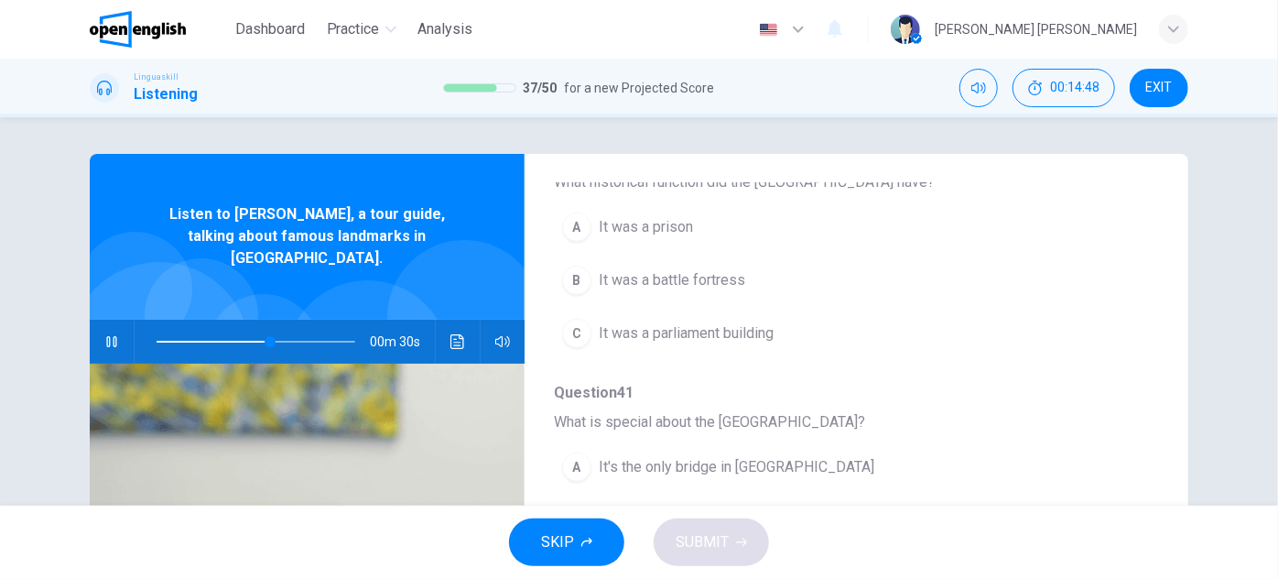
scroll to position [615, 0]
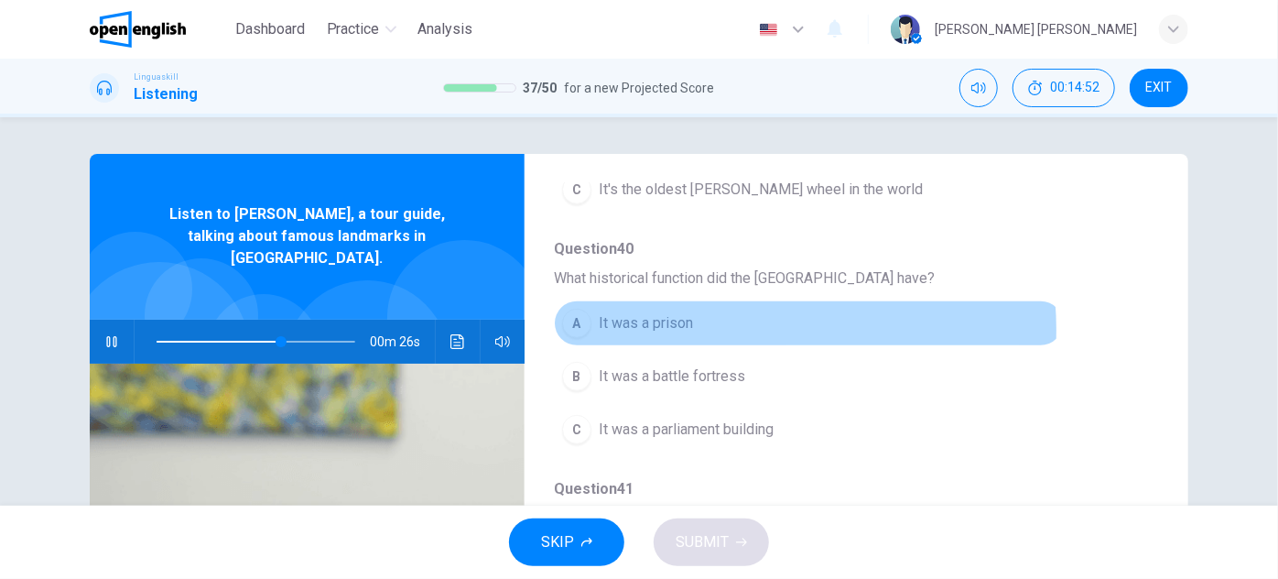
click at [700, 326] on button "A It was a prison" at bounding box center [809, 323] width 510 height 46
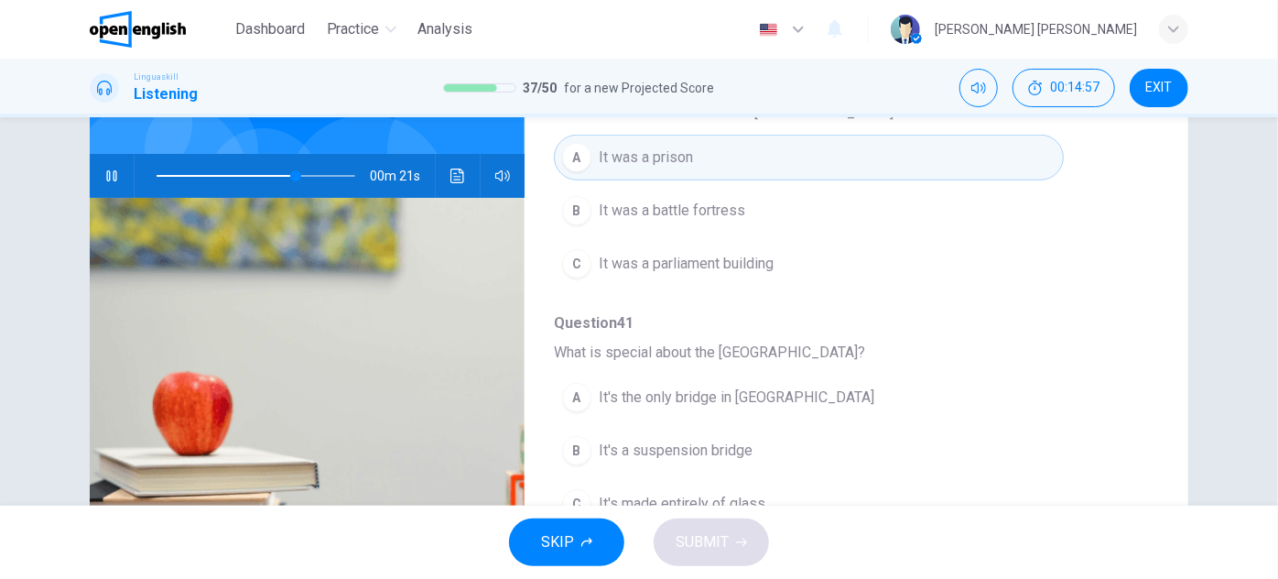
scroll to position [249, 0]
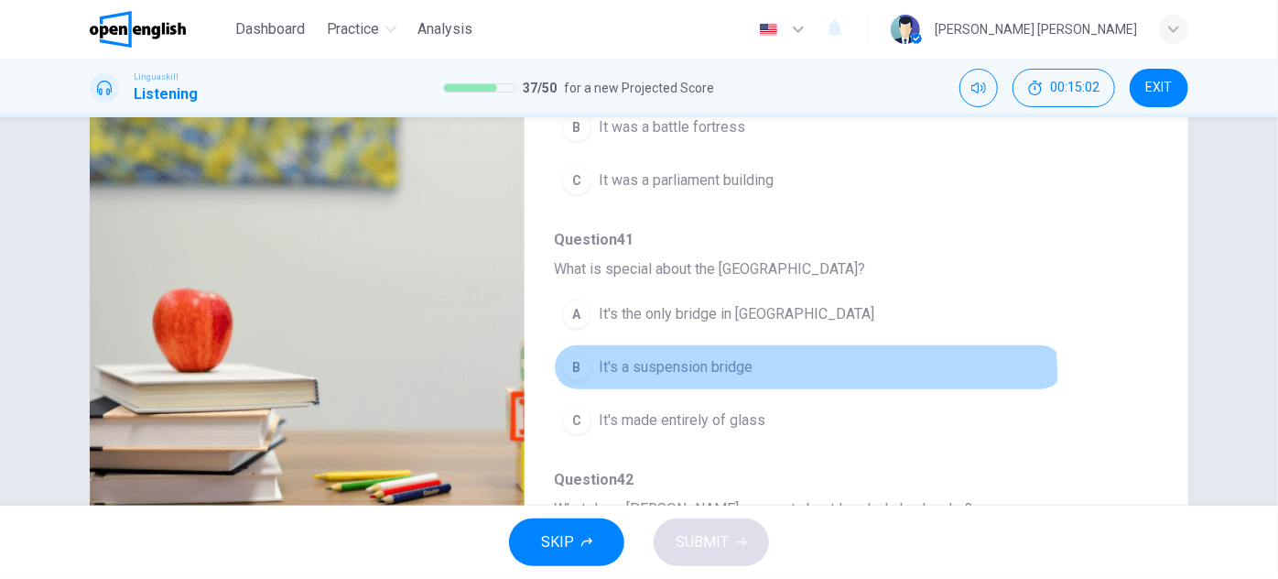
click at [746, 367] on span "It's a suspension bridge" at bounding box center [676, 367] width 154 height 22
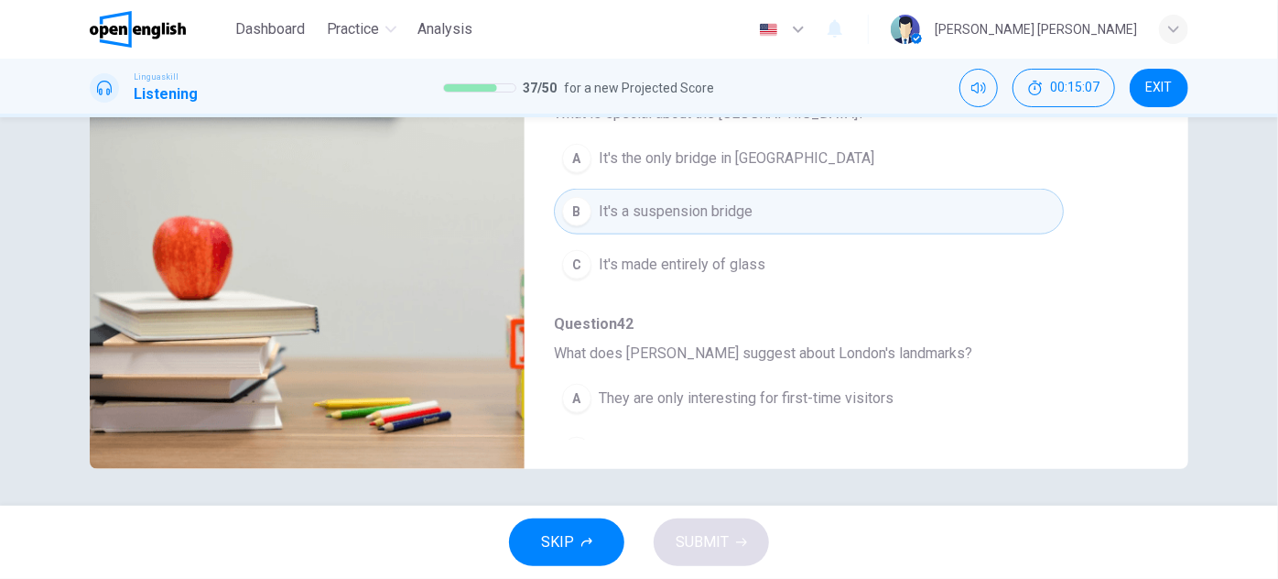
scroll to position [782, 0]
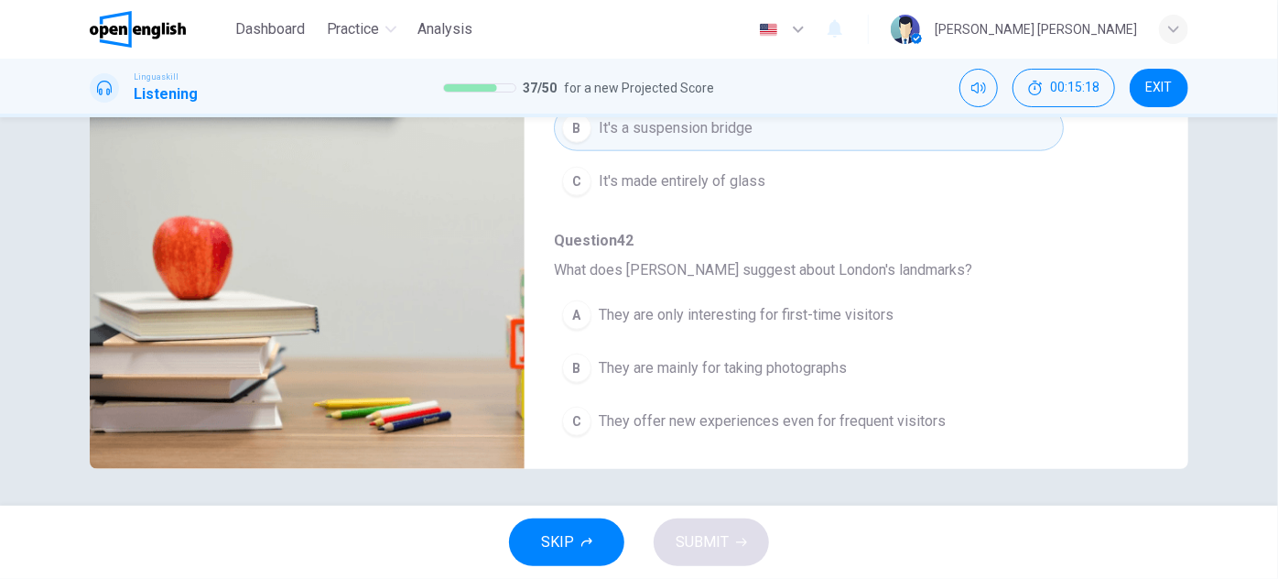
click at [743, 315] on span "They are only interesting for first-time visitors" at bounding box center [746, 315] width 295 height 22
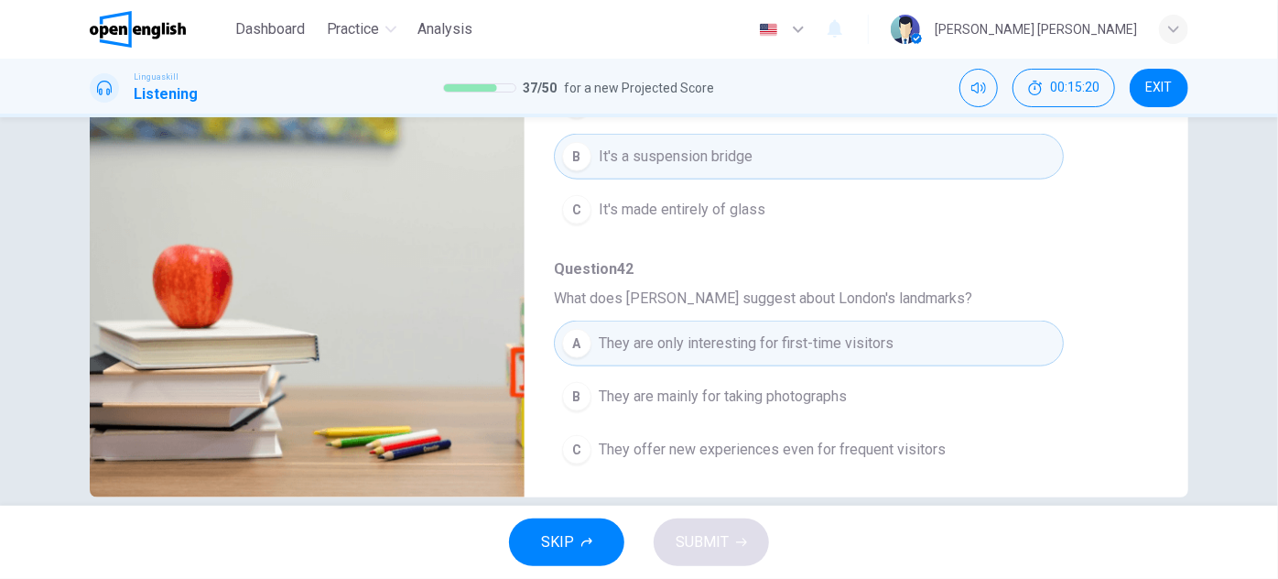
scroll to position [321, 0]
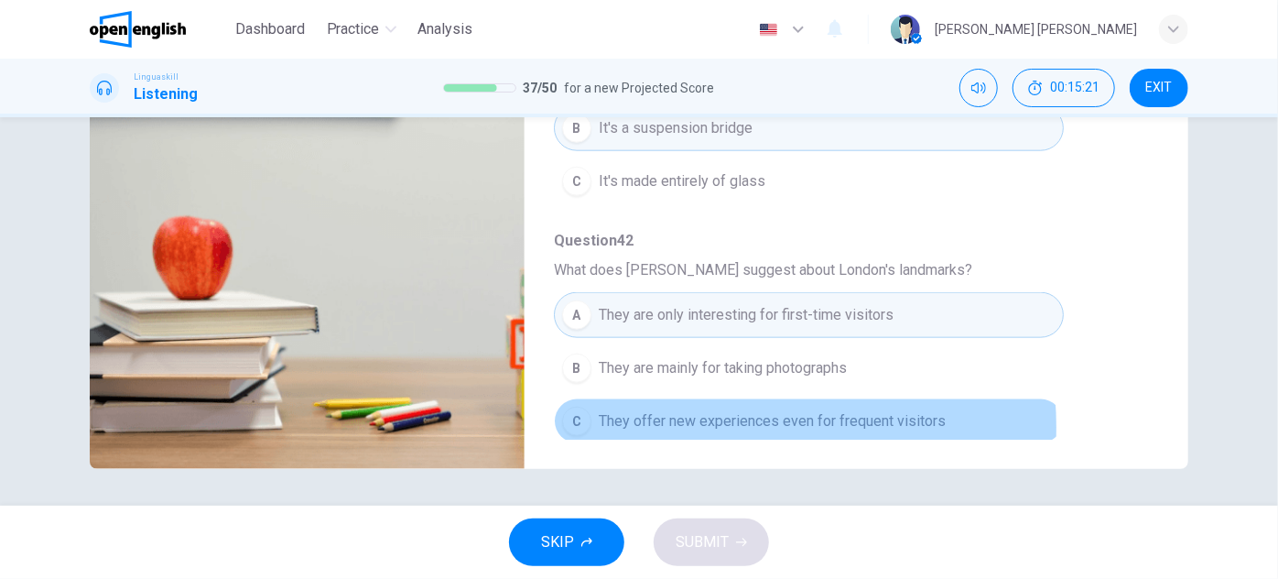
click at [686, 419] on span "They offer new experiences even for frequent visitors" at bounding box center [772, 421] width 347 height 22
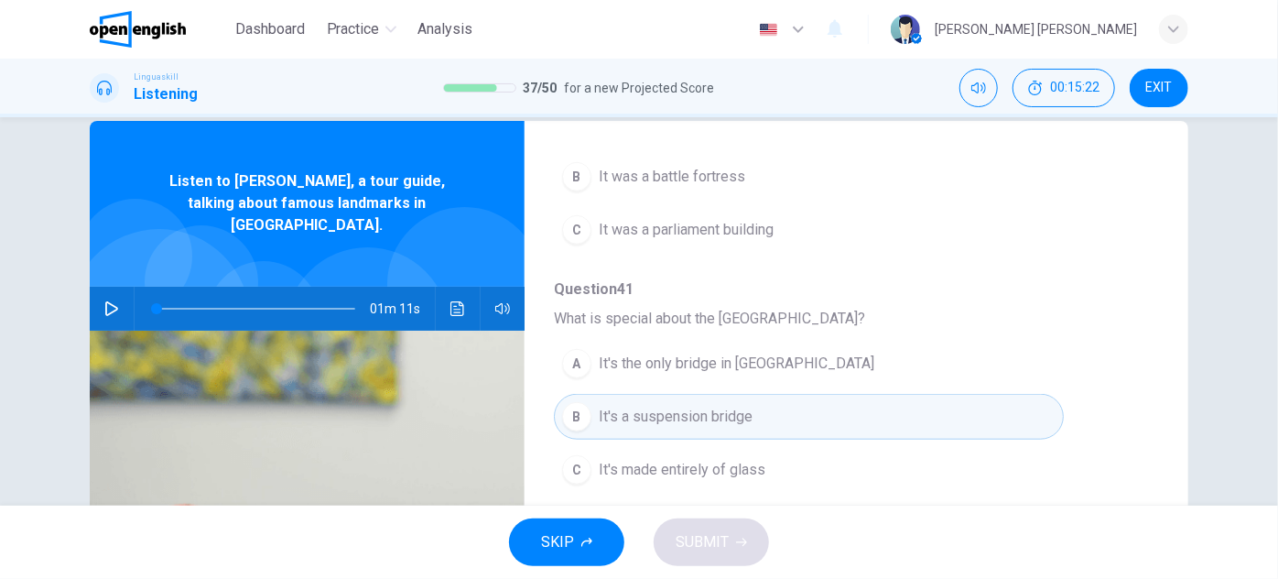
scroll to position [0, 0]
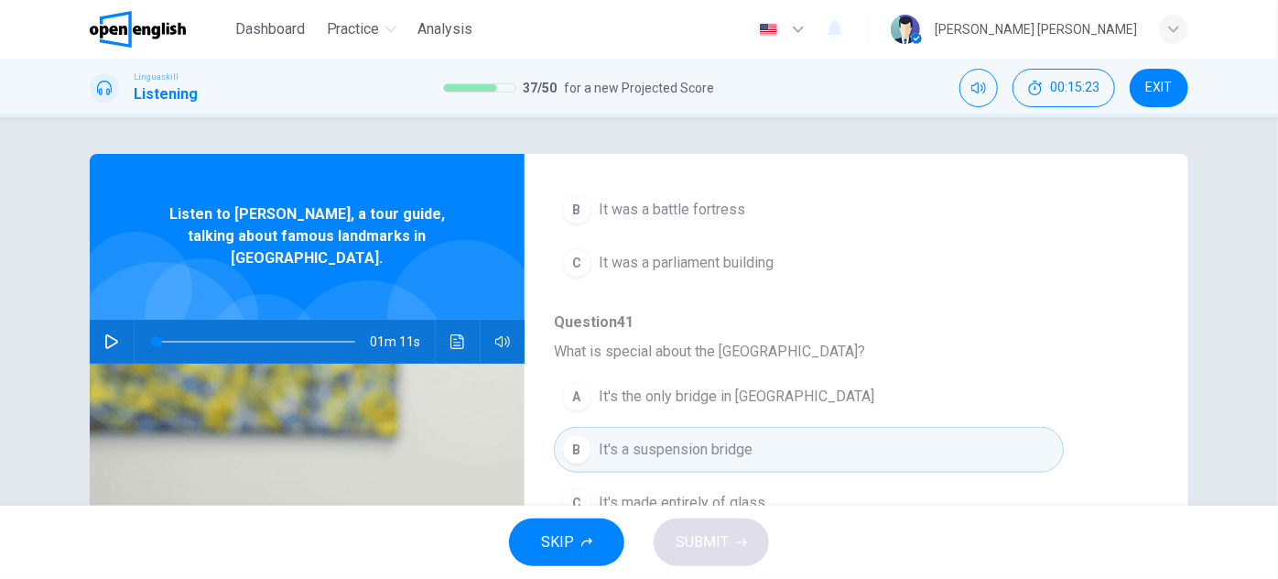
click at [120, 320] on button "button" at bounding box center [111, 342] width 29 height 44
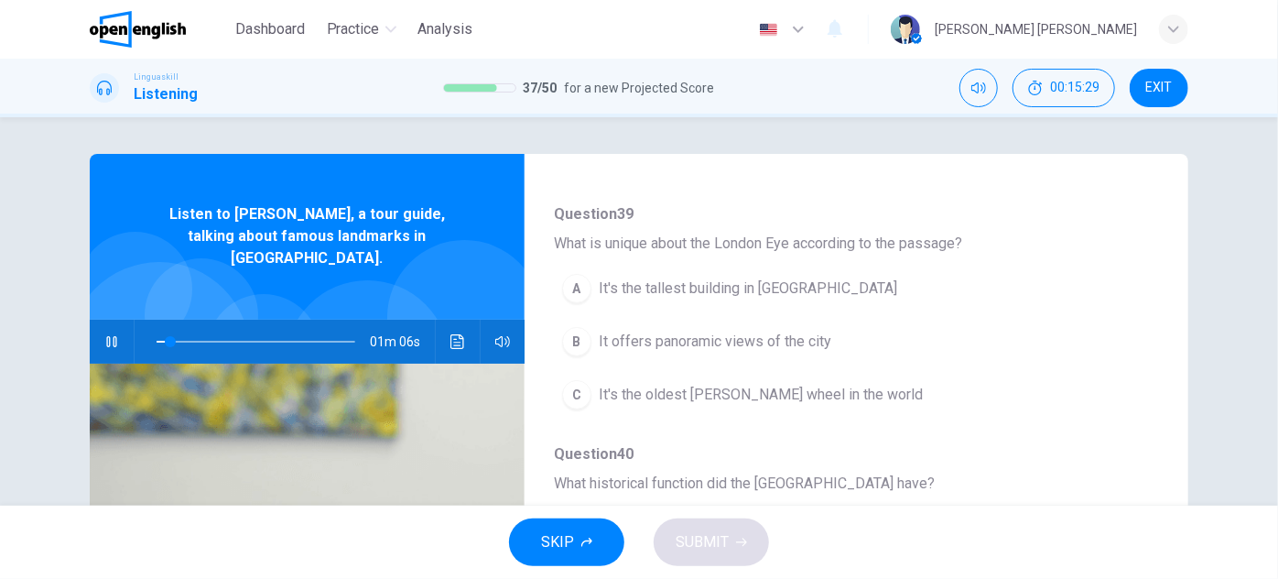
scroll to position [416, 0]
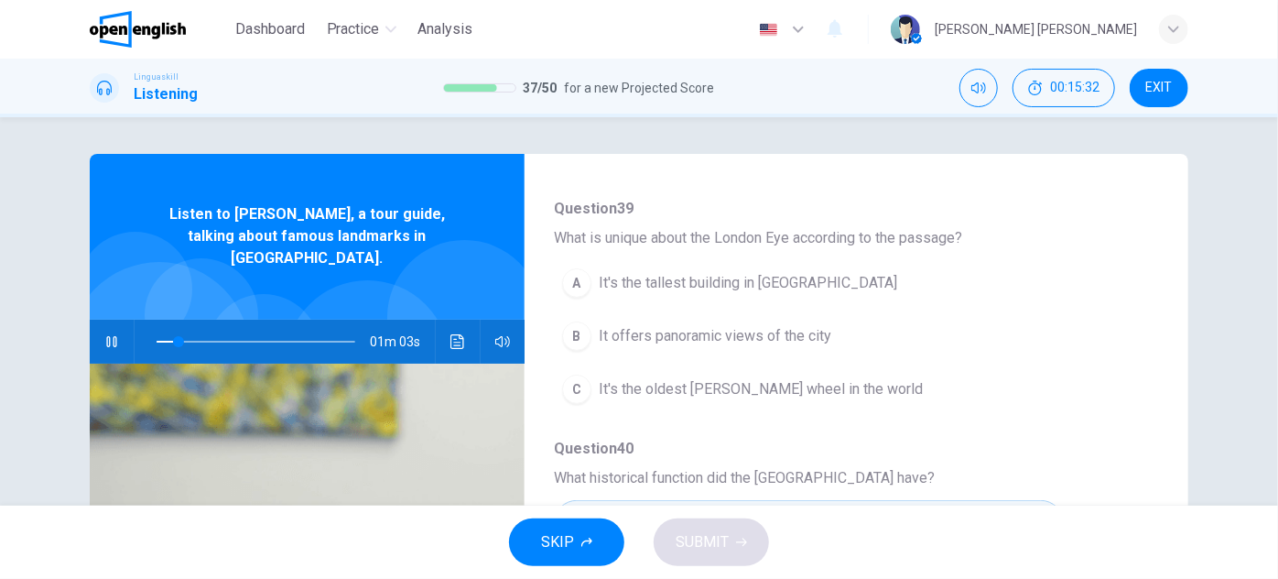
click at [800, 280] on span "It's the tallest building in [GEOGRAPHIC_DATA]" at bounding box center [748, 283] width 298 height 22
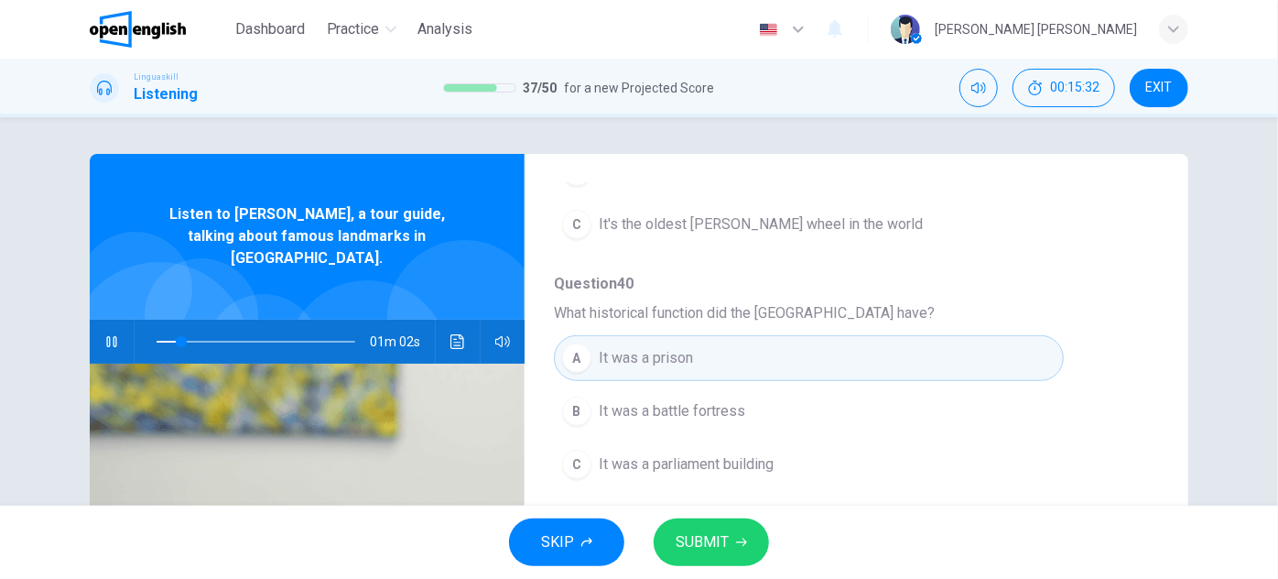
scroll to position [582, 0]
click at [703, 518] on button "SUBMIT" at bounding box center [711, 542] width 115 height 48
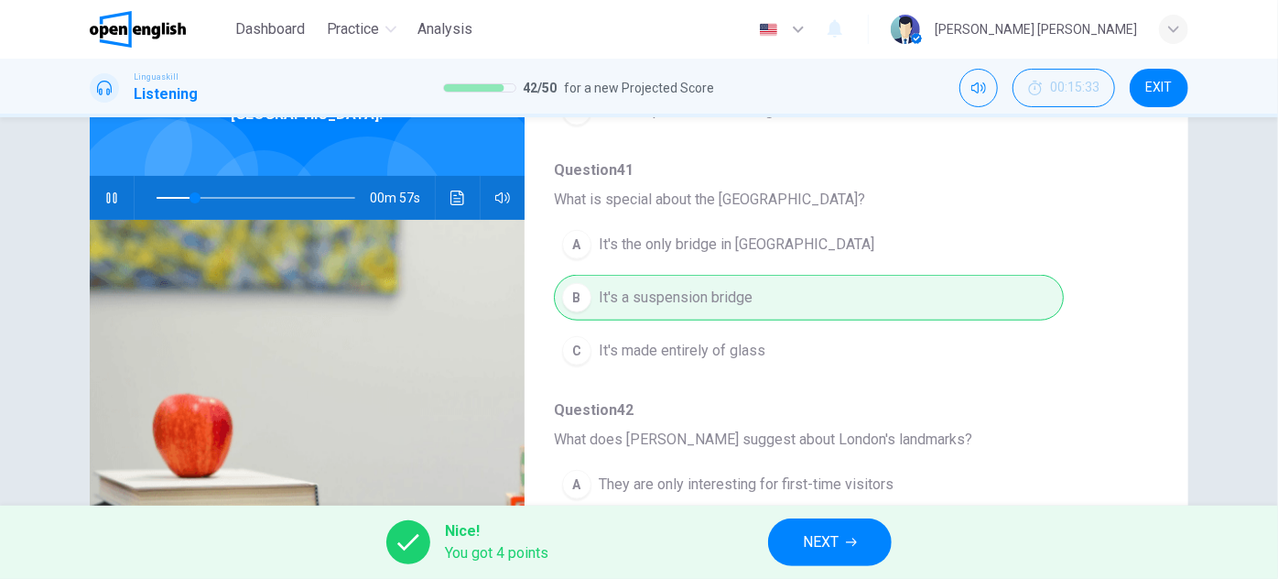
scroll to position [0, 0]
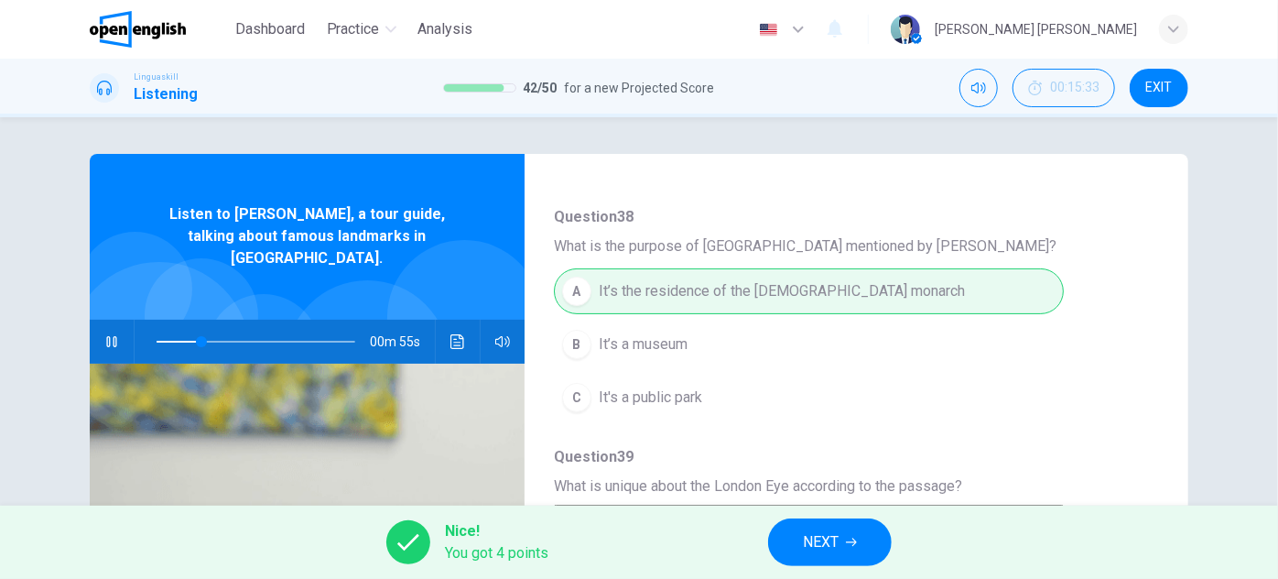
type input "**"
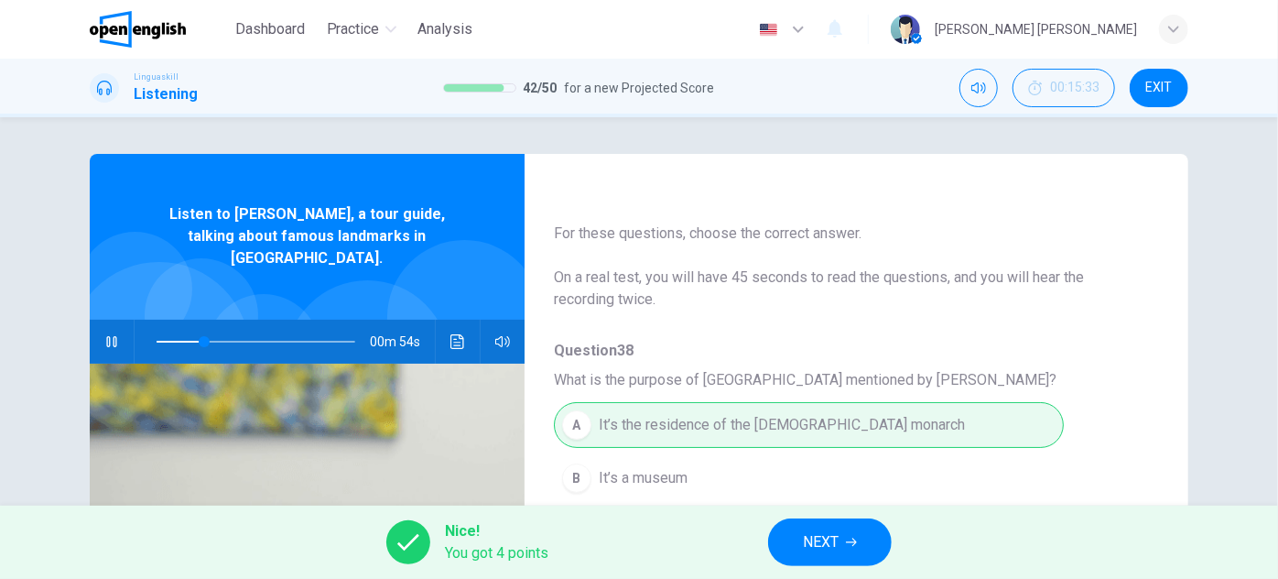
scroll to position [33, 0]
click at [829, 543] on span "NEXT" at bounding box center [821, 542] width 36 height 26
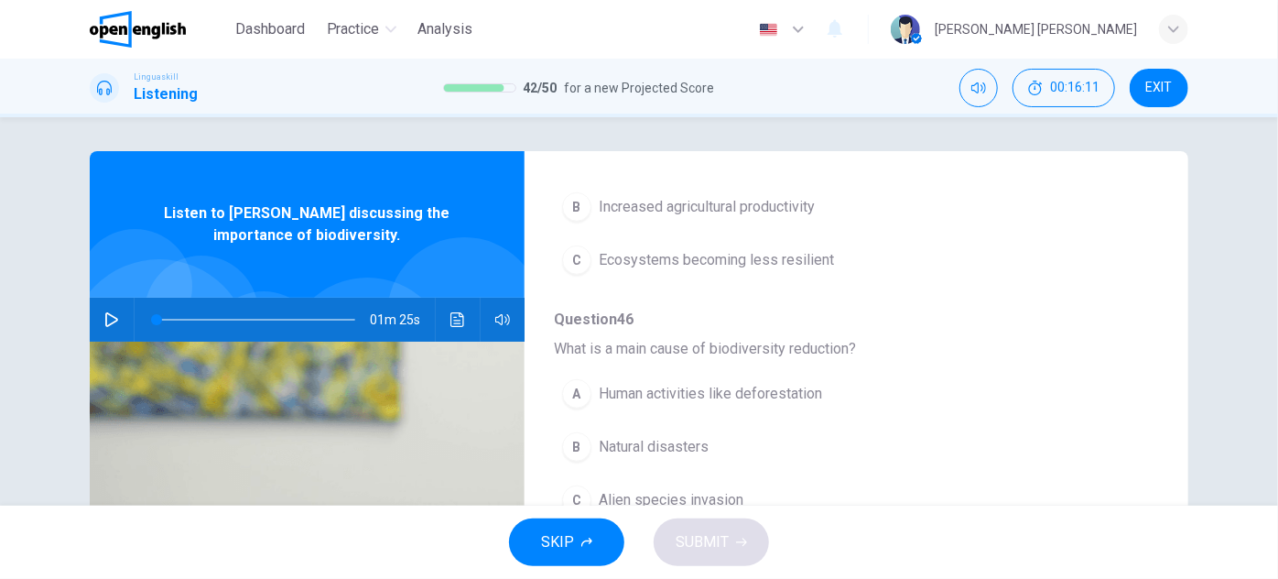
scroll to position [0, 0]
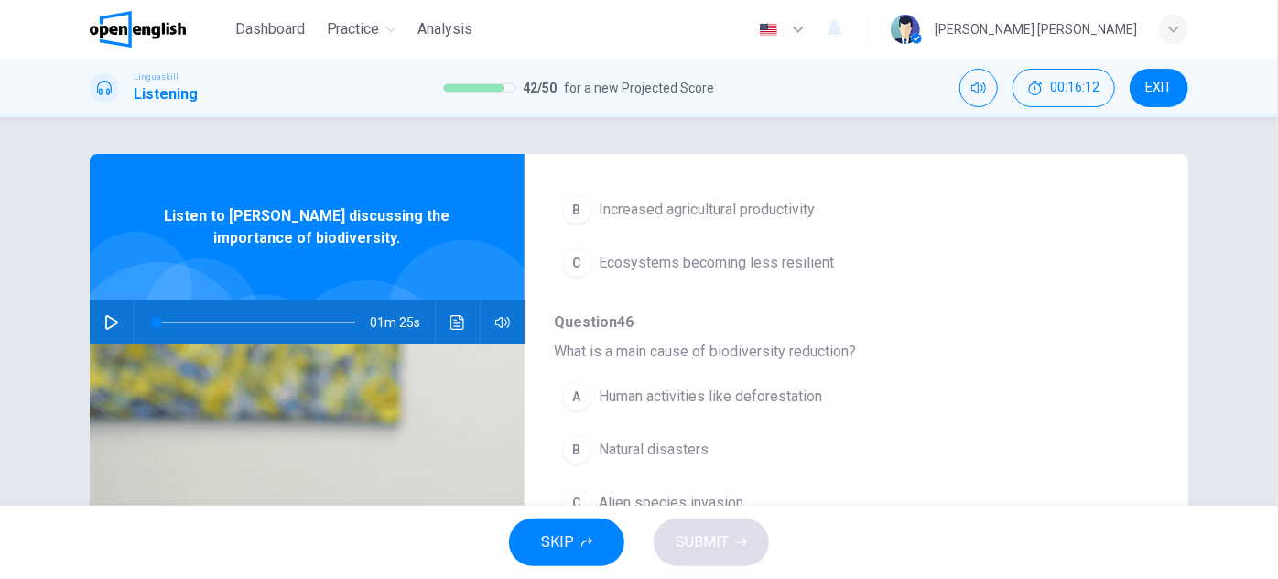
click at [97, 321] on button "button" at bounding box center [111, 322] width 29 height 44
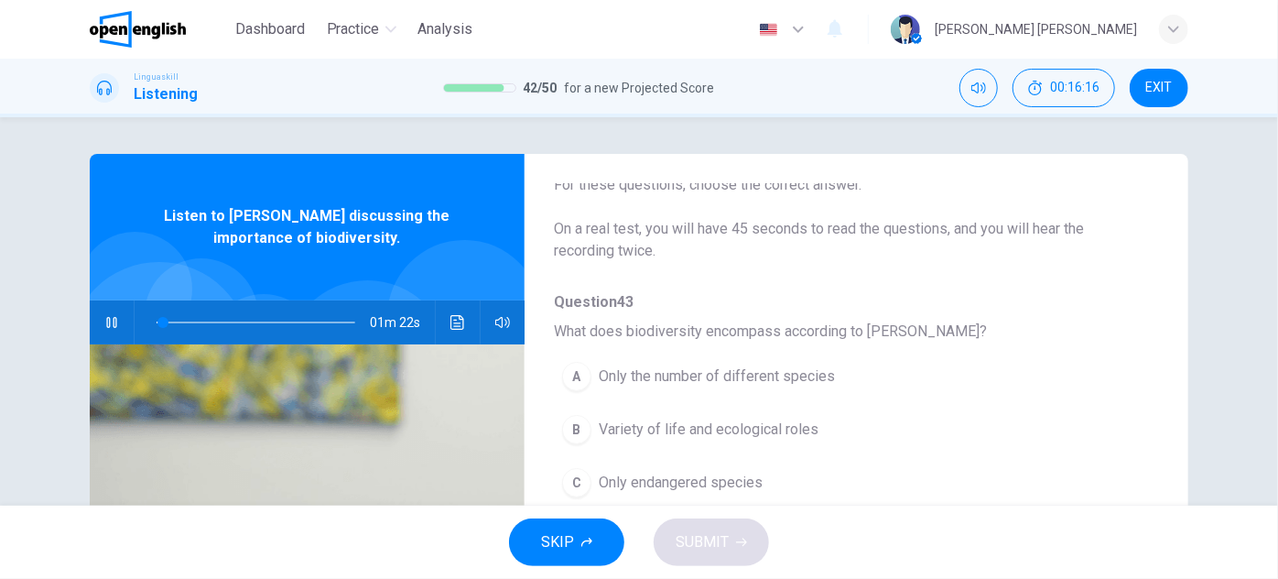
scroll to position [166, 0]
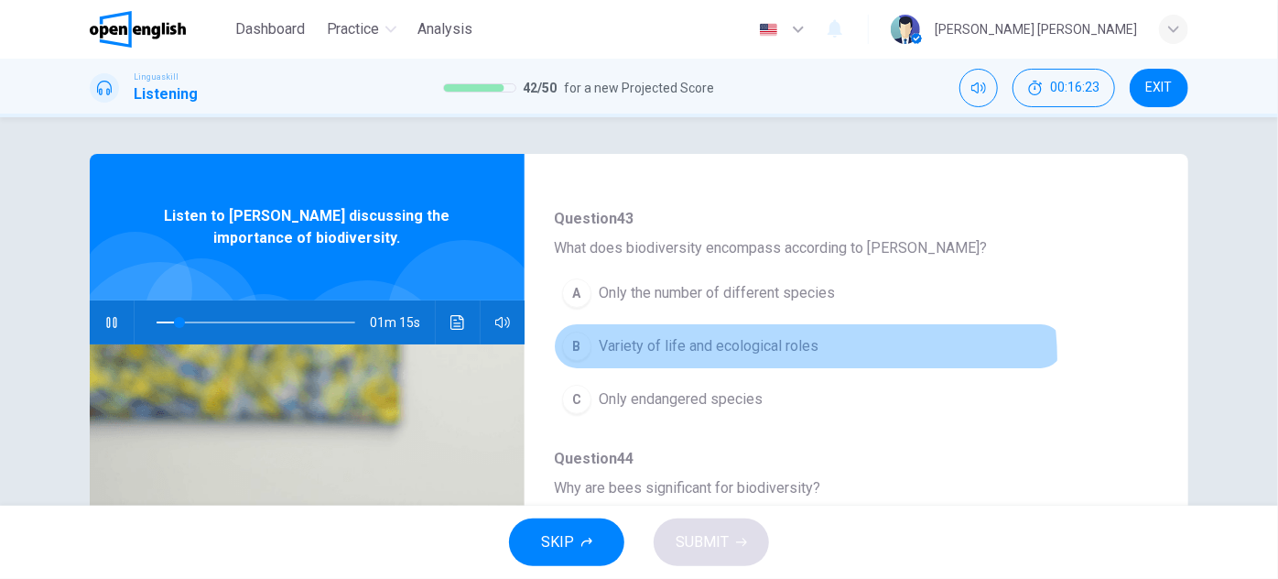
click at [788, 356] on button "B Variety of life and ecological roles" at bounding box center [809, 346] width 510 height 46
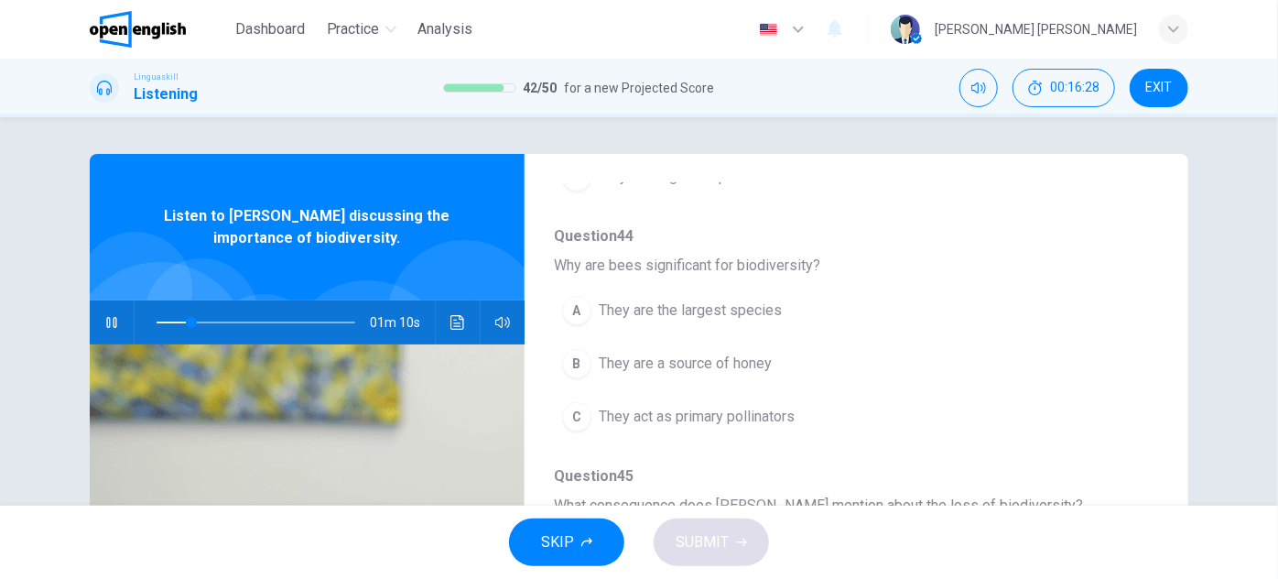
scroll to position [416, 0]
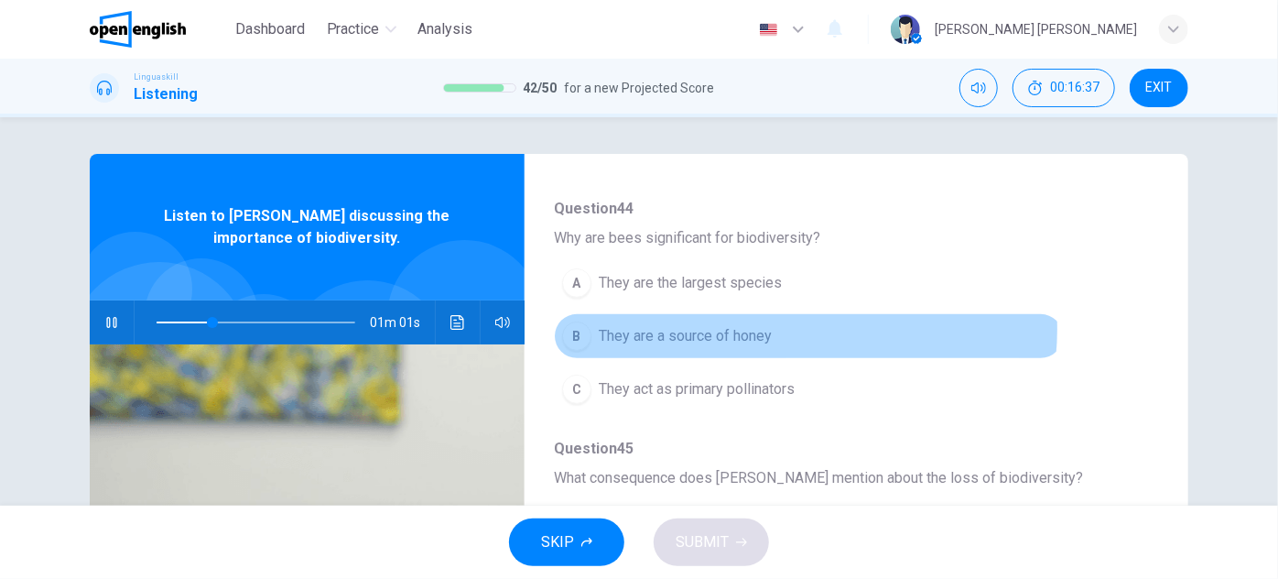
drag, startPoint x: 781, startPoint y: 326, endPoint x: 766, endPoint y: 331, distance: 15.3
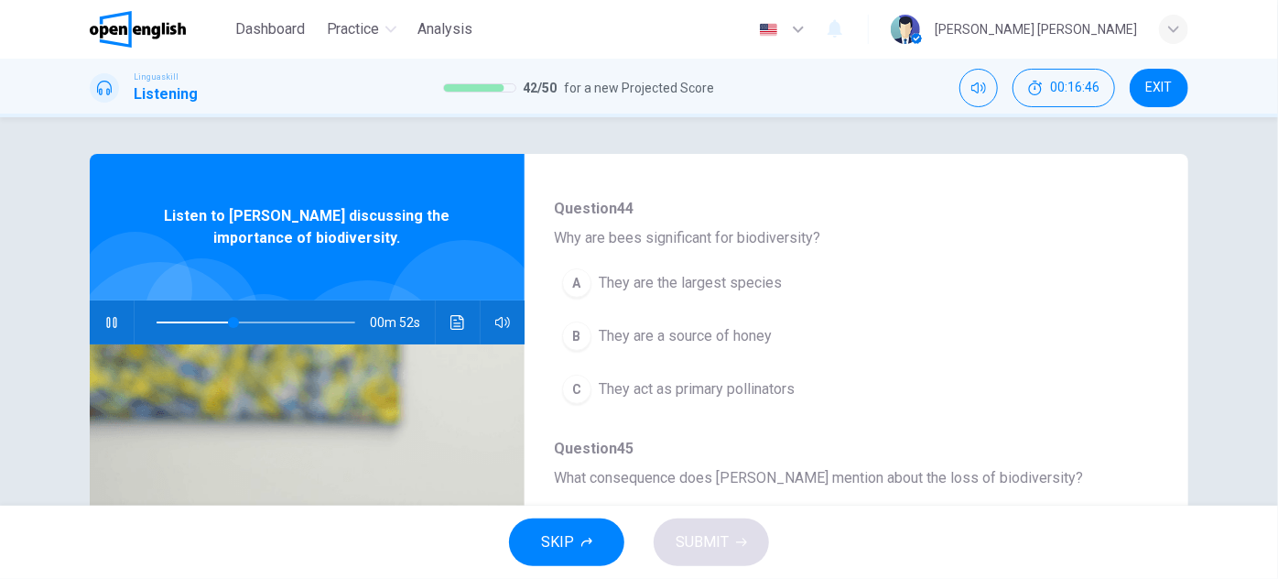
click at [786, 285] on button "A They are the largest species" at bounding box center [809, 283] width 510 height 46
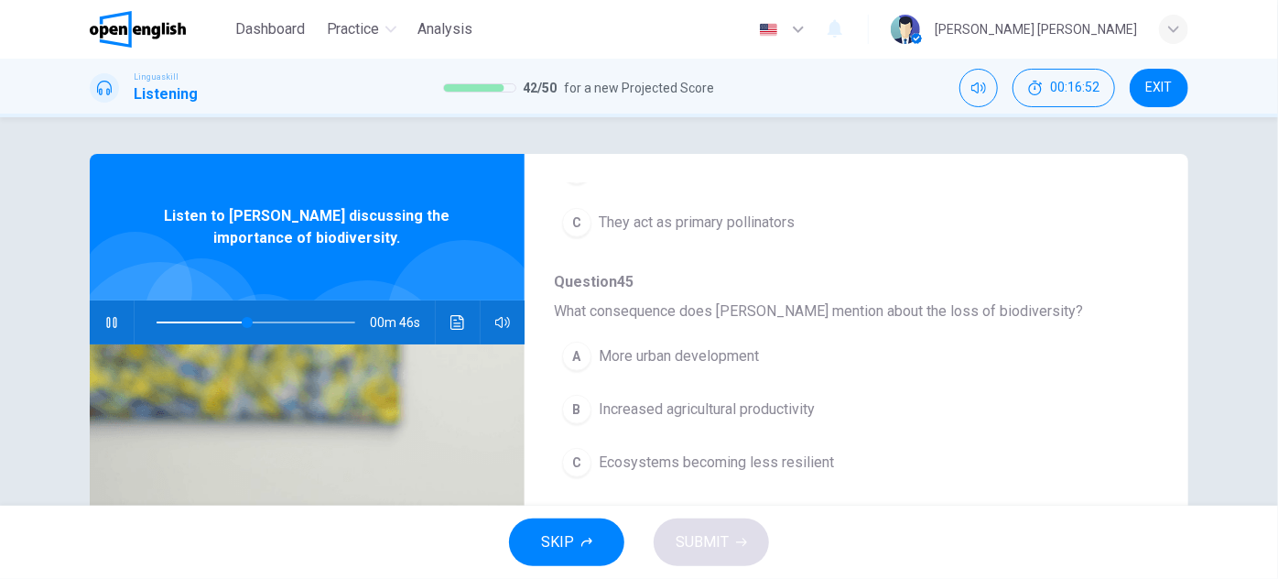
scroll to position [666, 0]
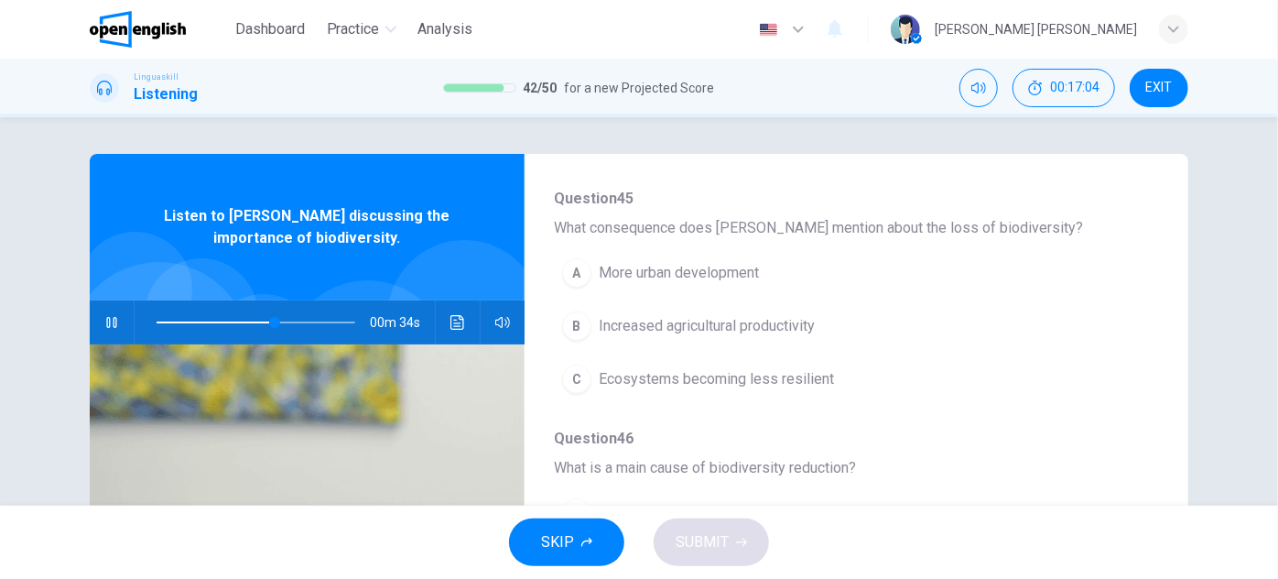
click at [676, 281] on button "A More urban development" at bounding box center [809, 273] width 510 height 46
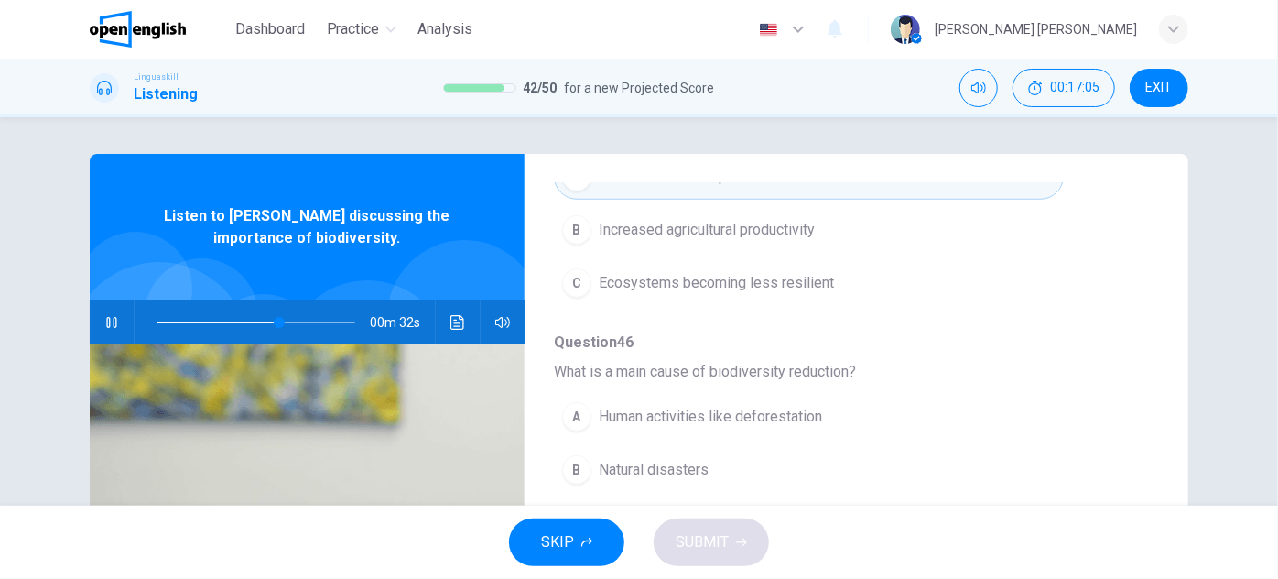
scroll to position [782, 0]
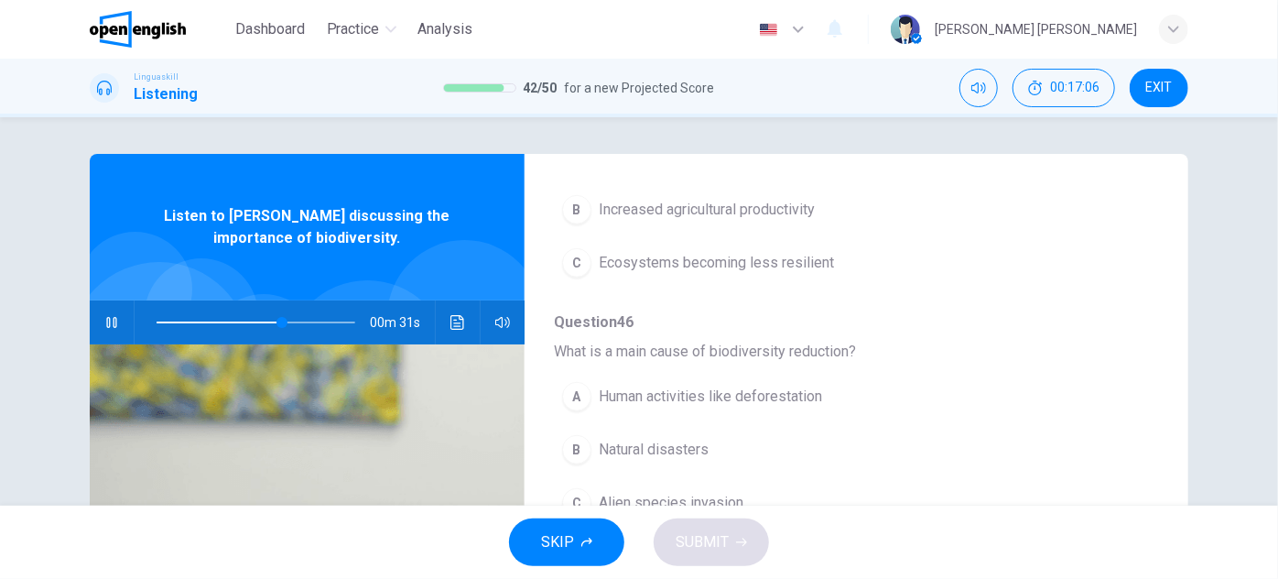
click at [763, 406] on button "A Human activities like deforestation" at bounding box center [809, 397] width 510 height 46
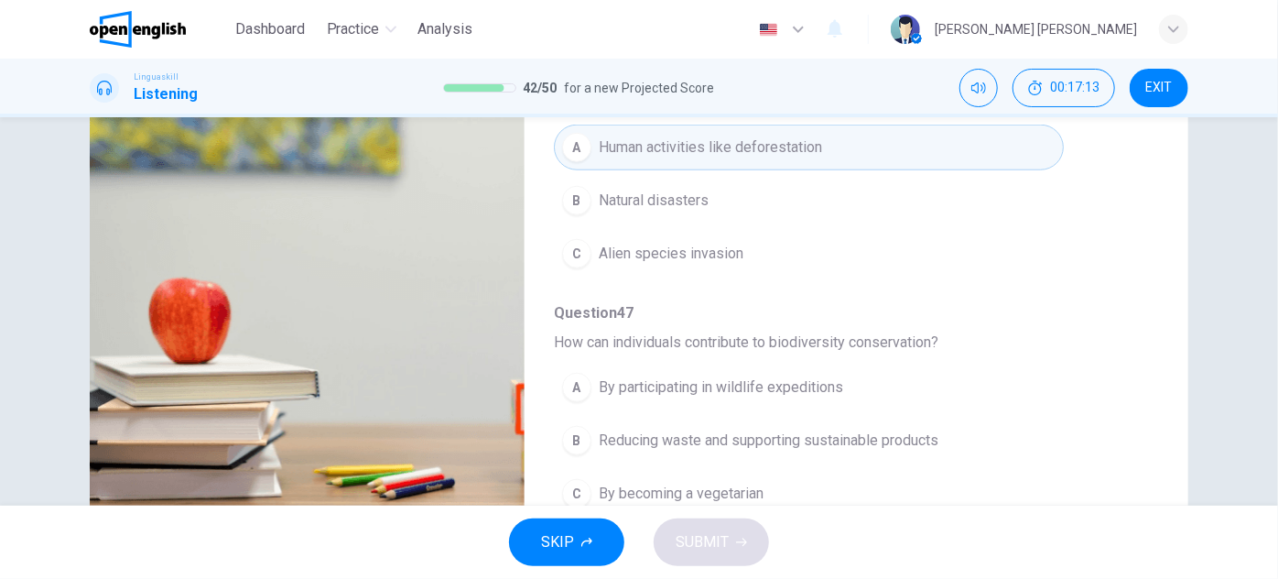
scroll to position [249, 0]
click at [696, 387] on span "By participating in wildlife expeditions" at bounding box center [721, 387] width 244 height 22
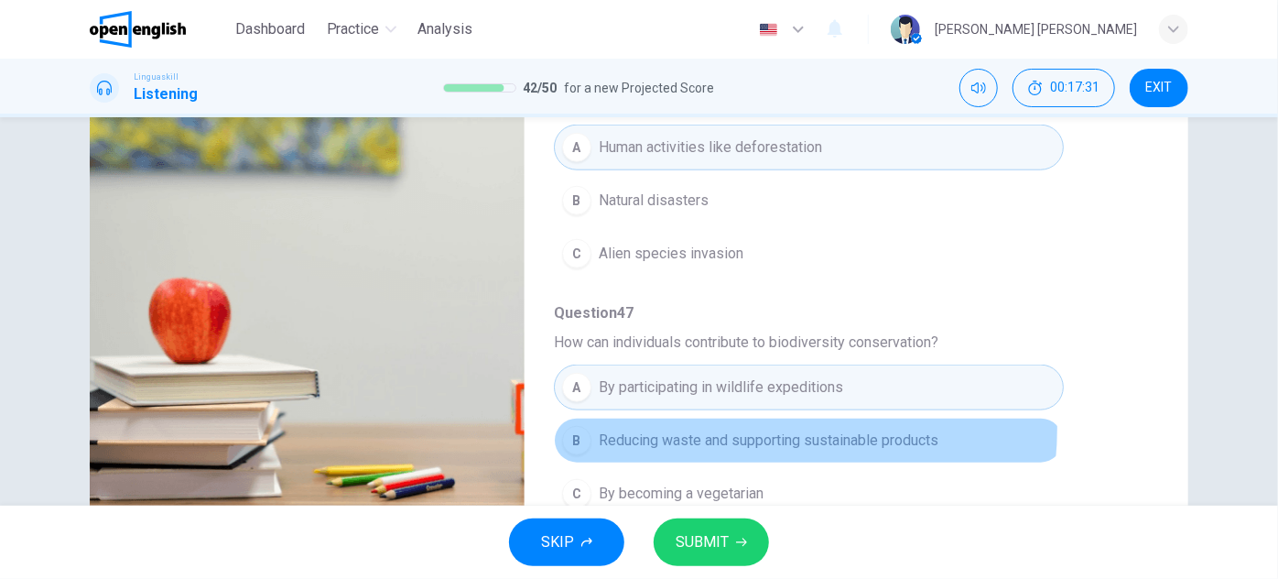
drag, startPoint x: 700, startPoint y: 418, endPoint x: 698, endPoint y: 526, distance: 109.0
click at [701, 418] on button "B Reducing waste and supporting sustainable products" at bounding box center [809, 441] width 510 height 46
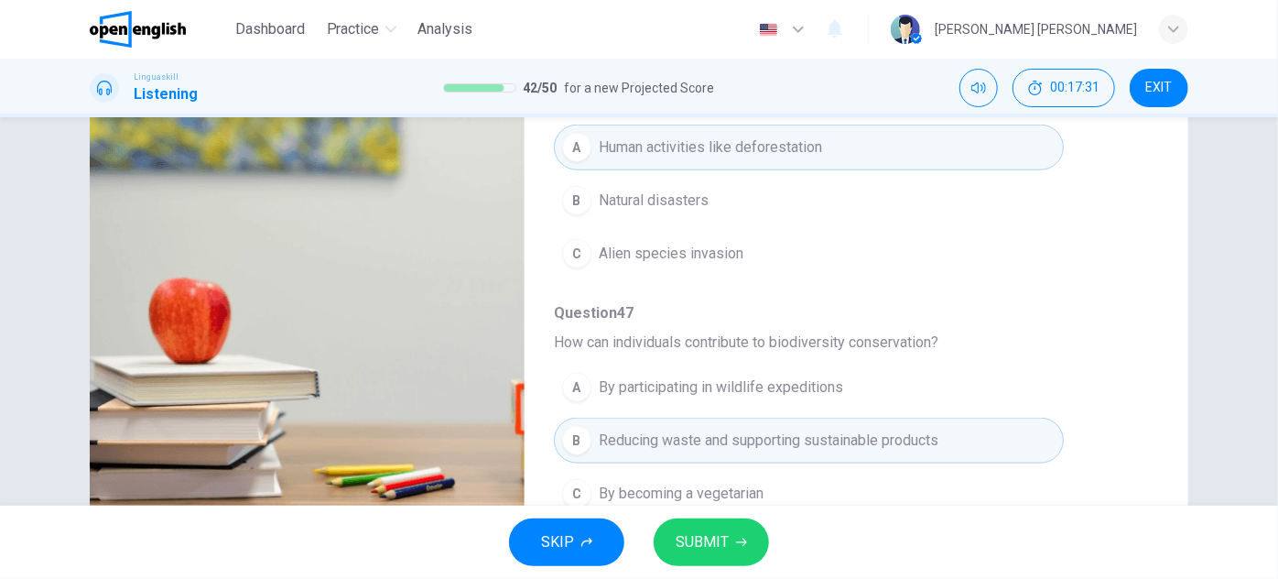
click at [700, 570] on div "SKIP SUBMIT" at bounding box center [639, 541] width 1278 height 73
click at [693, 537] on span "SUBMIT" at bounding box center [702, 542] width 53 height 26
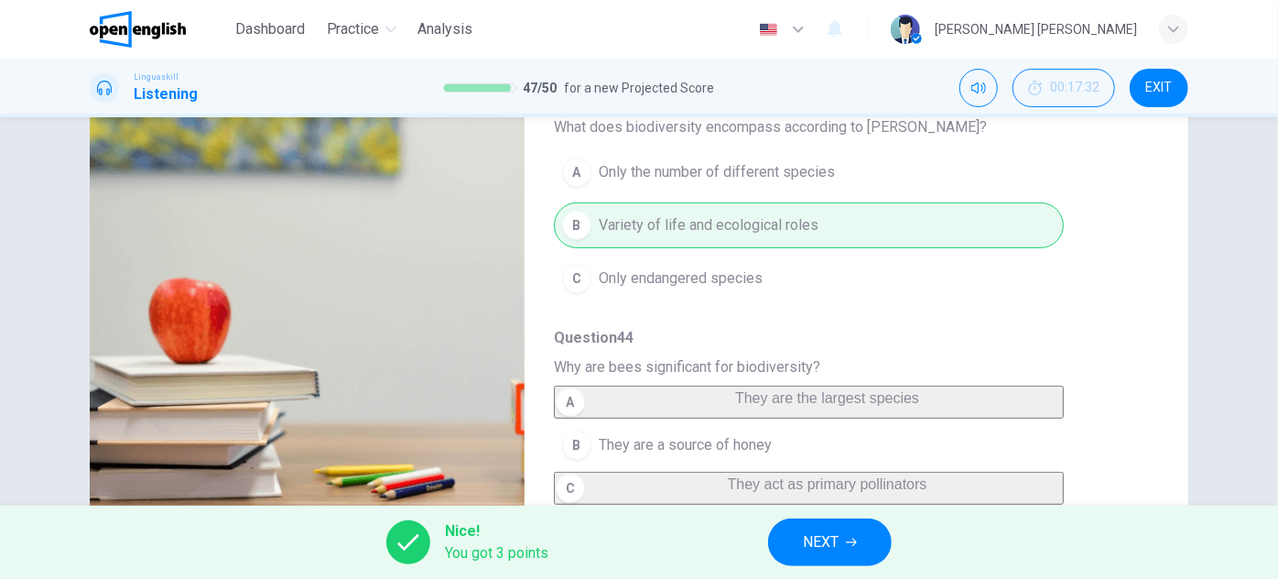
type input "**"
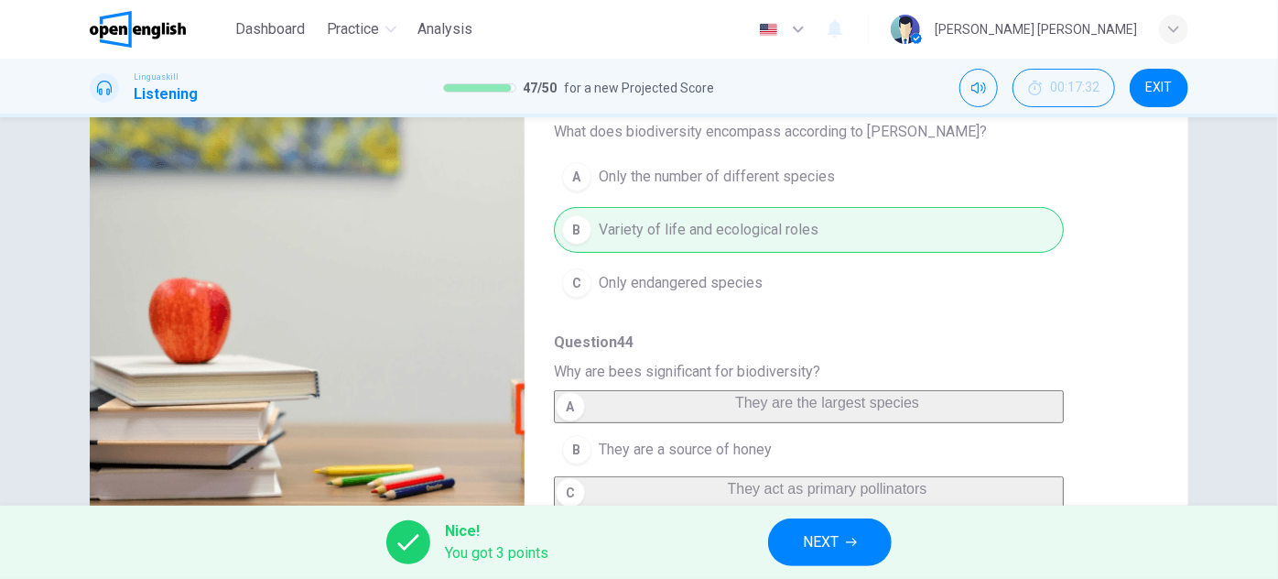
click at [836, 544] on span "NEXT" at bounding box center [821, 542] width 36 height 26
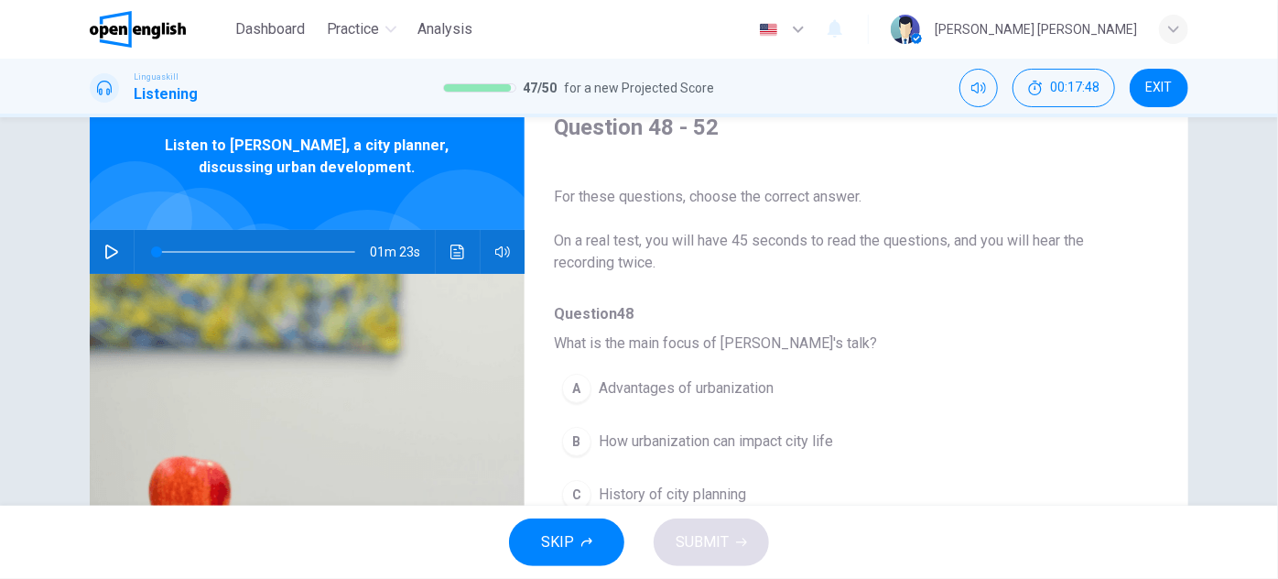
scroll to position [0, 0]
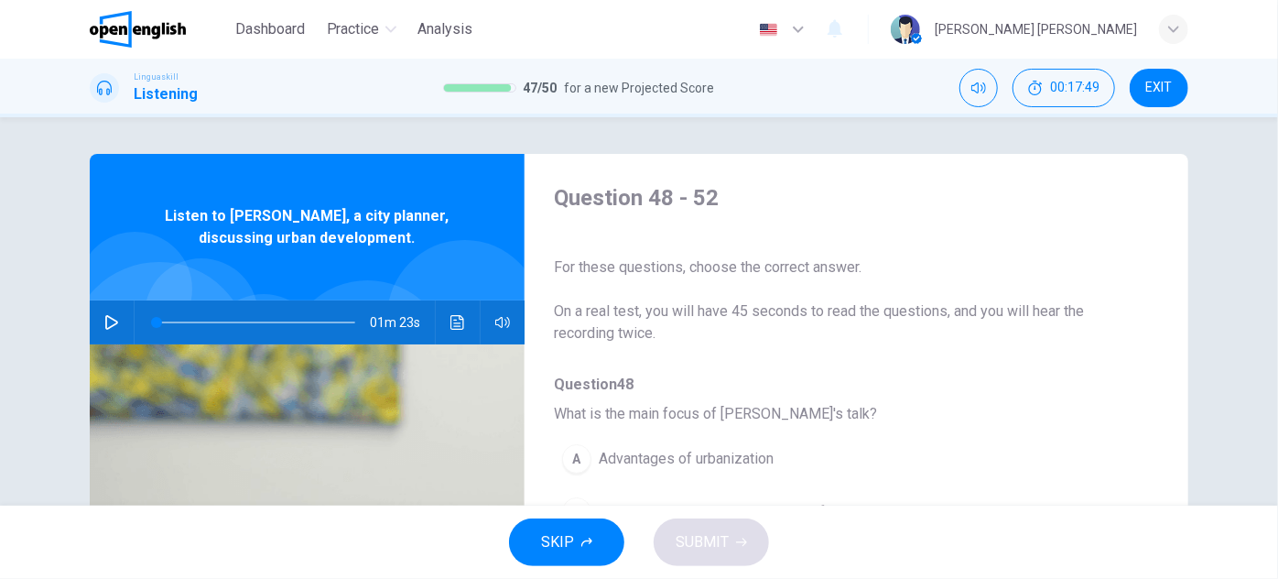
click at [111, 317] on icon "button" at bounding box center [111, 322] width 15 height 15
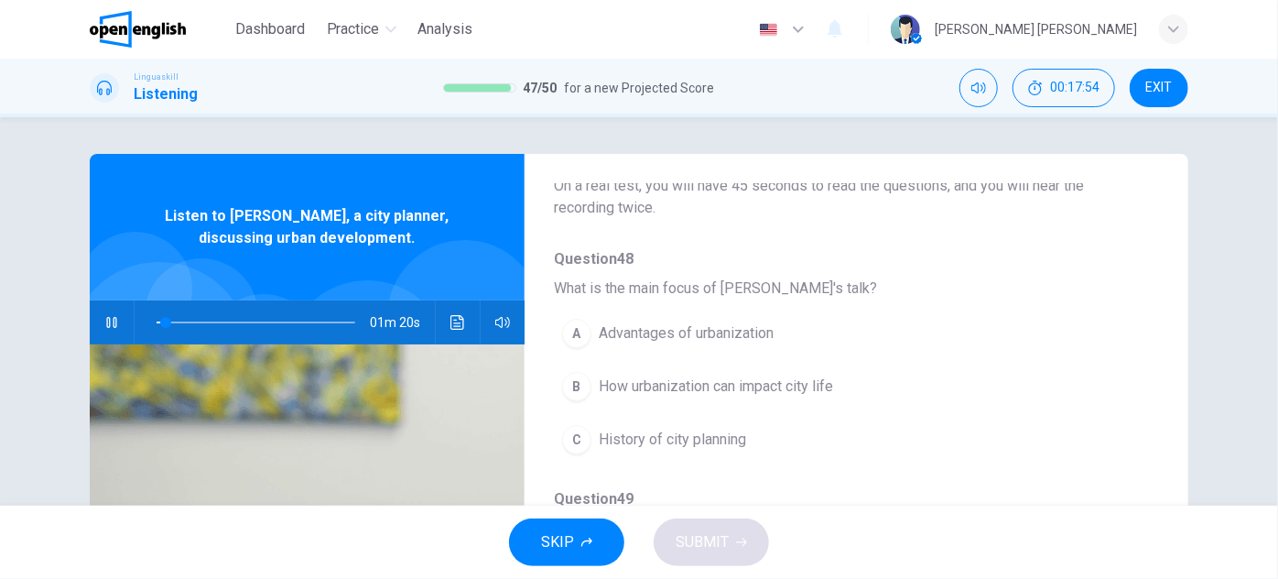
scroll to position [166, 0]
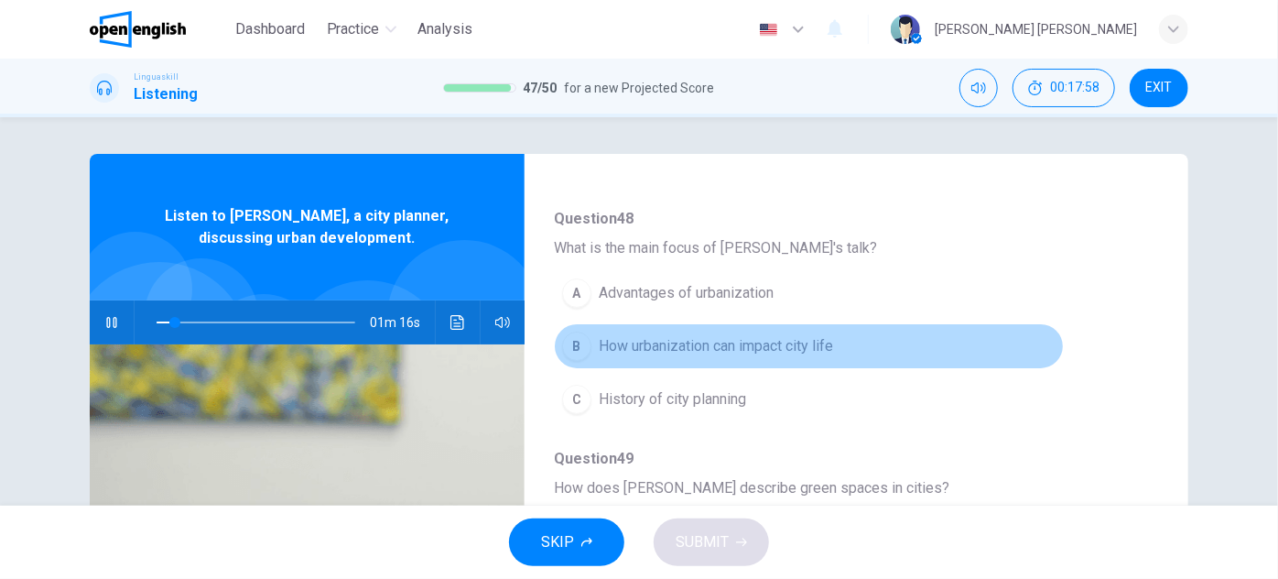
click at [825, 349] on span "How urbanization can impact city life" at bounding box center [716, 346] width 234 height 22
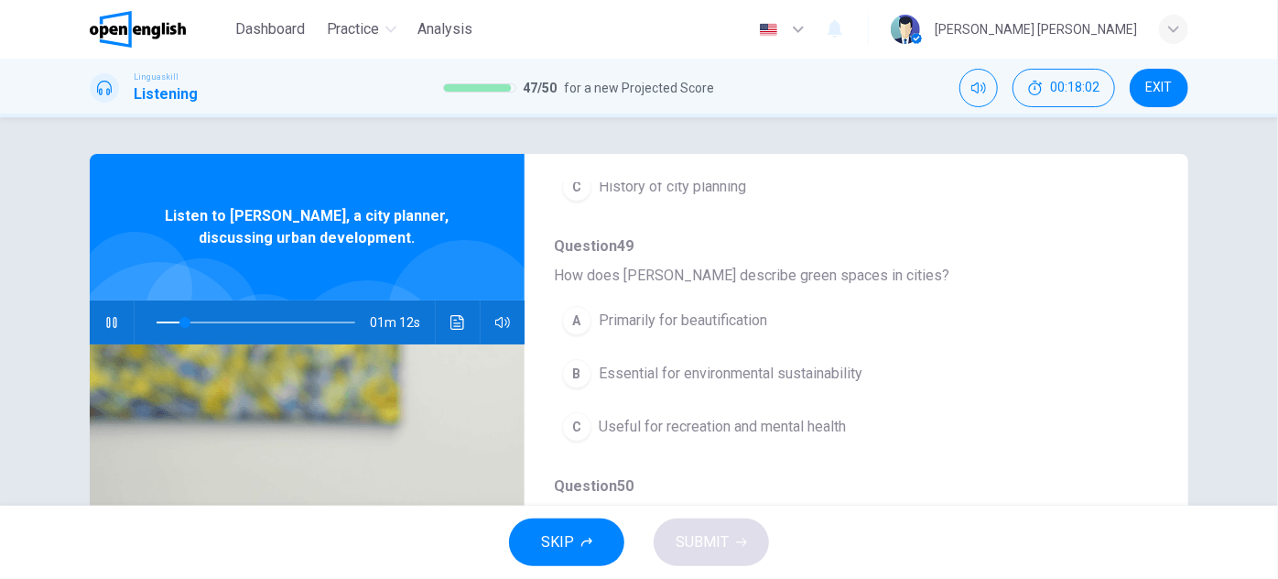
scroll to position [416, 0]
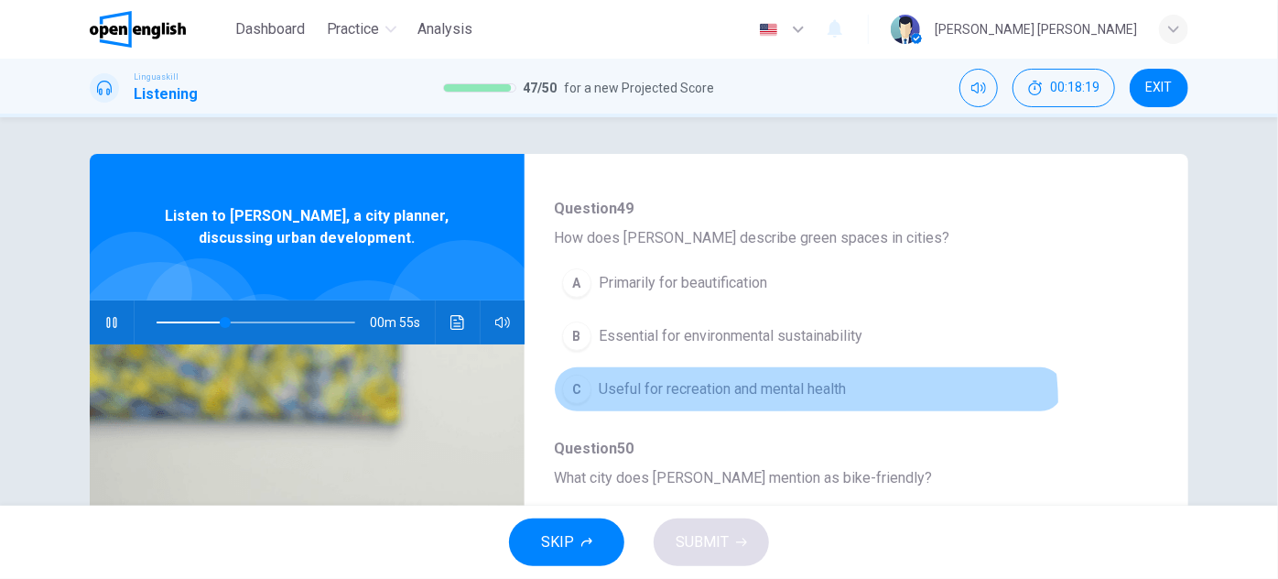
click at [797, 399] on button "C Useful for recreation and mental health" at bounding box center [809, 389] width 510 height 46
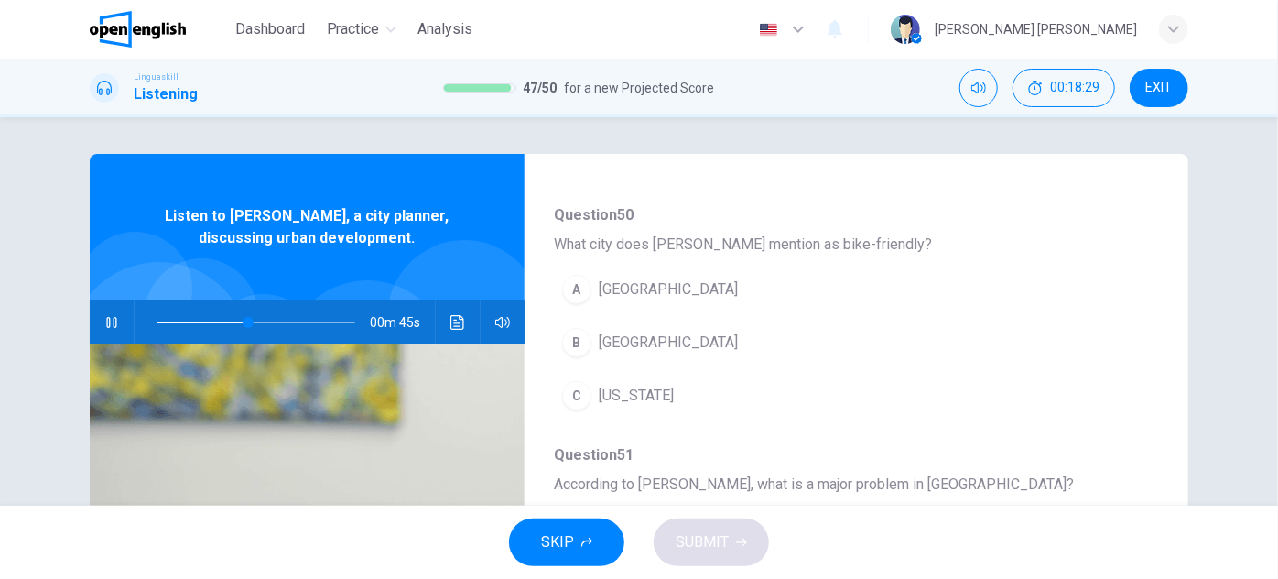
scroll to position [666, 0]
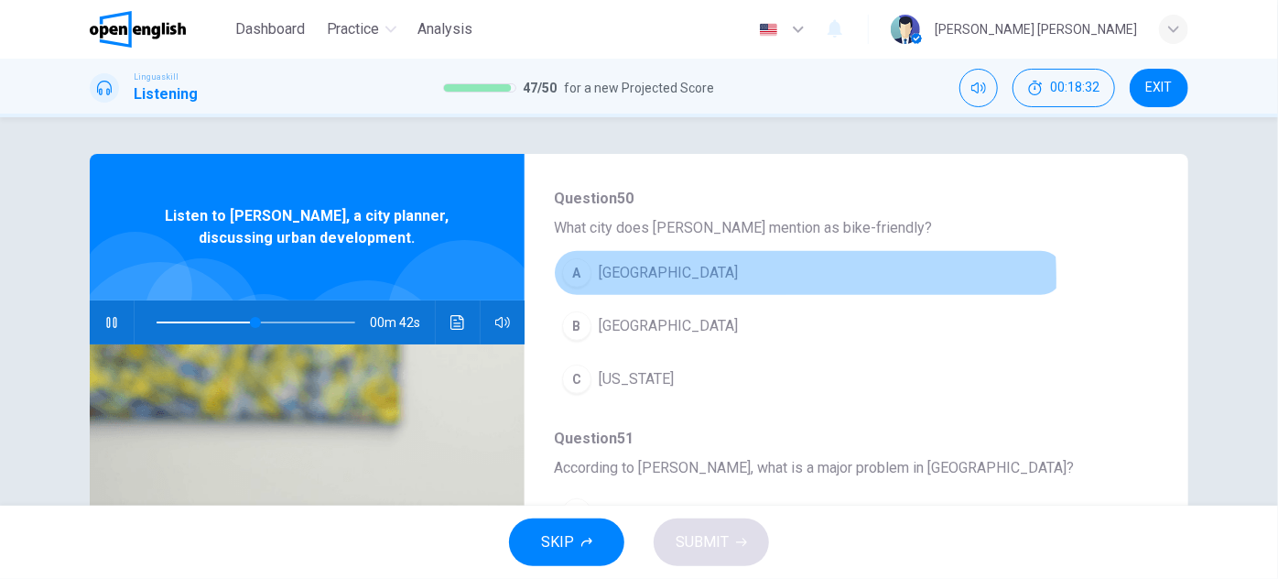
click at [624, 275] on span "[GEOGRAPHIC_DATA]" at bounding box center [668, 273] width 139 height 22
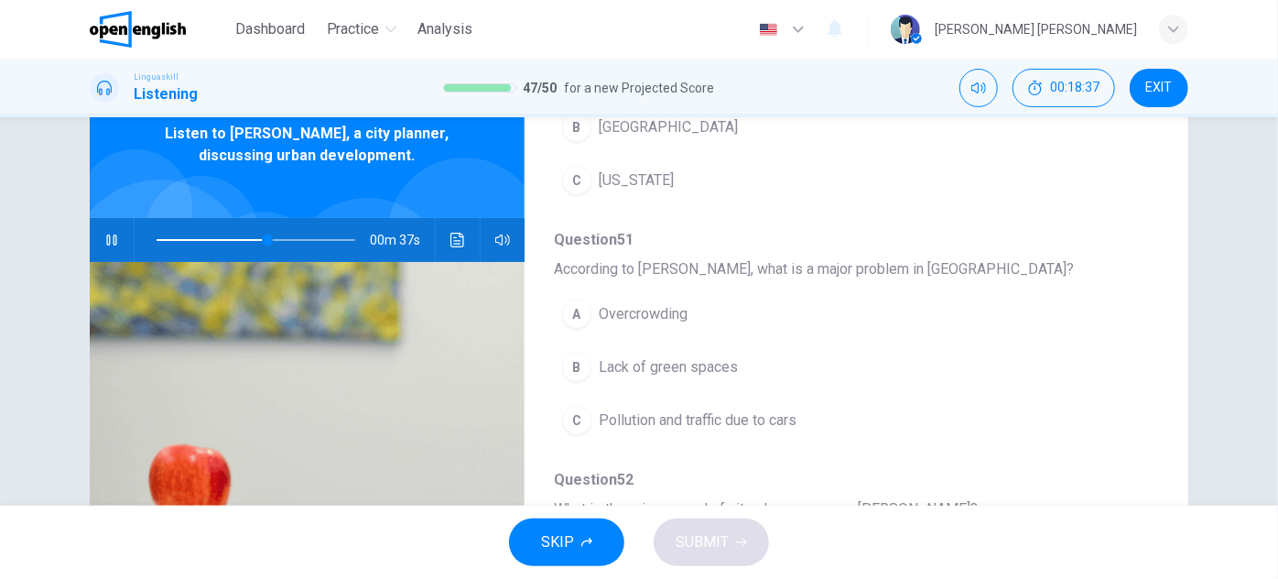
scroll to position [166, 0]
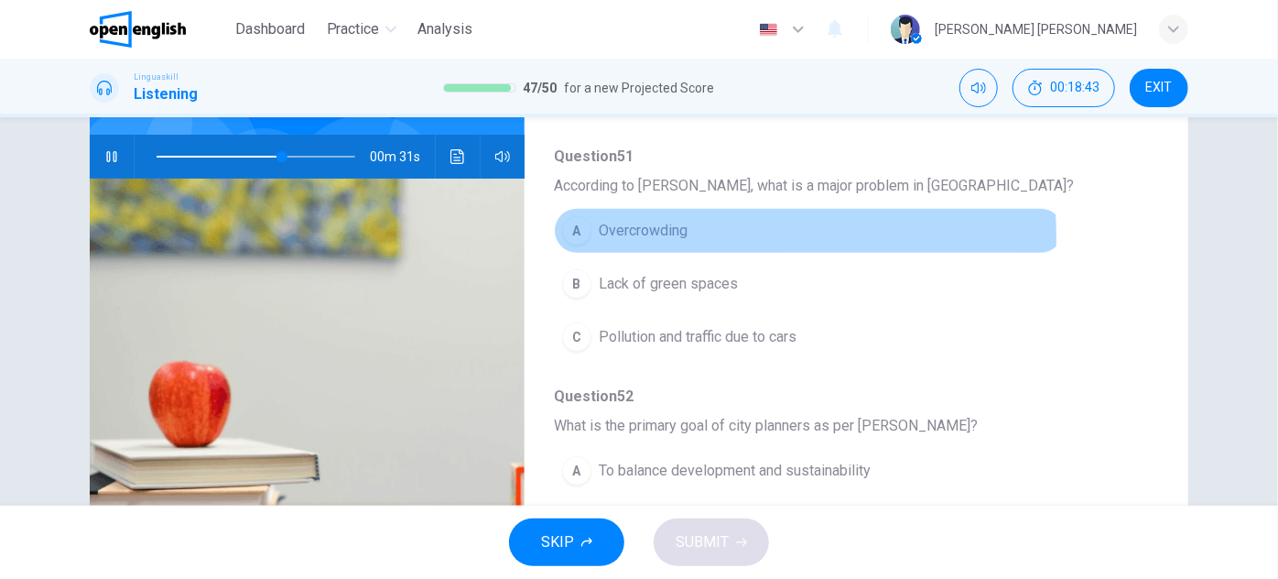
click at [633, 231] on span "Overcrowding" at bounding box center [643, 231] width 89 height 22
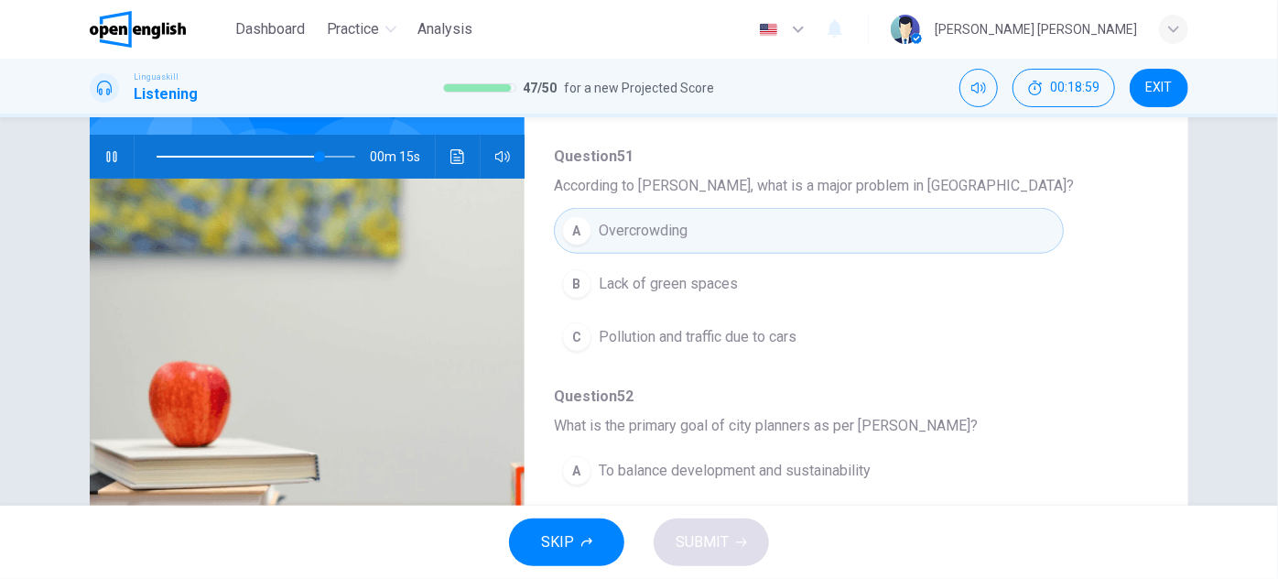
click at [667, 349] on button "C Pollution and traffic due to cars" at bounding box center [809, 337] width 510 height 46
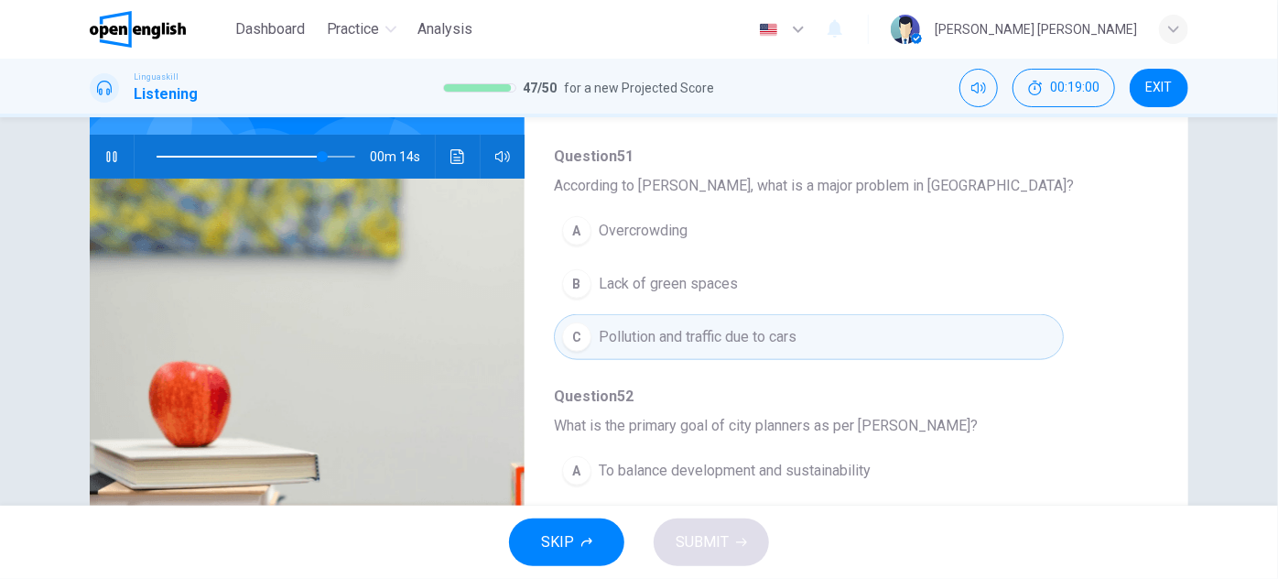
scroll to position [321, 0]
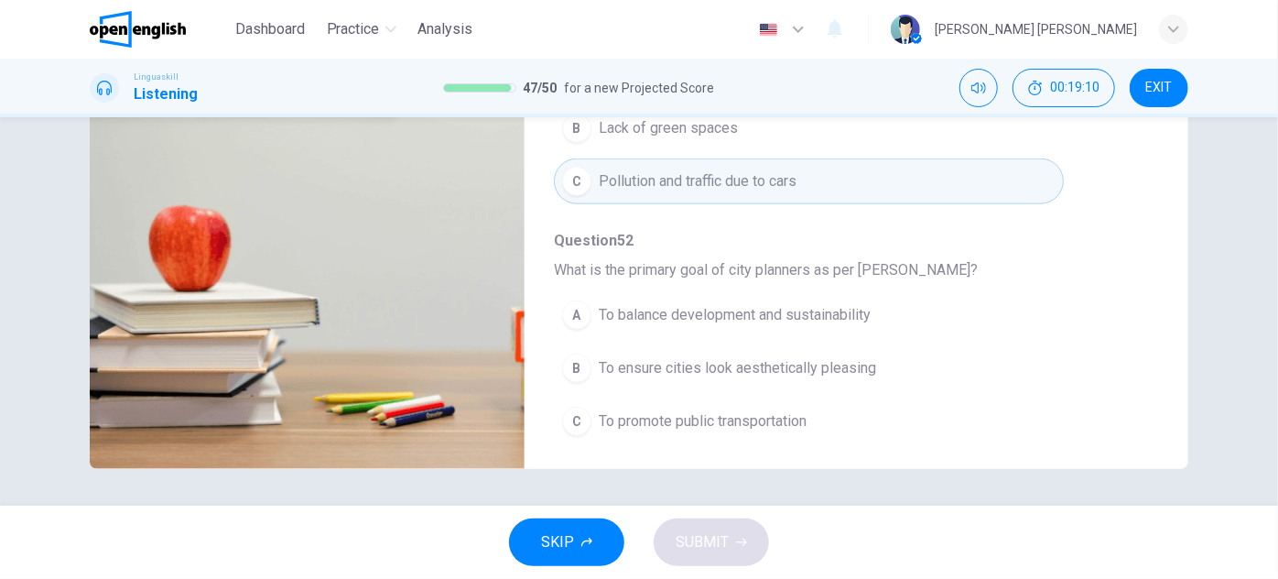
click at [746, 307] on span "To balance development and sustainability" at bounding box center [735, 315] width 272 height 22
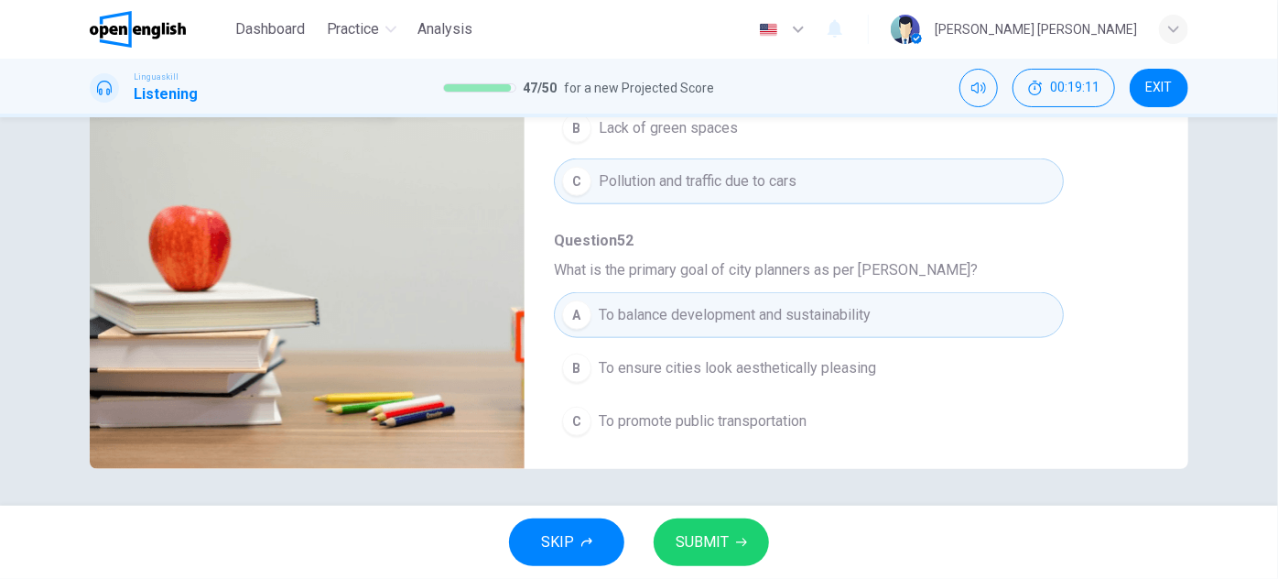
click at [718, 552] on span "SUBMIT" at bounding box center [702, 542] width 53 height 26
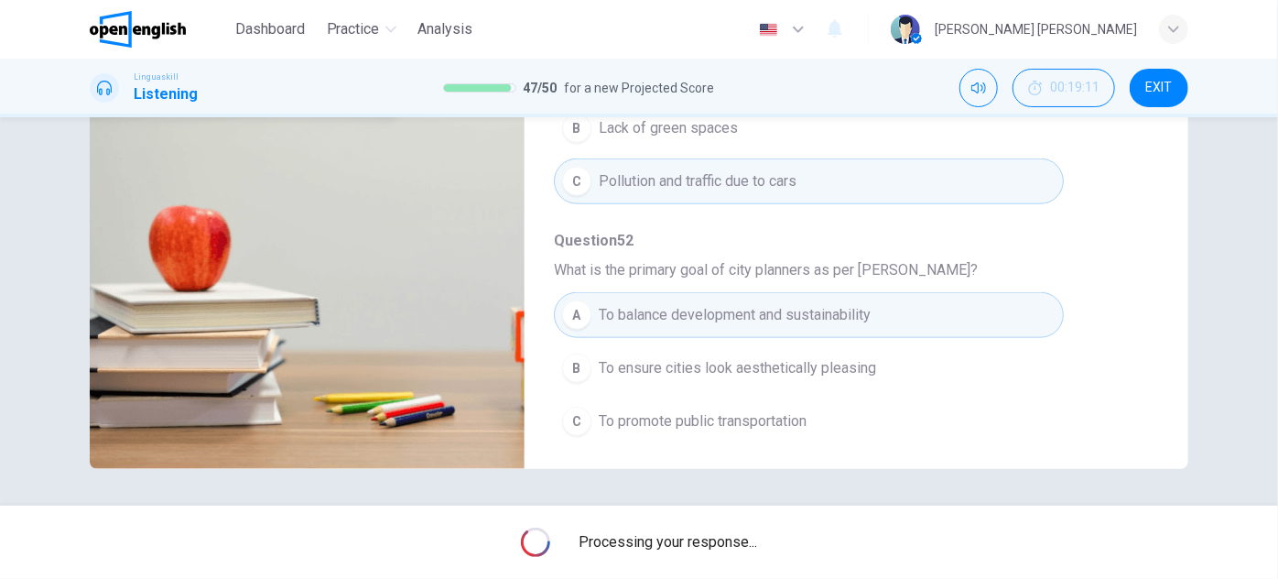
type input "**"
